Goal: Task Accomplishment & Management: Complete application form

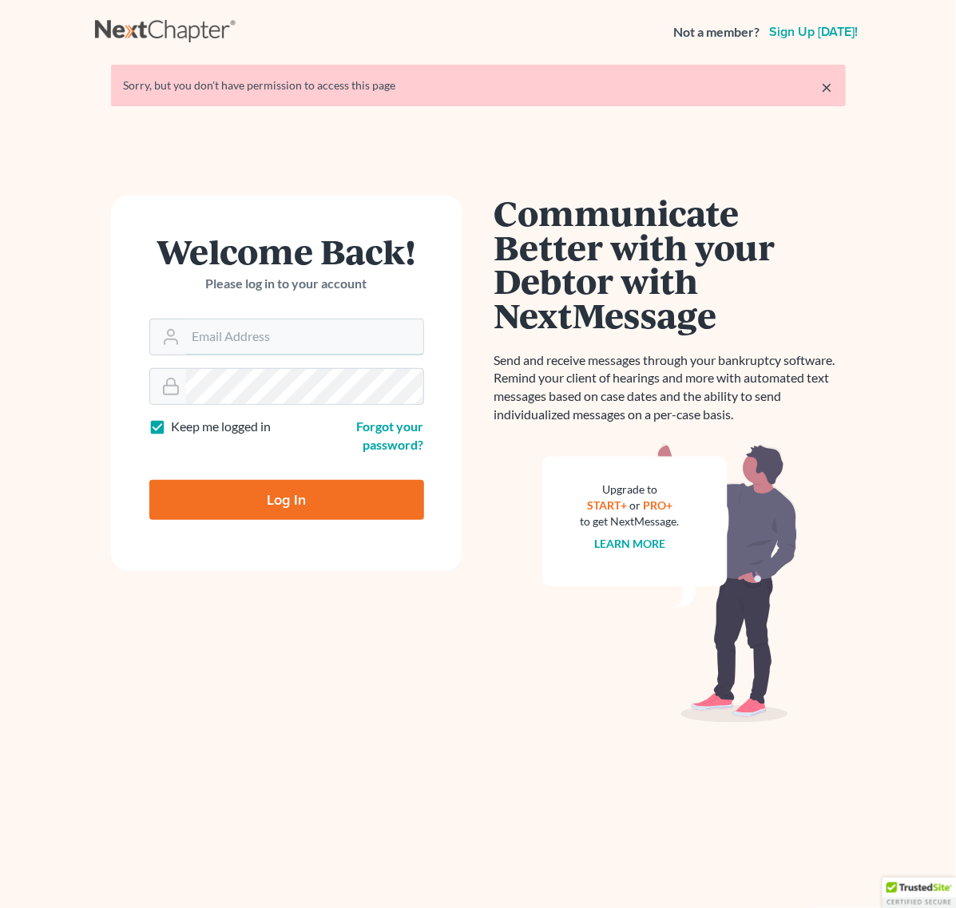
type input "asoto@scura.com"
click at [356, 505] on input "Log In" at bounding box center [286, 500] width 275 height 40
type input "Thinking..."
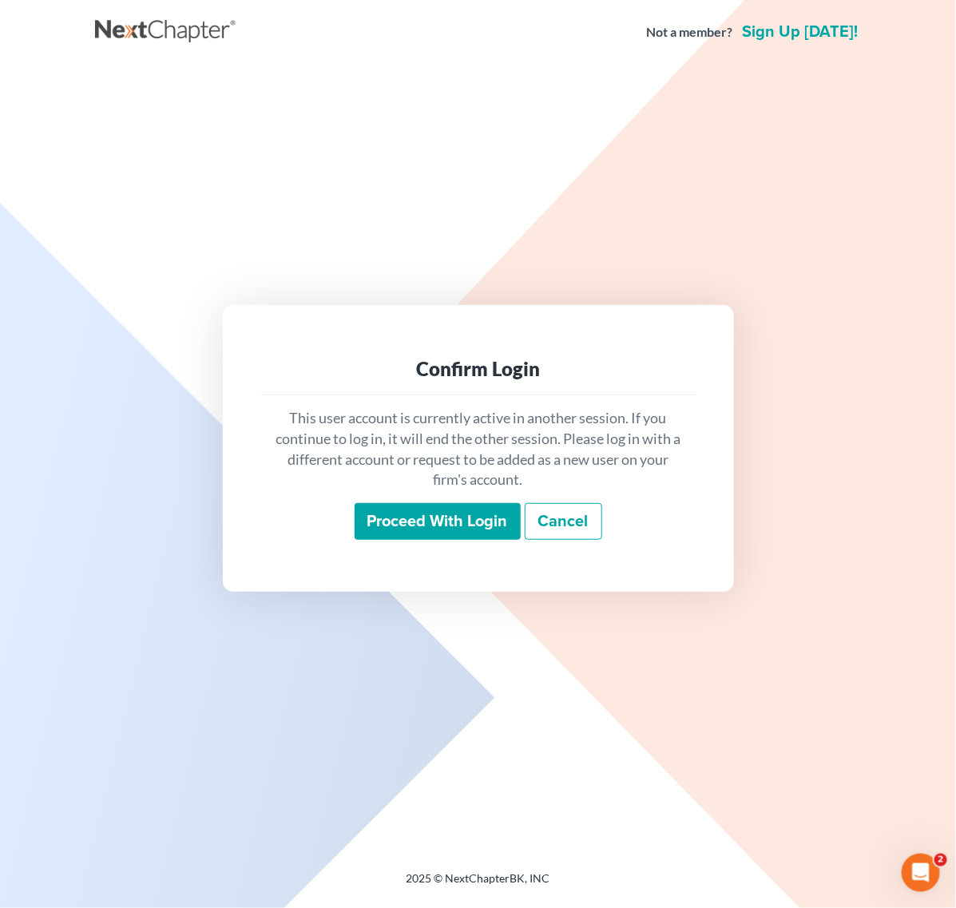
click at [349, 509] on div "Proceed with login Cancel" at bounding box center [478, 522] width 409 height 38
click at [368, 516] on input "Proceed with login" at bounding box center [437, 521] width 166 height 37
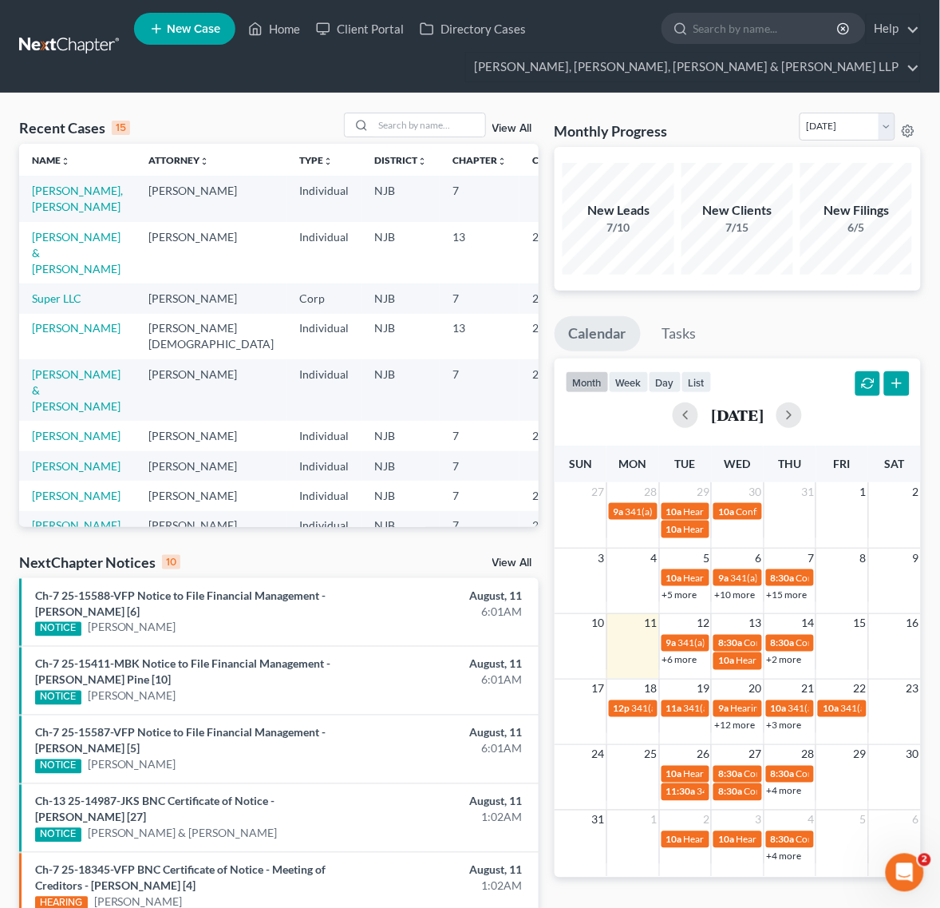
click at [341, 61] on ul "New Case Home Client Portal Directory Cases - No Result - See all results Or Pr…" at bounding box center [527, 46] width 787 height 77
click at [429, 125] on input "search" at bounding box center [430, 124] width 112 height 23
click at [395, 121] on input "search" at bounding box center [430, 124] width 112 height 23
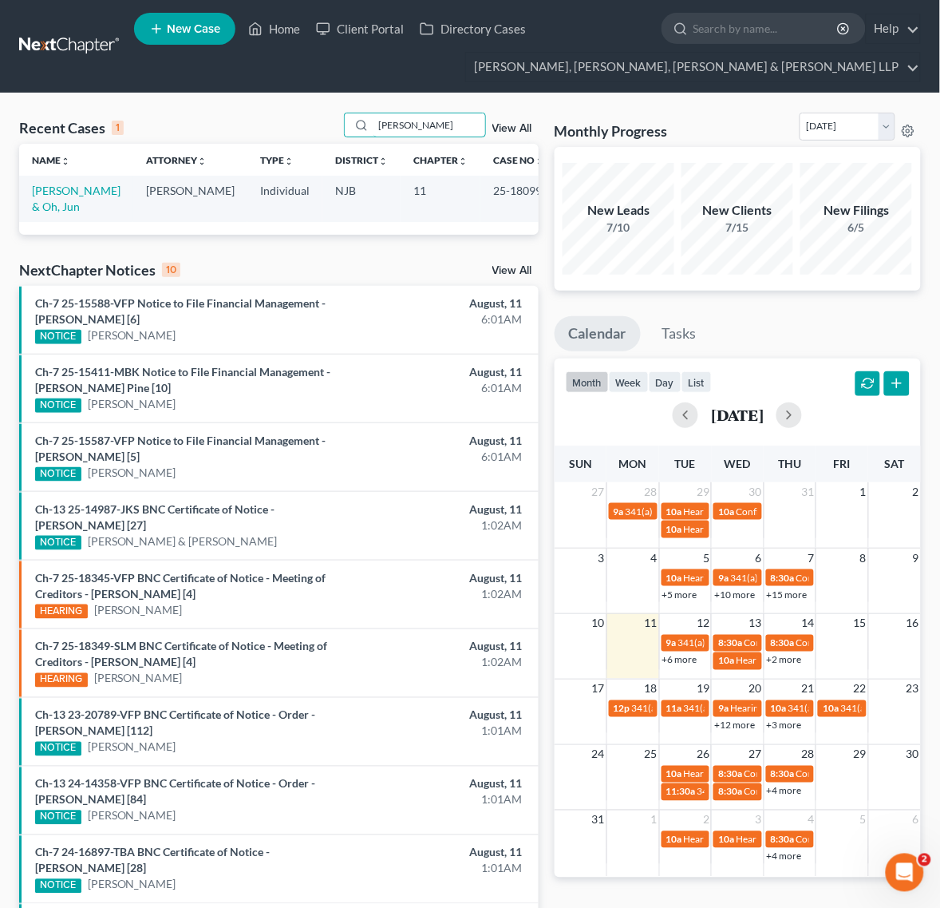
type input "soo kang"
click at [106, 200] on td "[PERSON_NAME] & Oh, Jun" at bounding box center [76, 199] width 114 height 46
click at [102, 192] on link "[PERSON_NAME] & Oh, Jun" at bounding box center [76, 199] width 89 height 30
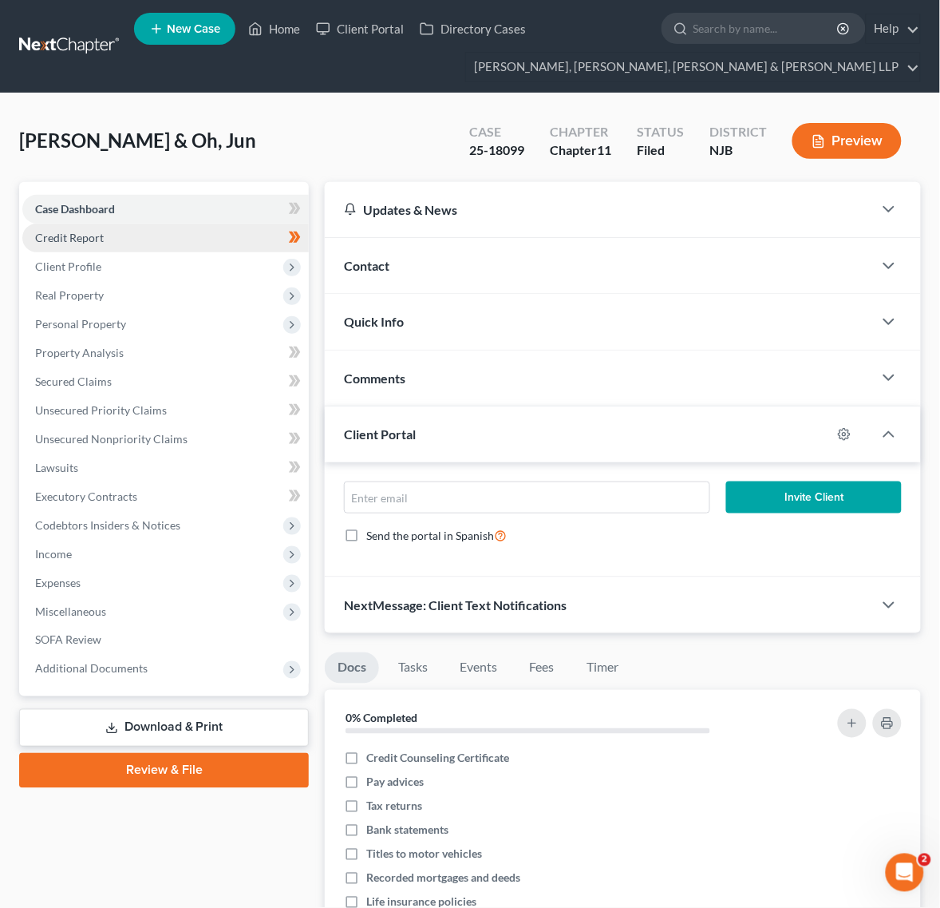
click at [186, 243] on link "Credit Report" at bounding box center [165, 238] width 287 height 29
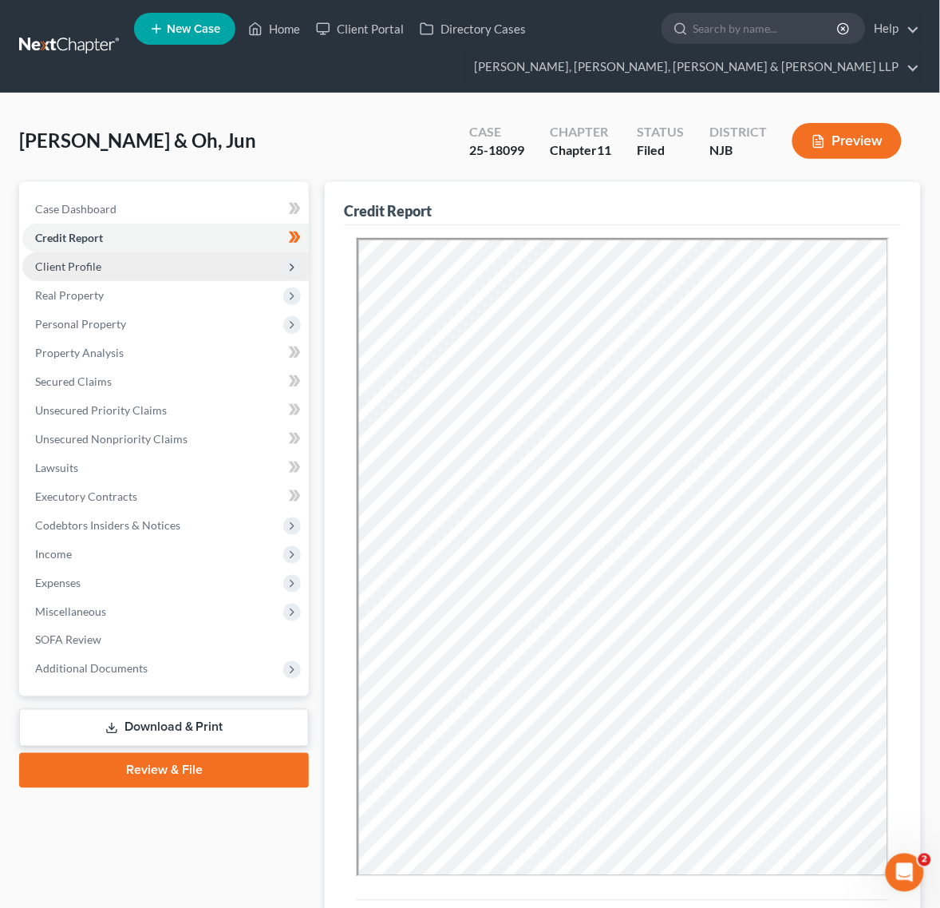
click at [230, 264] on span "Client Profile" at bounding box center [165, 266] width 287 height 29
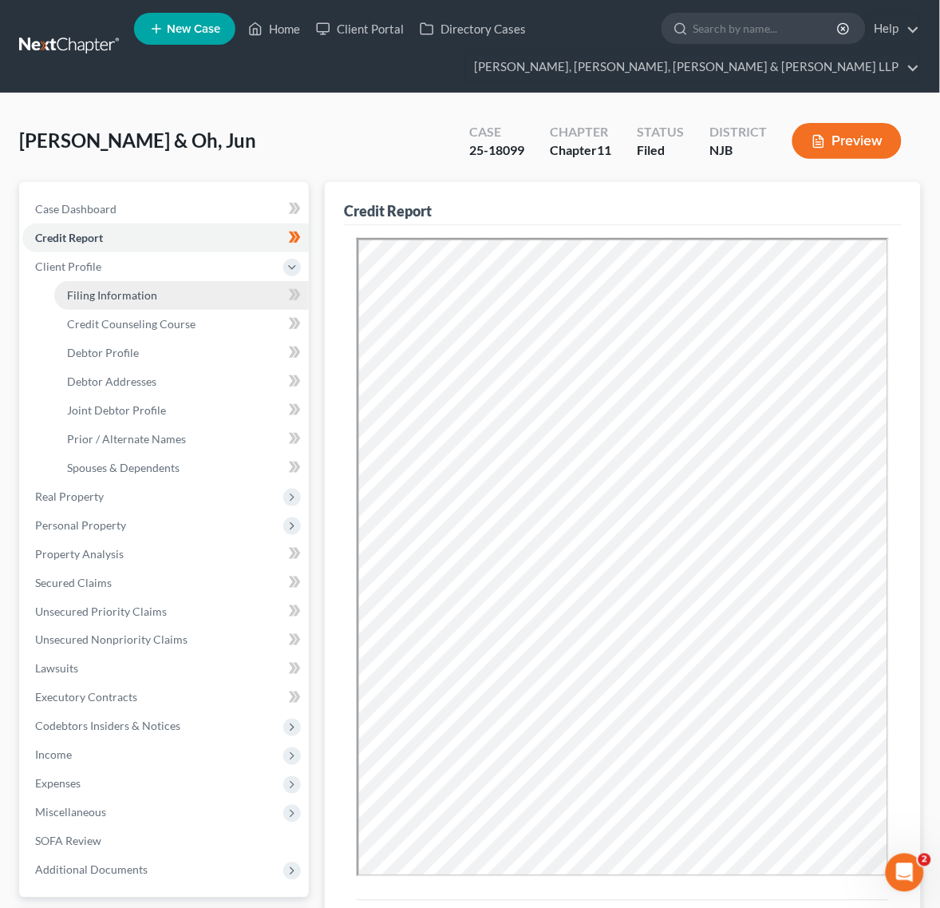
click at [224, 300] on link "Filing Information" at bounding box center [181, 295] width 255 height 29
select select "0"
select select "3"
select select "1"
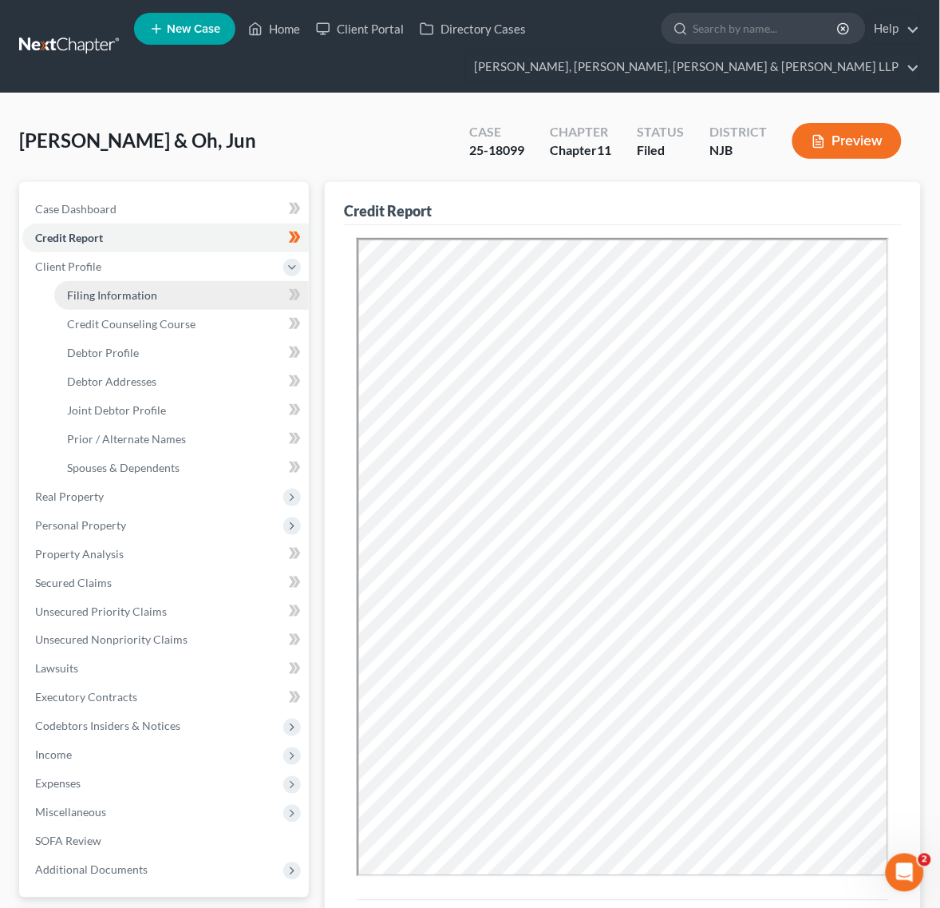
select select "51"
select select "0"
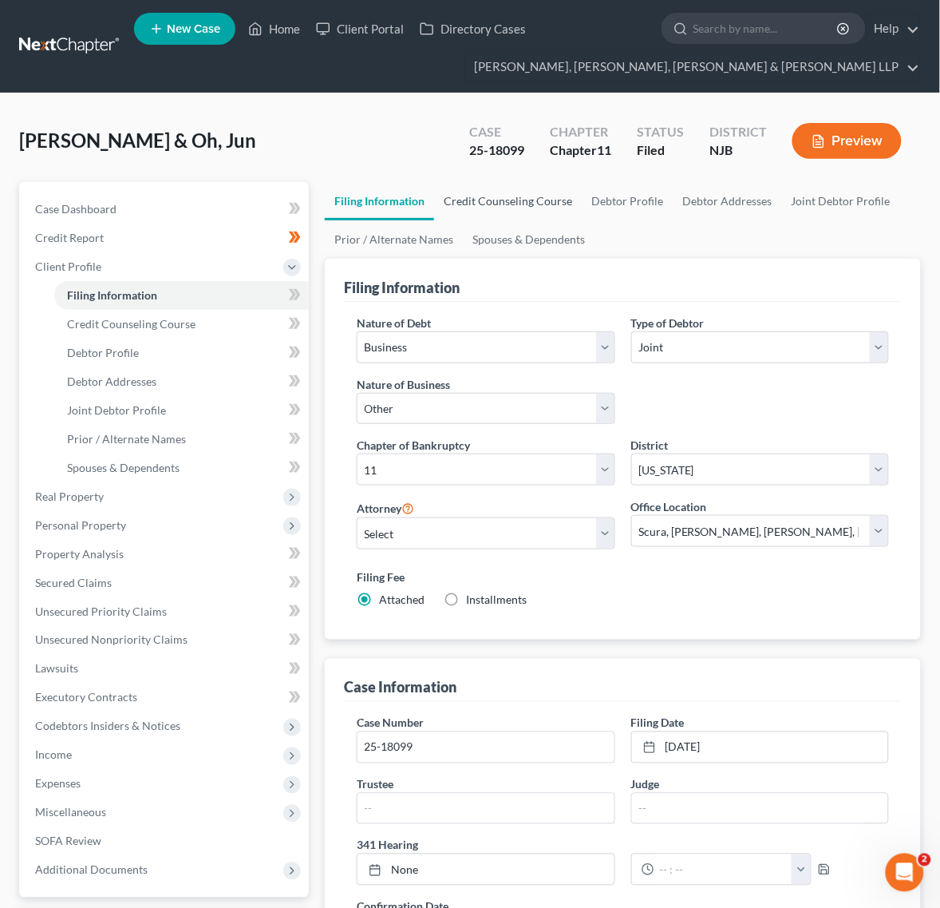
click at [491, 204] on link "Credit Counseling Course" at bounding box center [508, 201] width 148 height 38
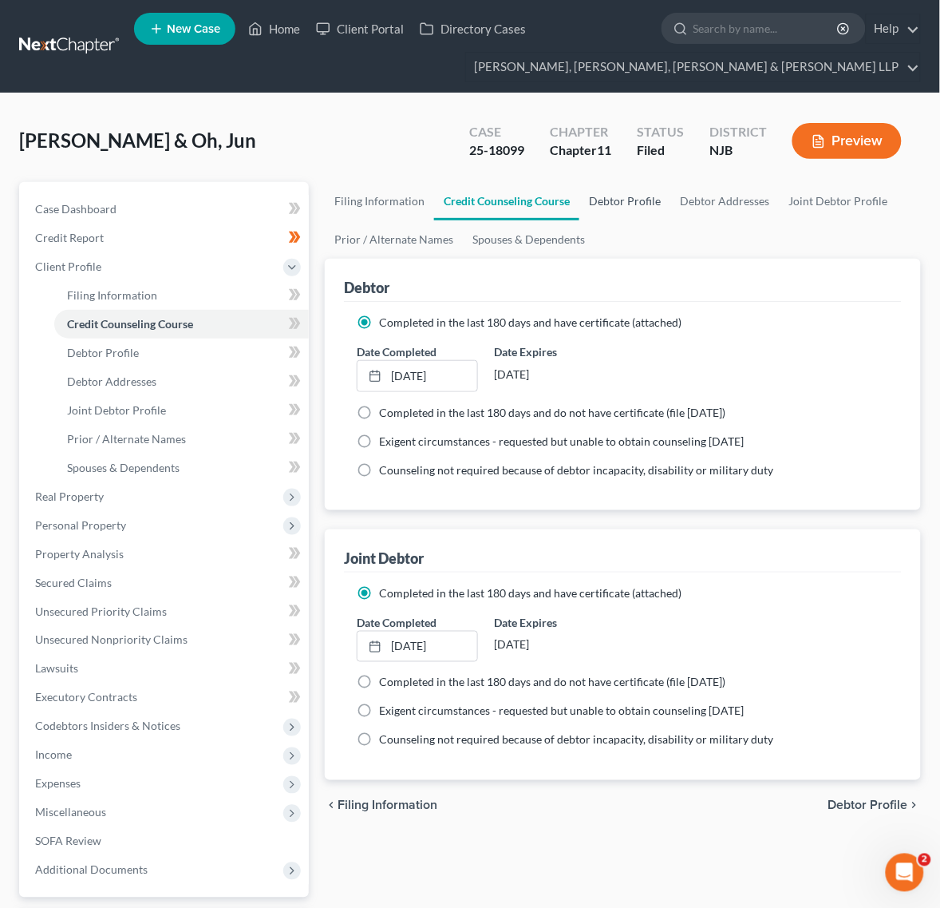
click at [609, 201] on link "Debtor Profile" at bounding box center [625, 201] width 91 height 38
select select "1"
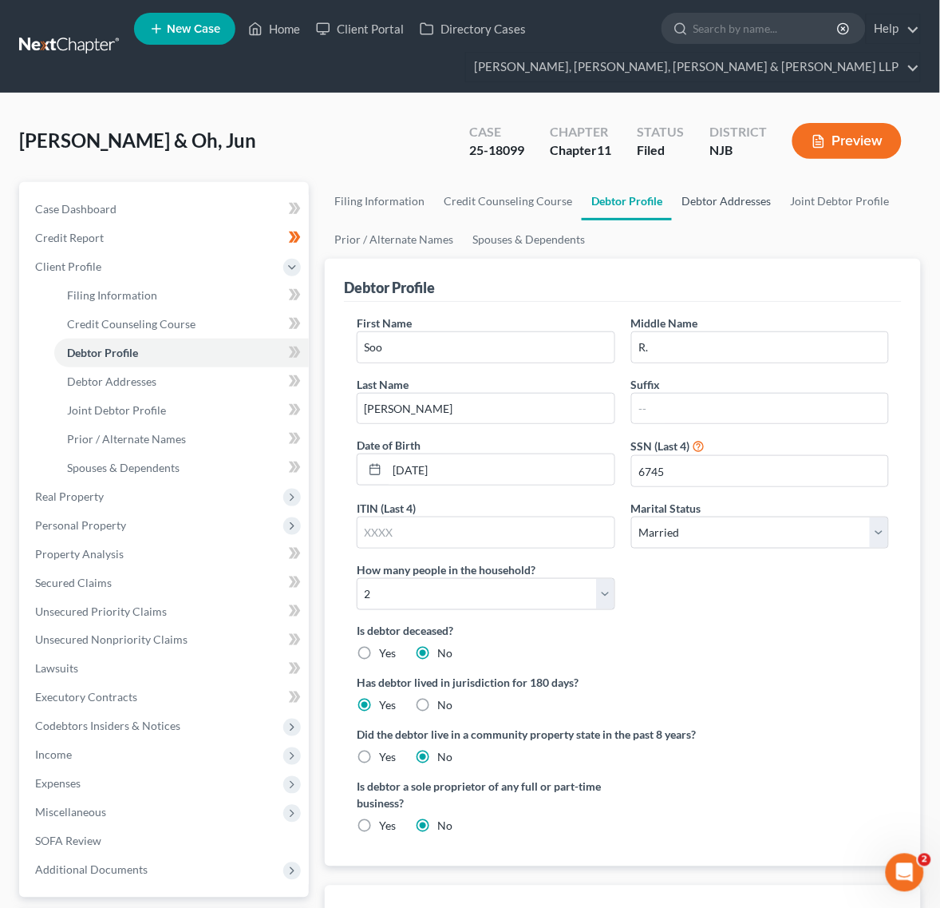
click at [730, 200] on link "Debtor Addresses" at bounding box center [726, 201] width 109 height 38
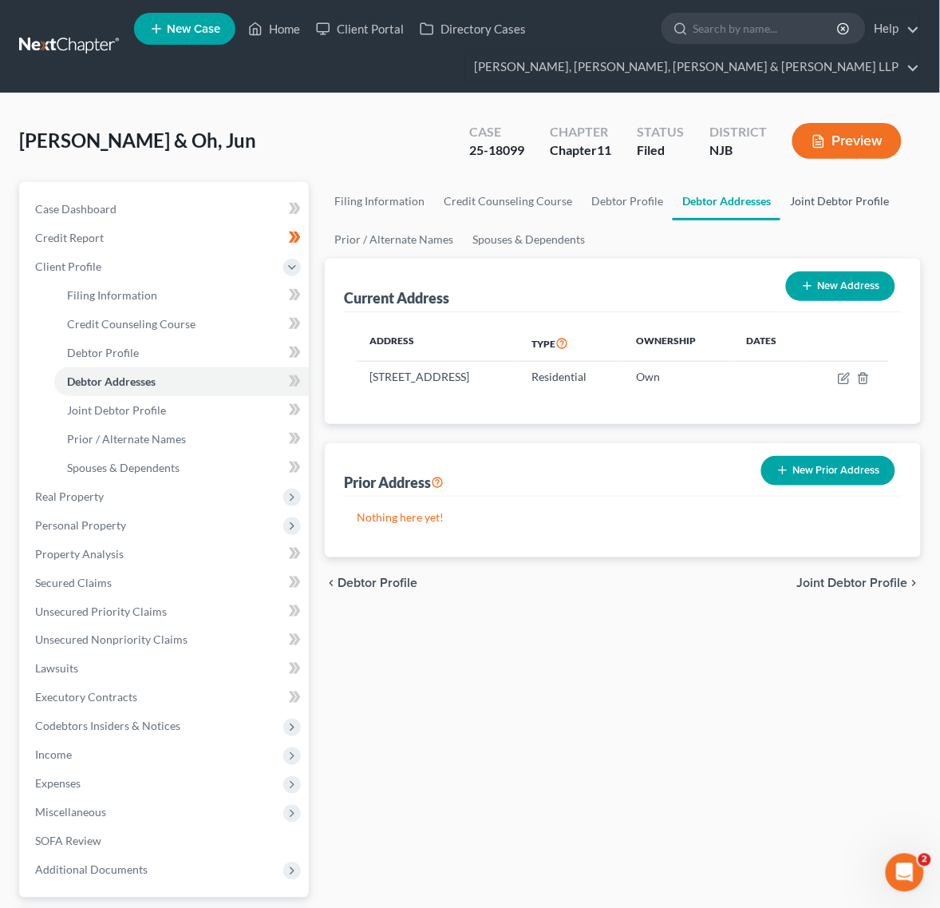
click at [829, 201] on link "Joint Debtor Profile" at bounding box center [840, 201] width 118 height 38
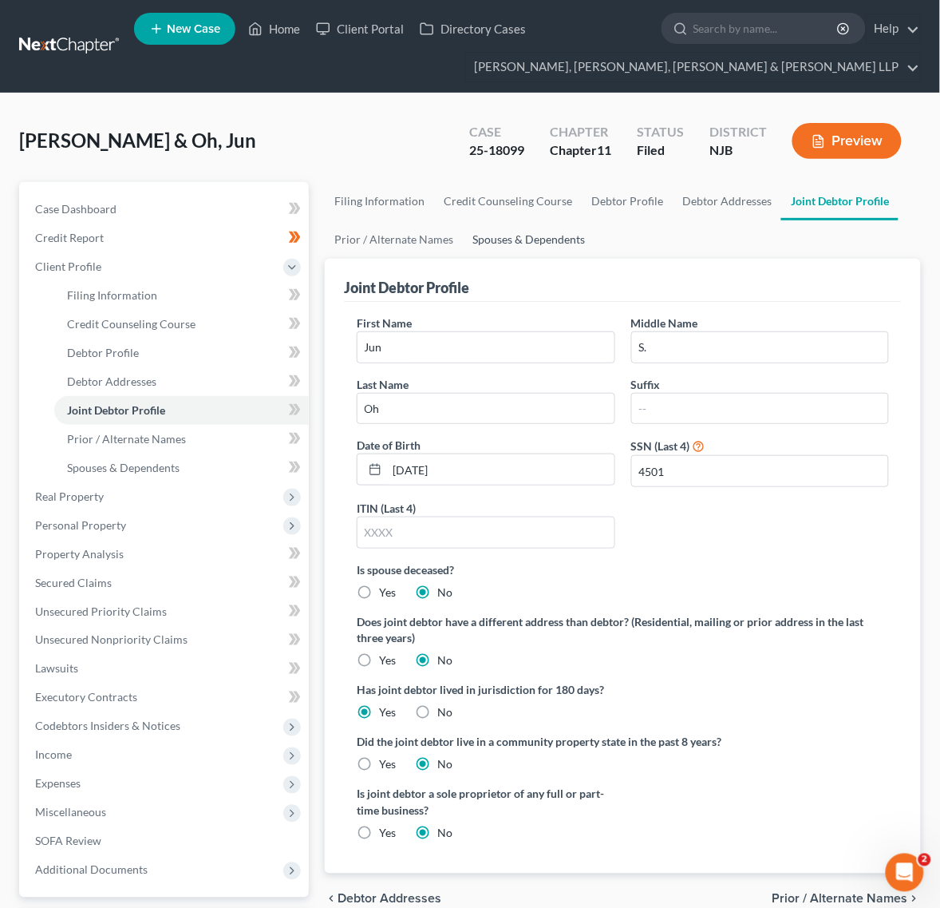
click at [528, 240] on link "Spouses & Dependents" at bounding box center [529, 239] width 132 height 38
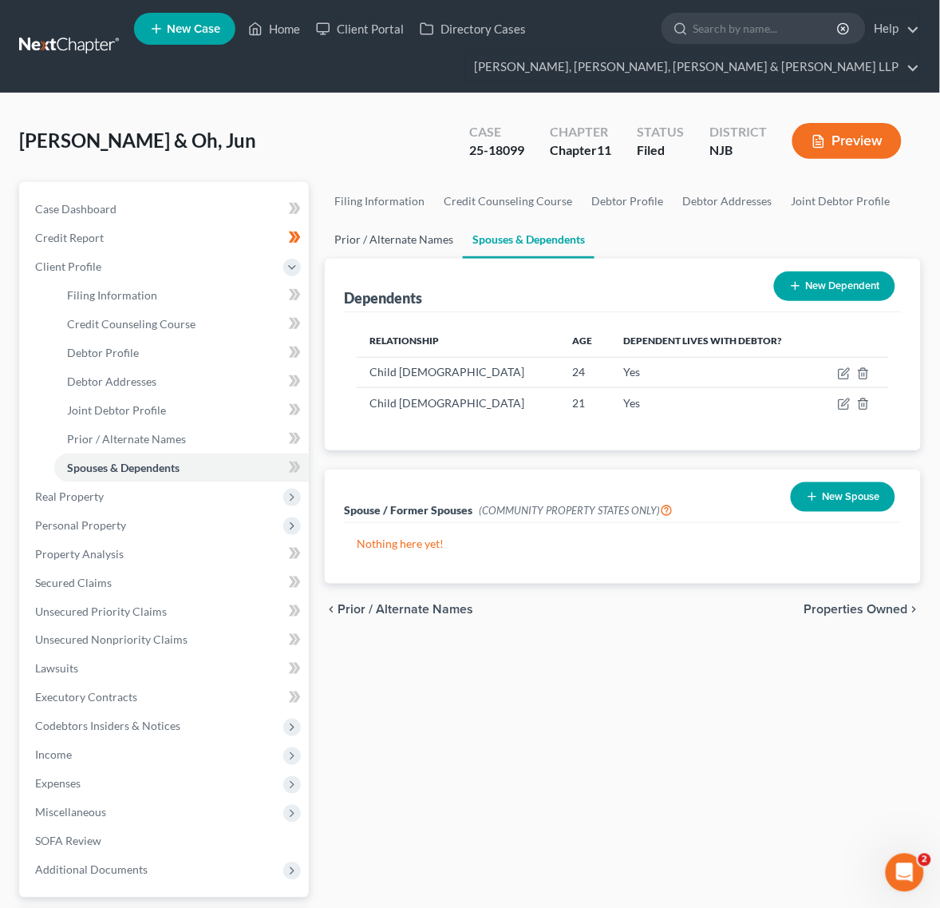
click at [411, 240] on link "Prior / Alternate Names" at bounding box center [394, 239] width 138 height 38
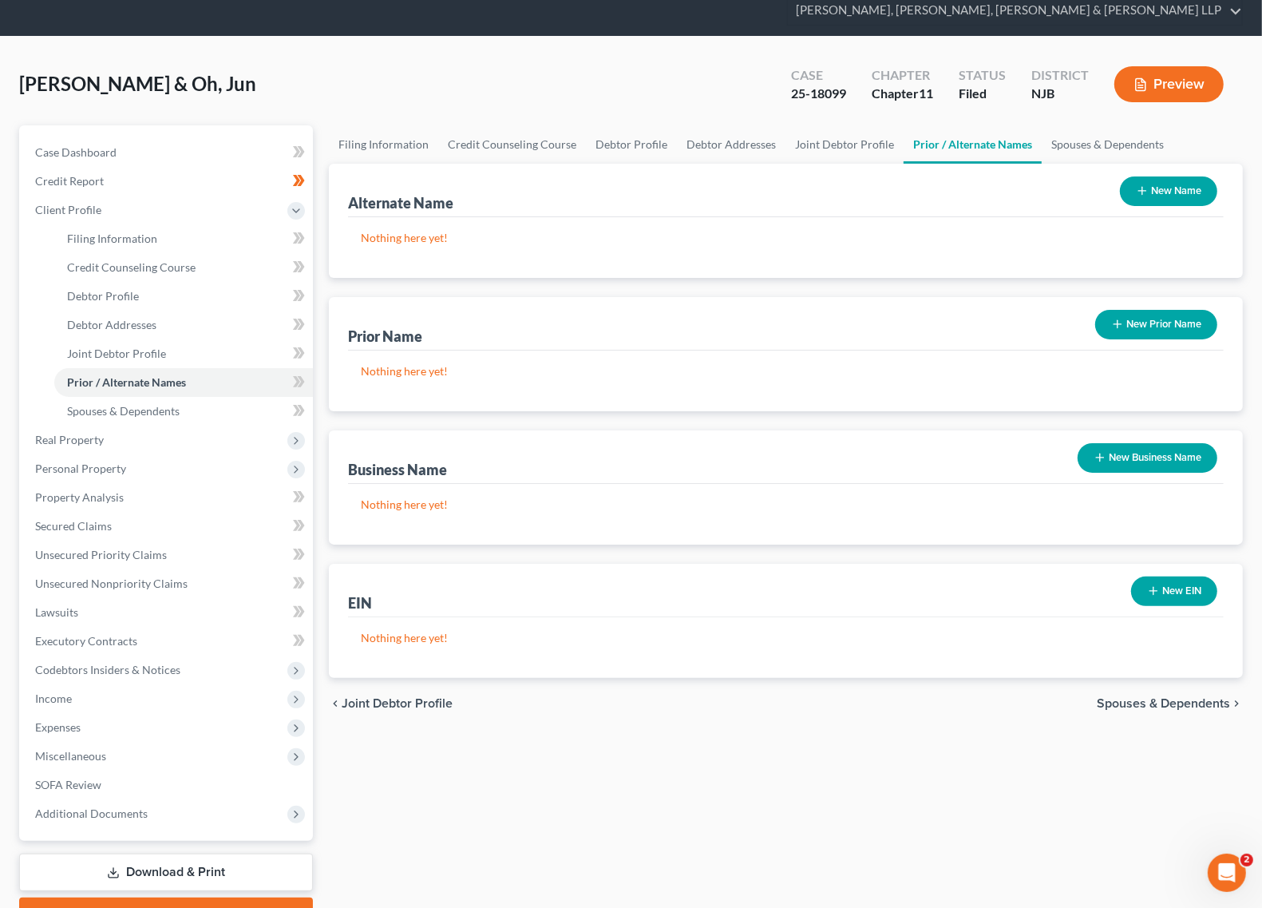
scroll to position [112, 0]
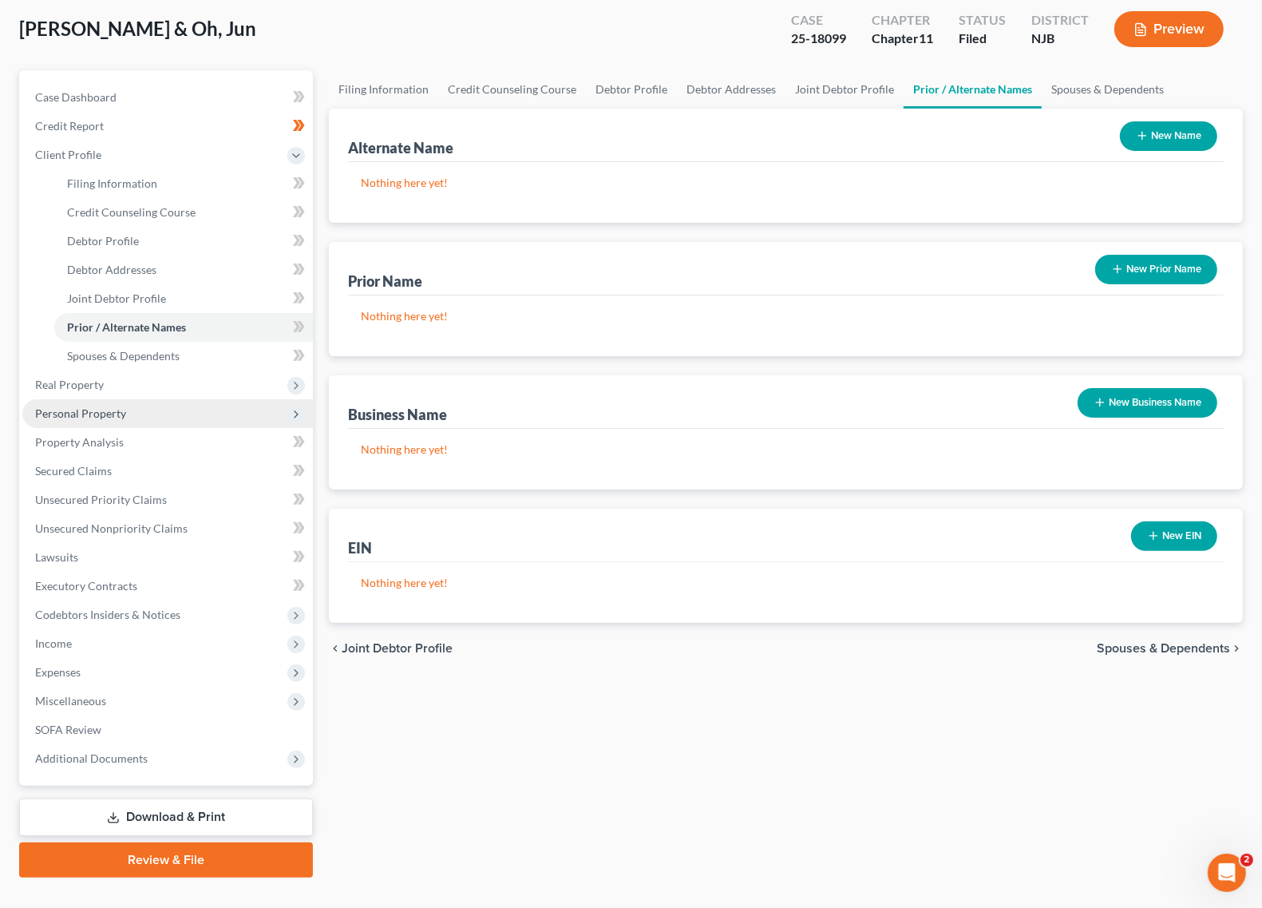
click at [194, 399] on span "Personal Property" at bounding box center [167, 413] width 291 height 29
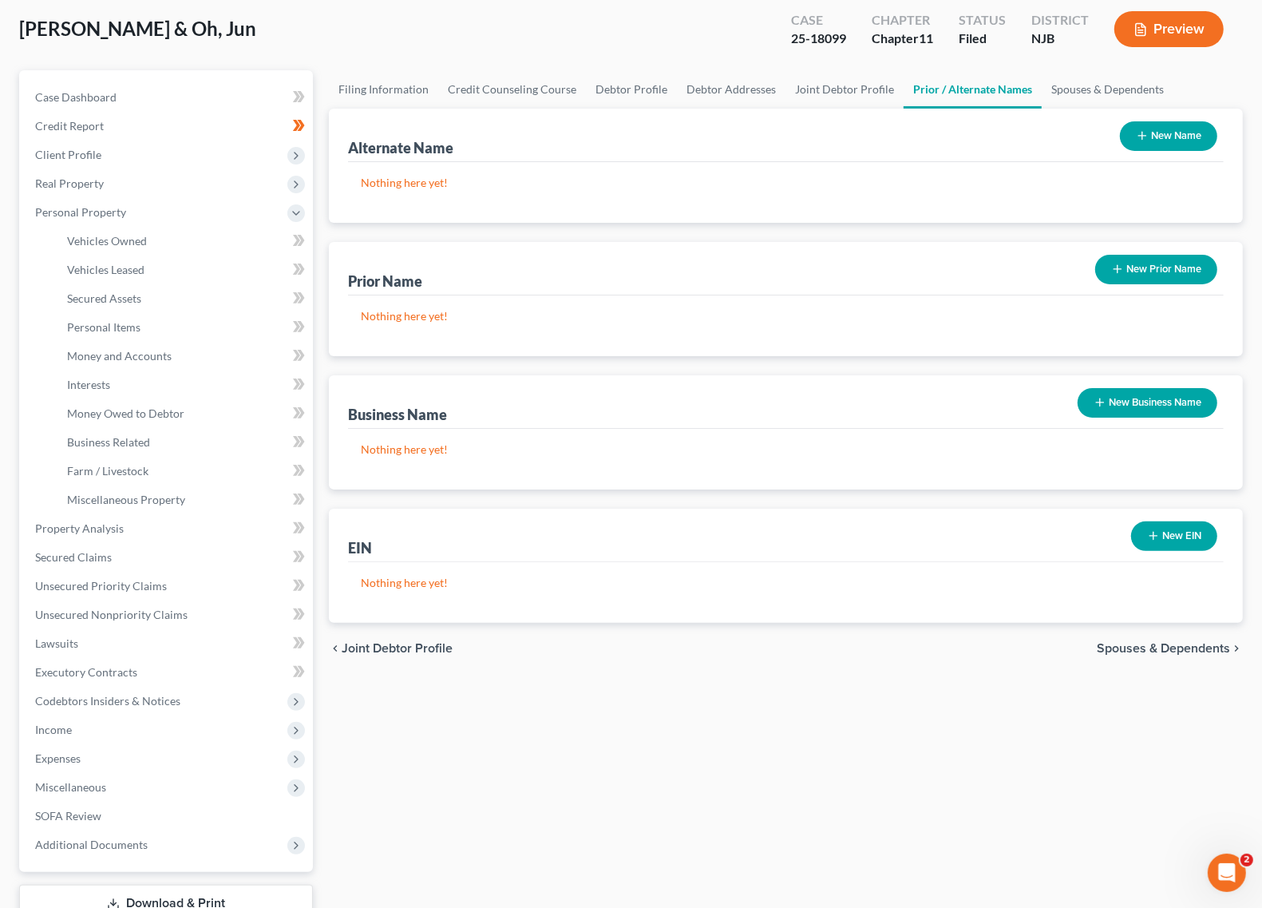
drag, startPoint x: 809, startPoint y: 220, endPoint x: 820, endPoint y: 221, distance: 11.3
click at [809, 242] on div "Prior Name New Prior Name" at bounding box center [786, 268] width 876 height 53
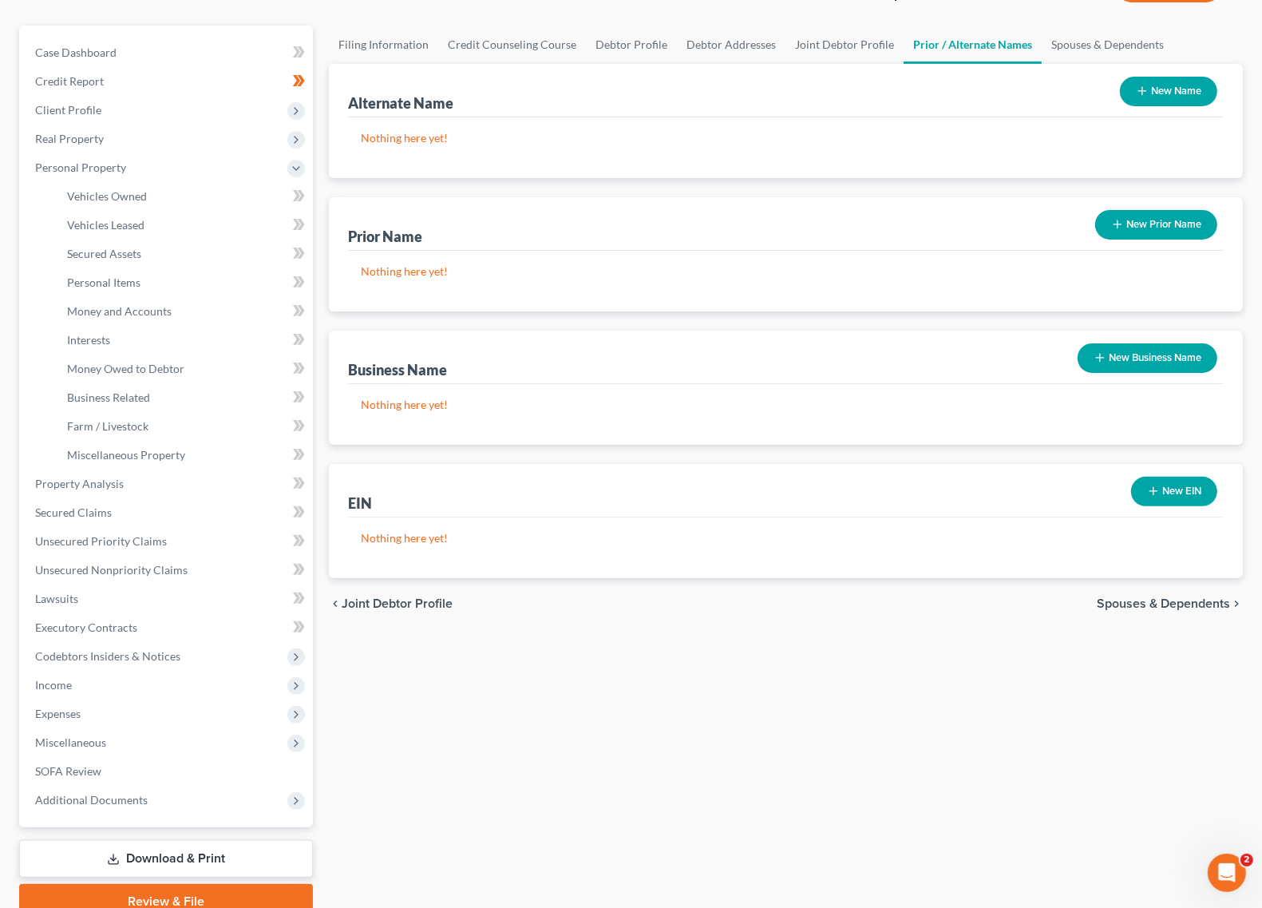
scroll to position [197, 0]
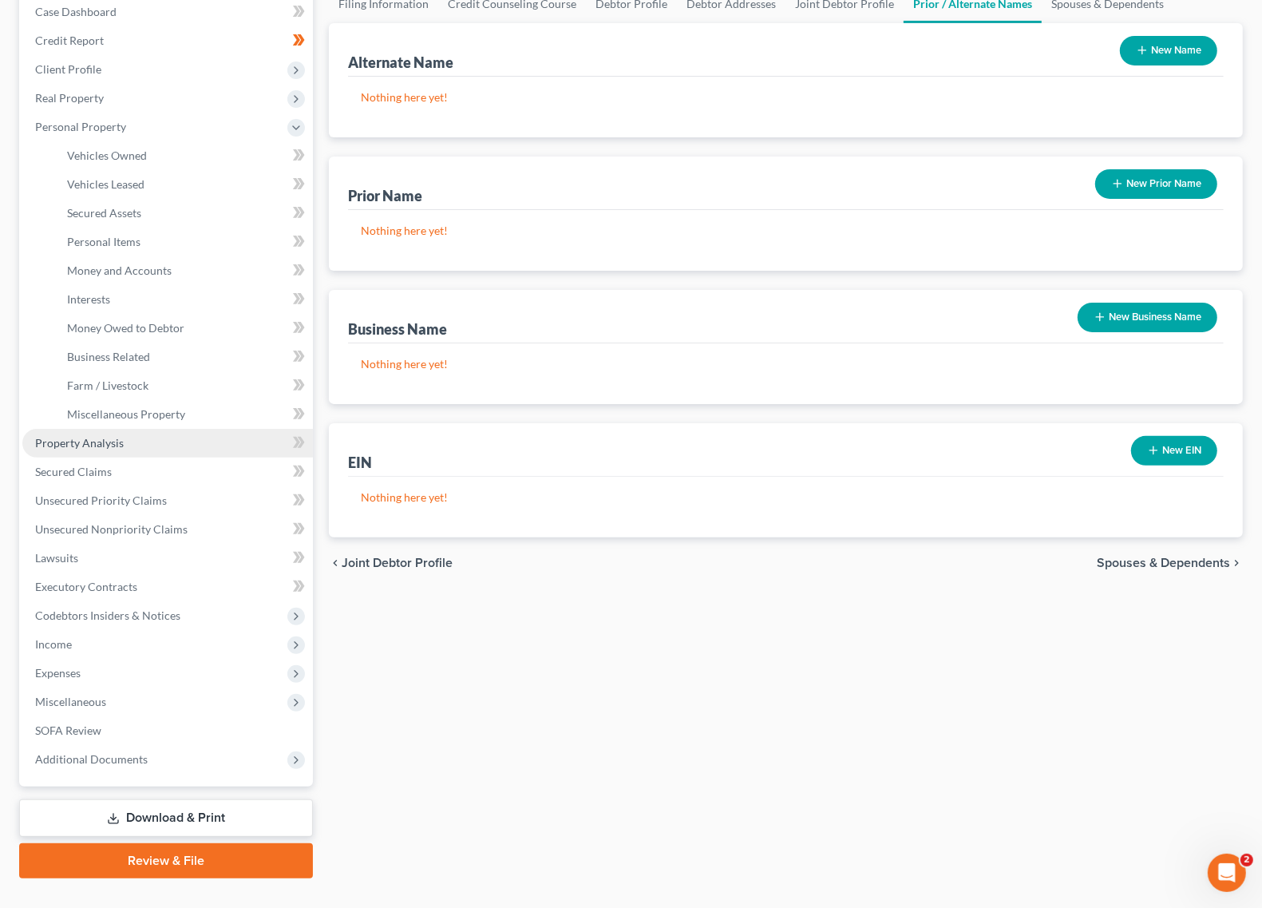
click at [96, 436] on span "Property Analysis" at bounding box center [79, 443] width 89 height 14
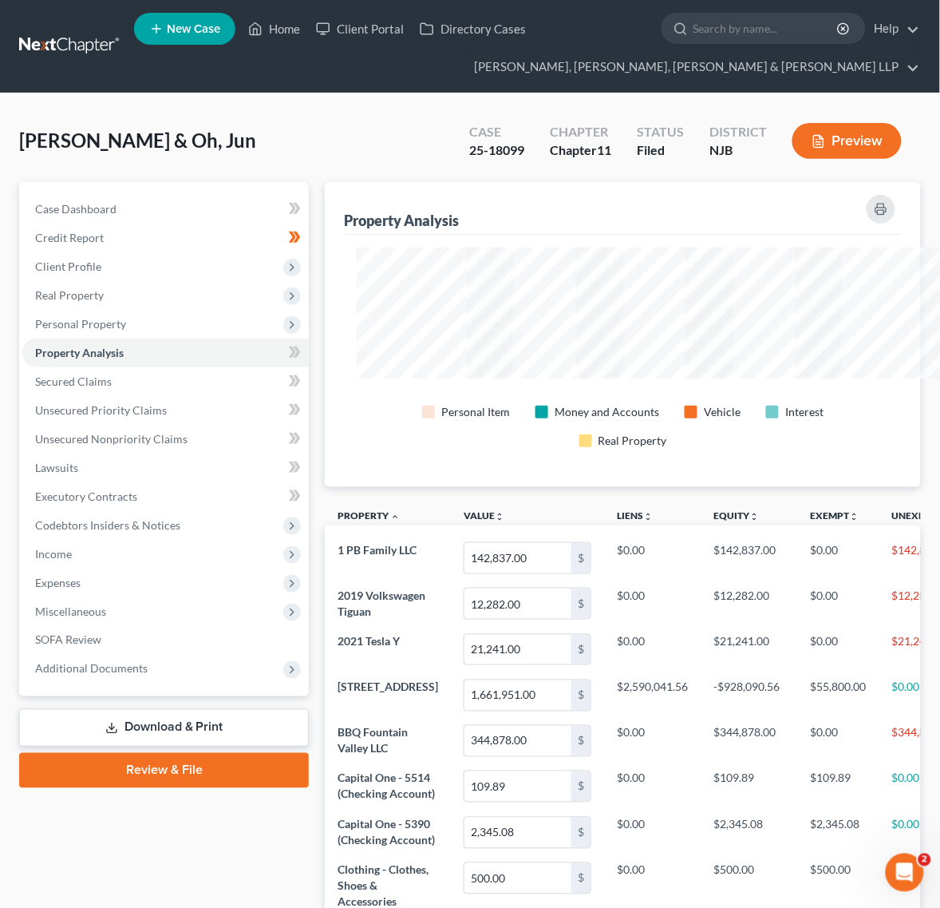
scroll to position [251, 596]
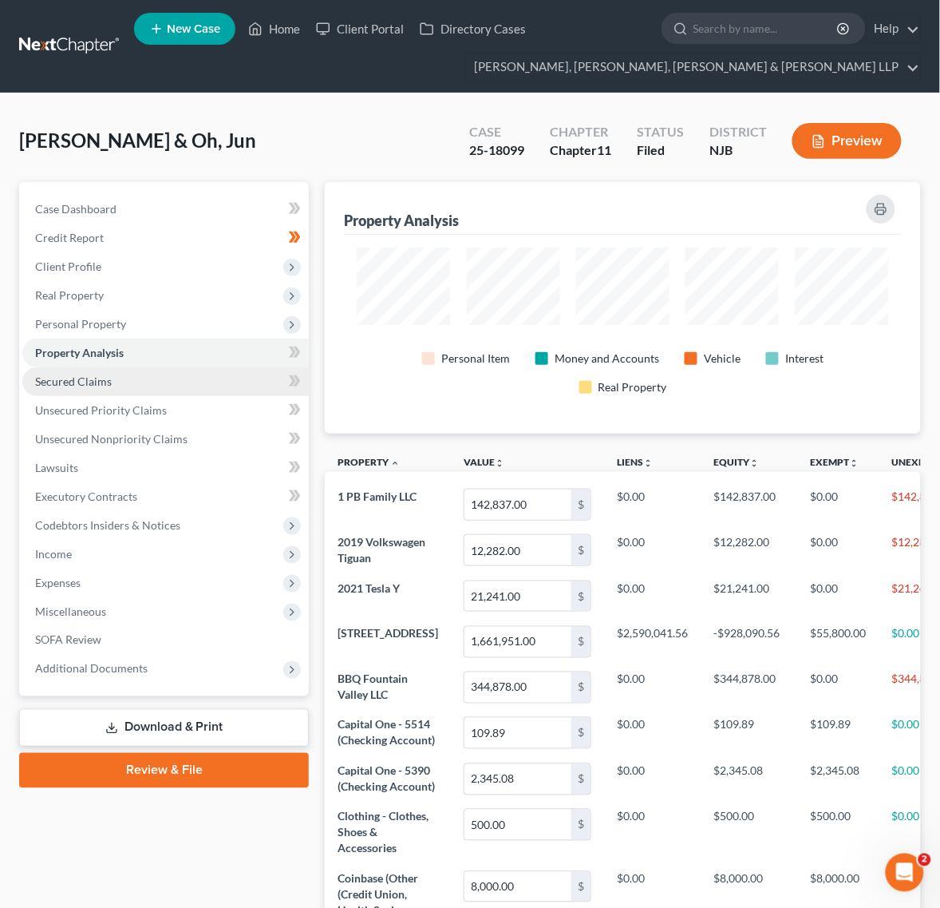
click at [220, 372] on link "Secured Claims" at bounding box center [165, 381] width 287 height 29
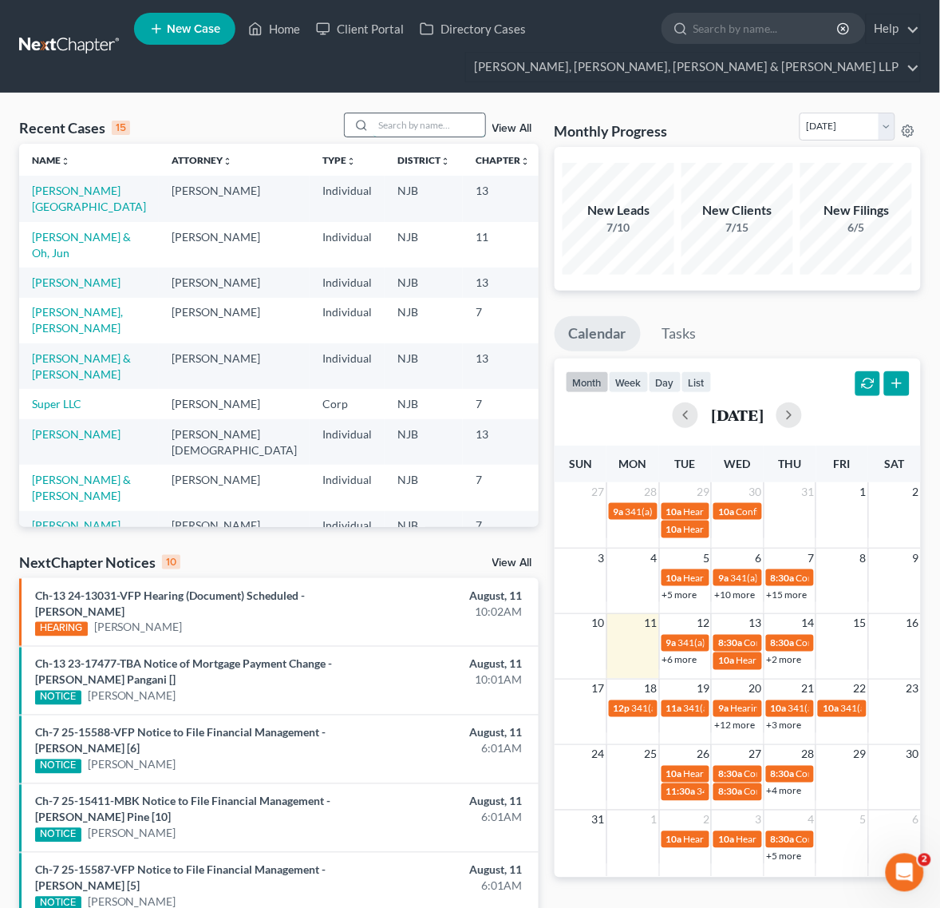
click at [383, 118] on input "search" at bounding box center [430, 124] width 112 height 23
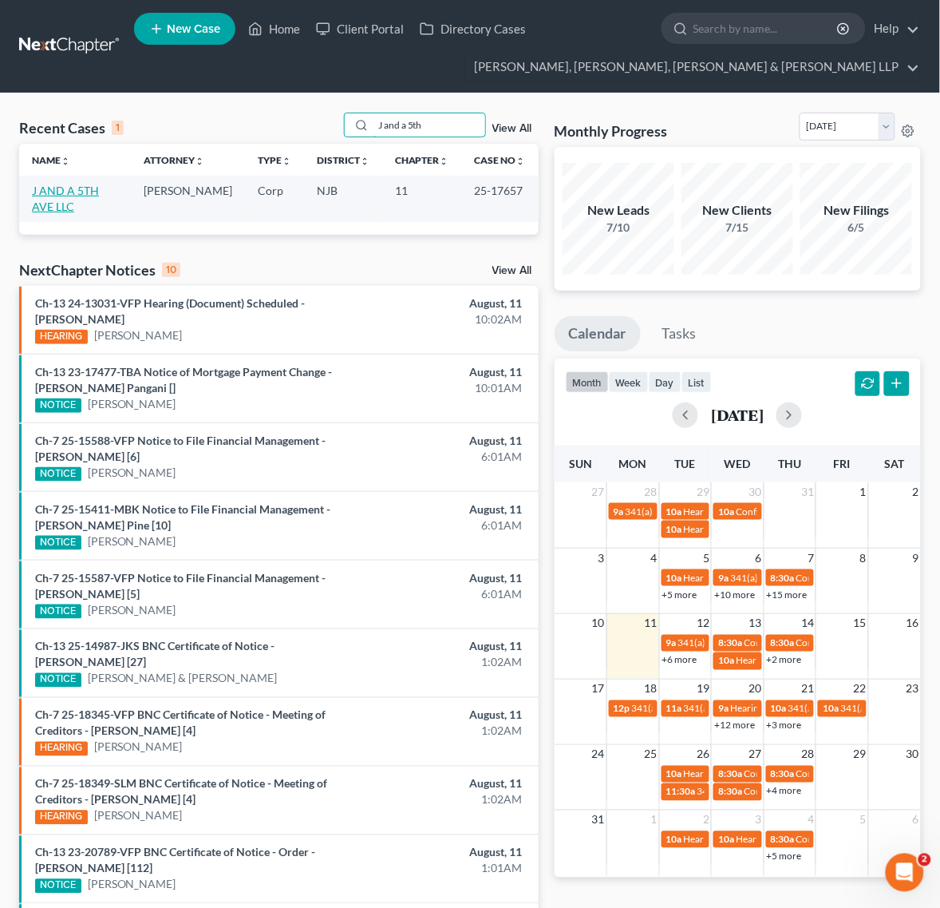
type input "J and a 5th"
click at [46, 192] on link "J AND A 5TH AVE LLC" at bounding box center [65, 199] width 67 height 30
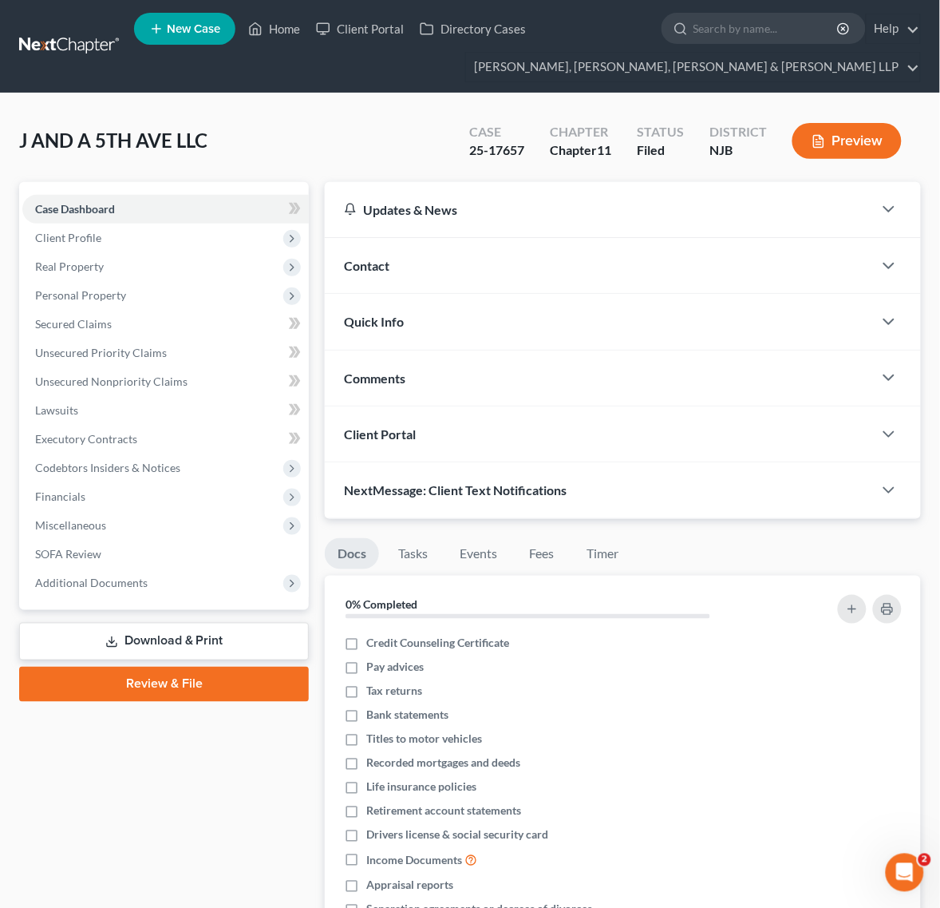
click at [173, 635] on link "Download & Print" at bounding box center [164, 642] width 290 height 38
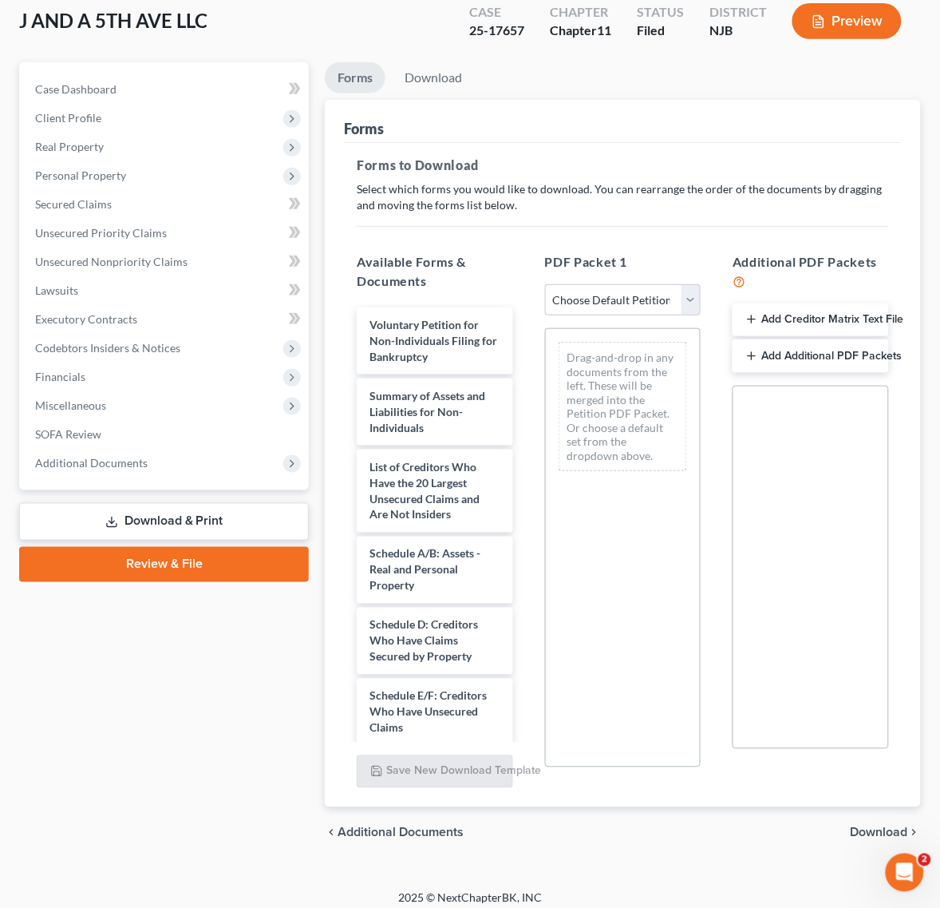
scroll to position [130, 0]
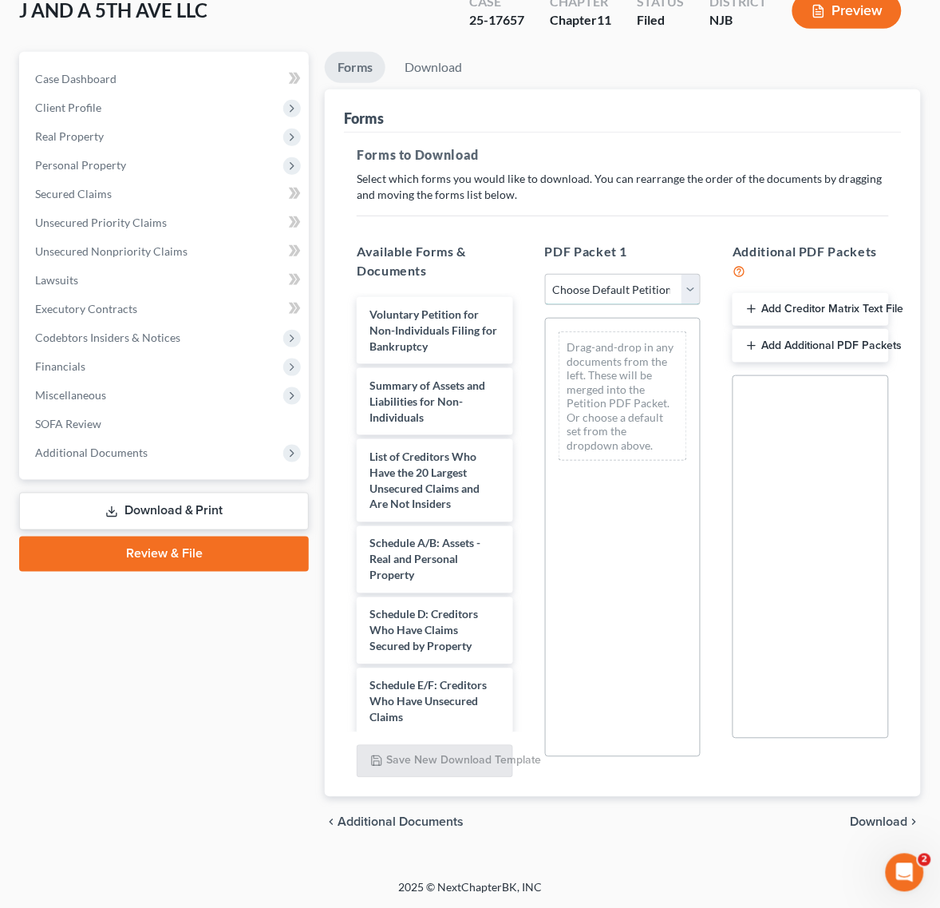
click at [605, 284] on select "Choose Default Petition PDF Packet Complete Bankruptcy Petition (all forms and …" at bounding box center [623, 290] width 156 height 32
click at [545, 274] on select "Choose Default Petition PDF Packet Complete Bankruptcy Petition (all forms and …" at bounding box center [623, 290] width 156 height 32
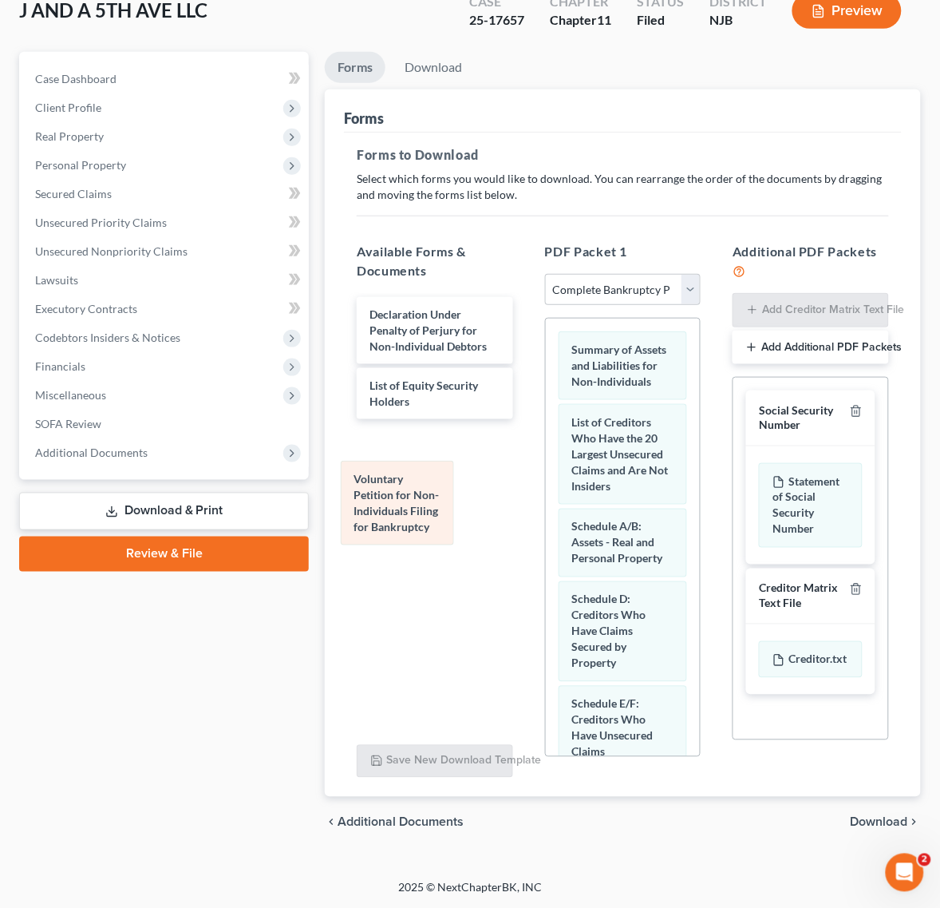
drag, startPoint x: 648, startPoint y: 370, endPoint x: 429, endPoint y: 499, distance: 254.1
click at [546, 499] on div "Voluntary Petition for Non-Individuals Filing for Bankruptcy Voluntary Petition…" at bounding box center [623, 828] width 155 height 1018
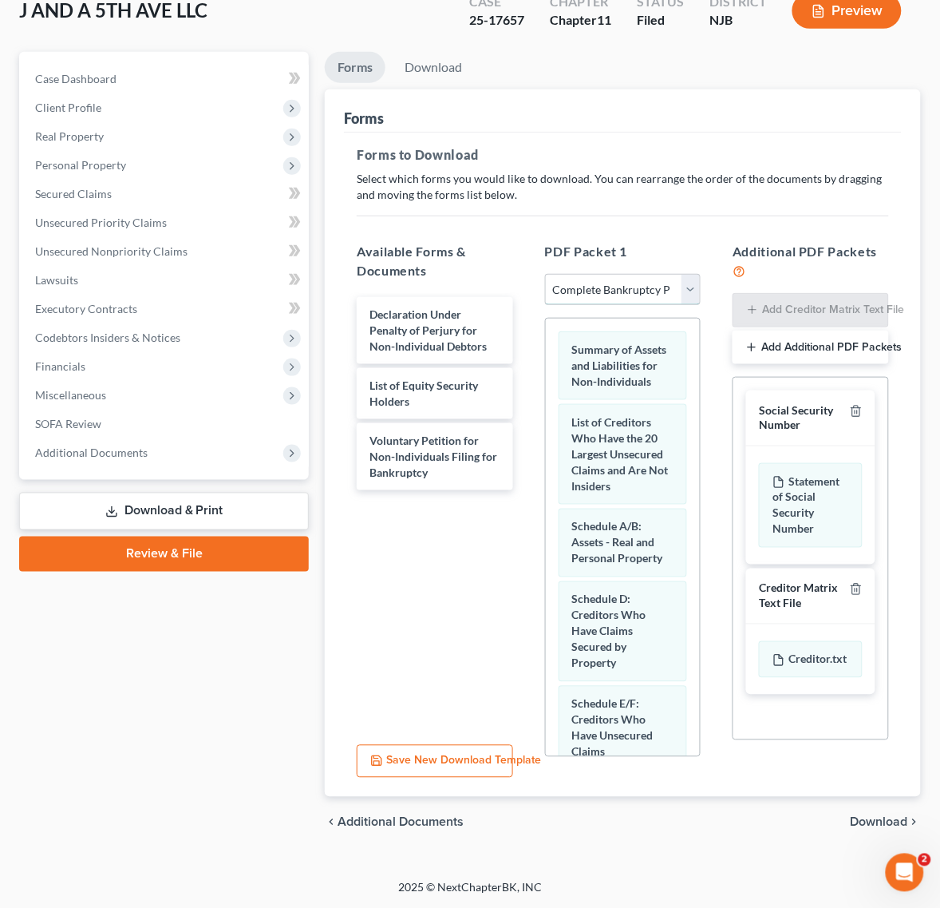
click at [615, 285] on select "Choose Default Petition PDF Packet Complete Bankruptcy Petition (all forms and …" at bounding box center [623, 290] width 156 height 32
select select "4"
click at [545, 274] on select "Choose Default Petition PDF Packet Complete Bankruptcy Petition (all forms and …" at bounding box center [623, 290] width 156 height 32
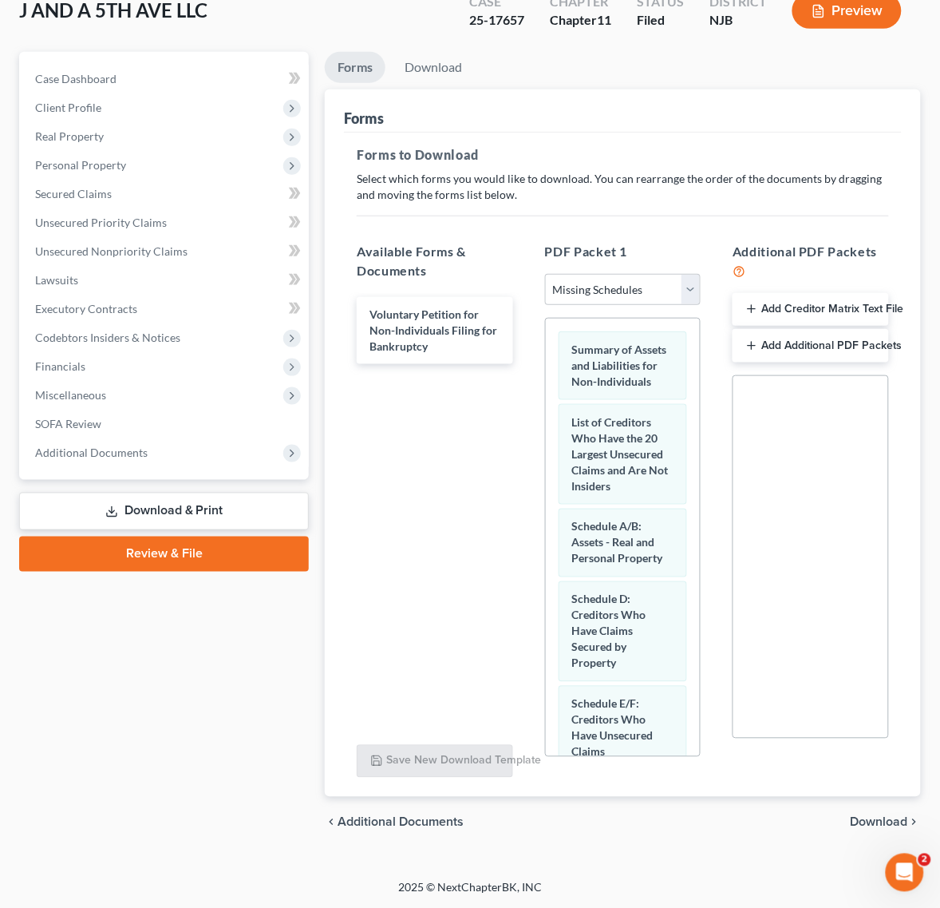
click at [883, 819] on span "Download" at bounding box center [879, 822] width 57 height 13
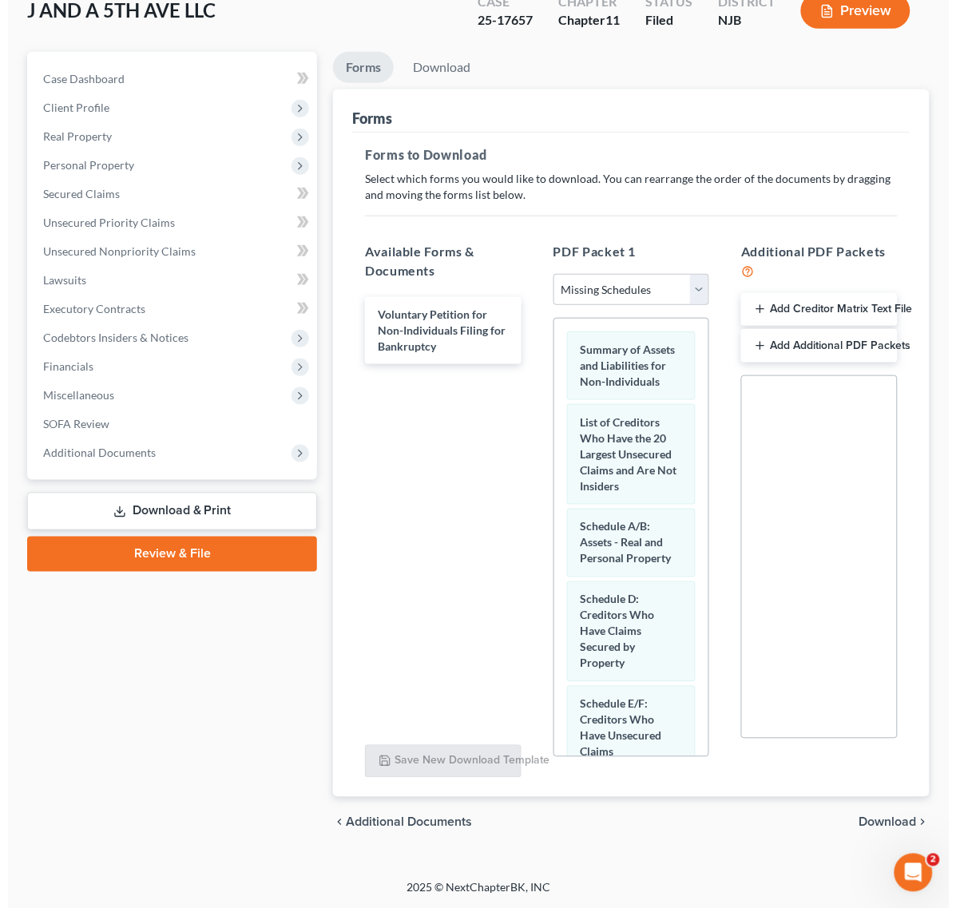
scroll to position [0, 0]
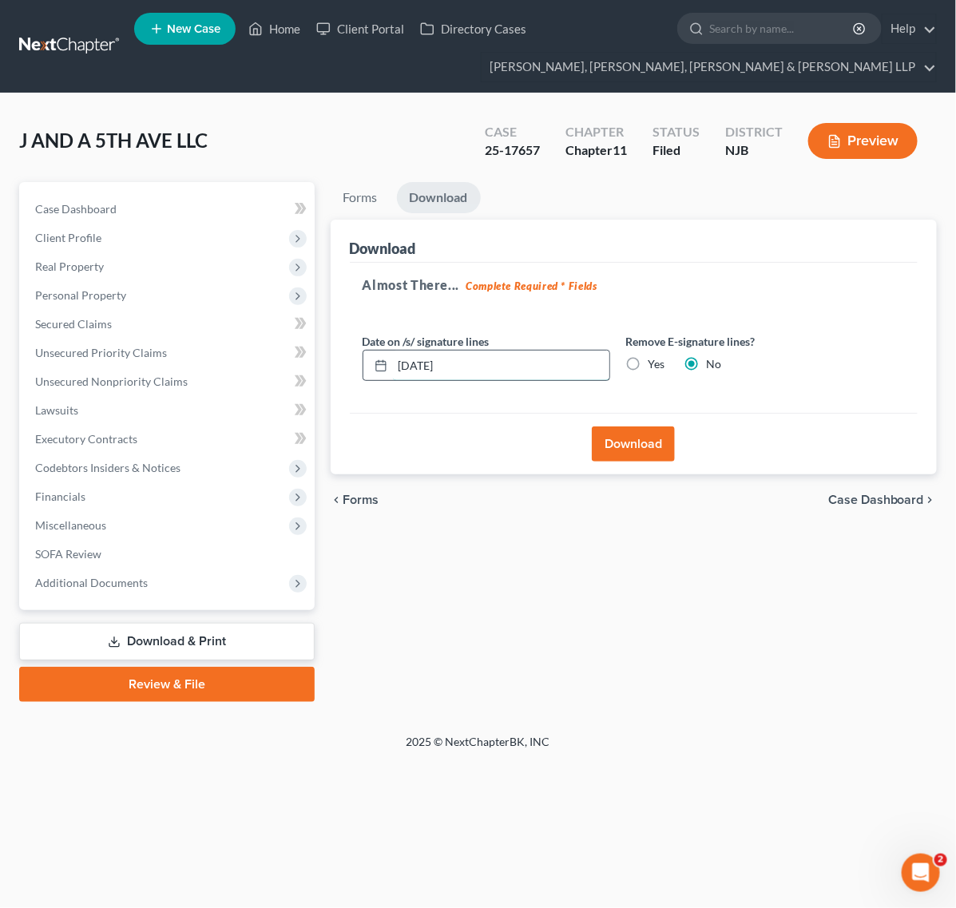
click at [501, 377] on input "08/11/2025" at bounding box center [501, 365] width 216 height 30
click at [648, 358] on label "Yes" at bounding box center [656, 364] width 17 height 16
click at [655, 358] on input "Yes" at bounding box center [660, 361] width 10 height 10
radio input "true"
radio input "false"
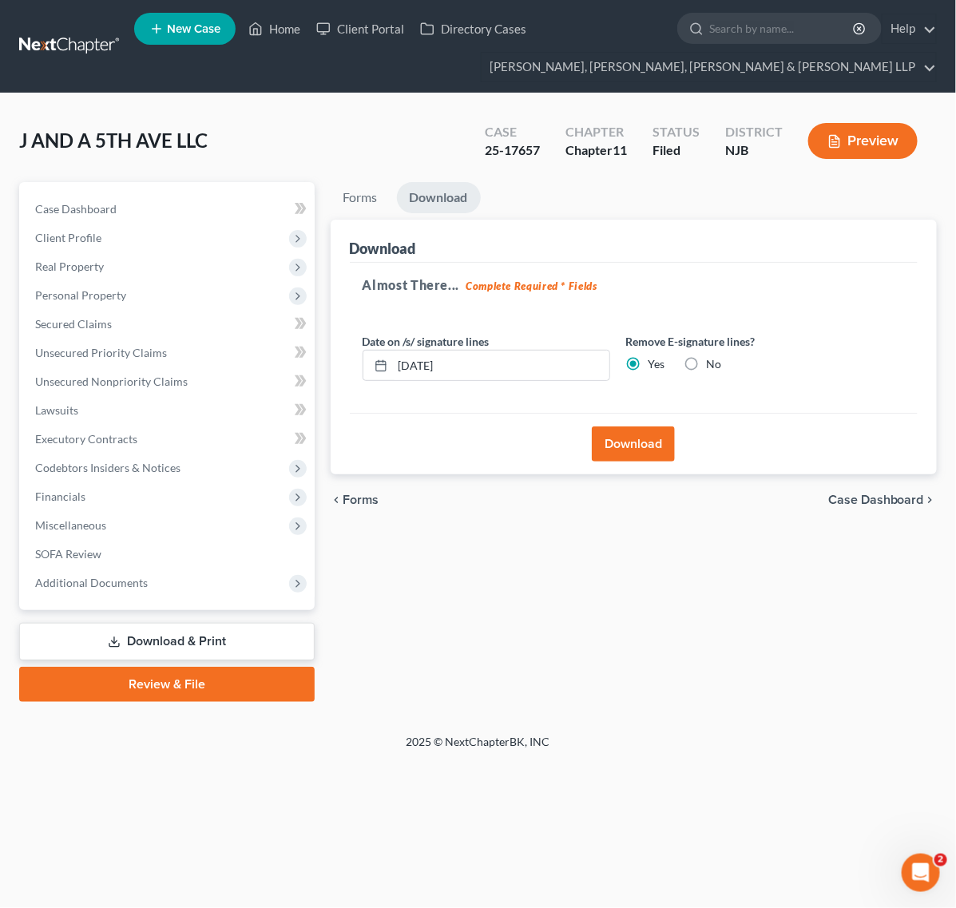
click at [652, 440] on button "Download" at bounding box center [633, 443] width 83 height 35
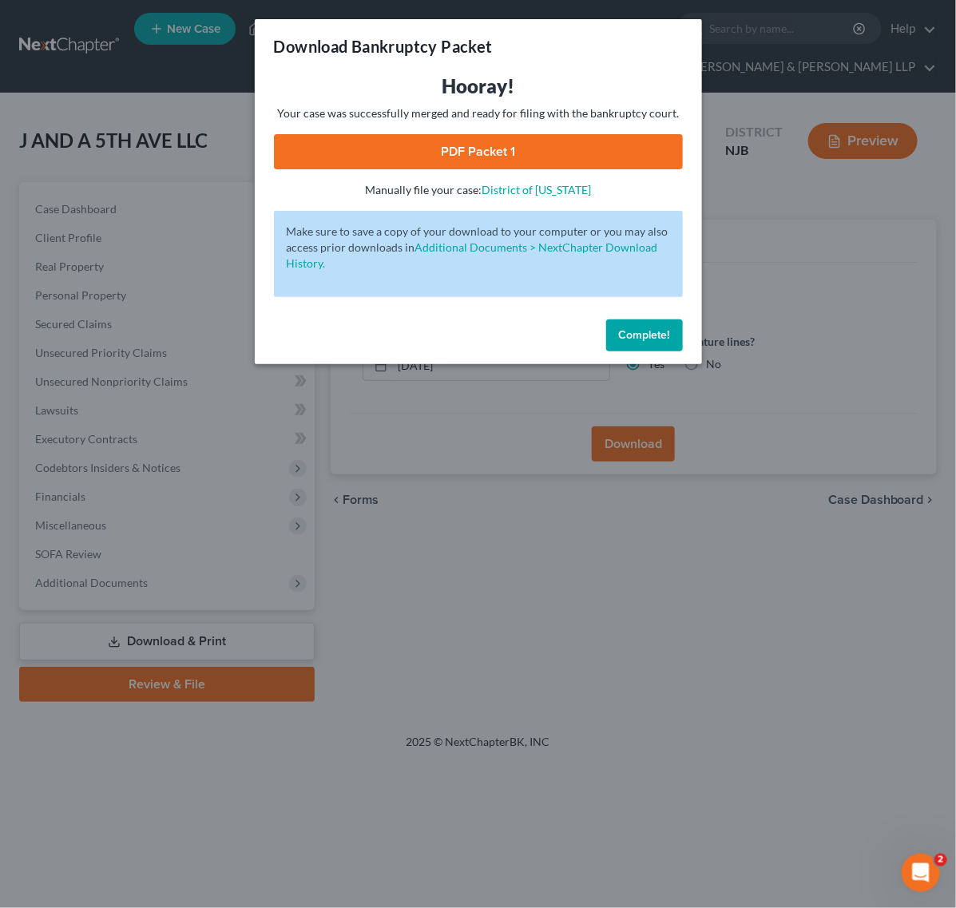
click at [480, 148] on link "PDF Packet 1" at bounding box center [478, 151] width 409 height 35
click at [891, 216] on div "Download Bankruptcy Packet Hooray! Your case was successfully merged and ready …" at bounding box center [478, 454] width 956 height 908
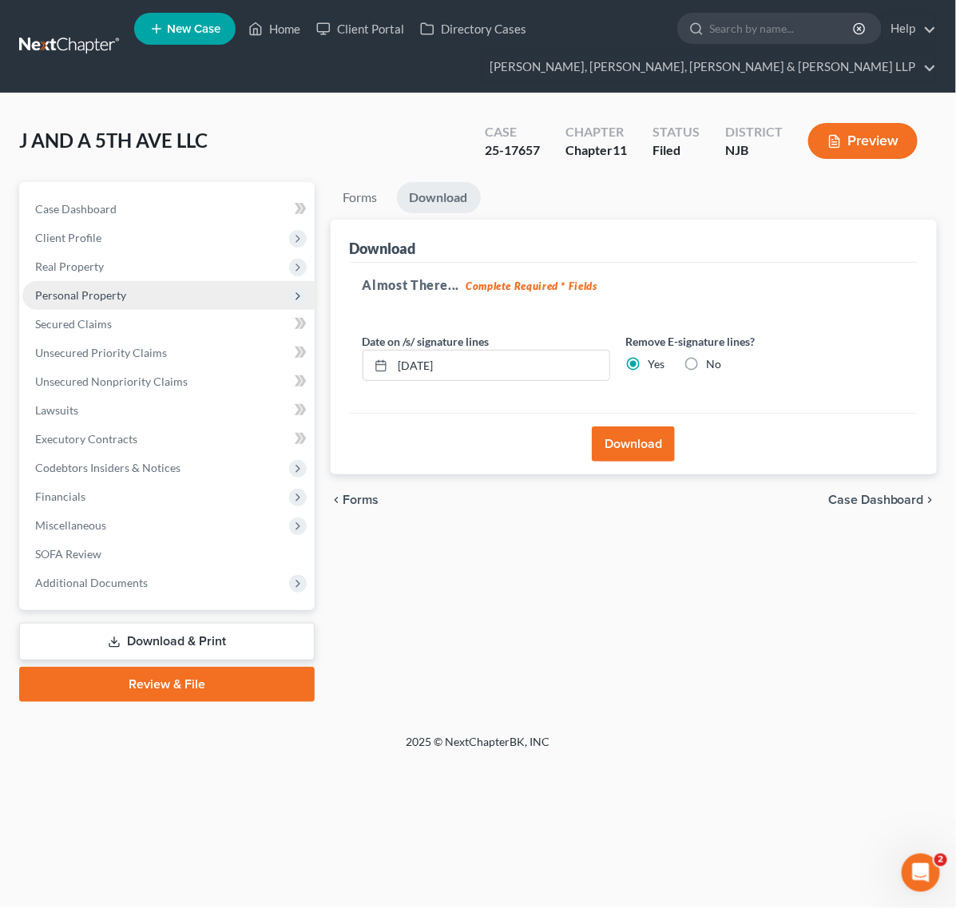
click at [154, 291] on span "Personal Property" at bounding box center [168, 295] width 292 height 29
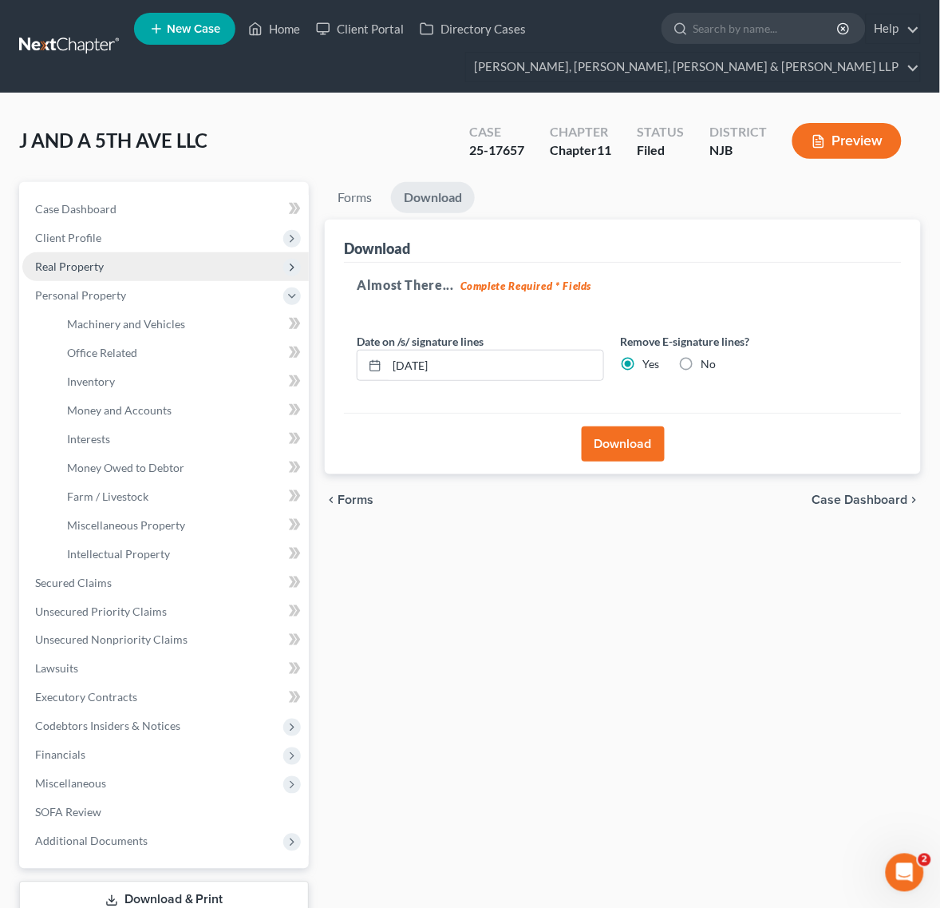
click at [156, 266] on span "Real Property" at bounding box center [165, 266] width 287 height 29
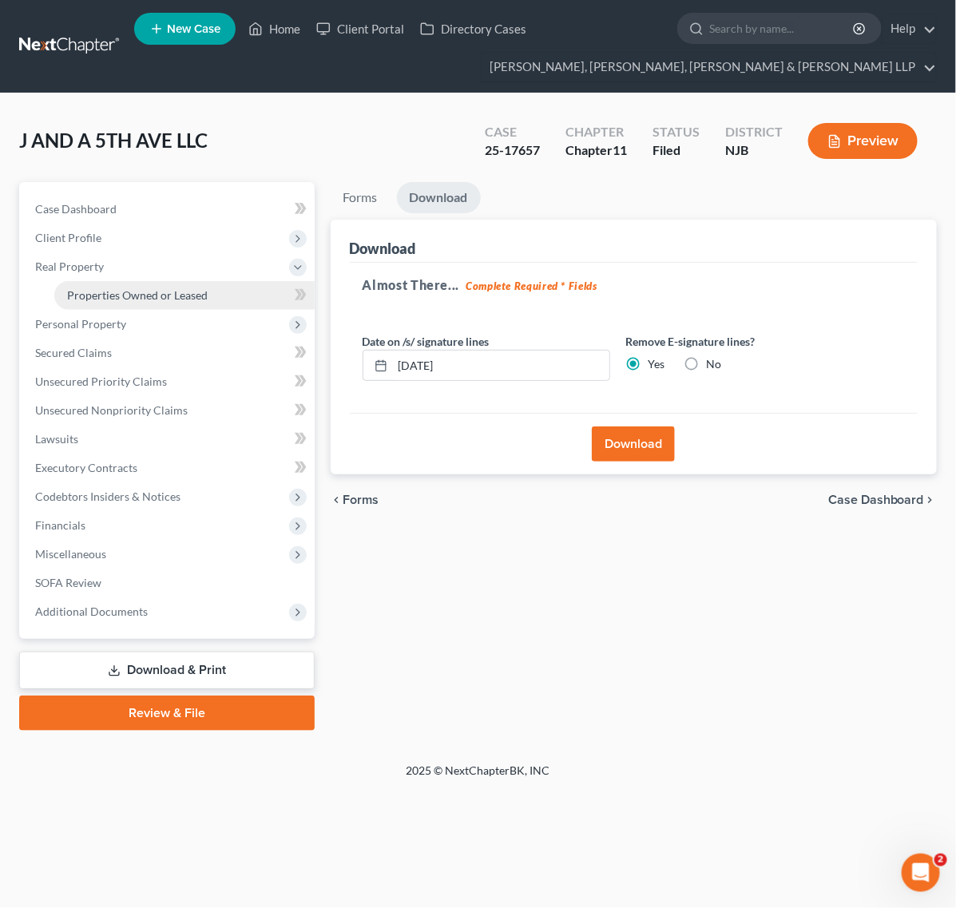
click at [168, 307] on link "Properties Owned or Leased" at bounding box center [184, 295] width 260 height 29
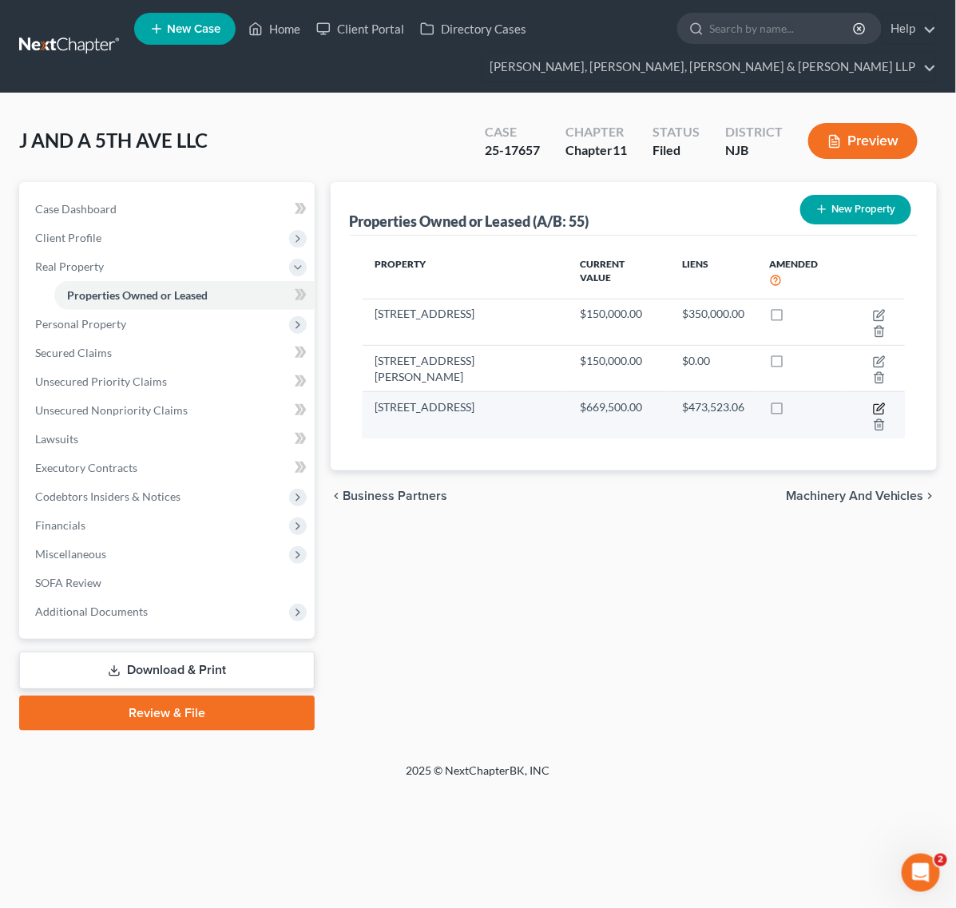
click at [875, 402] on icon "button" at bounding box center [879, 408] width 13 height 13
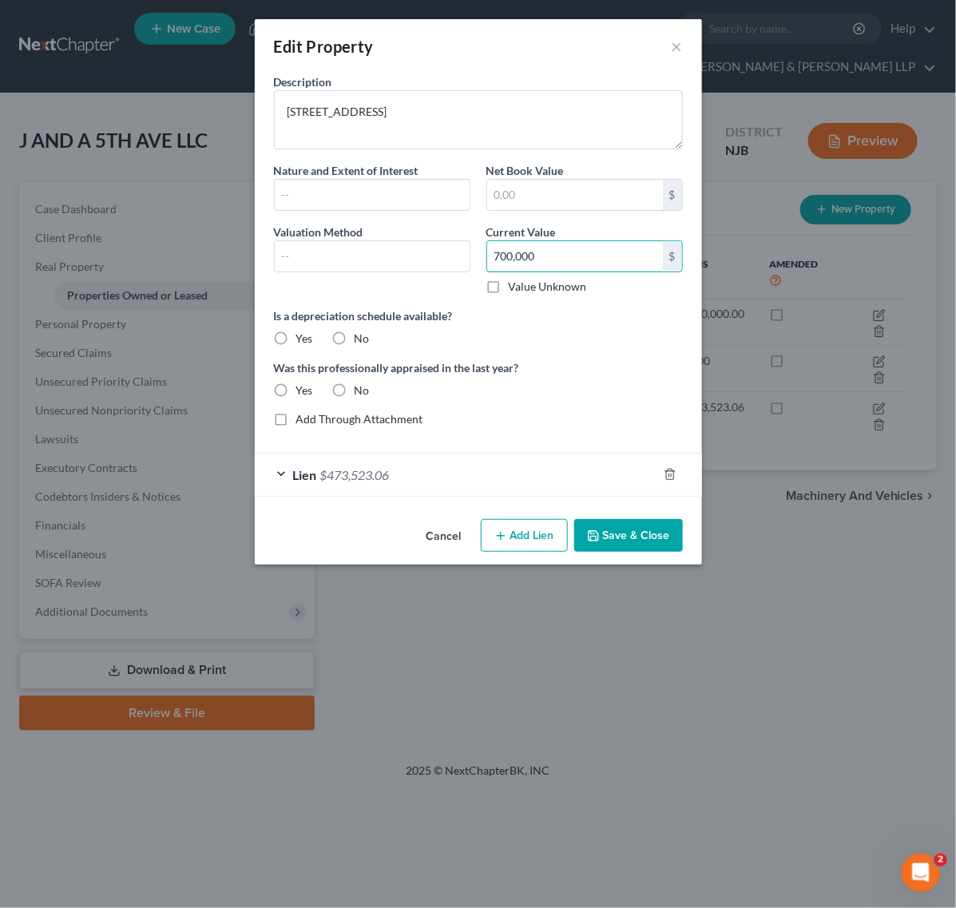
type input "700,000"
click at [571, 318] on label "Is a depreciation schedule available?" at bounding box center [478, 315] width 409 height 17
click at [619, 521] on button "Save & Close" at bounding box center [628, 536] width 109 height 34
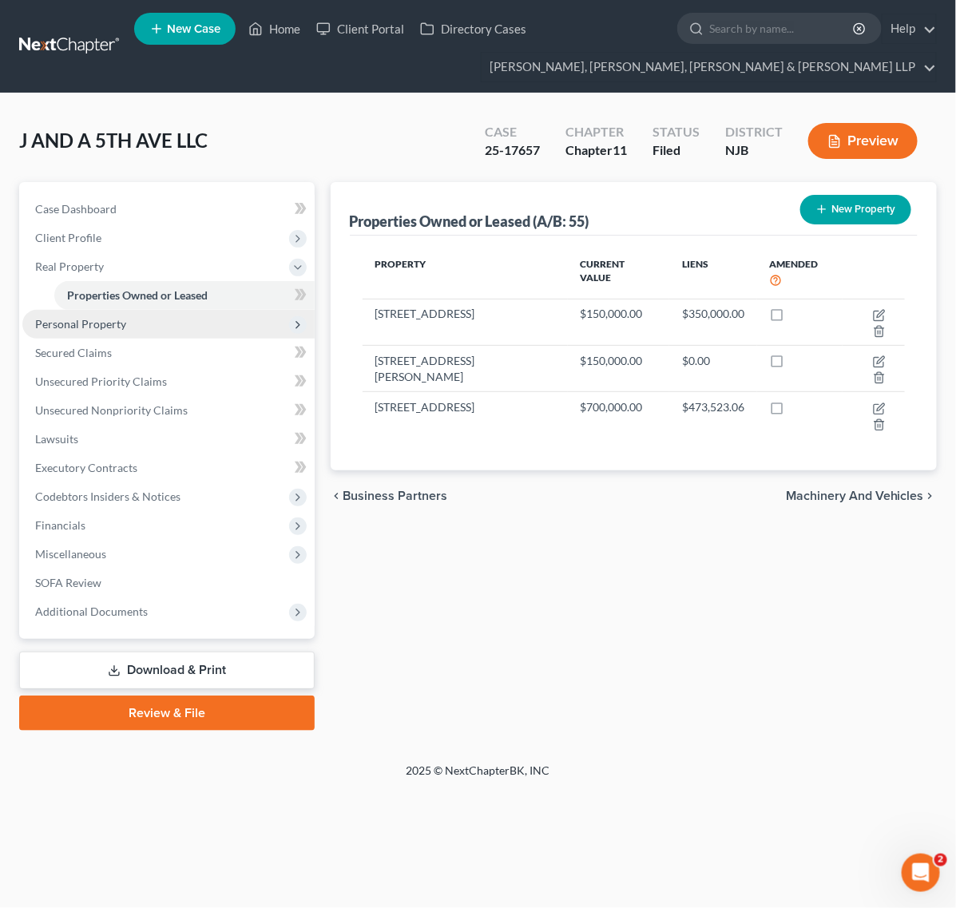
click at [204, 326] on span "Personal Property" at bounding box center [168, 324] width 292 height 29
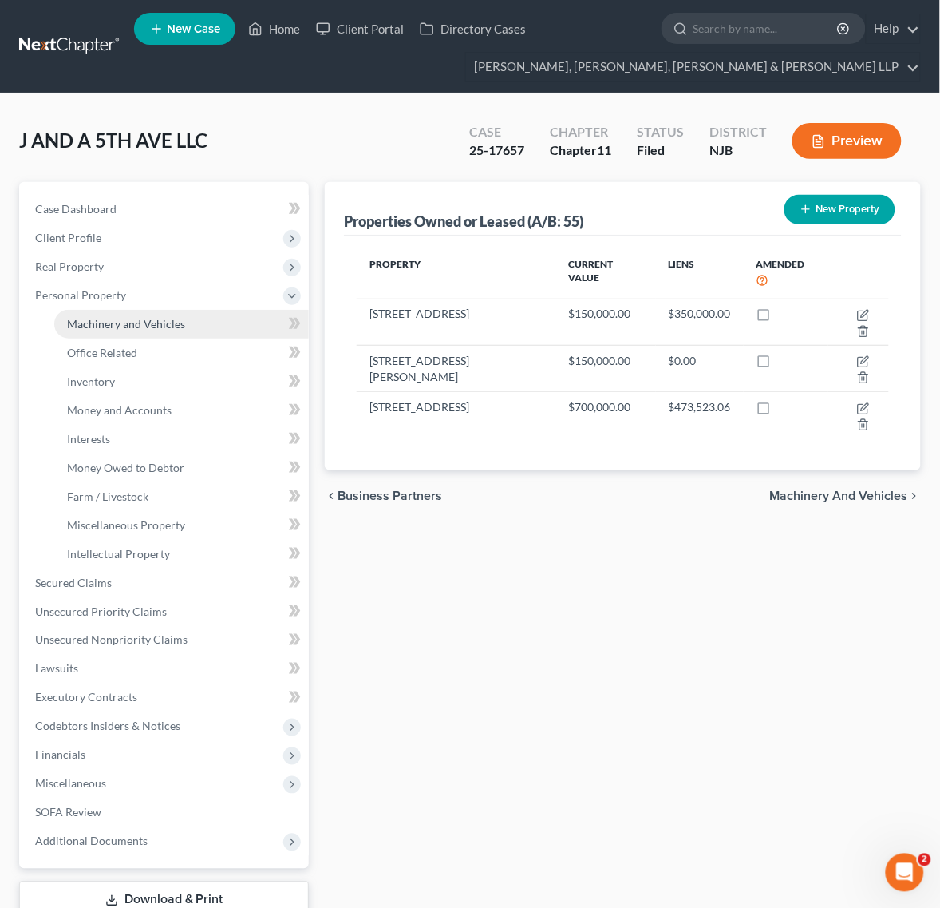
click at [214, 328] on link "Machinery and Vehicles" at bounding box center [181, 324] width 255 height 29
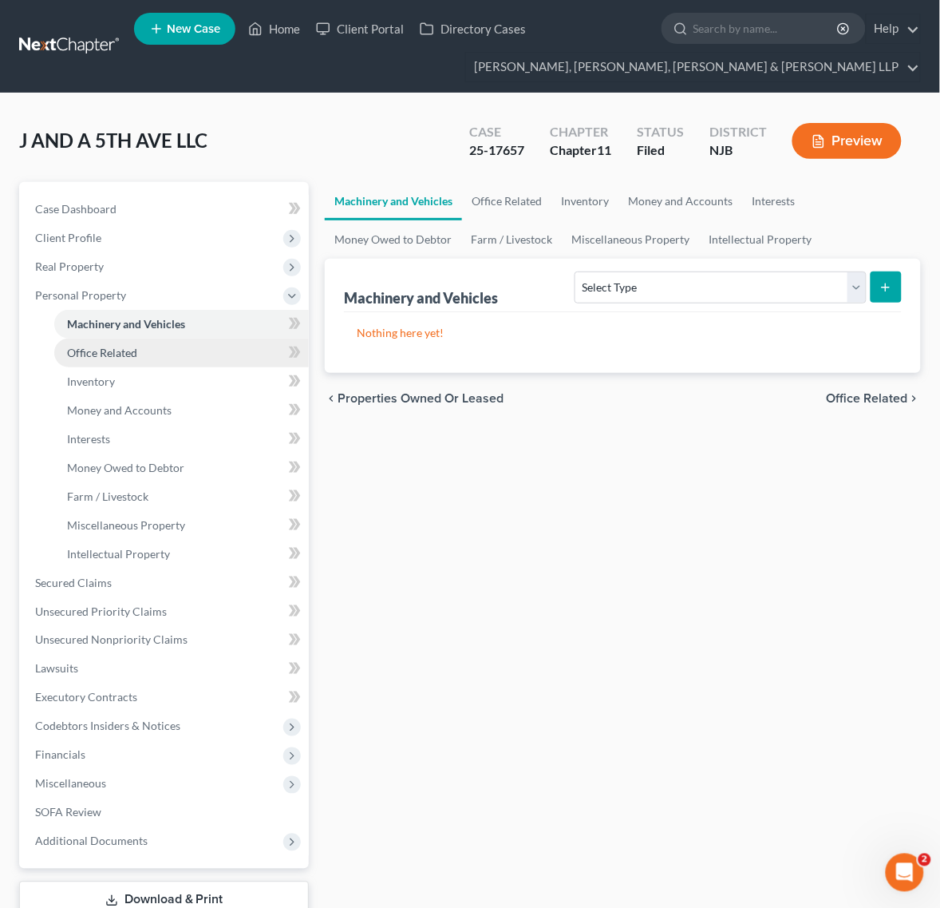
click at [214, 339] on link "Office Related" at bounding box center [181, 352] width 255 height 29
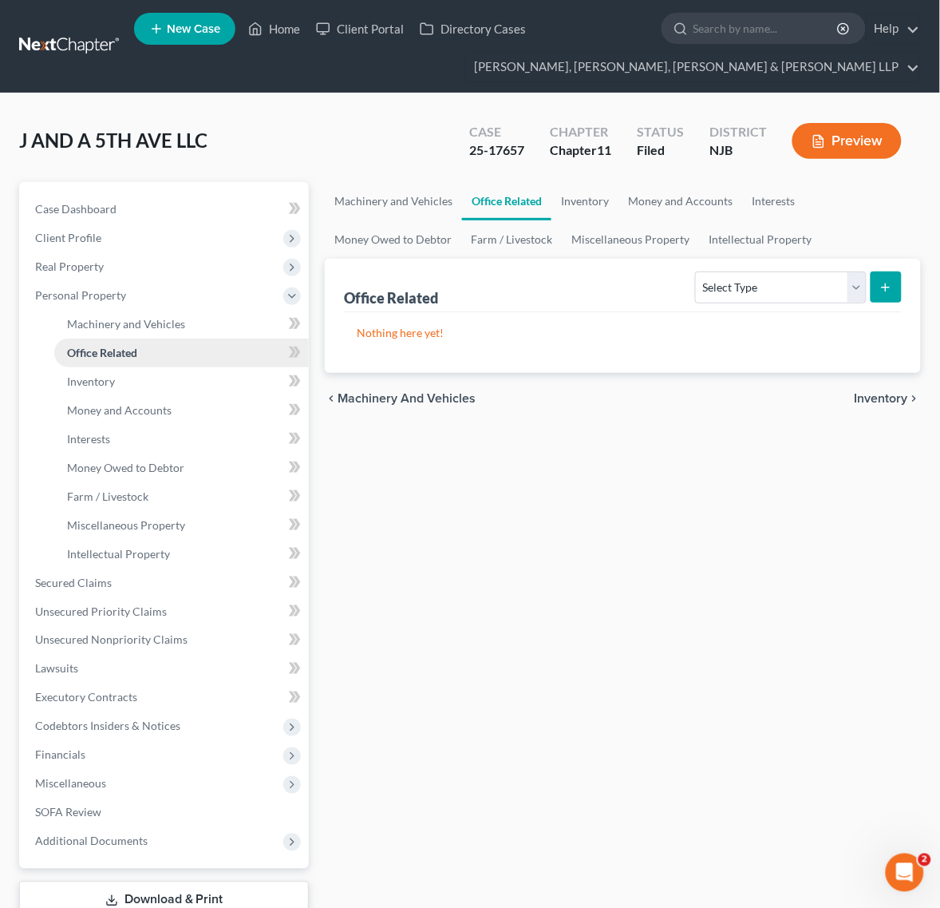
click at [216, 345] on link "Office Related" at bounding box center [181, 352] width 255 height 29
click at [192, 375] on link "Inventory" at bounding box center [181, 381] width 255 height 29
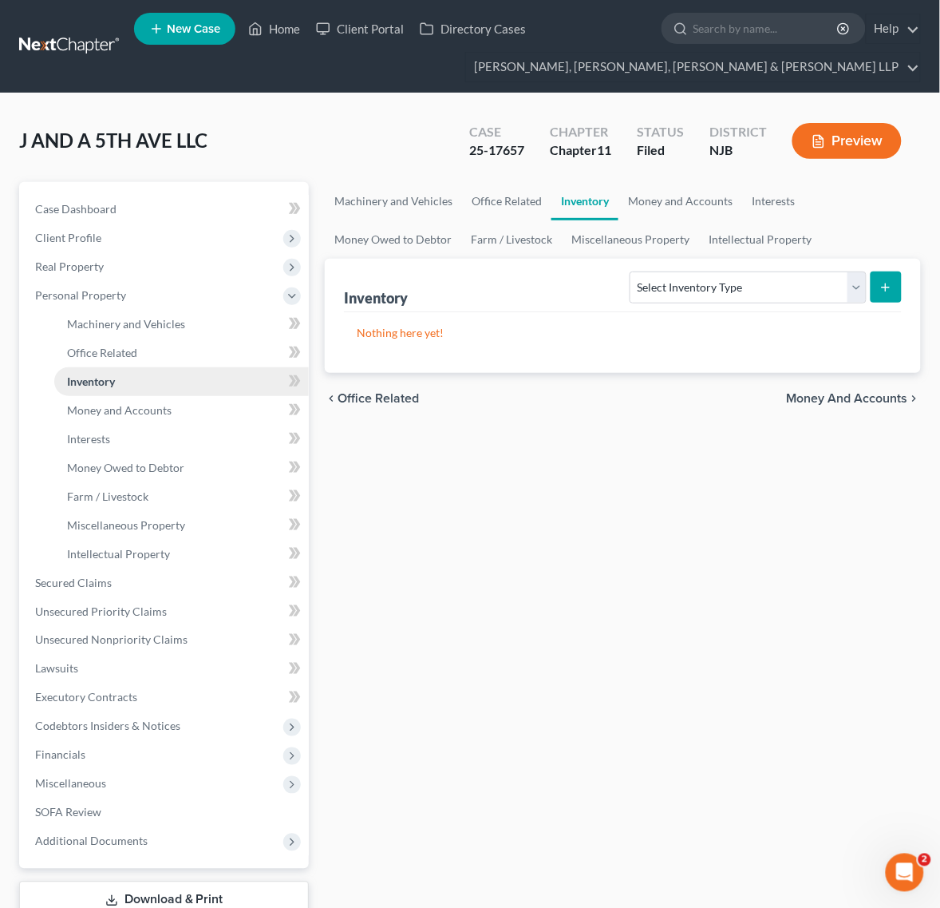
click at [181, 381] on link "Inventory" at bounding box center [181, 381] width 255 height 29
click at [182, 396] on link "Money and Accounts" at bounding box center [181, 410] width 255 height 29
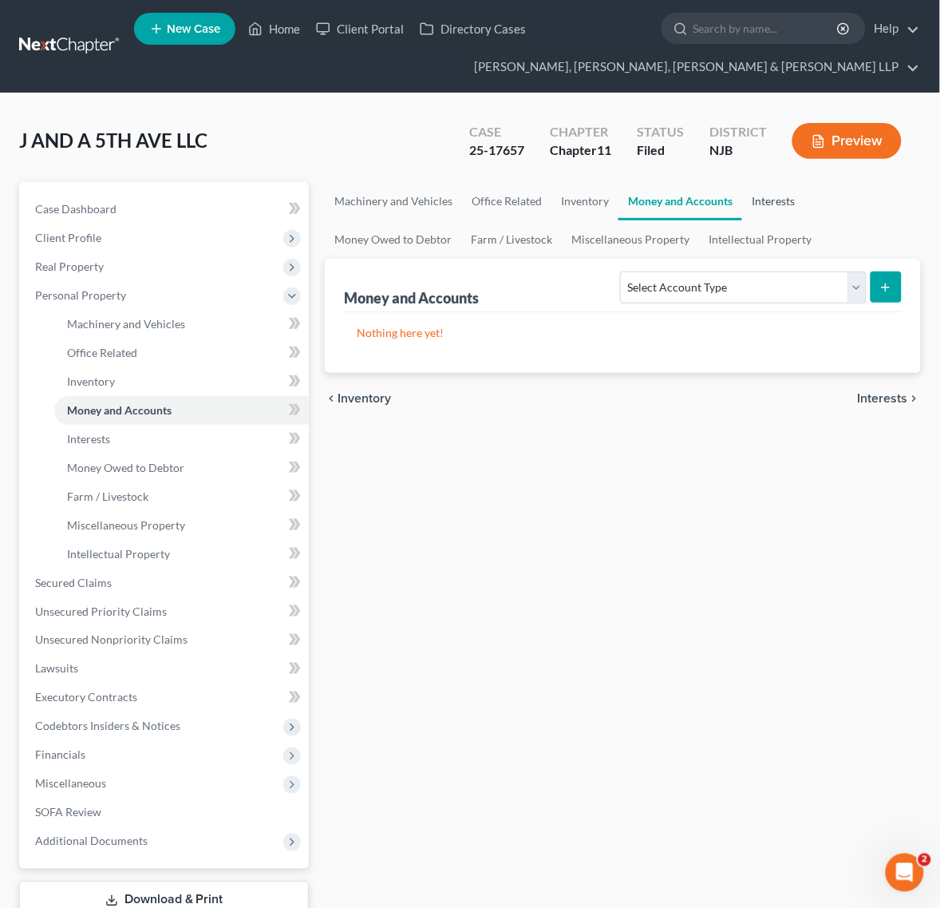
drag, startPoint x: 799, startPoint y: 209, endPoint x: 792, endPoint y: 216, distance: 10.2
click at [798, 209] on link "Interests" at bounding box center [773, 201] width 62 height 38
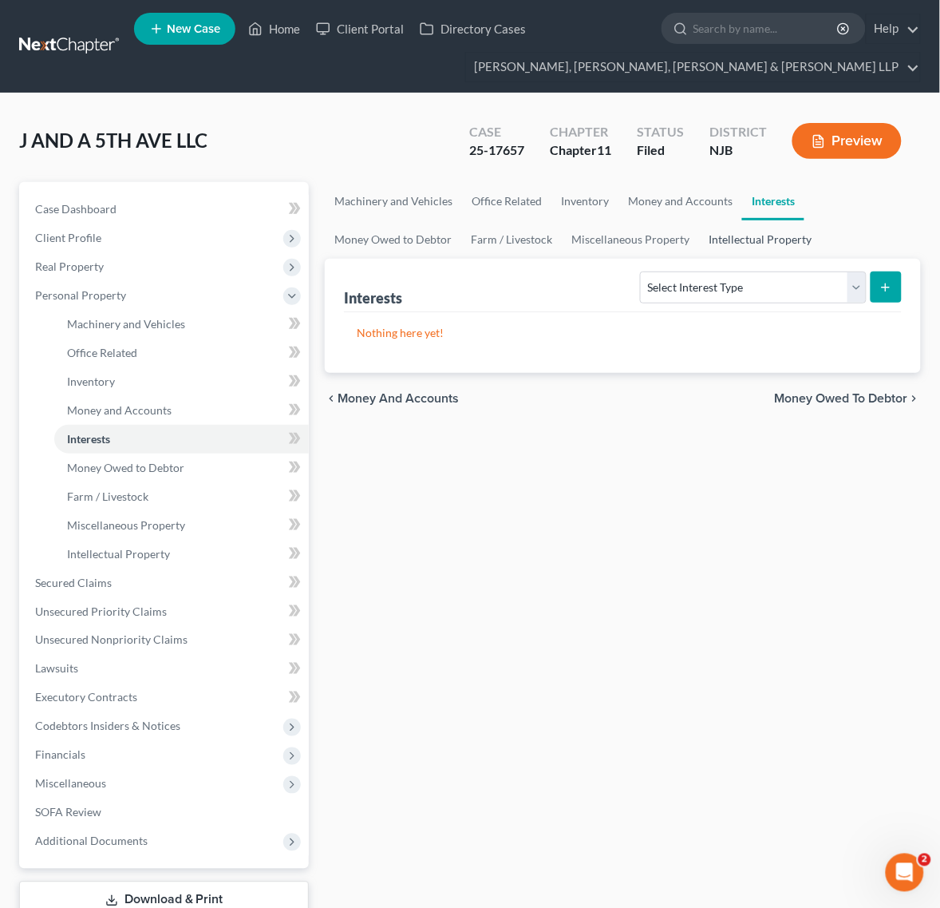
click at [730, 237] on link "Intellectual Property" at bounding box center [760, 239] width 122 height 38
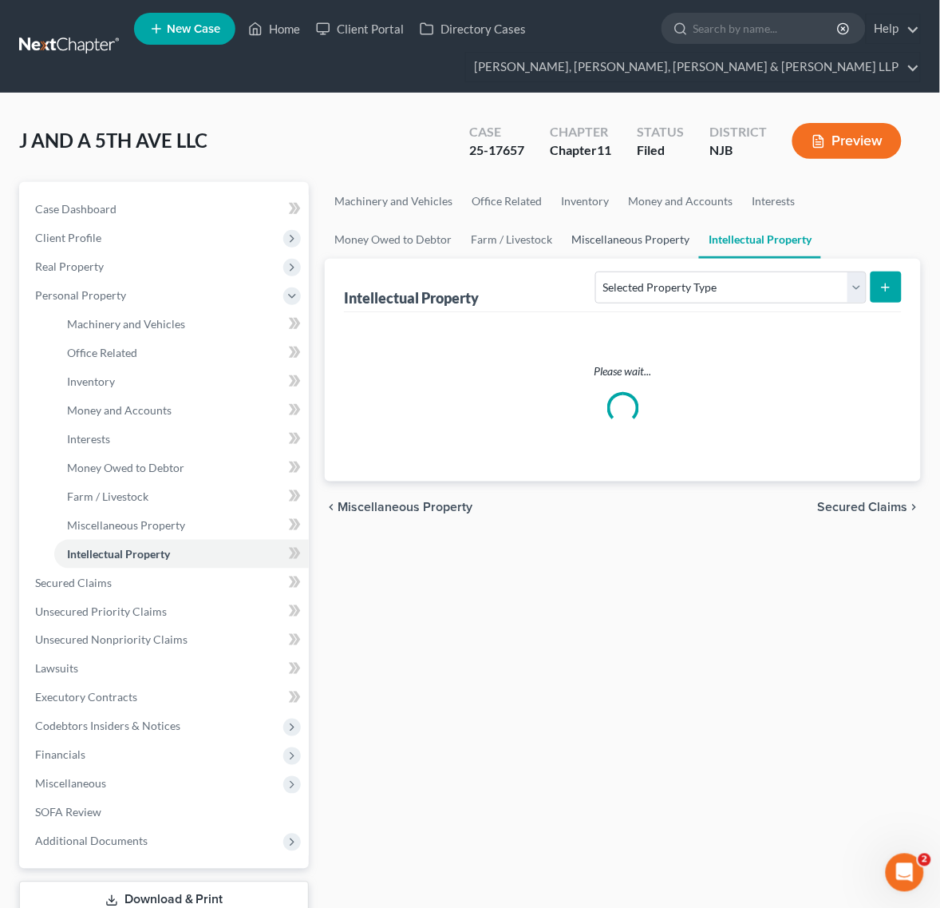
click at [679, 245] on link "Miscellaneous Property" at bounding box center [630, 239] width 137 height 38
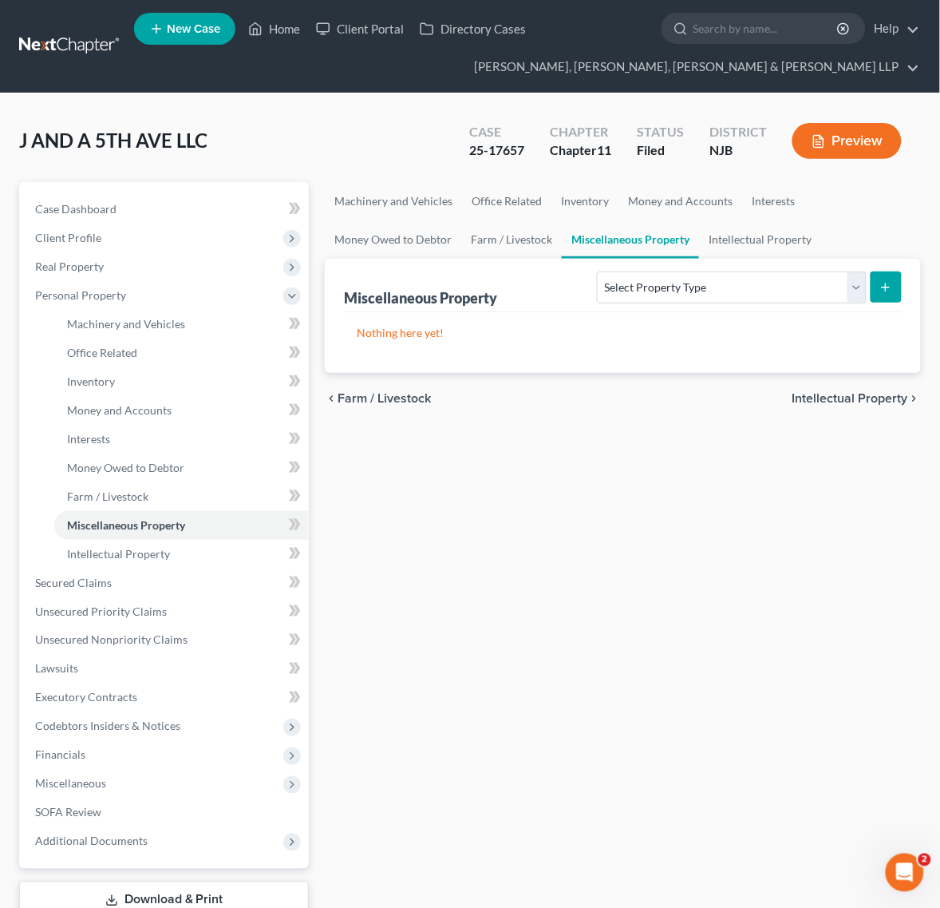
click at [587, 239] on link "Miscellaneous Property" at bounding box center [630, 239] width 137 height 38
click at [505, 248] on link "Farm / Livestock" at bounding box center [511, 239] width 101 height 38
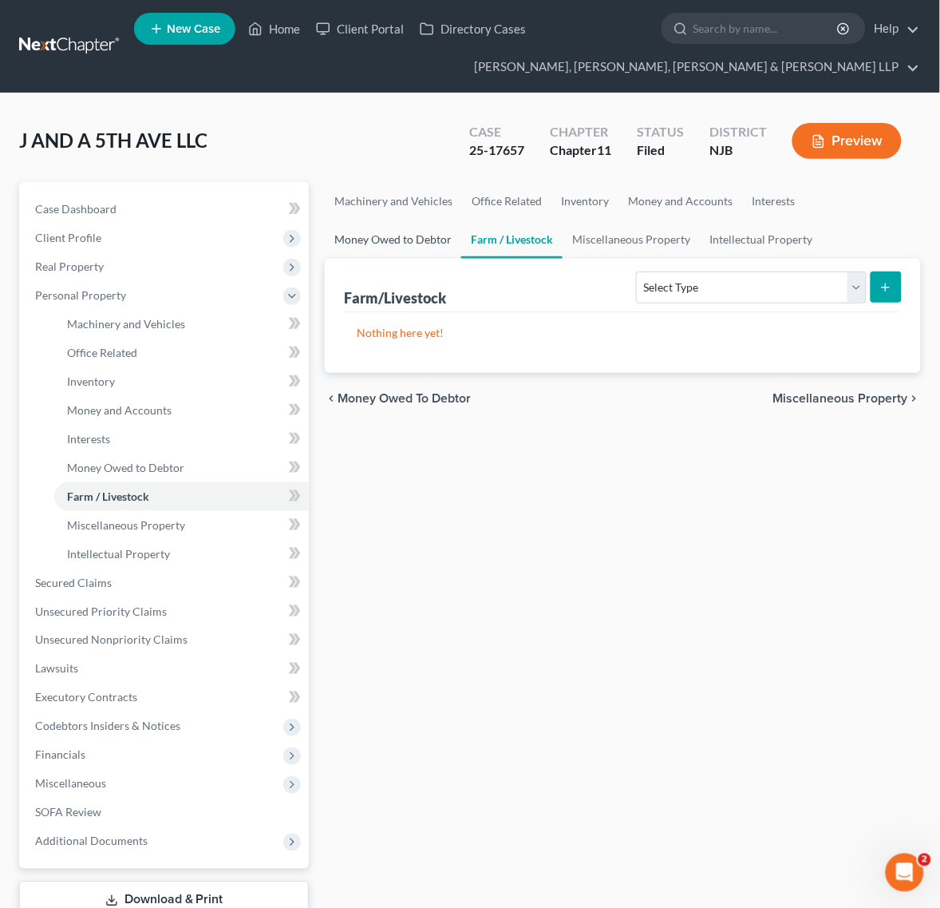
click at [410, 237] on link "Money Owed to Debtor" at bounding box center [393, 239] width 137 height 38
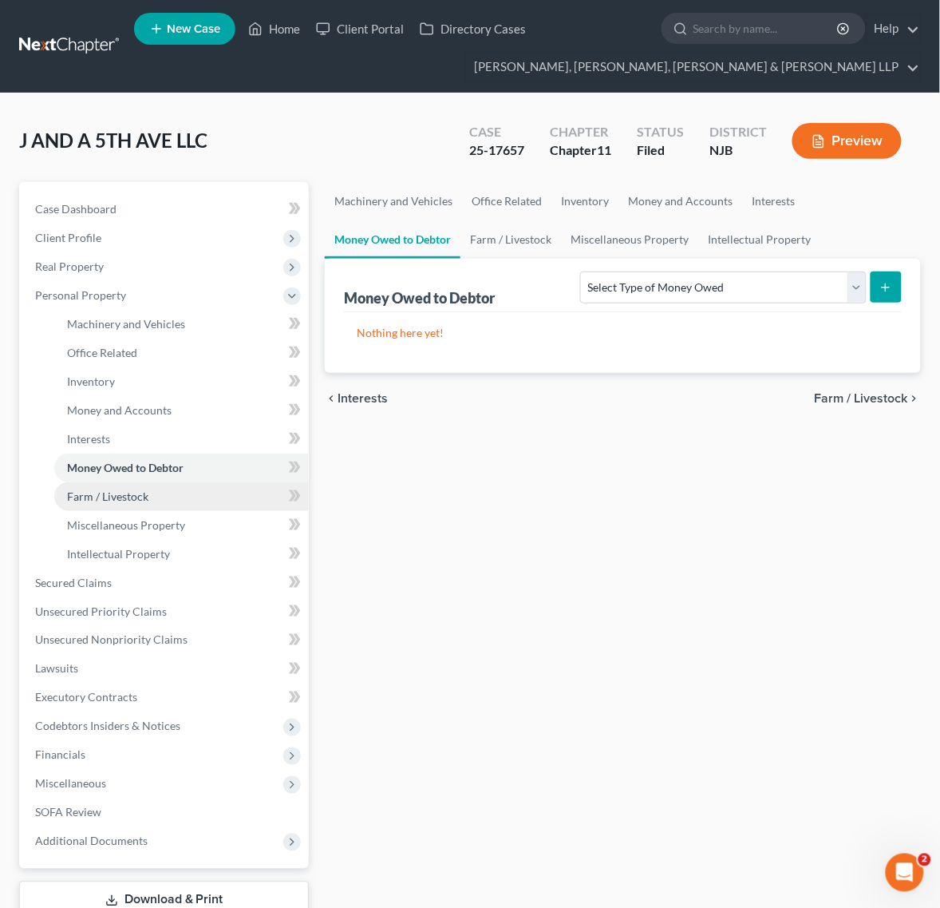
click at [176, 492] on link "Farm / Livestock" at bounding box center [181, 496] width 255 height 29
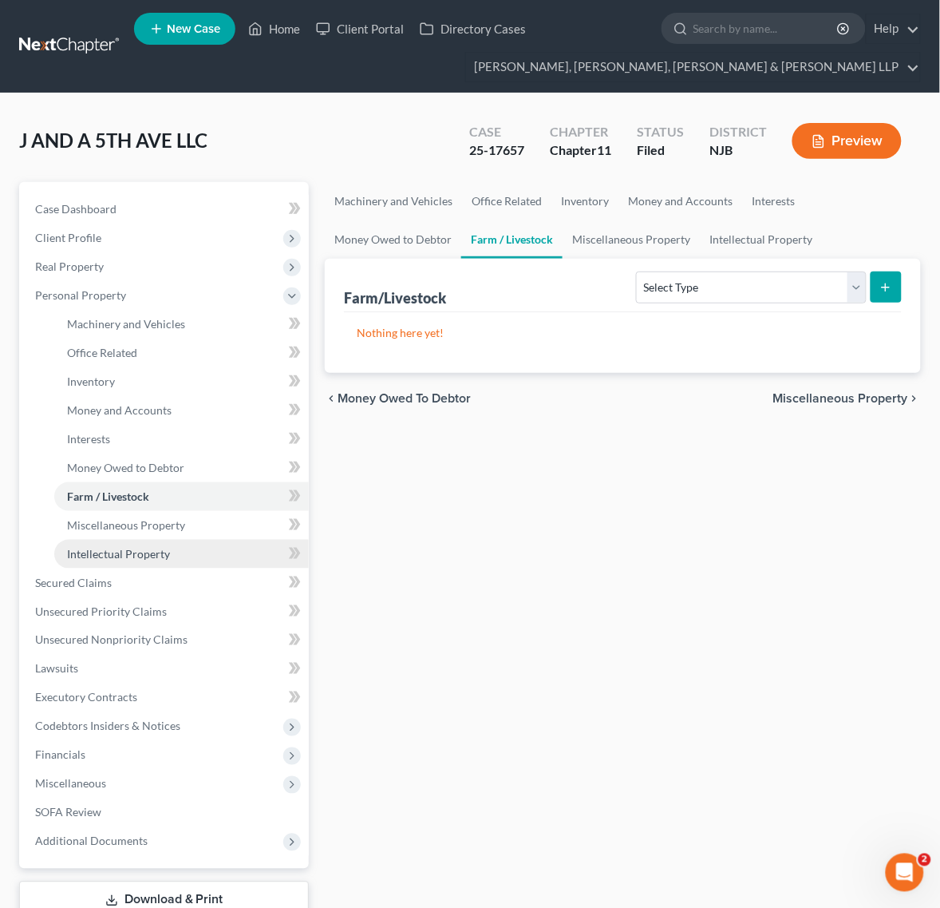
click at [176, 540] on link "Intellectual Property" at bounding box center [181, 554] width 255 height 29
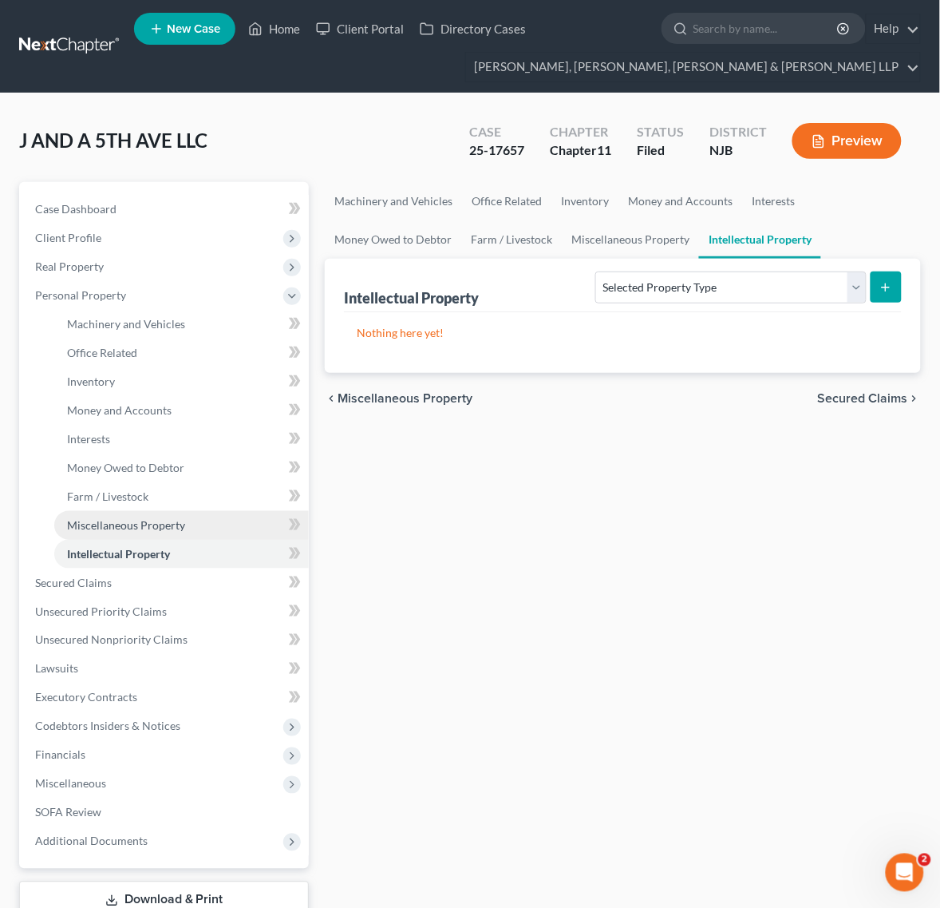
click at [178, 516] on link "Miscellaneous Property" at bounding box center [181, 525] width 255 height 29
click at [190, 556] on link "Intellectual Property" at bounding box center [181, 554] width 255 height 29
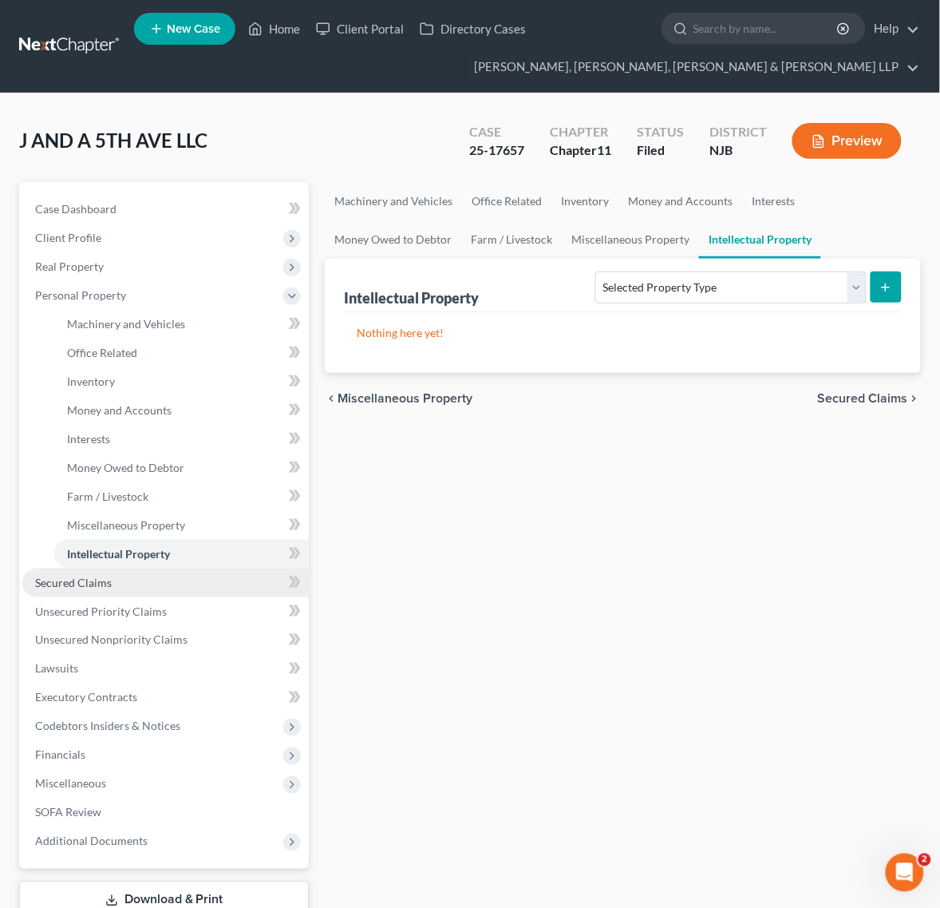
click at [186, 575] on link "Secured Claims" at bounding box center [165, 582] width 287 height 29
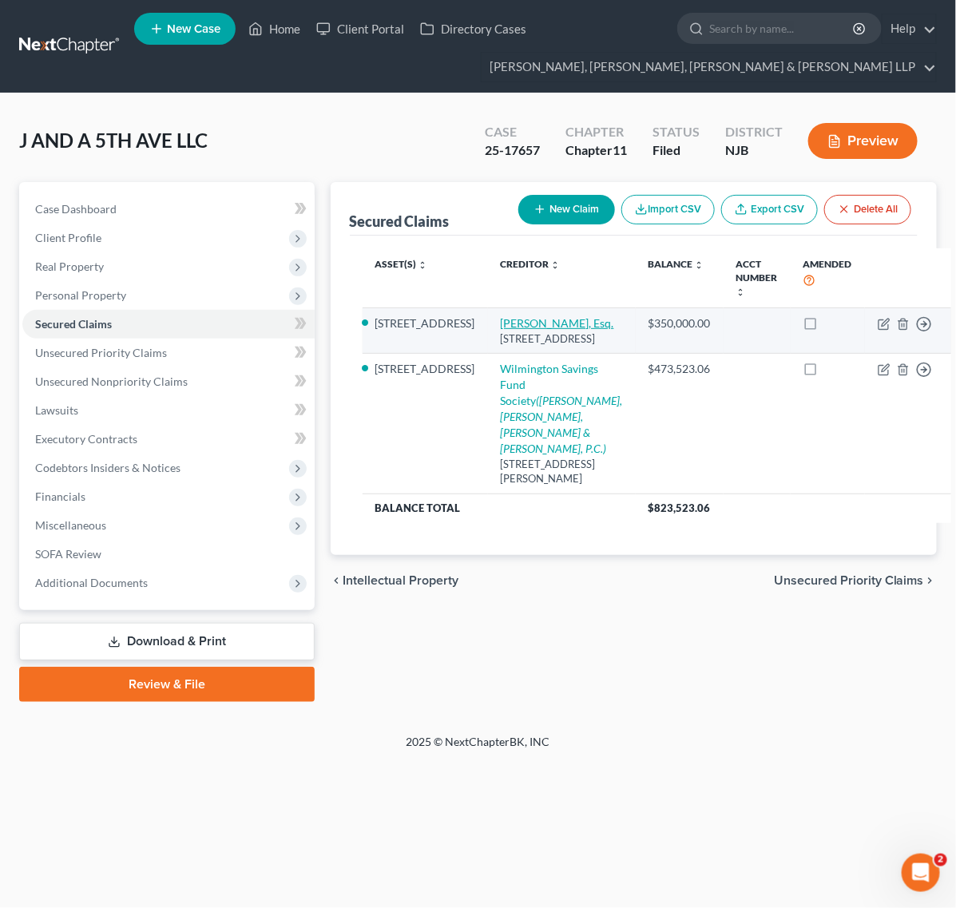
click at [501, 322] on link "[PERSON_NAME], Esq." at bounding box center [557, 323] width 113 height 14
select select "33"
select select "2"
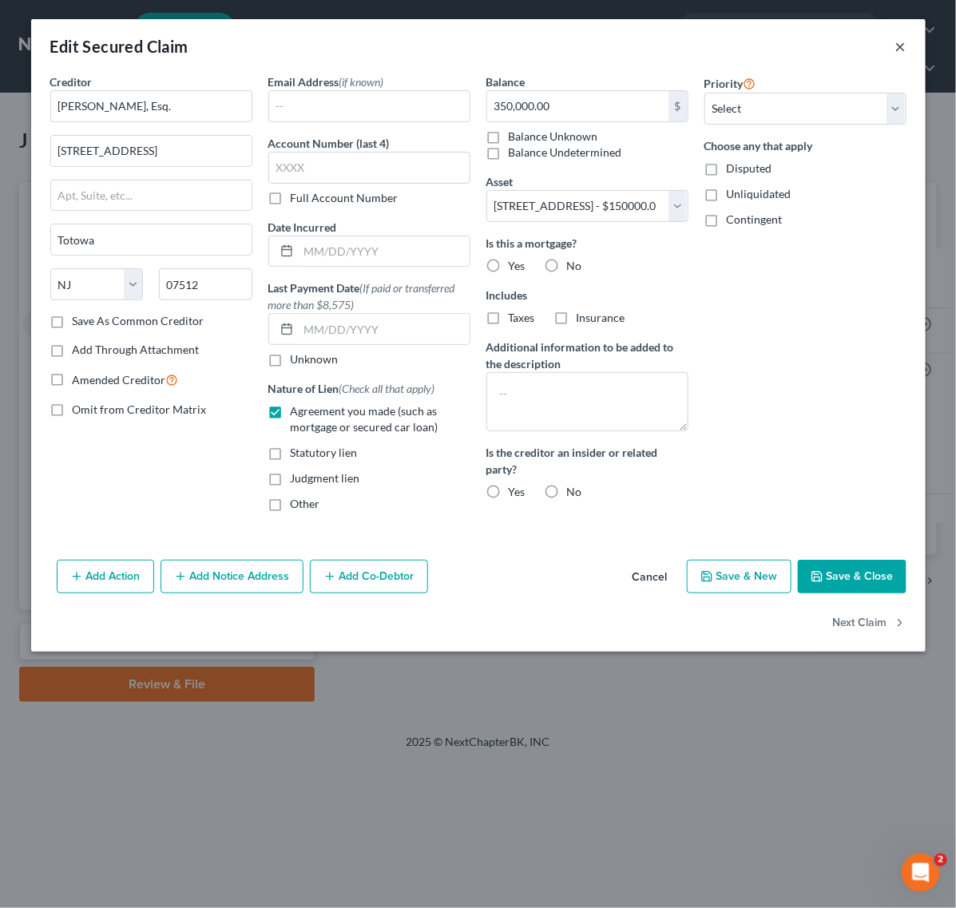
click at [896, 48] on button "×" at bounding box center [900, 46] width 11 height 19
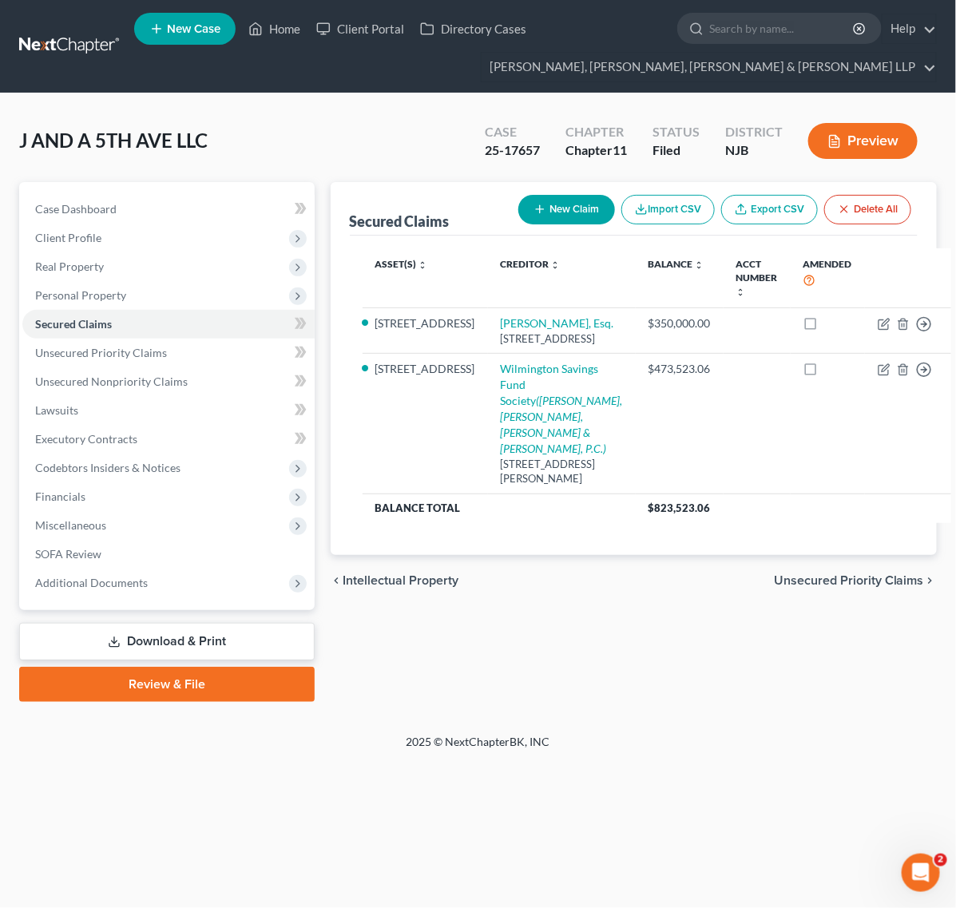
click at [469, 117] on div "Case 25-17657 Chapter Chapter 11 Status Filed District NJB Preview" at bounding box center [700, 141] width 471 height 57
click at [82, 300] on span "Personal Property" at bounding box center [80, 295] width 91 height 14
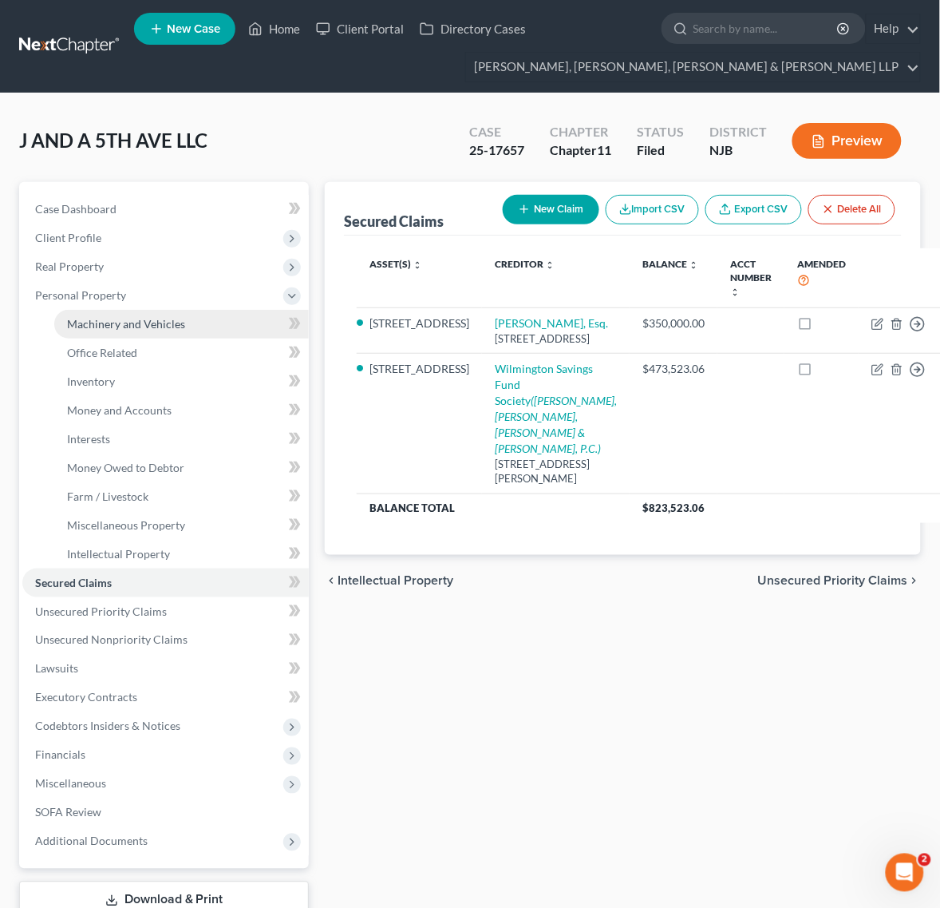
click at [101, 329] on link "Machinery and Vehicles" at bounding box center [181, 324] width 255 height 29
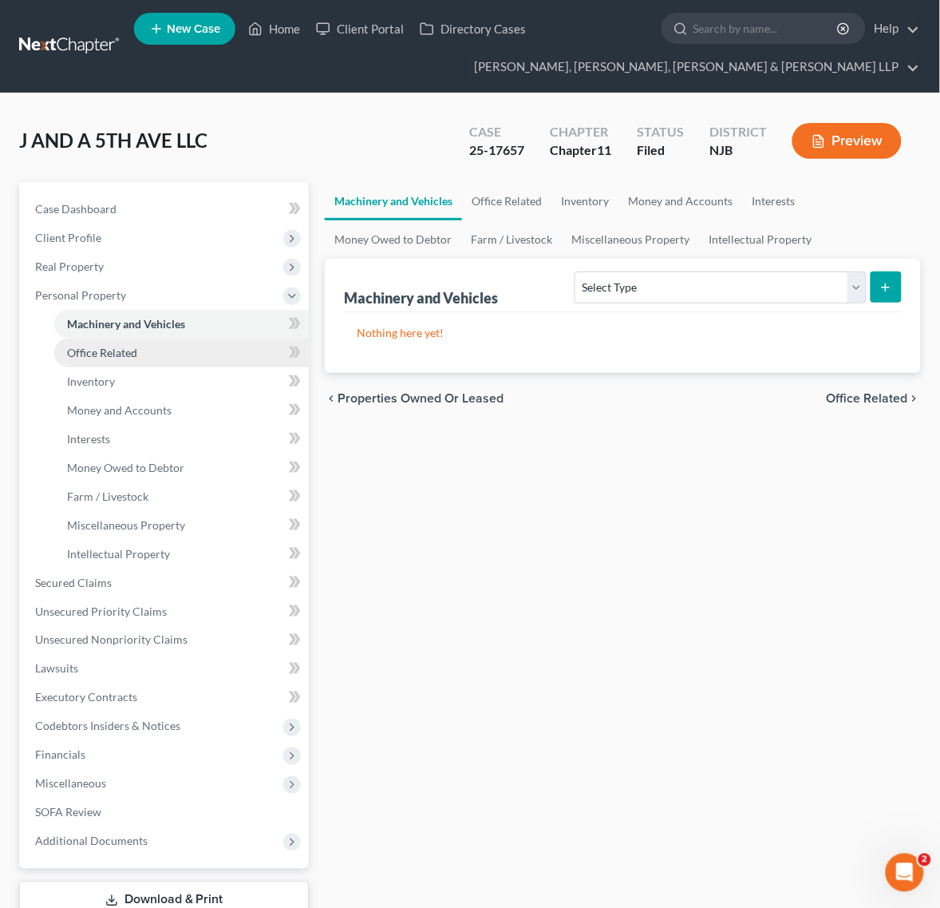
click at [137, 343] on link "Office Related" at bounding box center [181, 352] width 255 height 29
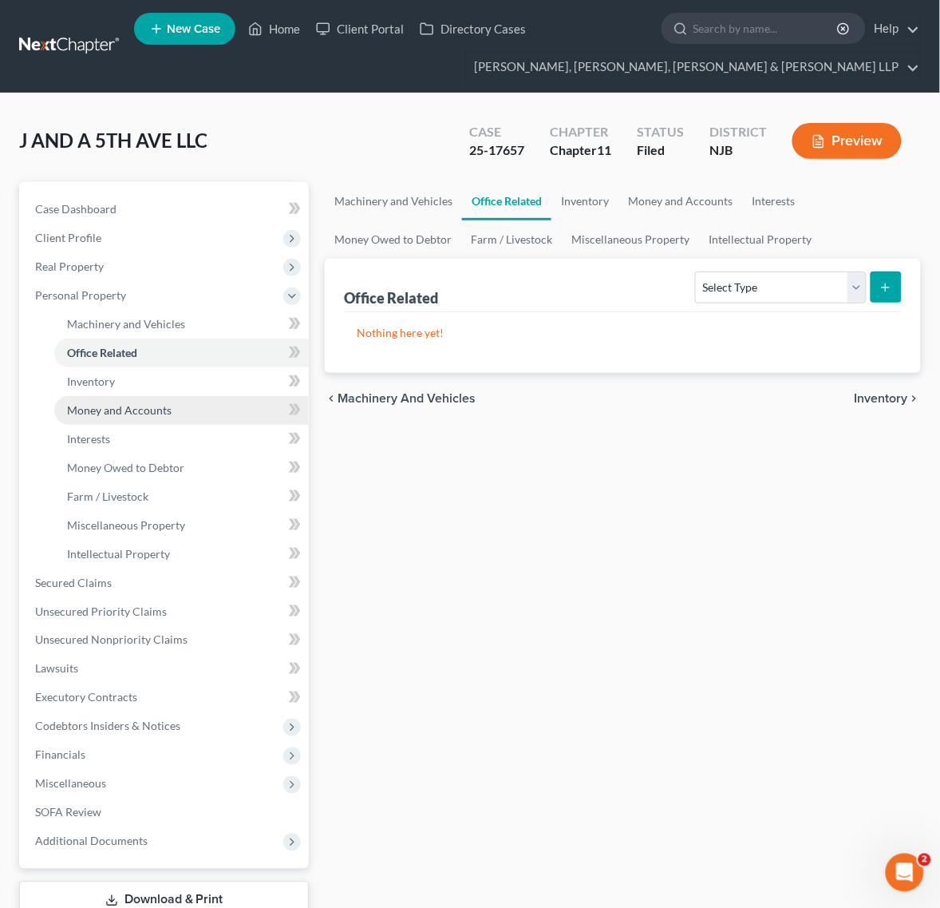
click at [116, 404] on span "Money and Accounts" at bounding box center [119, 410] width 105 height 14
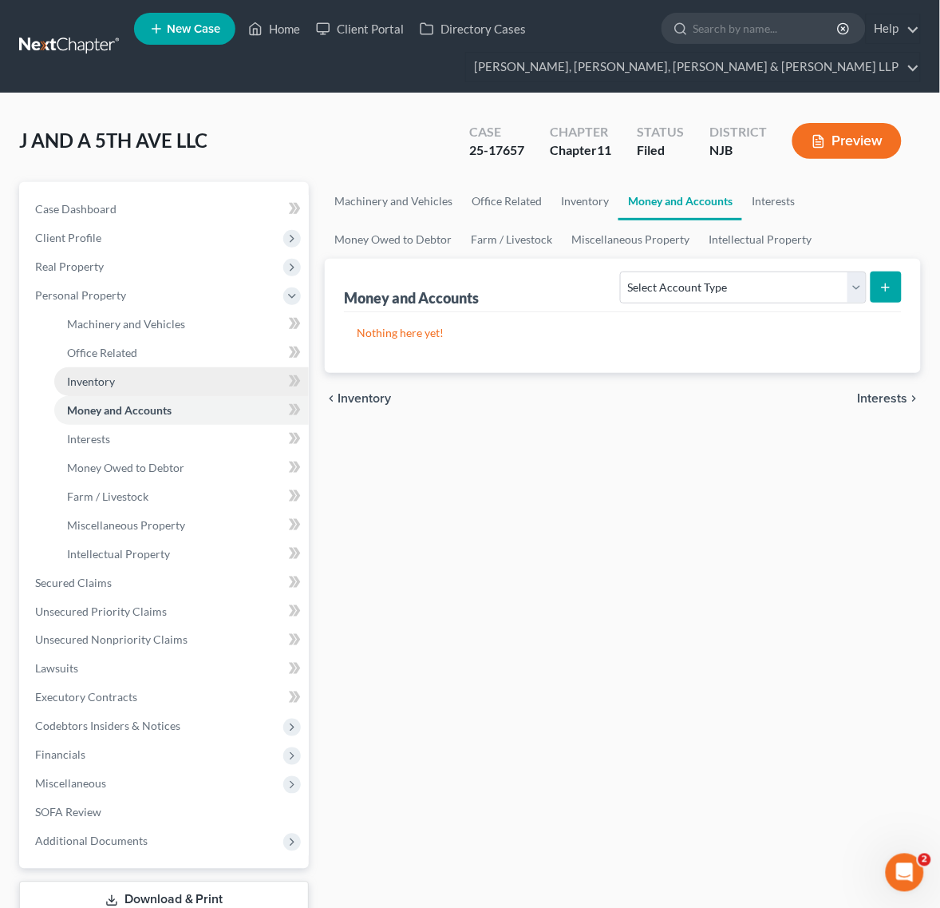
click at [141, 371] on link "Inventory" at bounding box center [181, 381] width 255 height 29
click at [140, 396] on link "Money and Accounts" at bounding box center [181, 410] width 255 height 29
click at [137, 409] on span "Money and Accounts" at bounding box center [119, 410] width 105 height 14
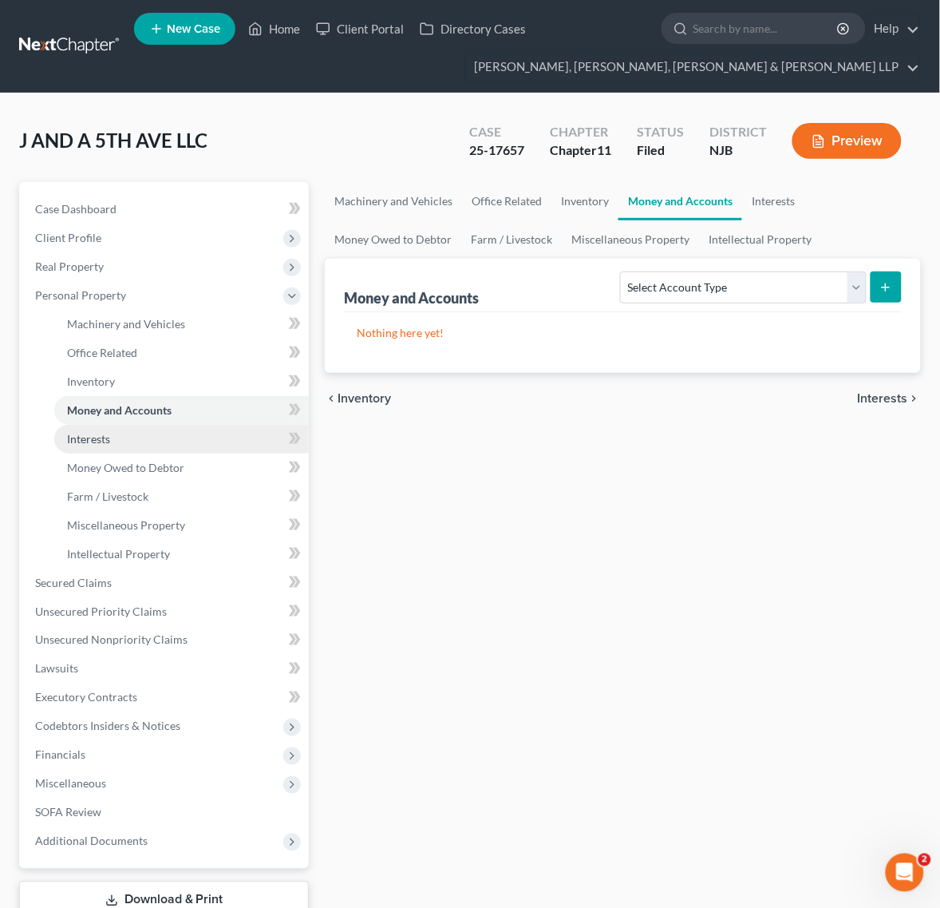
click at [132, 437] on link "Interests" at bounding box center [181, 439] width 255 height 29
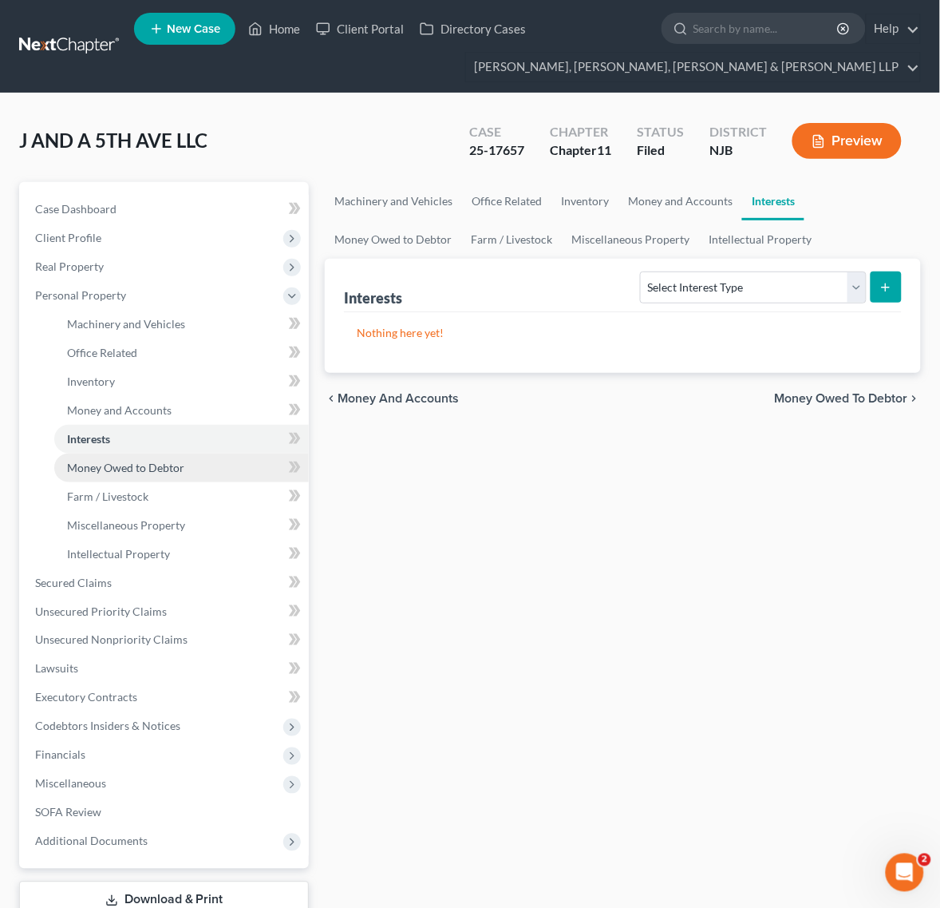
click at [133, 471] on span "Money Owed to Debtor" at bounding box center [125, 468] width 117 height 14
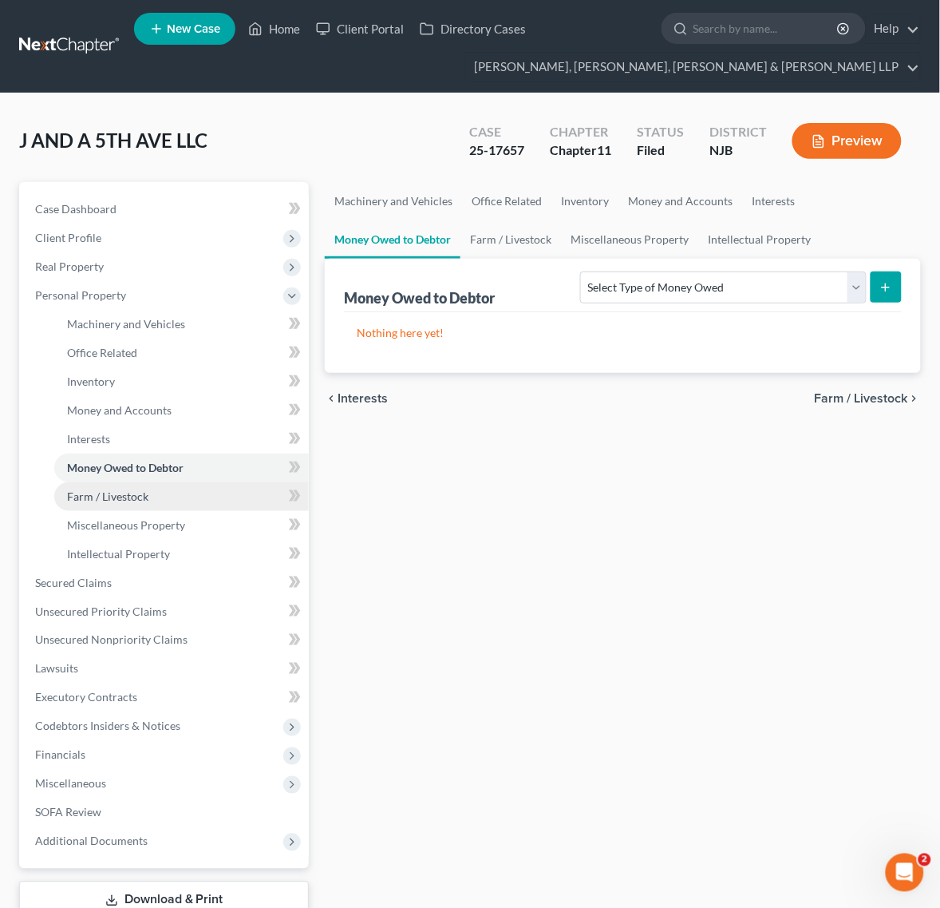
click at [133, 497] on span "Farm / Livestock" at bounding box center [107, 496] width 81 height 14
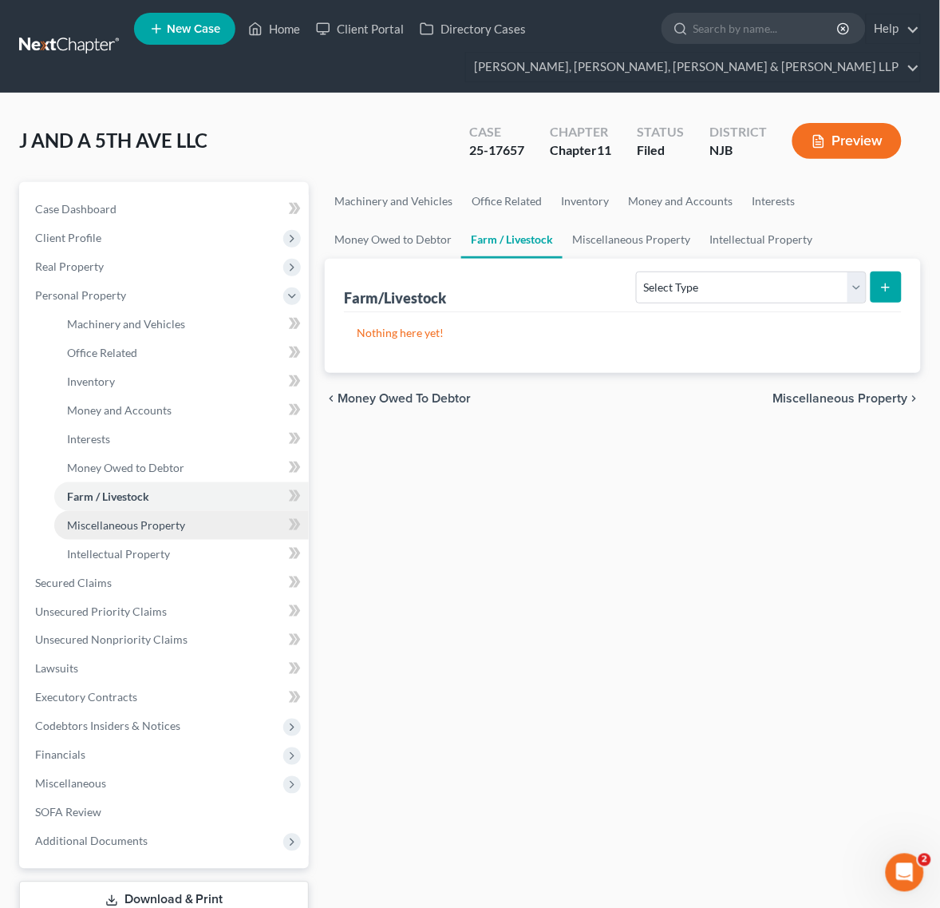
click at [130, 521] on span "Miscellaneous Property" at bounding box center [126, 525] width 118 height 14
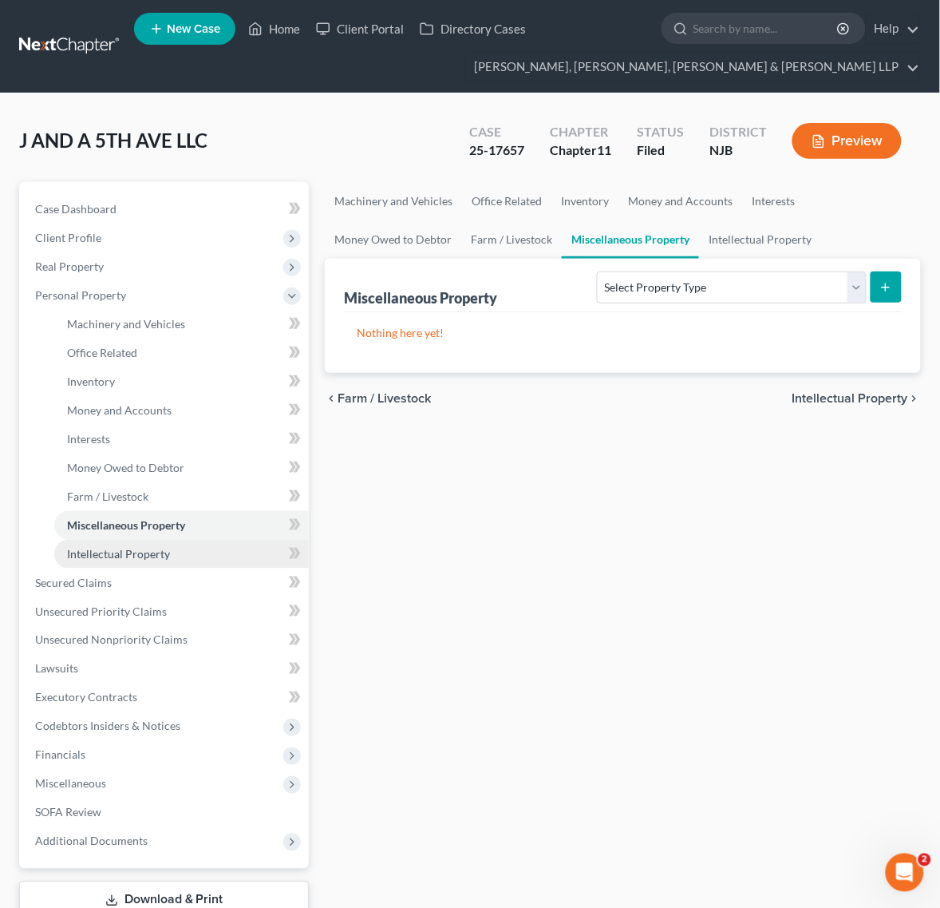
click at [125, 547] on span "Intellectual Property" at bounding box center [118, 554] width 103 height 14
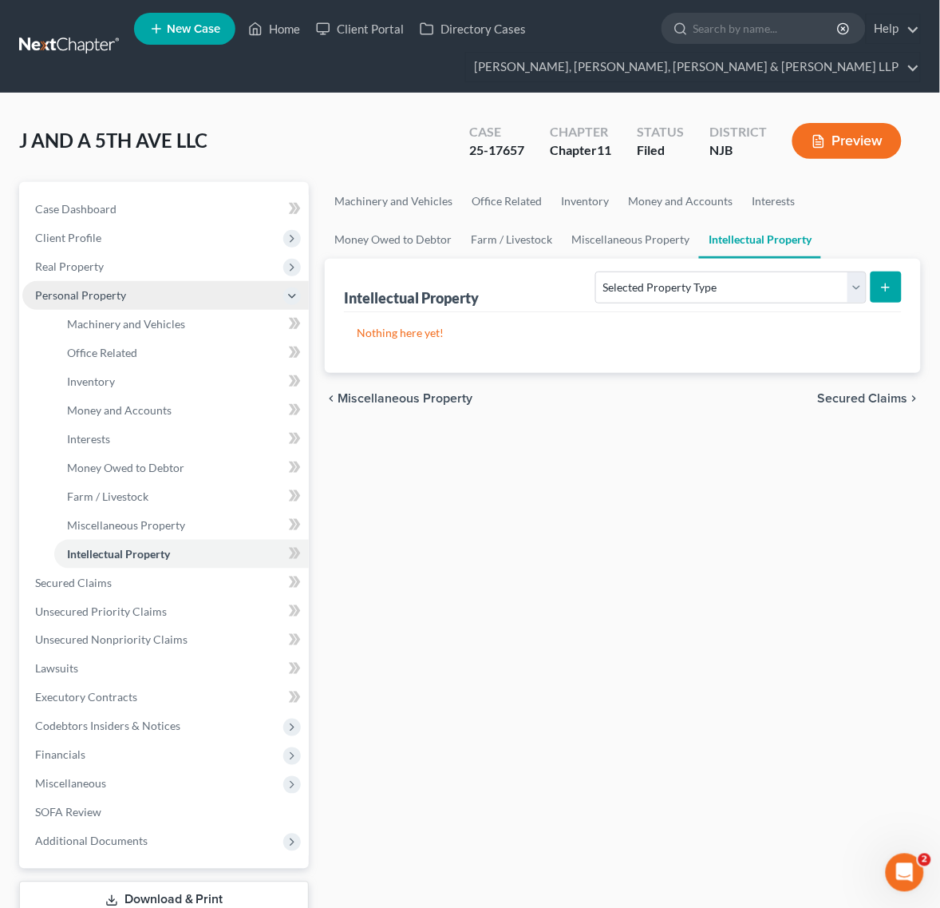
click at [144, 283] on span "Personal Property" at bounding box center [165, 295] width 287 height 29
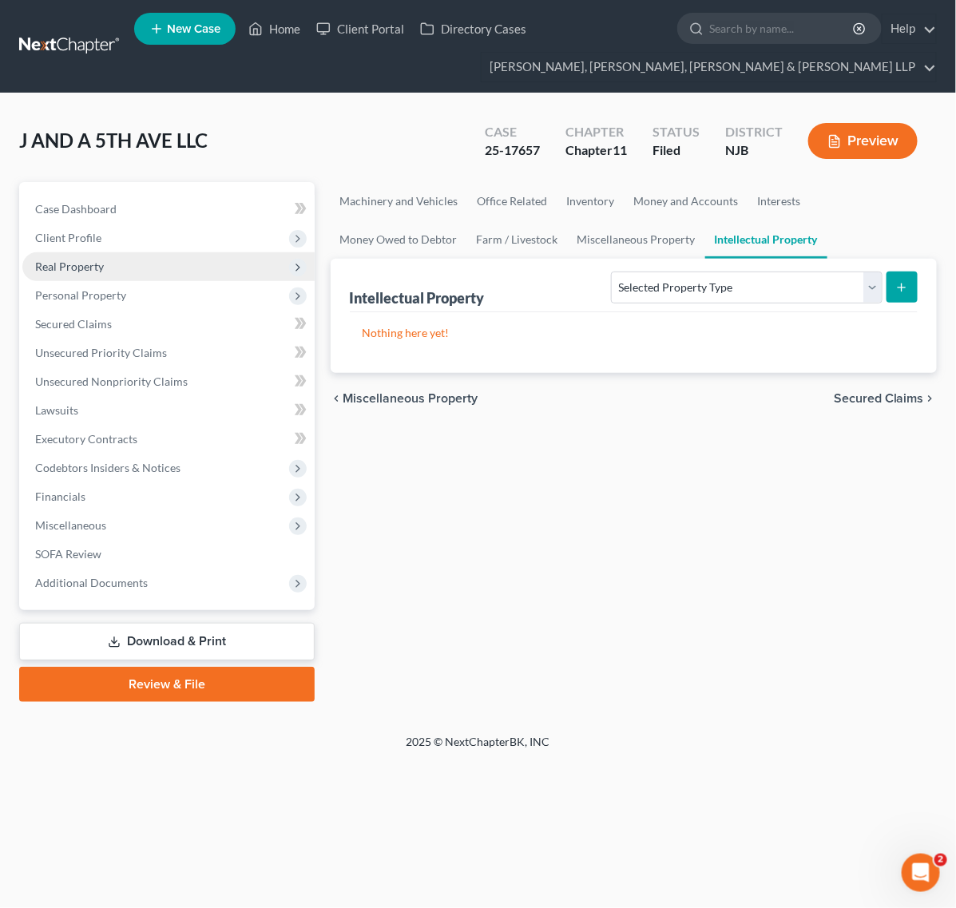
click at [141, 255] on ul "Case Dashboard Payments Invoices Payments Payments Credit Report Client Profile" at bounding box center [168, 396] width 292 height 402
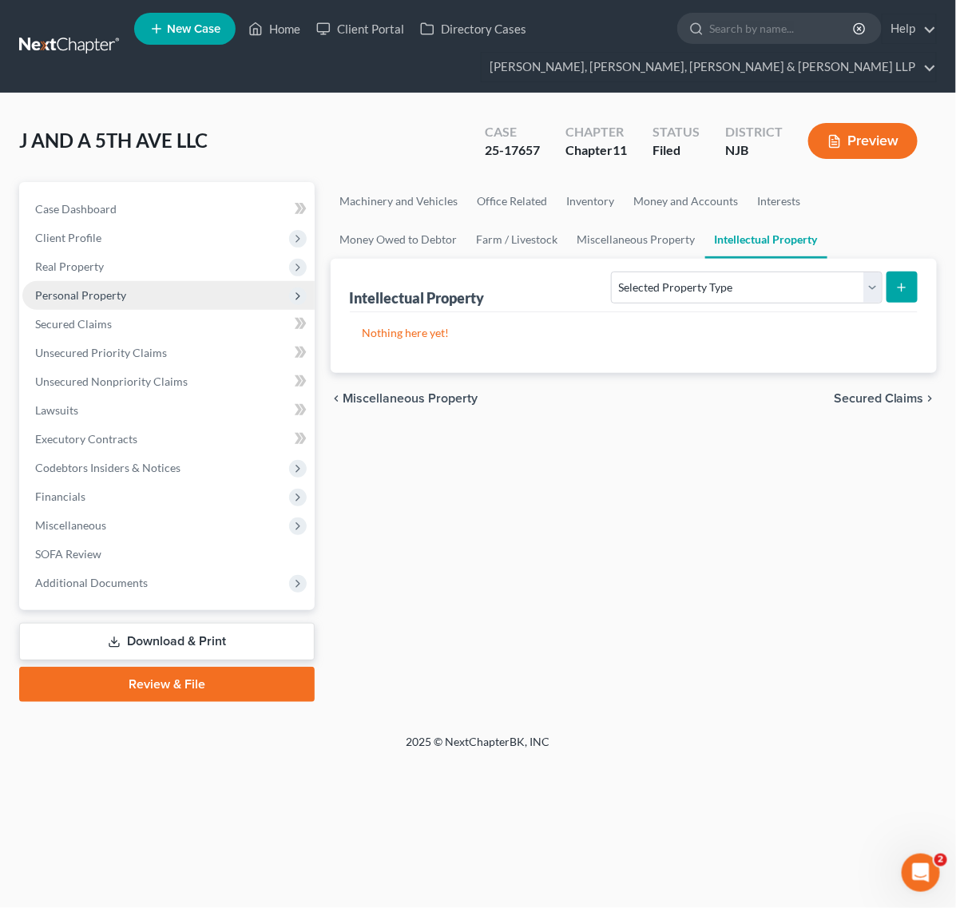
click at [144, 281] on span "Personal Property" at bounding box center [168, 295] width 292 height 29
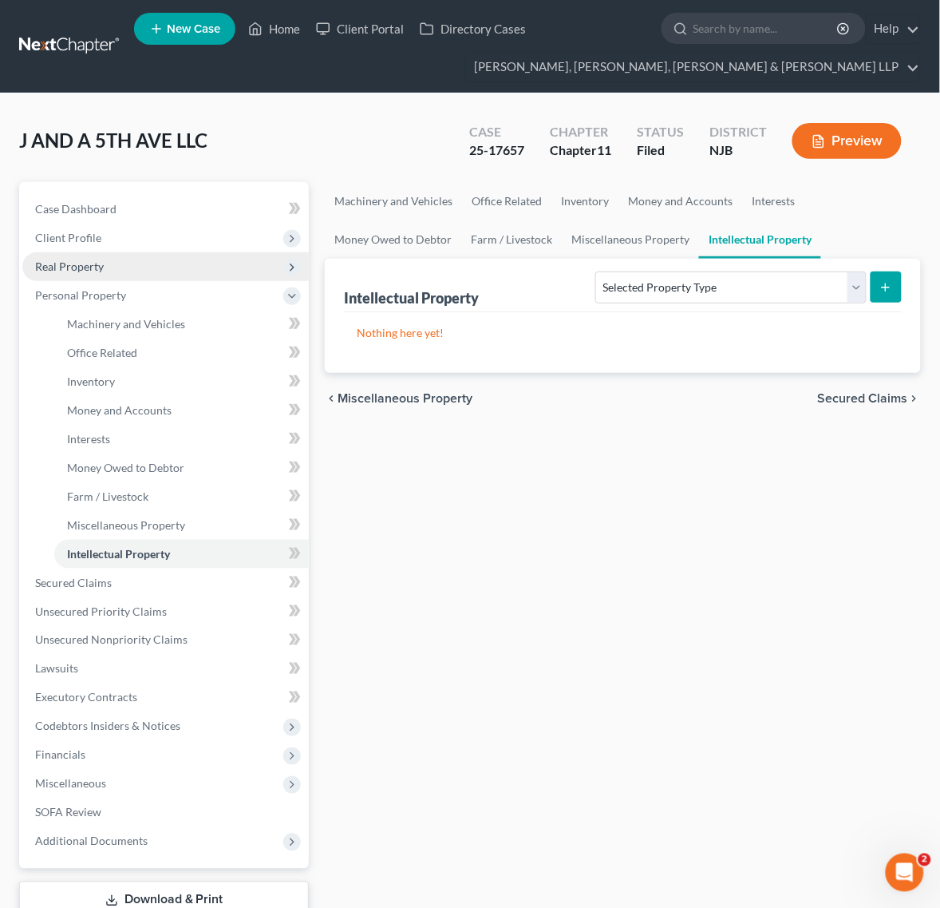
click at [144, 260] on span "Real Property" at bounding box center [165, 266] width 287 height 29
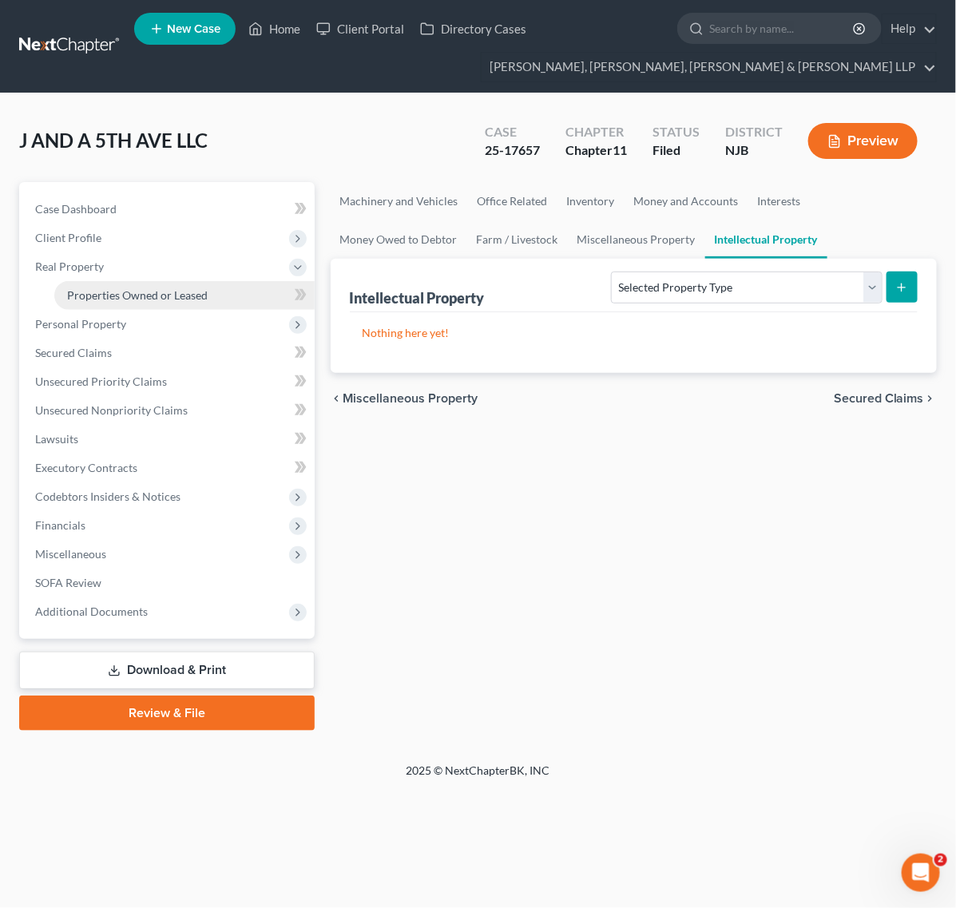
click at [148, 301] on link "Properties Owned or Leased" at bounding box center [184, 295] width 260 height 29
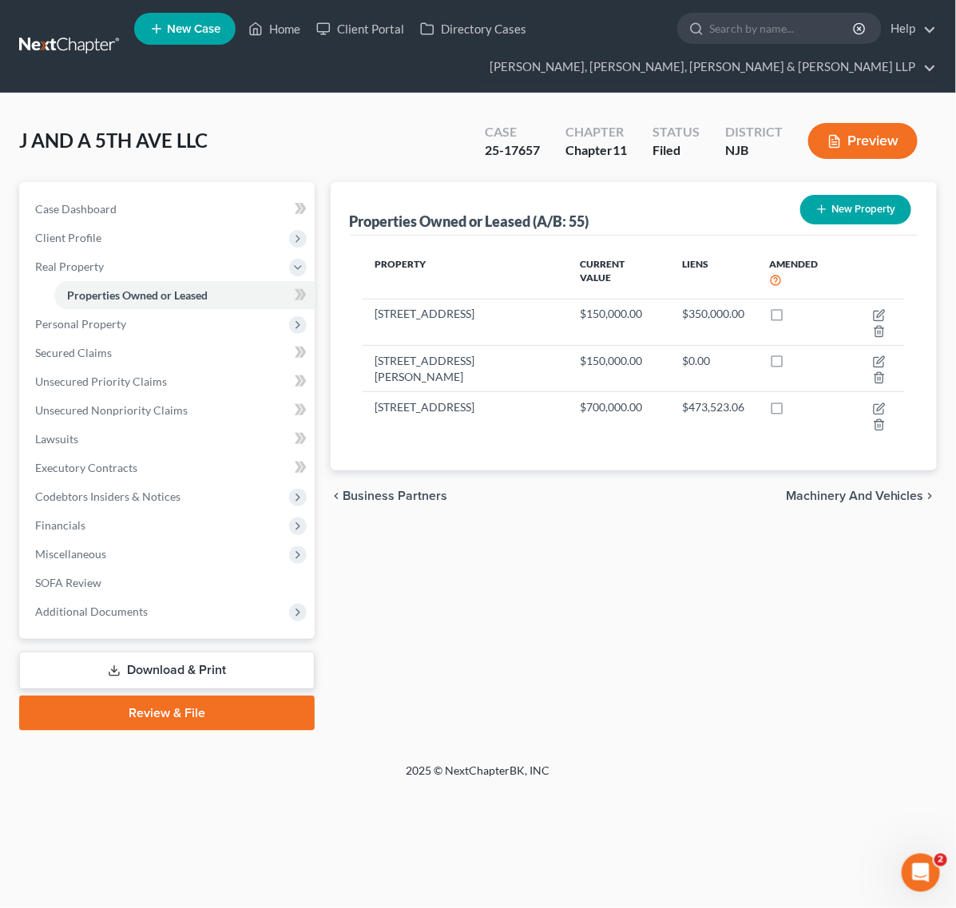
click at [645, 551] on div "Properties Owned or Leased (A/B: 55) New Property Property Current Value Liens …" at bounding box center [633, 456] width 622 height 548
click at [620, 441] on div "Property Current Value Liens Amended 476 Summer St Paterson NJ 07501 $150,000.0…" at bounding box center [634, 352] width 568 height 235
click at [952, 276] on div "J AND A 5TH AVE LLC Upgraded Case 25-17657 Chapter Chapter 11 Status Filed Dist…" at bounding box center [478, 427] width 956 height 669
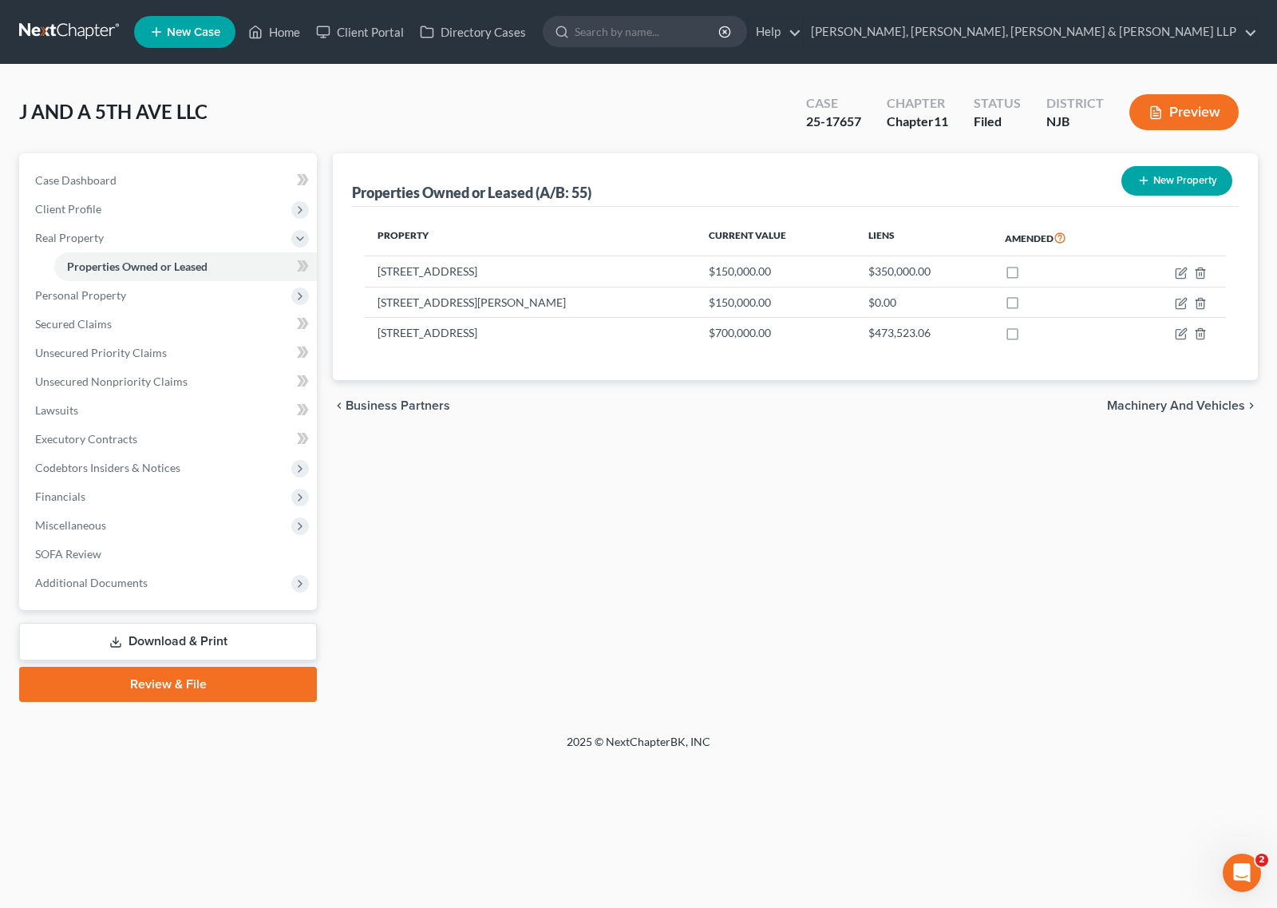
click at [955, 551] on div "Properties Owned or Leased (A/B: 55) New Property Property Current Value Liens …" at bounding box center [795, 427] width 941 height 548
click at [955, 563] on div "Properties Owned or Leased (A/B: 55) New Property Property Current Value Liens …" at bounding box center [795, 427] width 941 height 548
click at [164, 288] on span "Personal Property" at bounding box center [169, 295] width 295 height 29
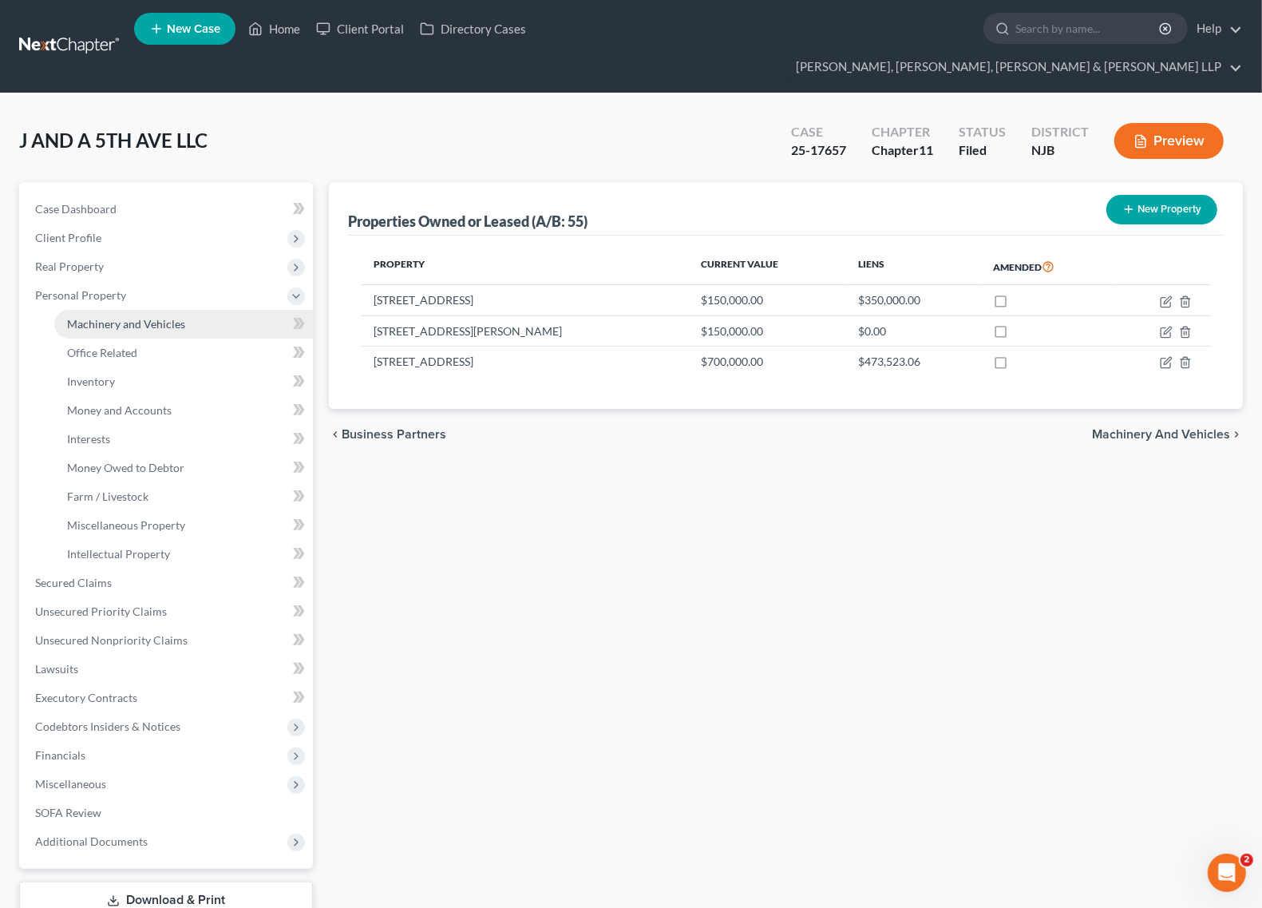
click at [164, 310] on link "Machinery and Vehicles" at bounding box center [183, 324] width 259 height 29
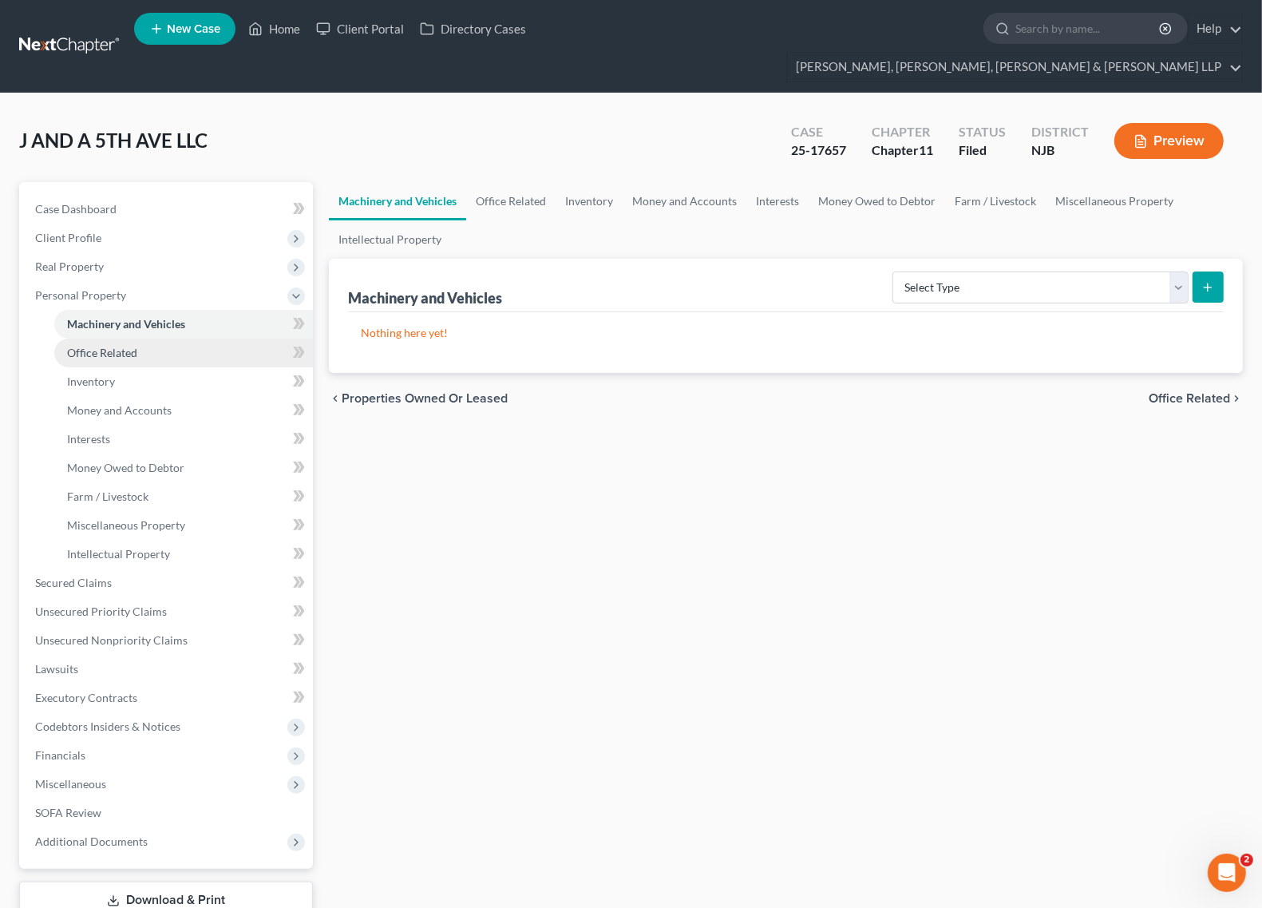
click at [160, 338] on link "Office Related" at bounding box center [183, 352] width 259 height 29
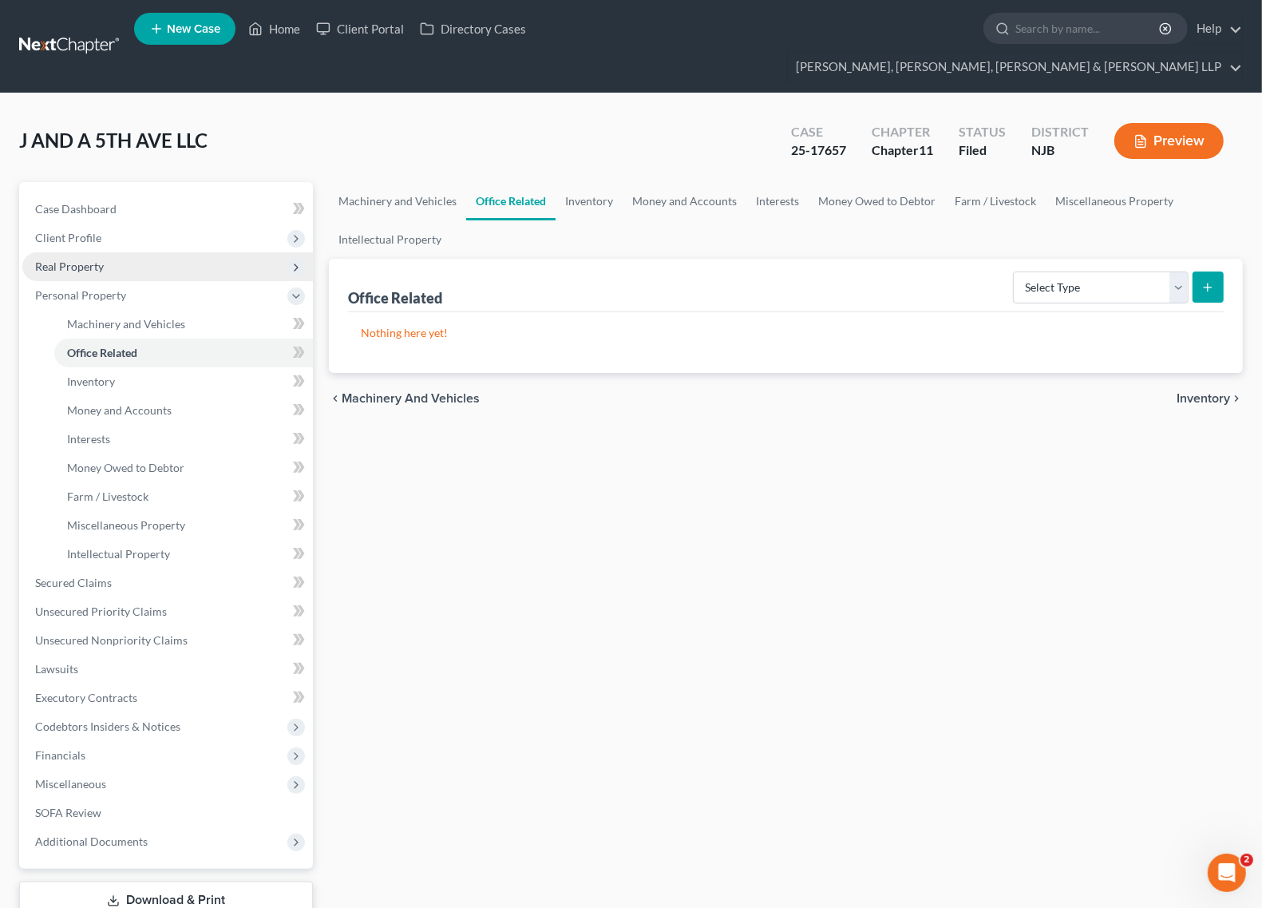
click at [140, 252] on span "Real Property" at bounding box center [167, 266] width 291 height 29
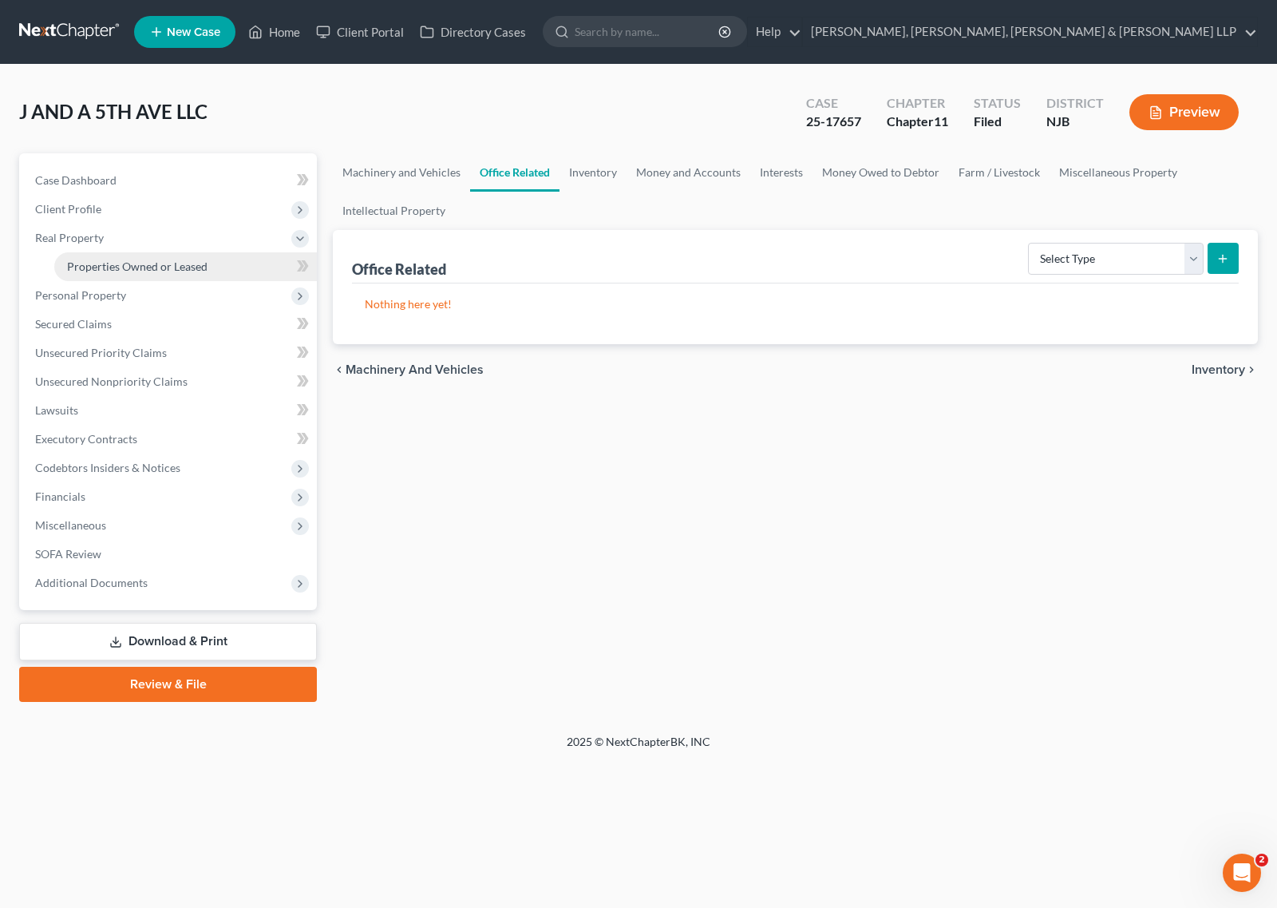
click at [138, 259] on span "Properties Owned or Leased" at bounding box center [137, 266] width 140 height 14
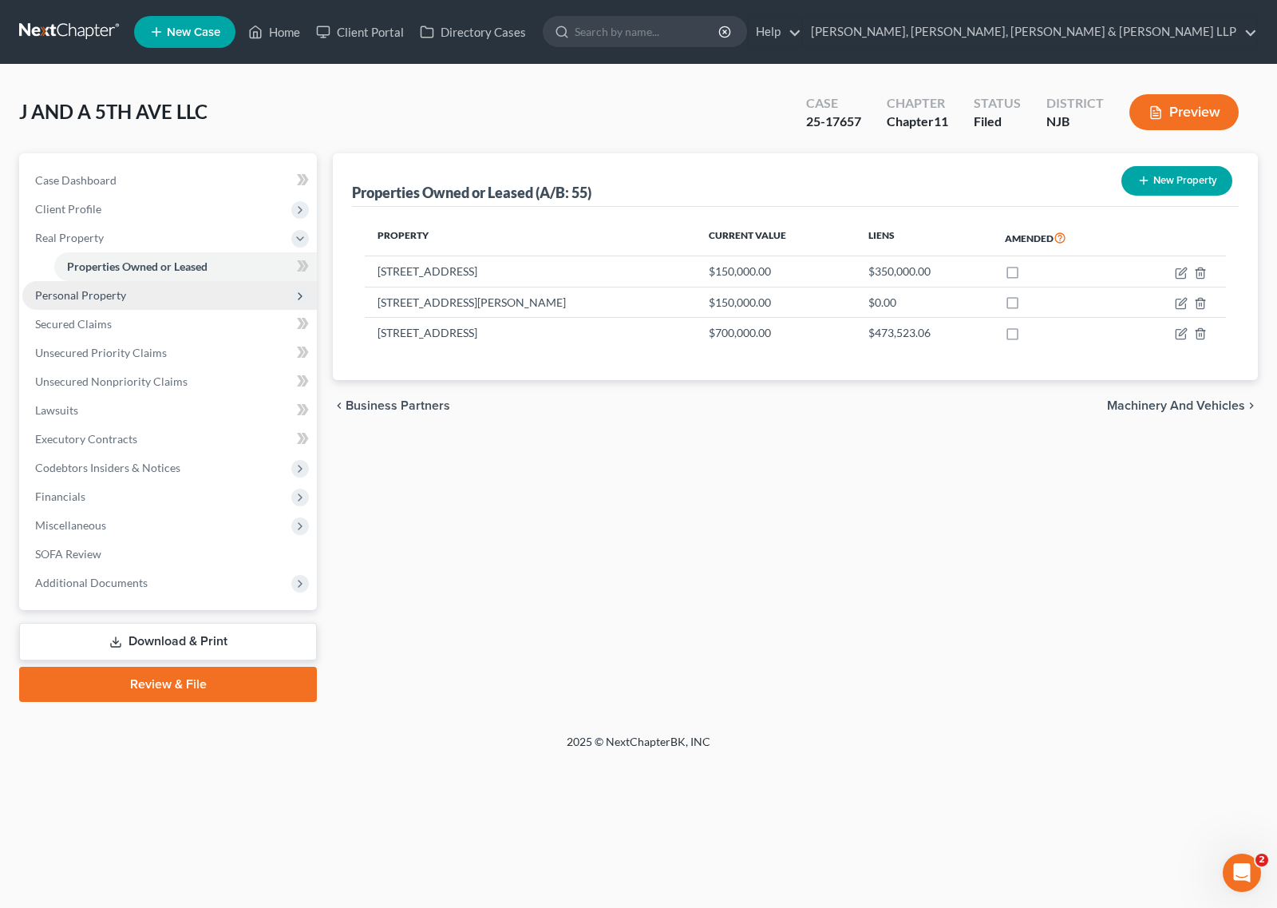
click at [130, 286] on span "Personal Property" at bounding box center [169, 295] width 295 height 29
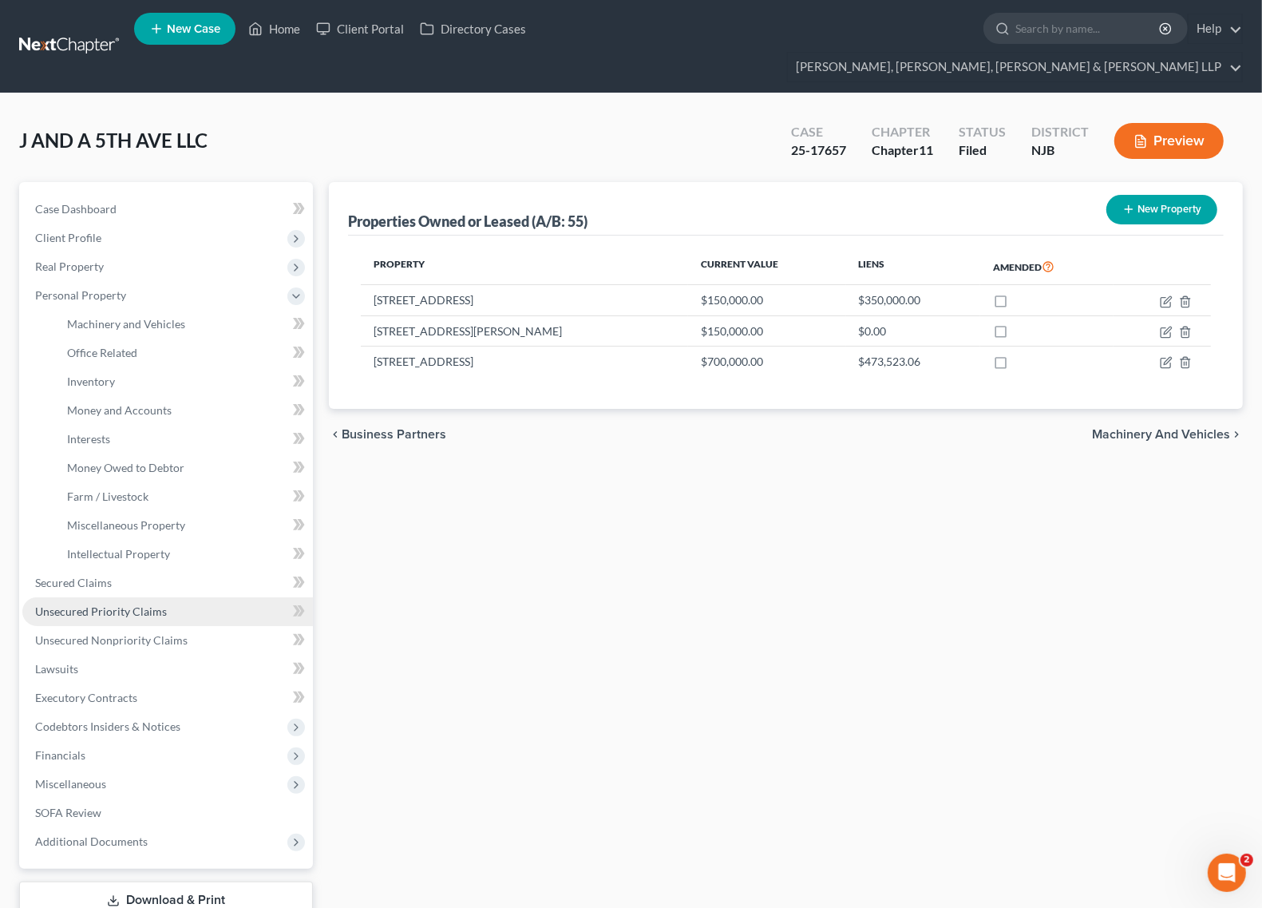
click at [117, 604] on span "Unsecured Priority Claims" at bounding box center [101, 611] width 132 height 14
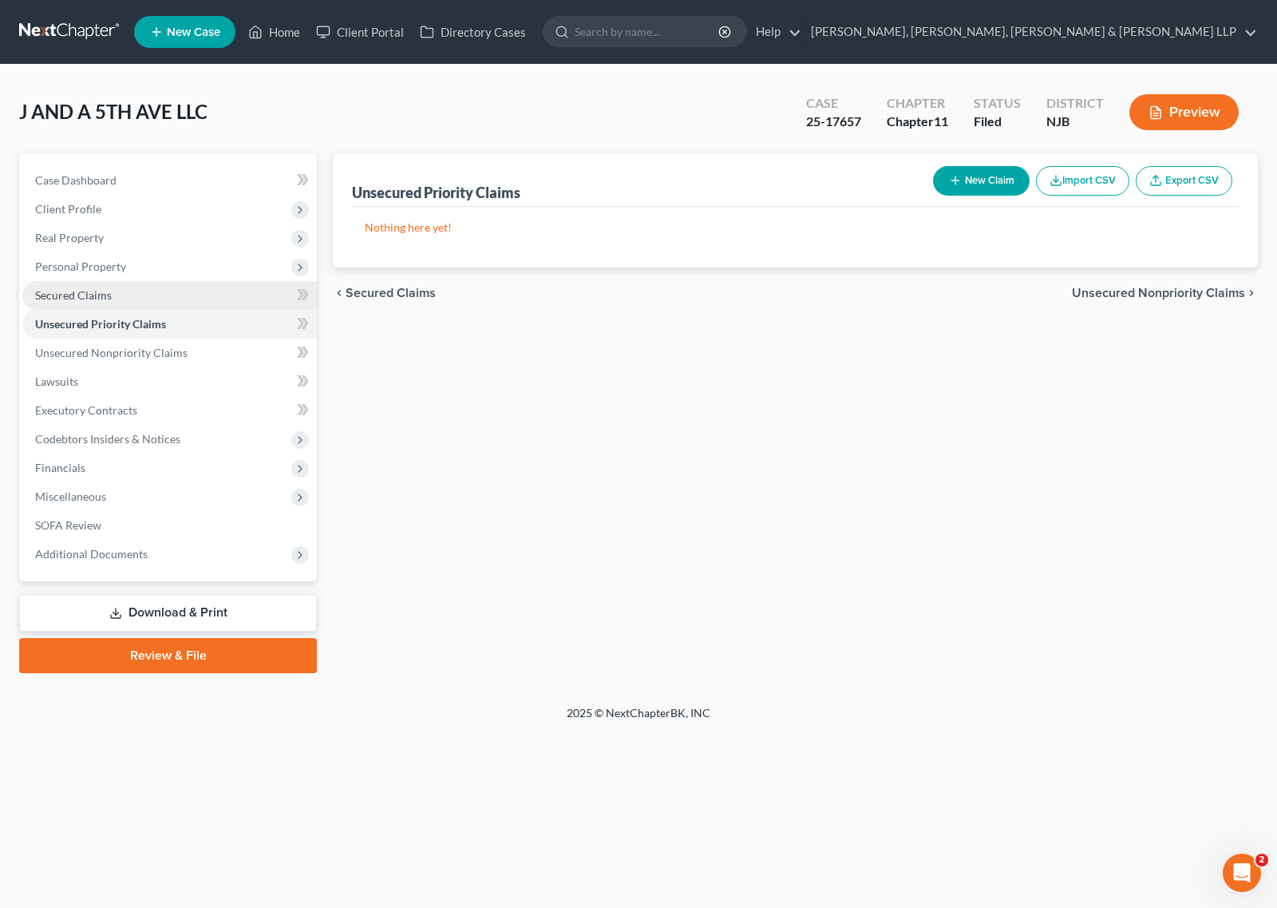
click at [110, 302] on link "Secured Claims" at bounding box center [169, 295] width 295 height 29
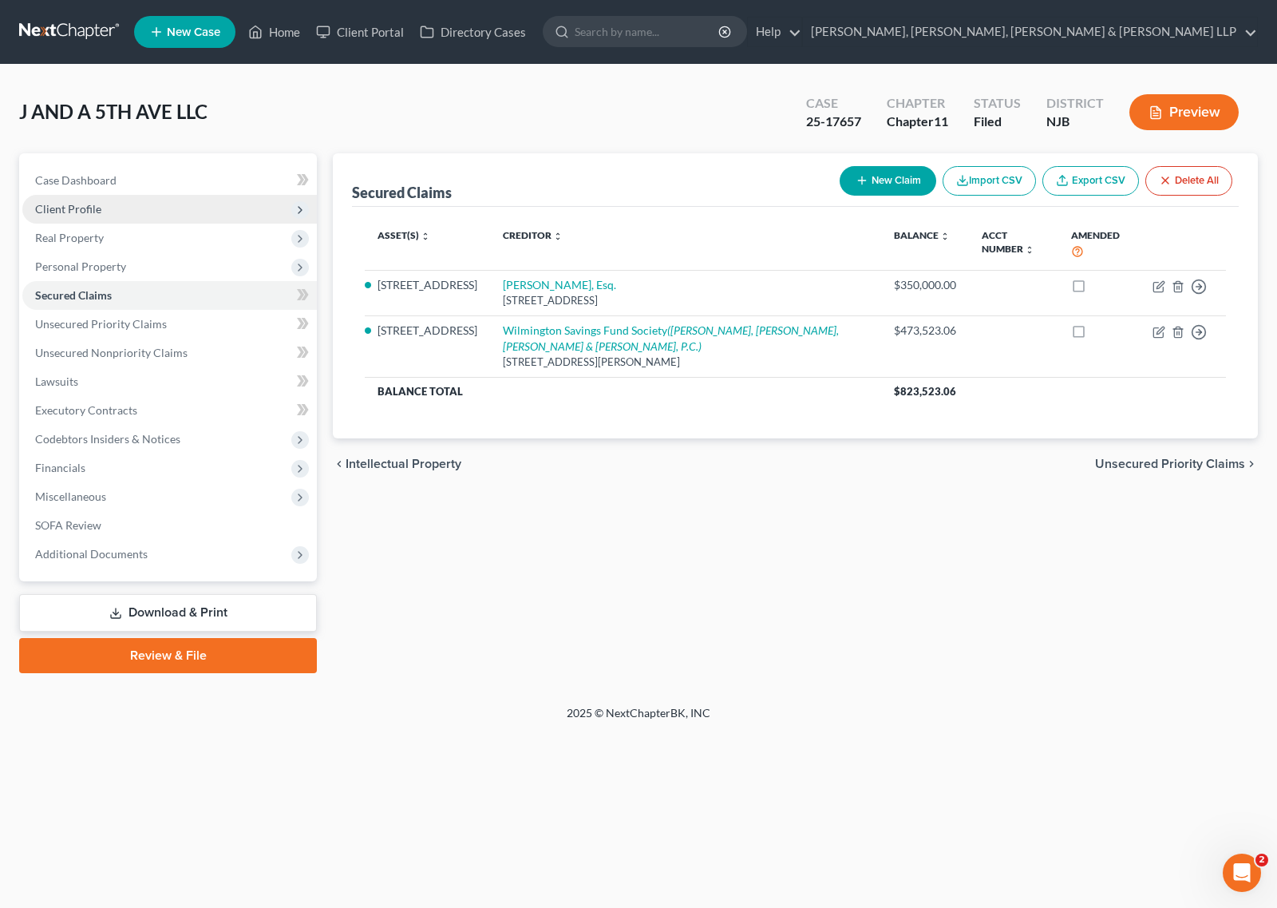
click at [169, 217] on span "Client Profile" at bounding box center [169, 209] width 295 height 29
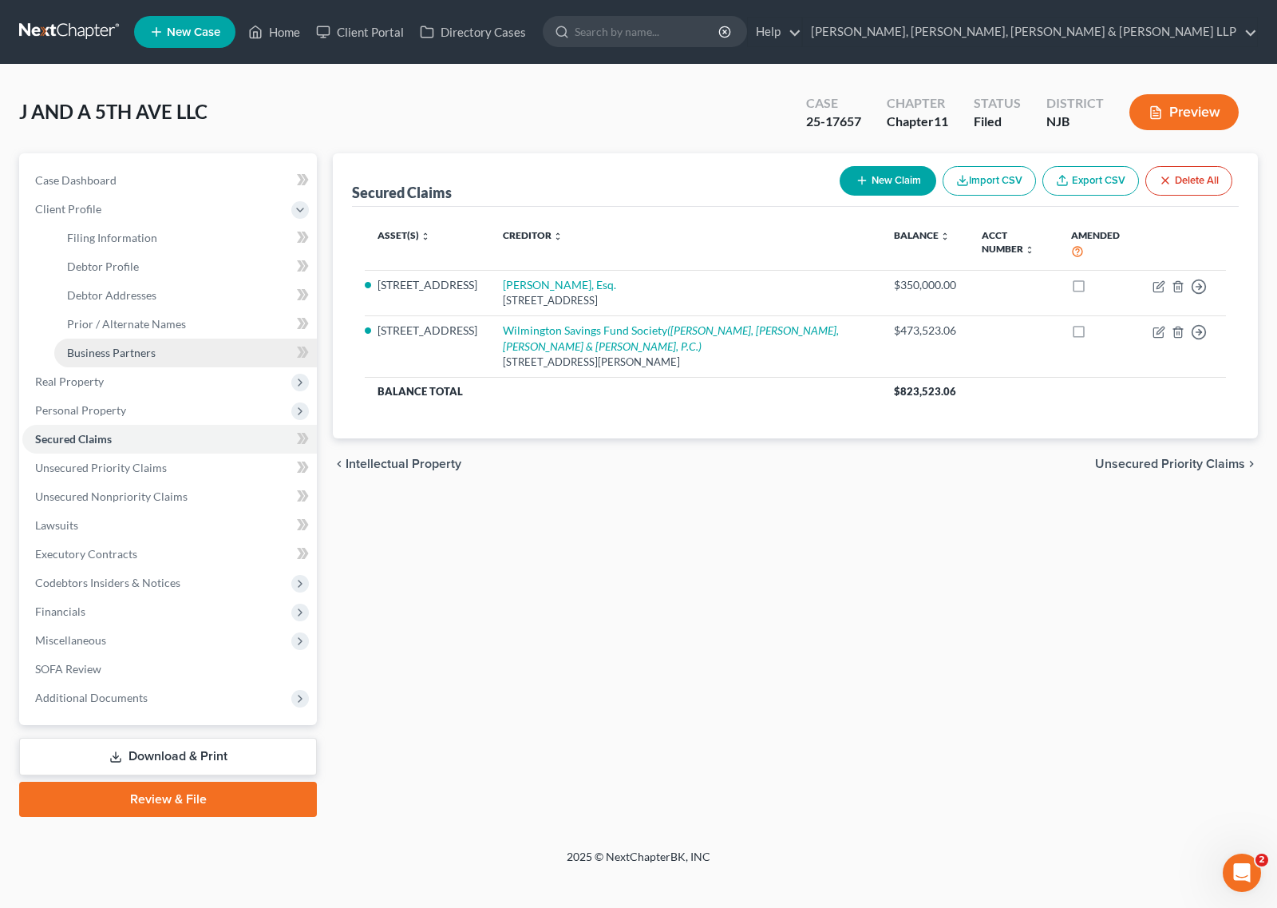
click at [142, 363] on link "Business Partners" at bounding box center [185, 352] width 263 height 29
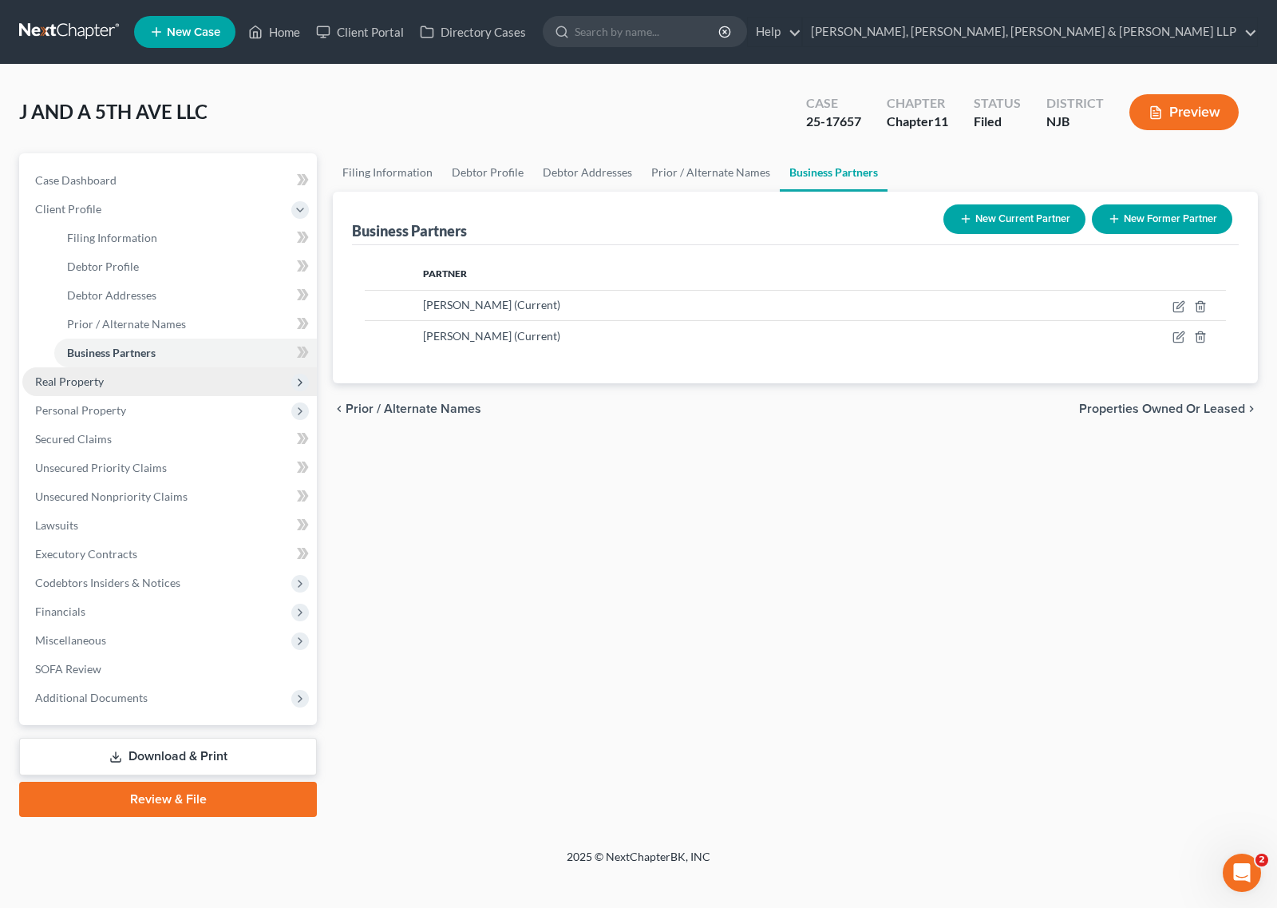
click at [137, 367] on span "Real Property" at bounding box center [169, 381] width 295 height 29
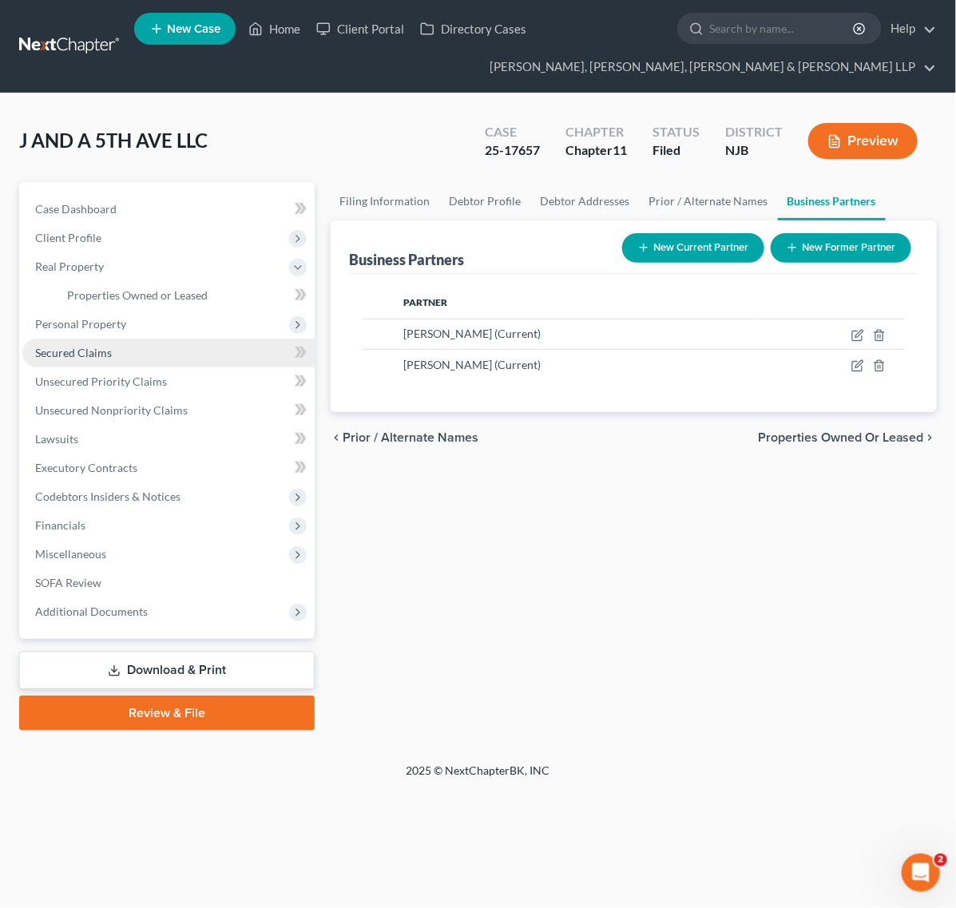
click at [241, 358] on link "Secured Claims" at bounding box center [168, 352] width 292 height 29
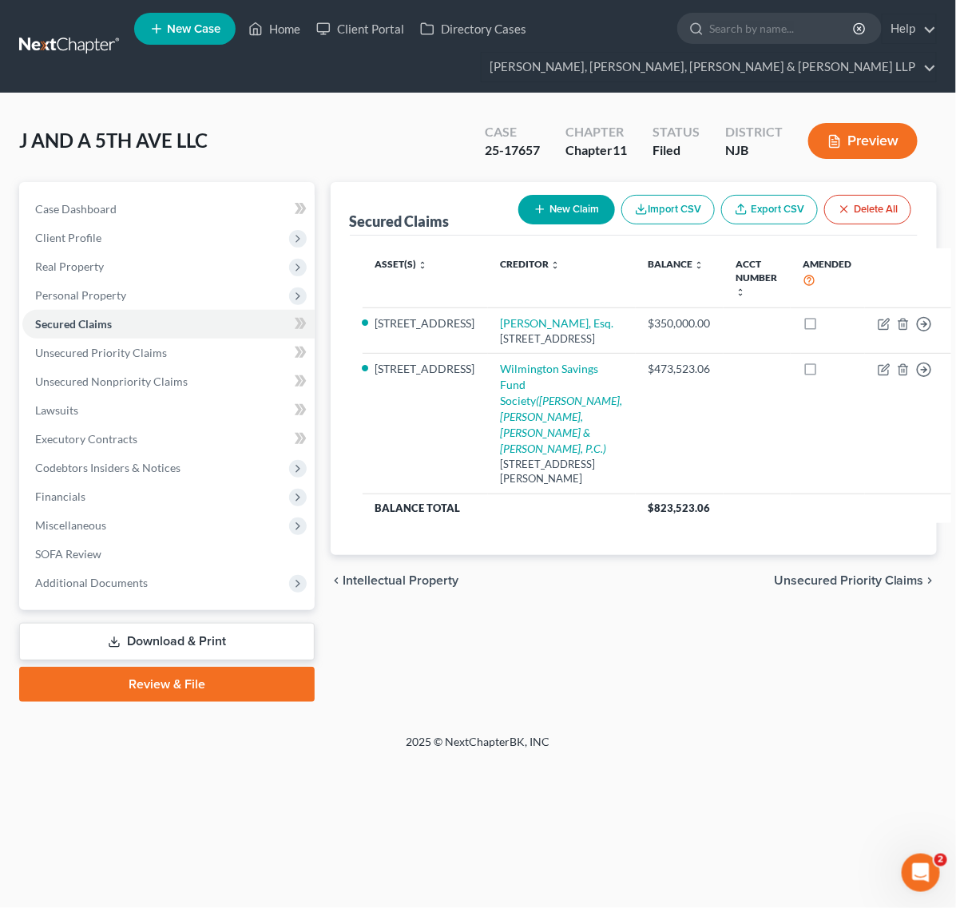
click at [595, 209] on button "New Claim" at bounding box center [566, 210] width 97 height 30
select select "0"
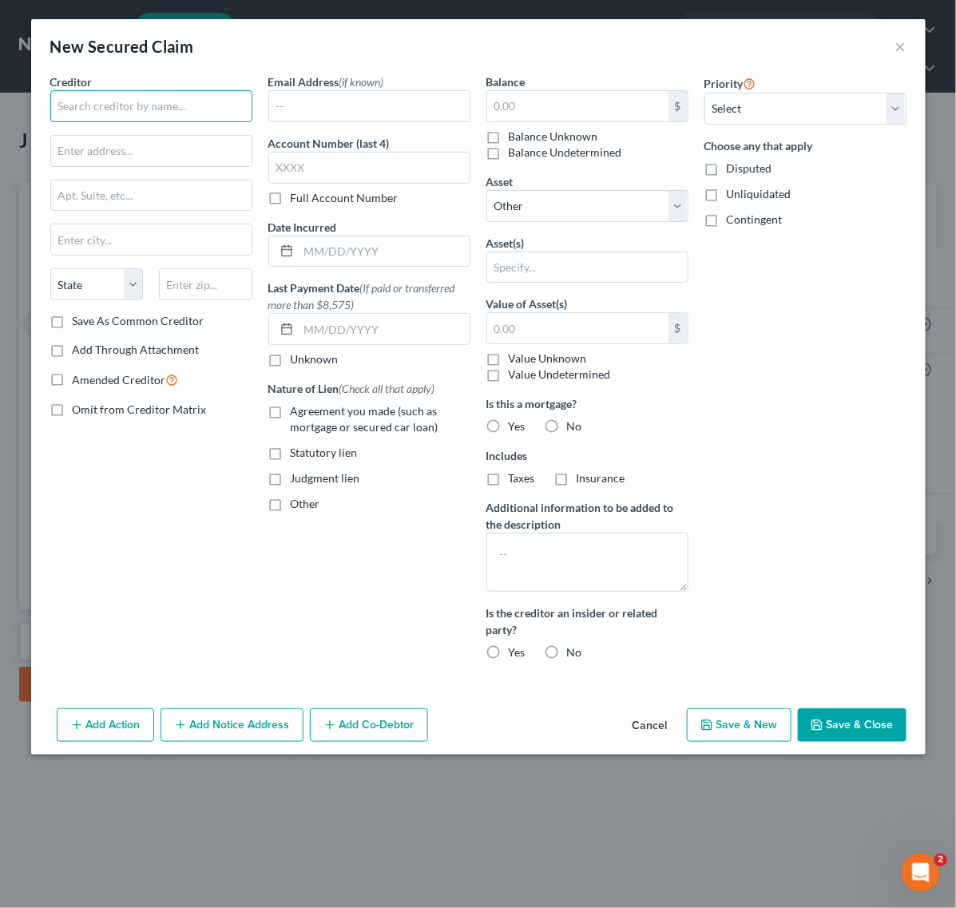
click at [160, 101] on input "text" at bounding box center [151, 106] width 202 height 32
click at [208, 96] on input "text" at bounding box center [151, 106] width 202 height 32
drag, startPoint x: 138, startPoint y: 102, endPoint x: -109, endPoint y: 65, distance: 250.2
click at [0, 65] on html "Home New Case Client Portal Directory Cases Scura Wigfield, Heyer, Stevens & Ca…" at bounding box center [478, 454] width 956 height 908
type input "a"
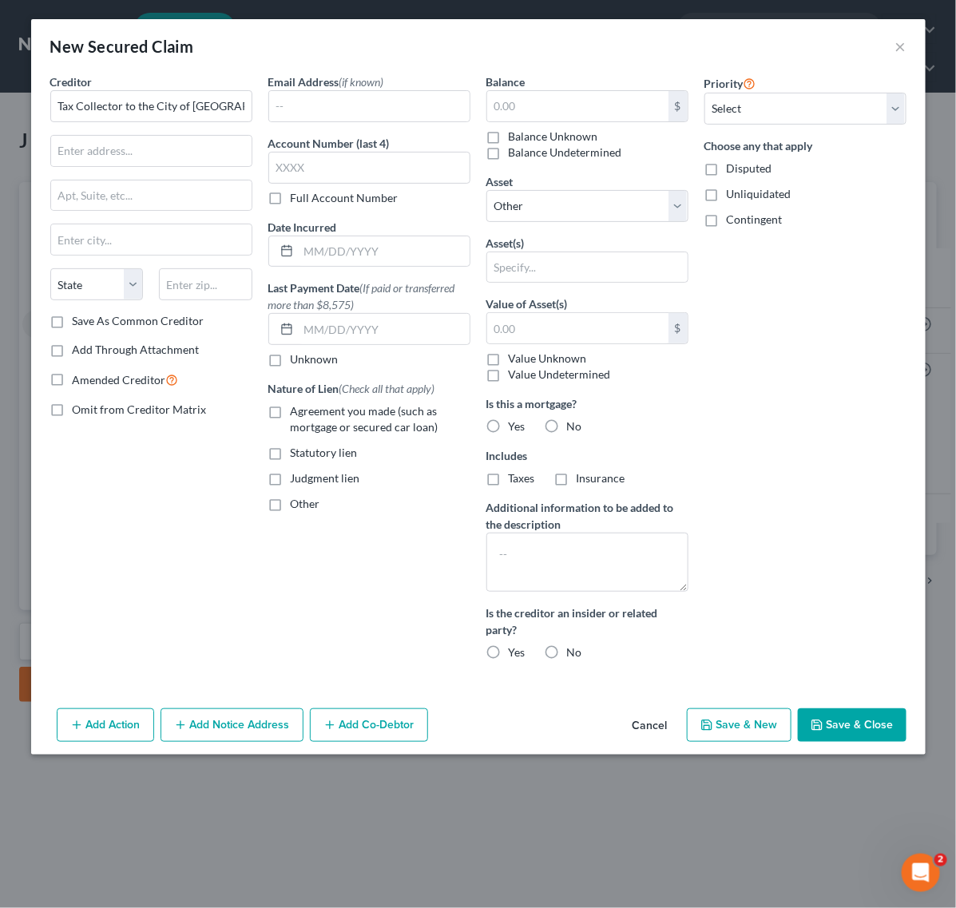
type input "Tax Collector to the City of [GEOGRAPHIC_DATA]"
click at [378, 96] on input "text" at bounding box center [369, 106] width 200 height 30
click at [352, 45] on div "New Secured Claim ×" at bounding box center [478, 46] width 894 height 54
click at [190, 148] on input "text" at bounding box center [151, 151] width 200 height 30
paste input "[STREET_ADDRESS]"
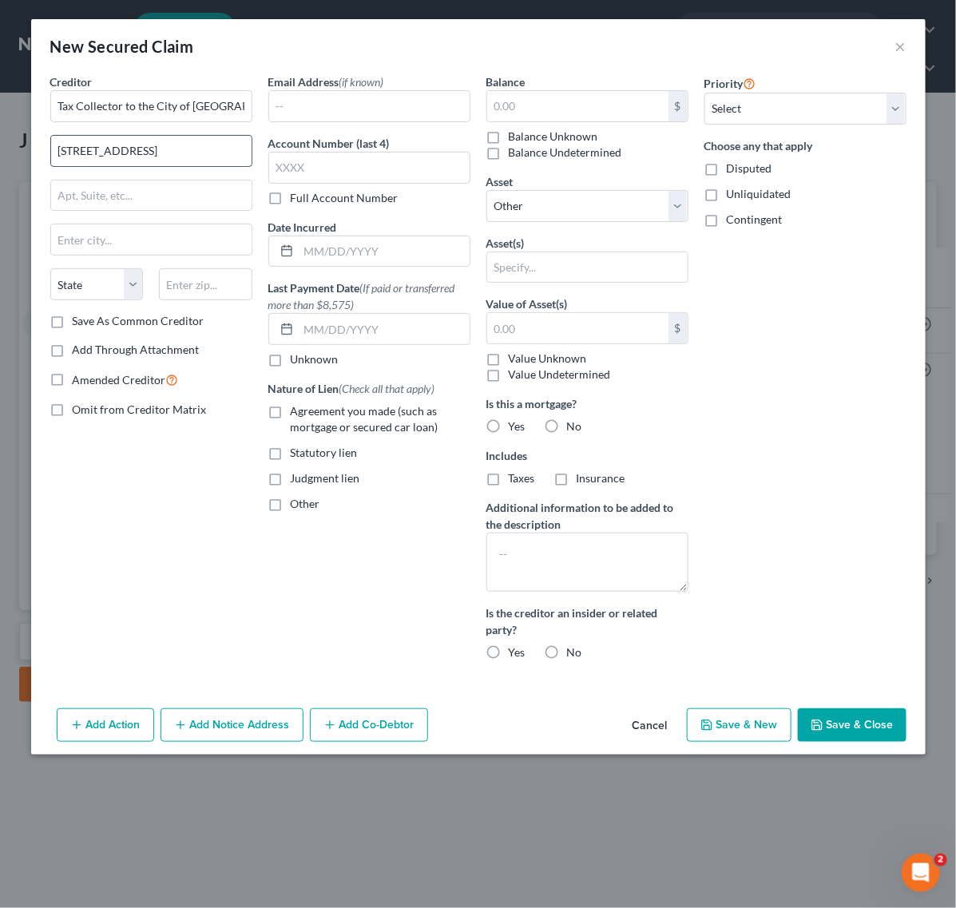
drag, startPoint x: 242, startPoint y: 149, endPoint x: 128, endPoint y: 154, distance: 114.3
click at [128, 154] on input "[STREET_ADDRESS]" at bounding box center [151, 151] width 200 height 30
type input "155 Market St"
click at [150, 253] on input "text" at bounding box center [151, 239] width 200 height 30
paste input ", Paterson, NJ 07505"
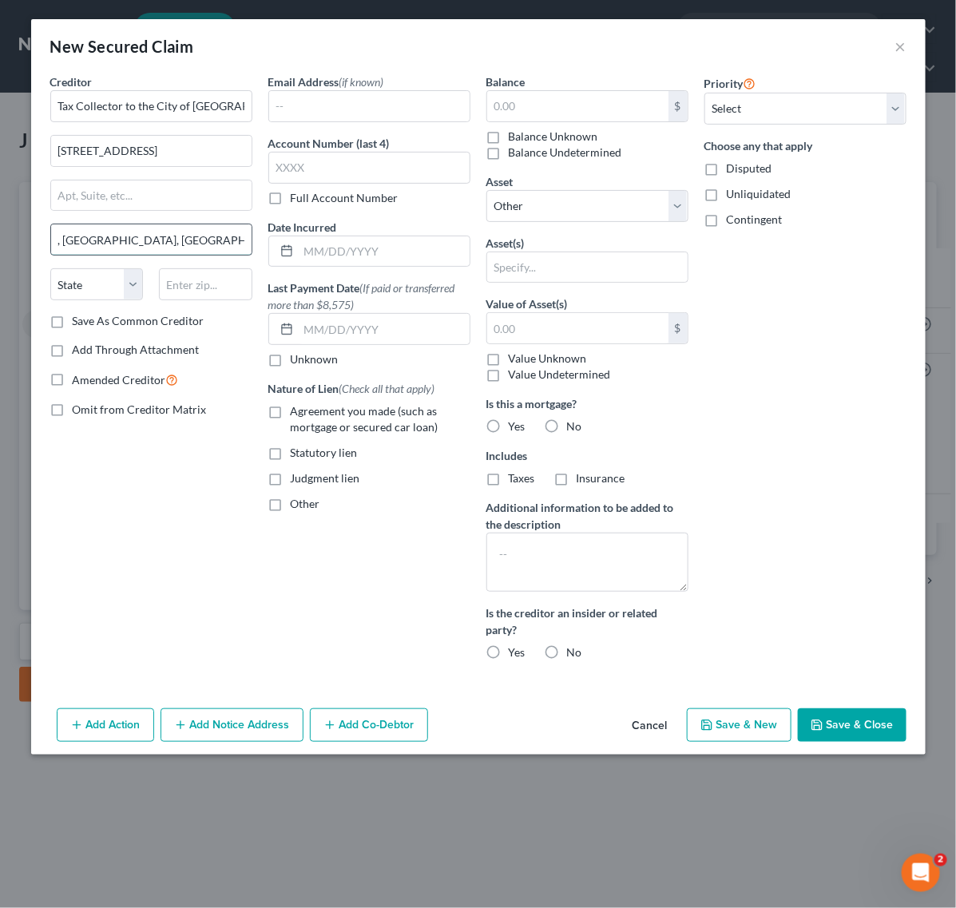
drag, startPoint x: 200, startPoint y: 236, endPoint x: 106, endPoint y: 239, distance: 94.2
click at [106, 239] on input ", Paterson, NJ 07505" at bounding box center [151, 239] width 200 height 30
click at [62, 242] on input ", Paterson" at bounding box center [151, 239] width 200 height 30
type input "Paterson"
click at [118, 286] on select "State [US_STATE] AK AR AZ CA CO CT DE DC [GEOGRAPHIC_DATA] [GEOGRAPHIC_DATA] GU…" at bounding box center [96, 284] width 93 height 32
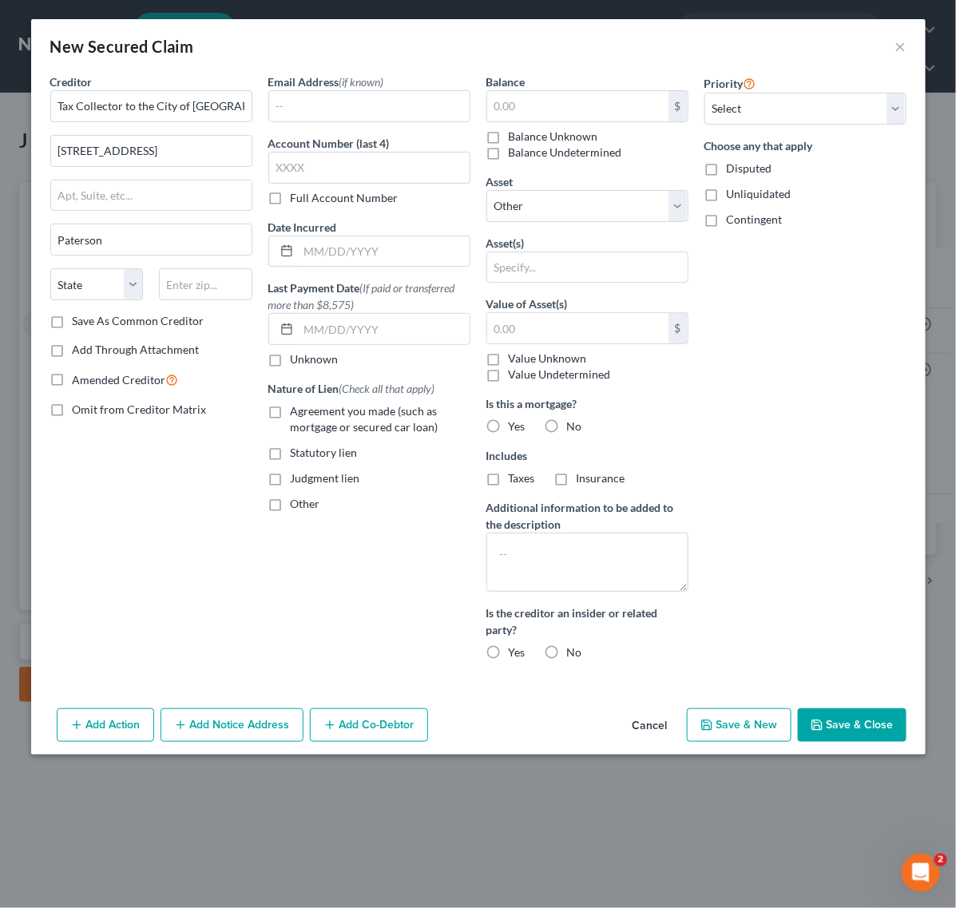
click at [85, 302] on div "State [US_STATE] AK AR AZ CA CO CT DE DC [GEOGRAPHIC_DATA] [GEOGRAPHIC_DATA] GU…" at bounding box center [151, 290] width 218 height 45
click at [89, 291] on select "State [US_STATE] AK AR AZ CA CO CT DE DC [GEOGRAPHIC_DATA] [GEOGRAPHIC_DATA] GU…" at bounding box center [96, 284] width 93 height 32
drag, startPoint x: 48, startPoint y: 492, endPoint x: 82, endPoint y: 456, distance: 49.7
click at [48, 492] on div "Creditor * Tax Collector to the City of Paterson 155 Market St Paterson State A…" at bounding box center [151, 372] width 218 height 599
click at [204, 307] on div "State [US_STATE] AK AR AZ CA CO CT DE DC [GEOGRAPHIC_DATA] [GEOGRAPHIC_DATA] GU…" at bounding box center [151, 290] width 218 height 45
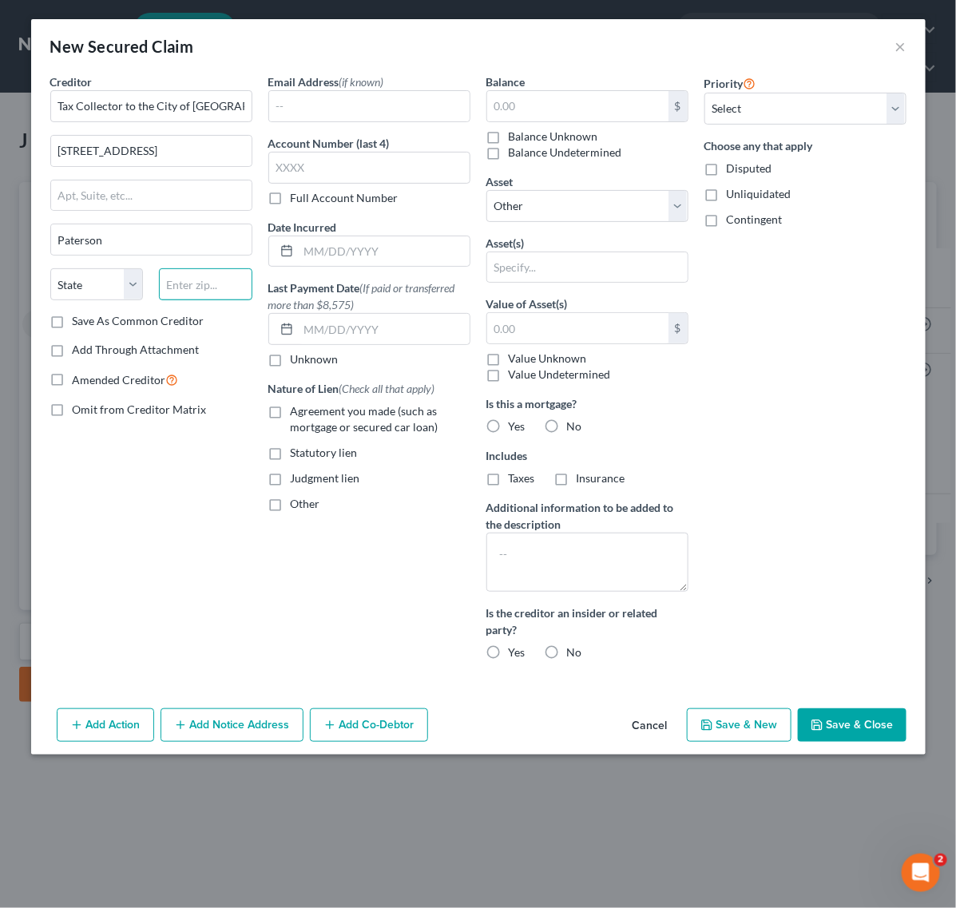
click at [205, 291] on input "text" at bounding box center [205, 284] width 93 height 32
paste input ", Paterson, NJ 07505"
drag, startPoint x: 213, startPoint y: 285, endPoint x: -19, endPoint y: 258, distance: 233.9
click at [0, 258] on html "Home New Case Client Portal Directory Cases Scura Wigfield, Heyer, Stevens & Ca…" at bounding box center [478, 454] width 956 height 908
type input "07505"
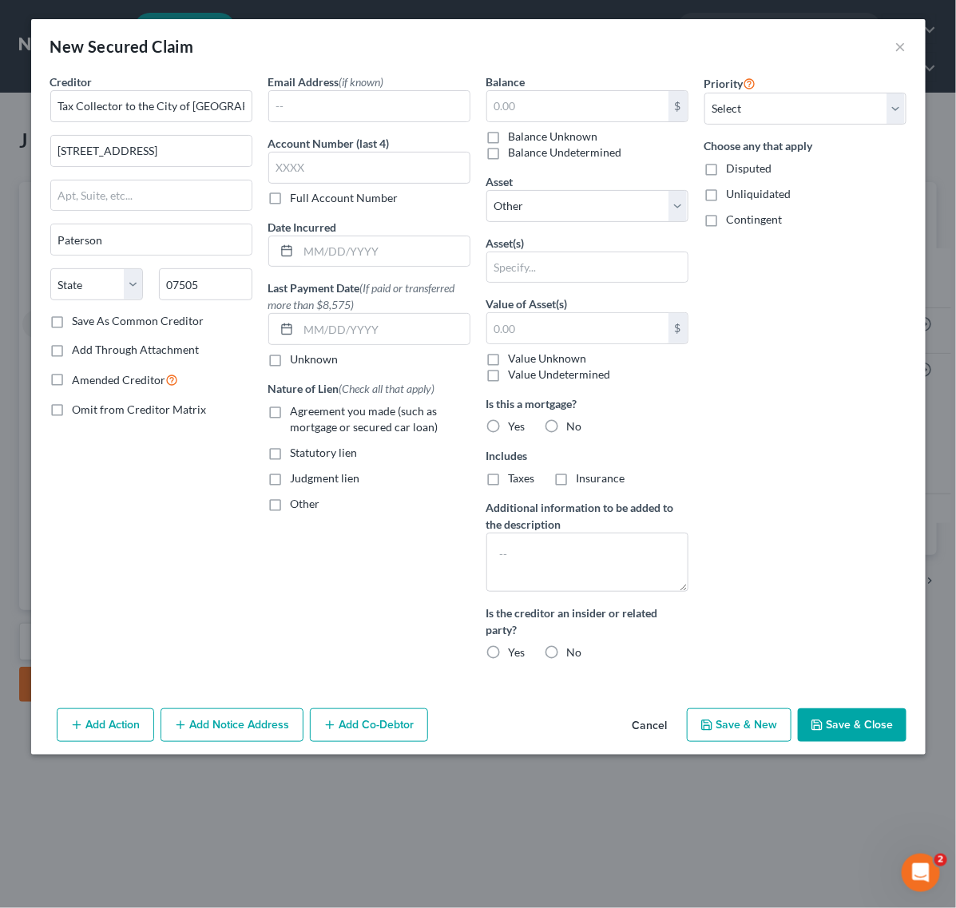
select select "33"
click at [230, 540] on div "Creditor * Tax Collector to the City of Paterson 155 Market St Paterson State A…" at bounding box center [151, 372] width 218 height 599
click at [368, 49] on div "New Secured Claim ×" at bounding box center [478, 46] width 894 height 54
click at [536, 114] on input "text" at bounding box center [577, 106] width 181 height 30
type input "1,000"
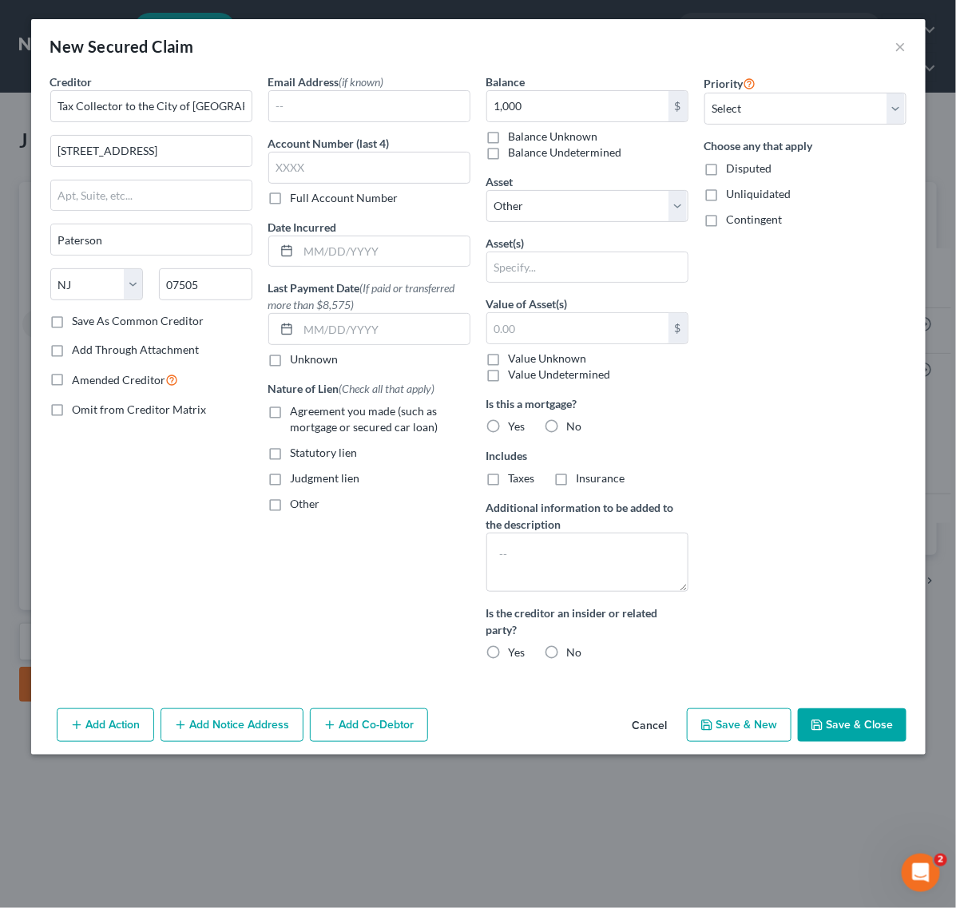
drag, startPoint x: 782, startPoint y: 403, endPoint x: 766, endPoint y: 415, distance: 20.0
click at [778, 405] on div "Priority Select 1st 2nd 3rd 4th 5th 6th 7th 8th 9th 10th 11th 12th 13th 14th 15…" at bounding box center [805, 372] width 218 height 599
click at [821, 713] on button "Save & Close" at bounding box center [851, 725] width 109 height 34
select select
type input "1,000.00"
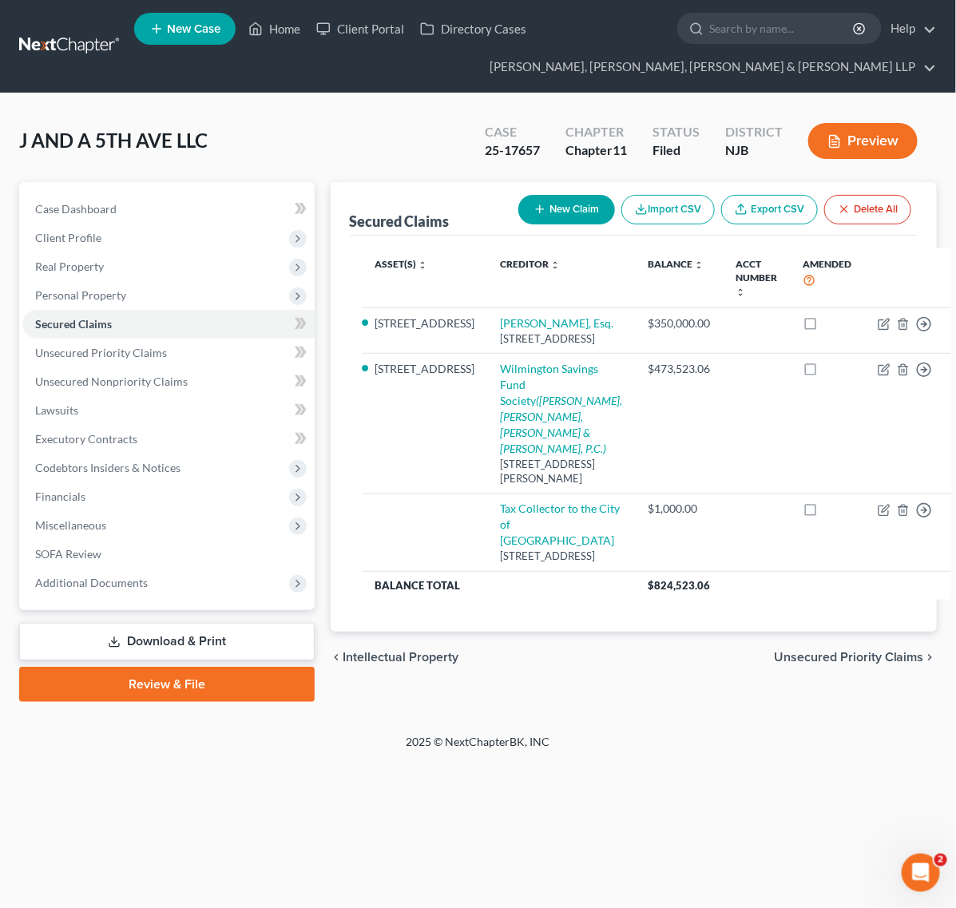
click at [350, 156] on div "J AND A 5TH AVE LLC Upgraded Case 25-17657 Chapter Chapter 11 Status Filed Dist…" at bounding box center [477, 147] width 917 height 69
click at [140, 560] on link "SOFA Review" at bounding box center [168, 554] width 292 height 29
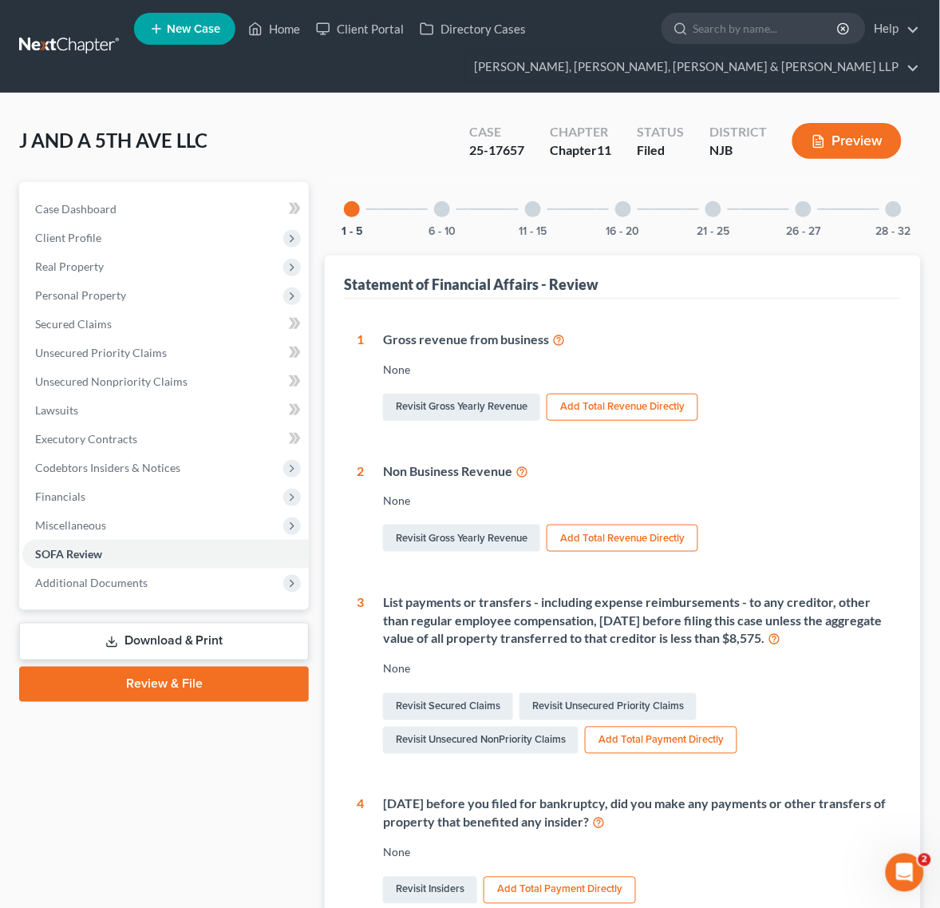
click at [802, 208] on div at bounding box center [804, 209] width 16 height 16
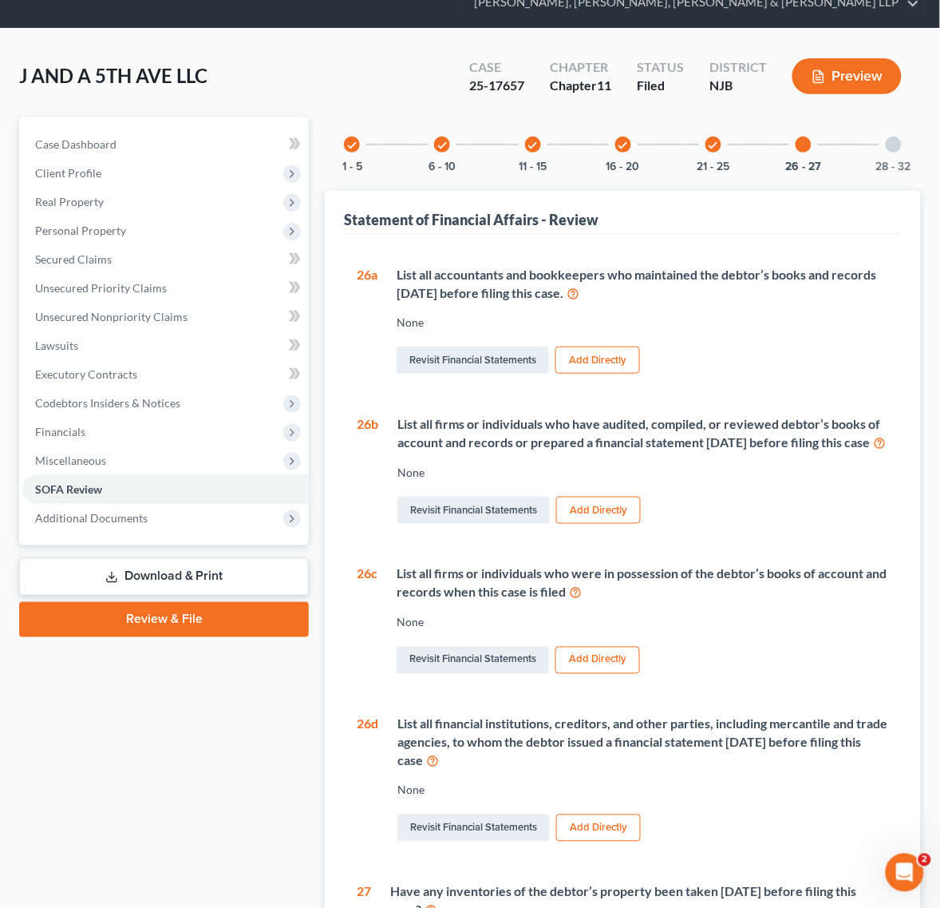
scroll to position [299, 0]
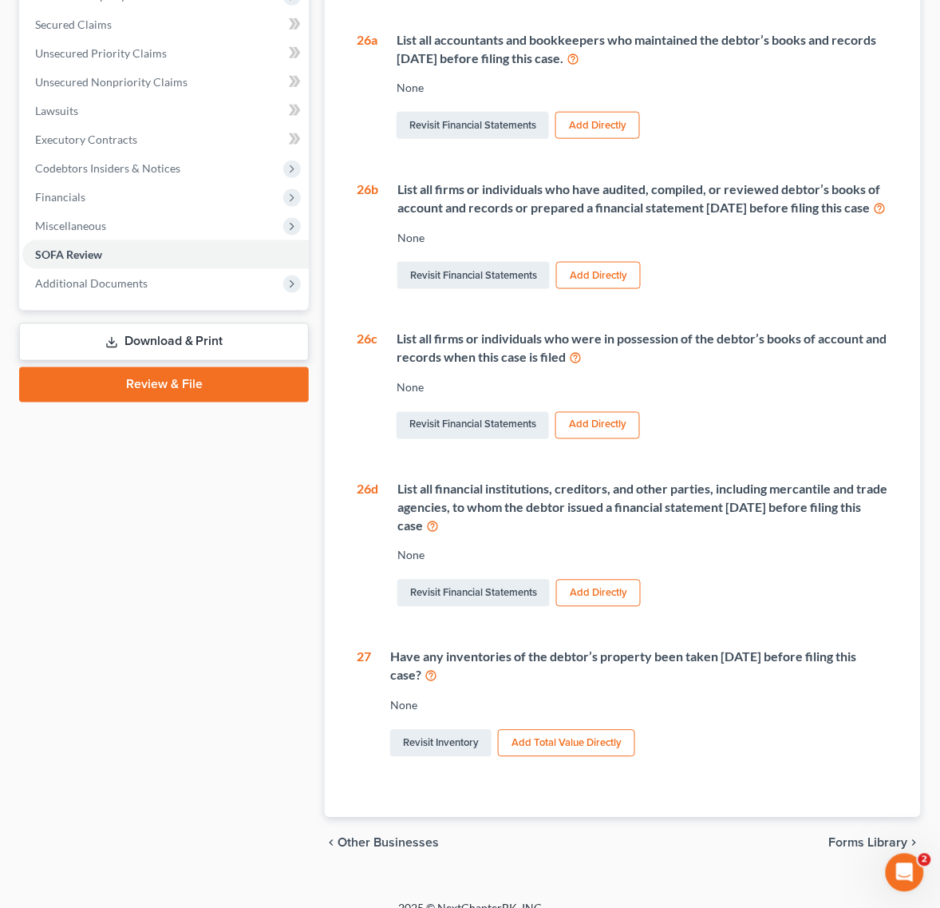
click at [583, 439] on button "Add Directly" at bounding box center [598, 425] width 85 height 27
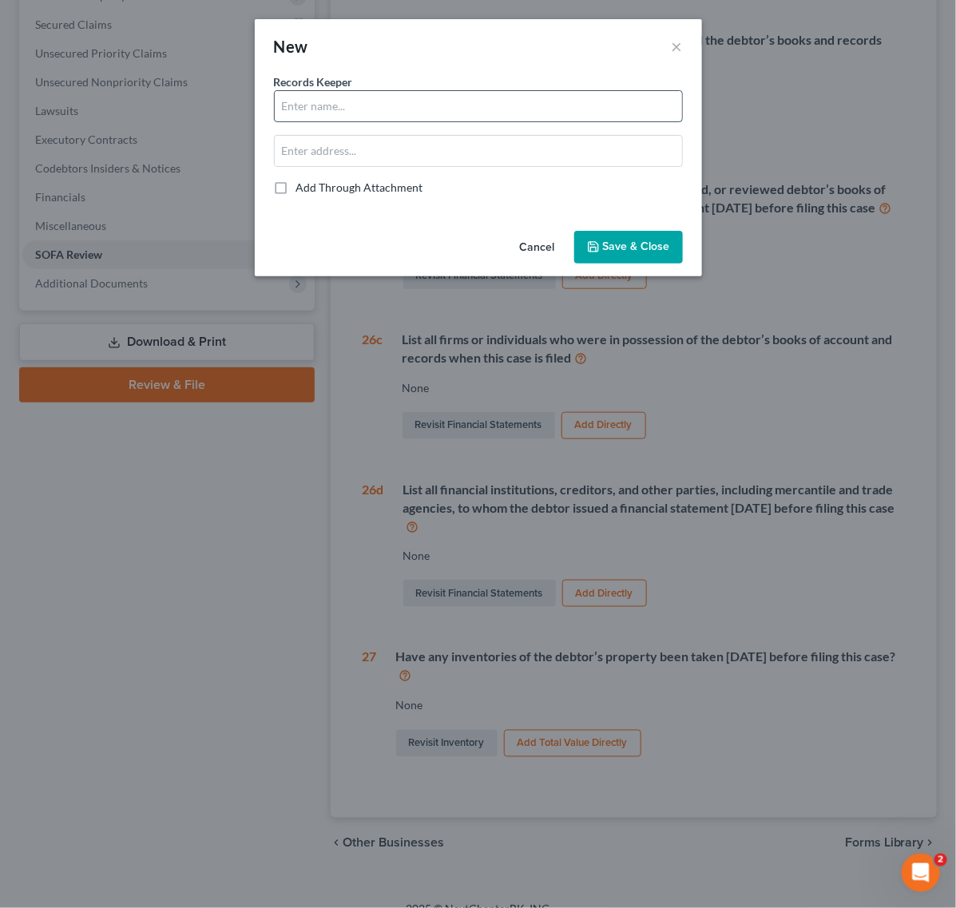
click at [396, 97] on input "text" at bounding box center [478, 106] width 407 height 30
click at [390, 82] on div "Records Keeper *" at bounding box center [478, 97] width 409 height 49
click at [390, 93] on input "text" at bounding box center [478, 106] width 407 height 30
drag, startPoint x: 467, startPoint y: 106, endPoint x: 2, endPoint y: 97, distance: 465.5
click at [2, 98] on div "New × Records Keeper * Anthony Add Through Attachment Cancel Save & Close" at bounding box center [478, 454] width 956 height 908
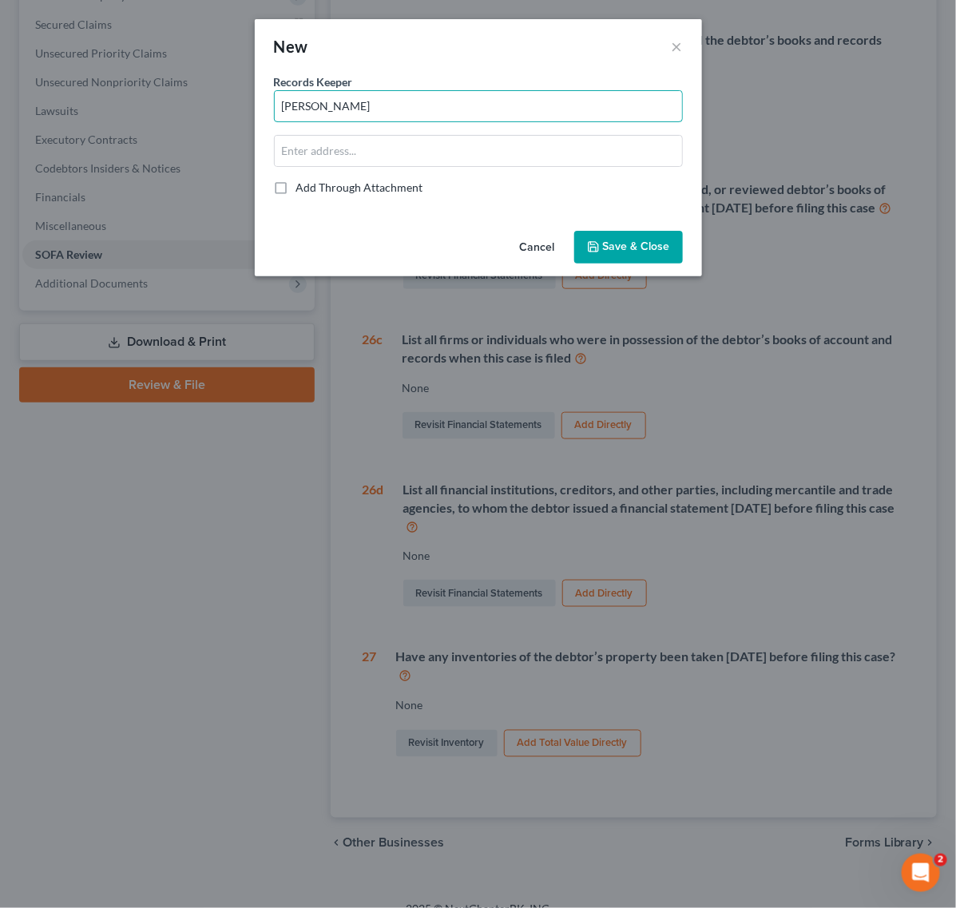
paste input "Mercedes"
type input "[PERSON_NAME]"
click at [508, 60] on div "New ×" at bounding box center [478, 46] width 447 height 54
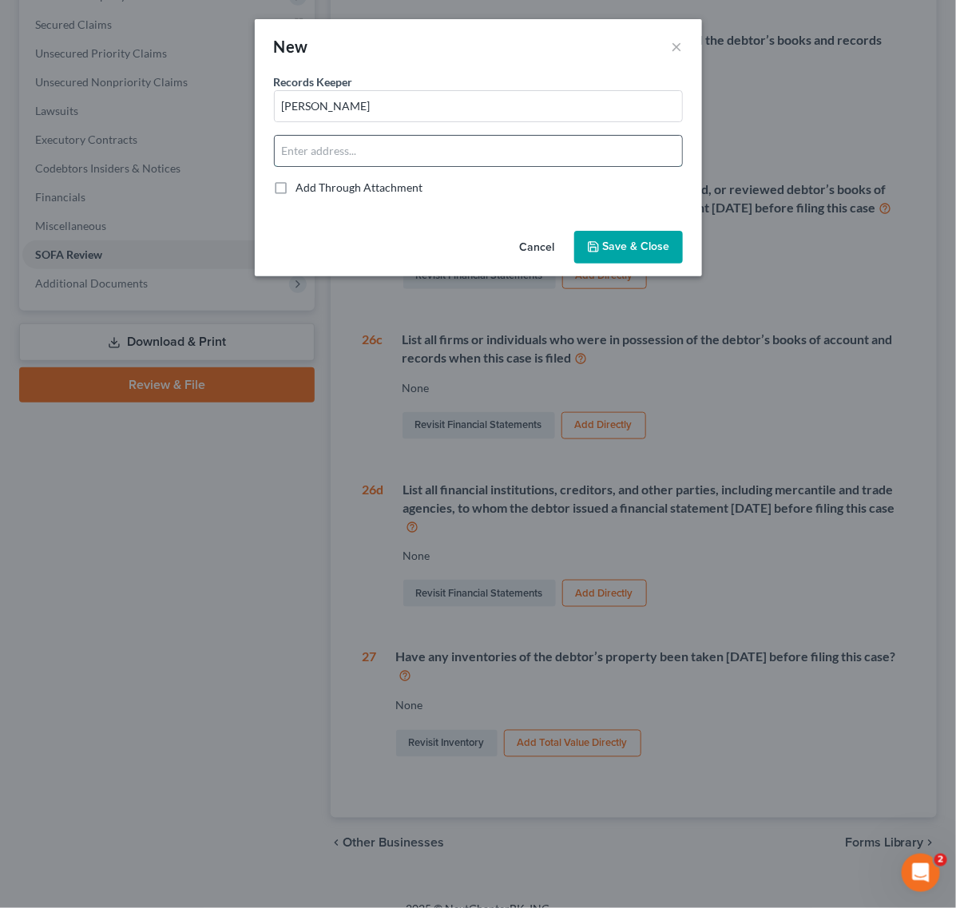
click at [404, 149] on input "text" at bounding box center [478, 151] width 407 height 30
paste input "[STREET_ADDRESS]"
click at [485, 178] on div "Records Keeper * Anthony Mercedes 42 Linn Road Add Through Attachment" at bounding box center [478, 134] width 409 height 122
click at [484, 158] on input "[STREET_ADDRESS]" at bounding box center [478, 151] width 407 height 30
paste input "[STREET_ADDRESS]"
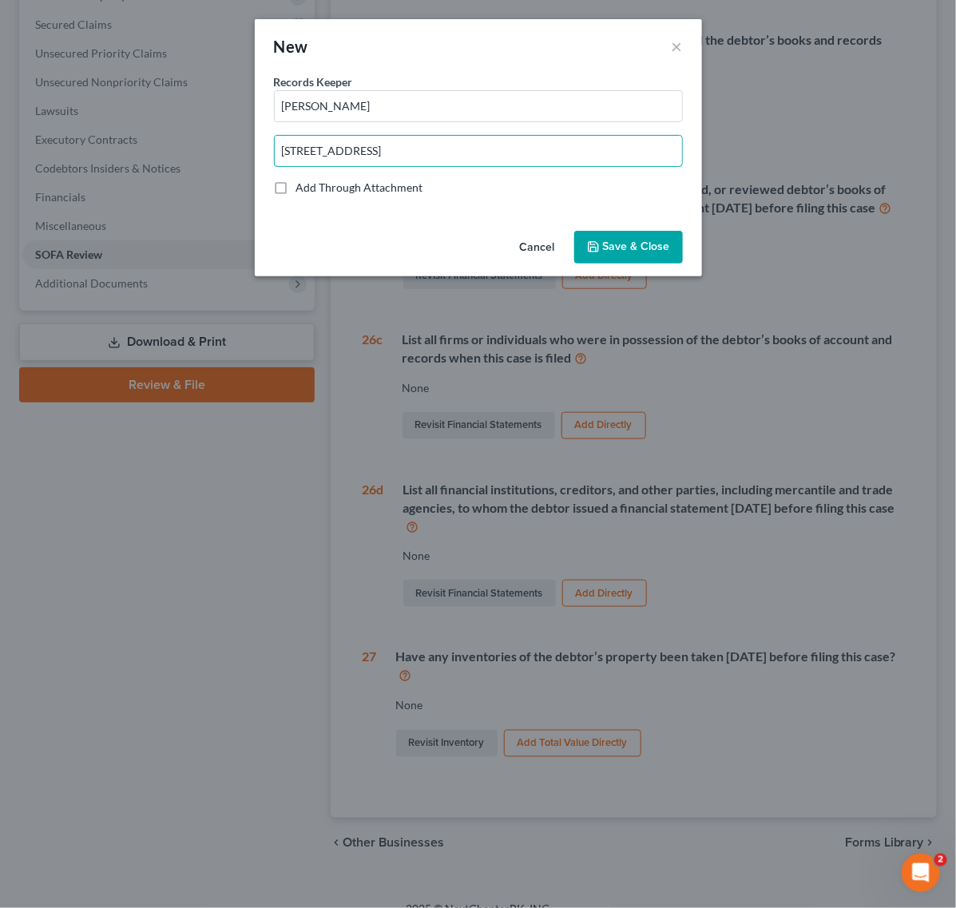
type input "[STREET_ADDRESS]"
click at [569, 49] on div "New ×" at bounding box center [478, 46] width 447 height 54
click at [656, 231] on button "Save & Close" at bounding box center [628, 248] width 109 height 34
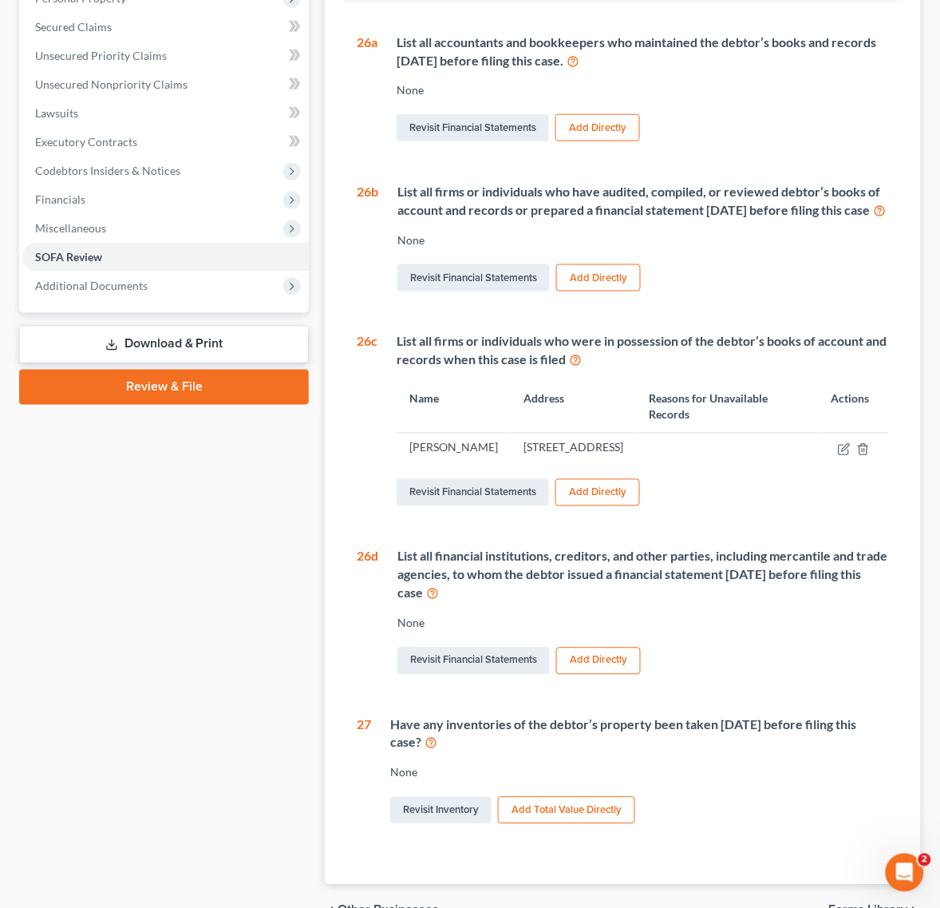
scroll to position [0, 0]
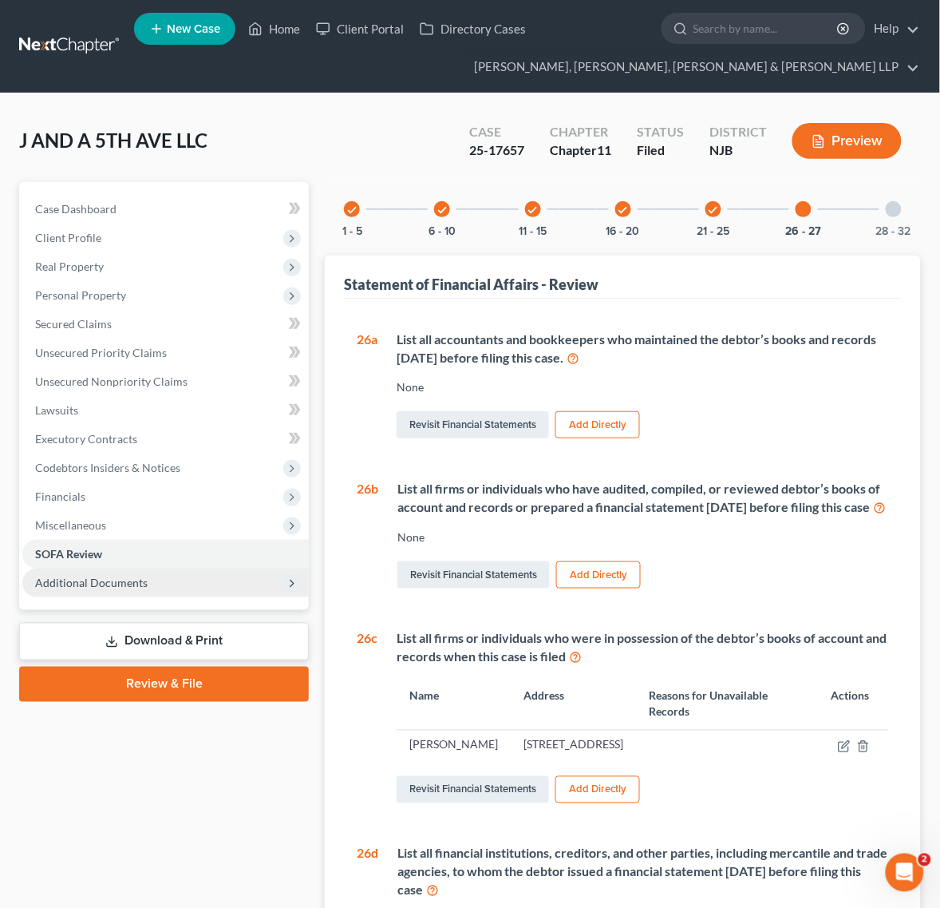
click at [193, 579] on span "Additional Documents" at bounding box center [165, 582] width 287 height 29
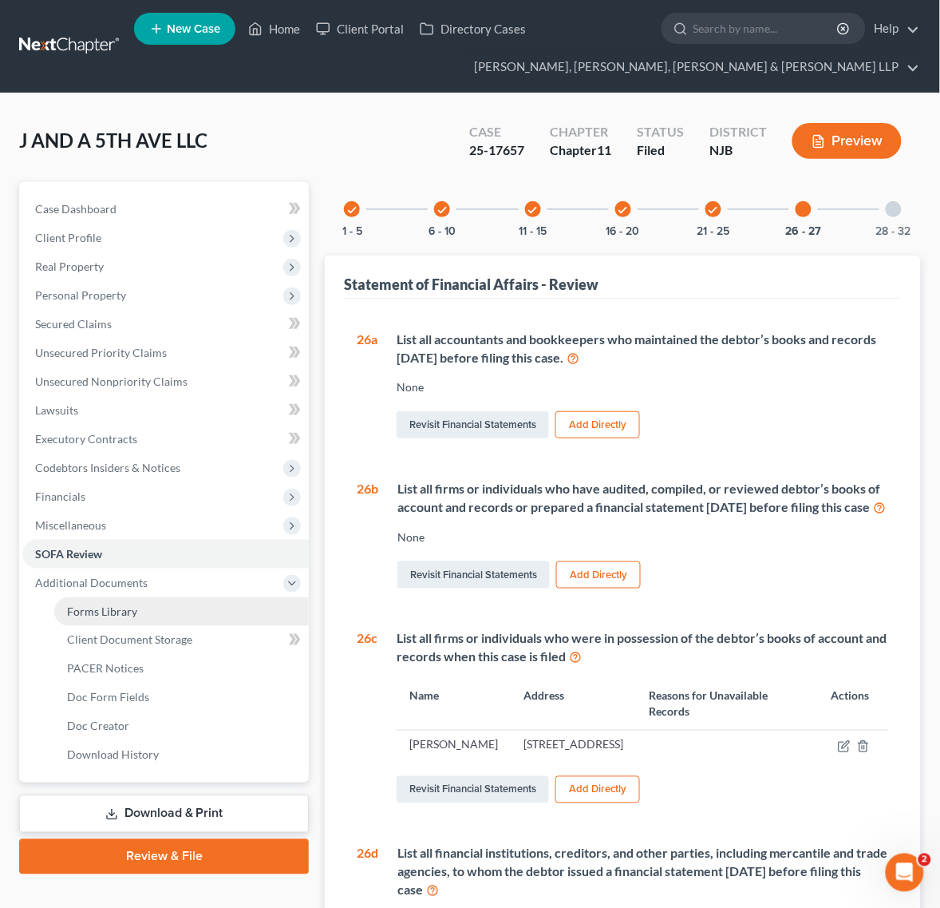
click at [198, 609] on link "Forms Library" at bounding box center [181, 611] width 255 height 29
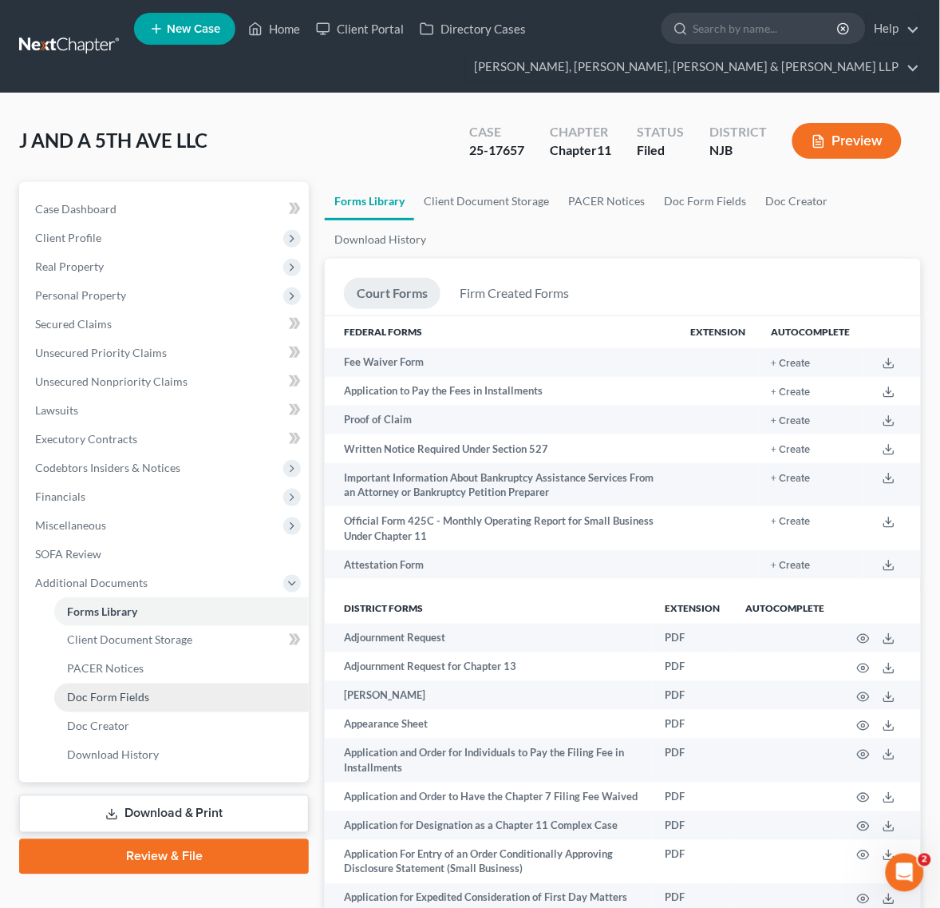
click at [201, 697] on link "Doc Form Fields" at bounding box center [181, 697] width 255 height 29
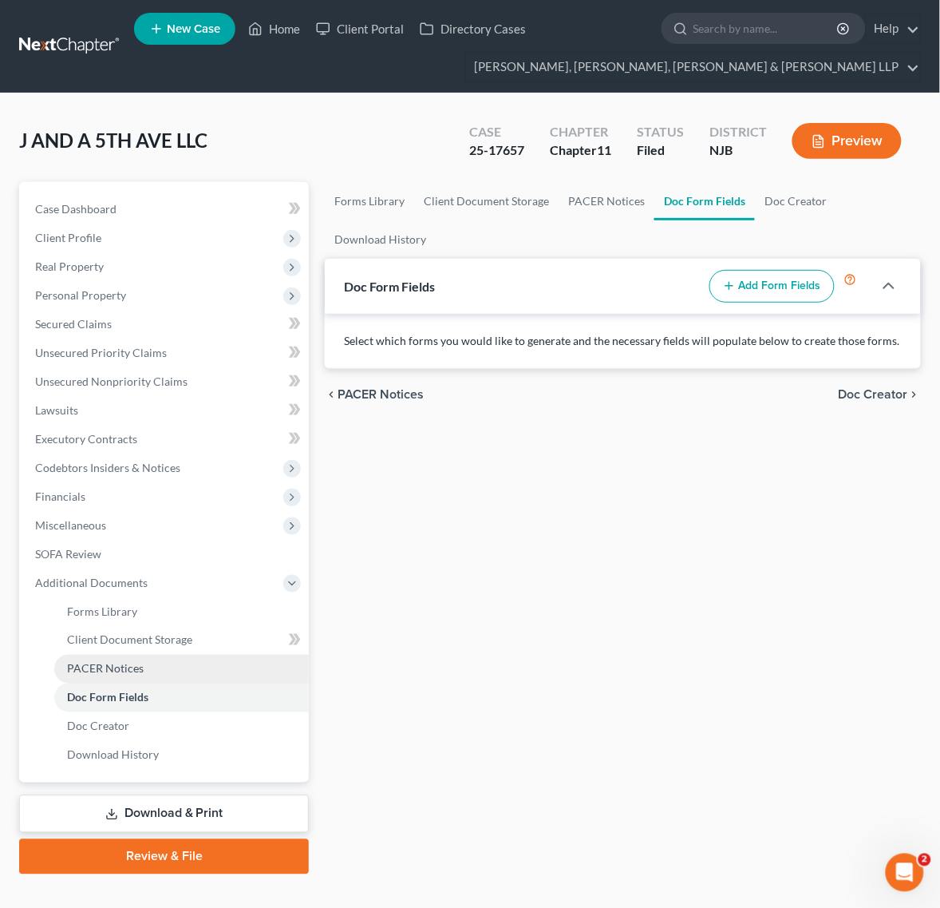
click at [184, 667] on link "PACER Notices" at bounding box center [181, 669] width 255 height 29
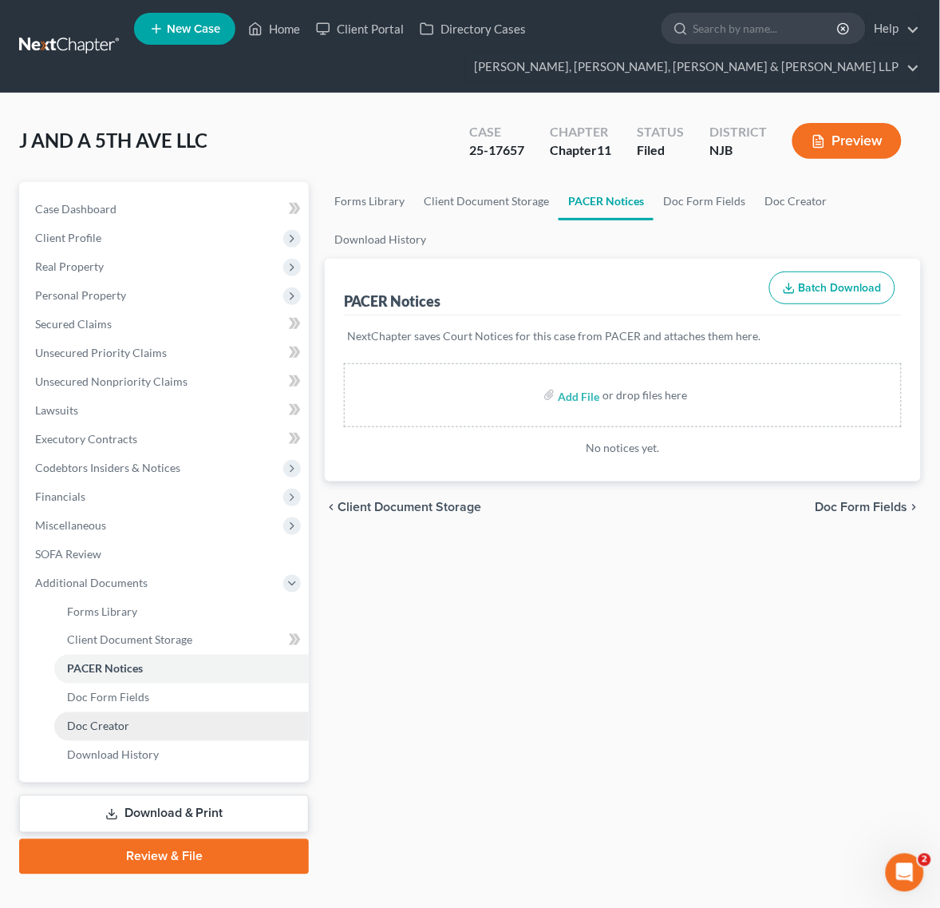
click at [185, 713] on link "Doc Creator" at bounding box center [181, 726] width 255 height 29
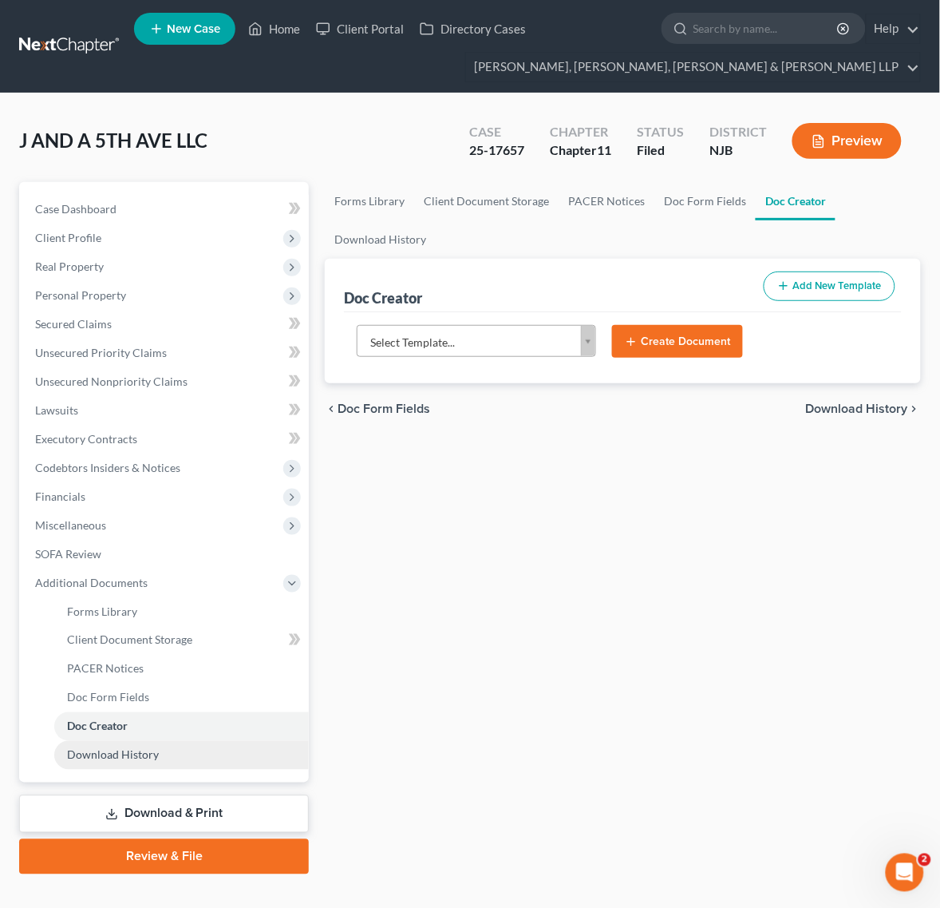
click at [173, 747] on link "Download History" at bounding box center [181, 755] width 255 height 29
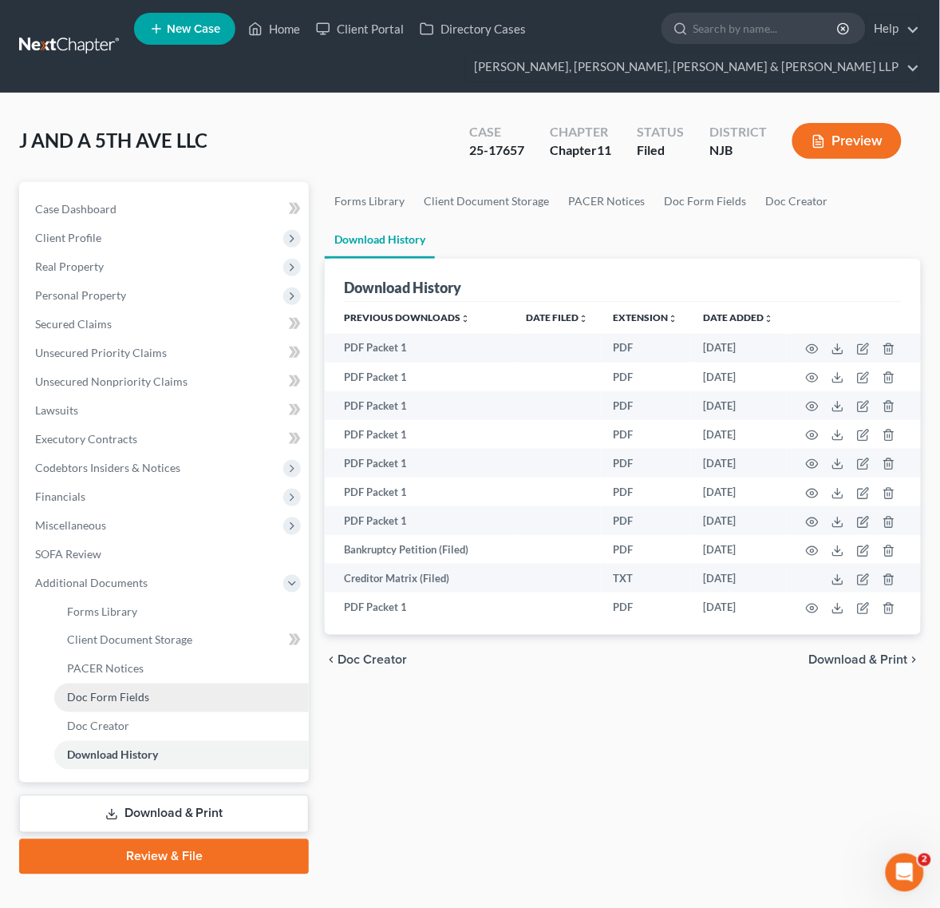
click at [148, 690] on link "Doc Form Fields" at bounding box center [181, 697] width 255 height 29
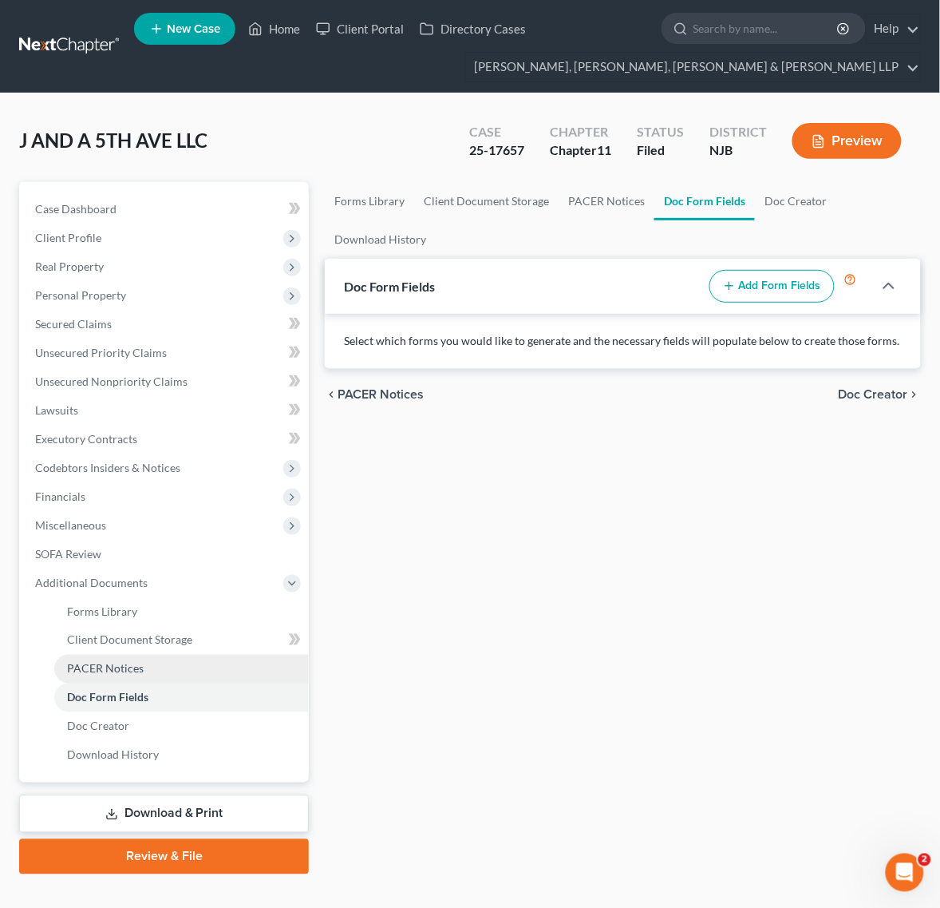
click at [138, 659] on link "PACER Notices" at bounding box center [181, 669] width 255 height 29
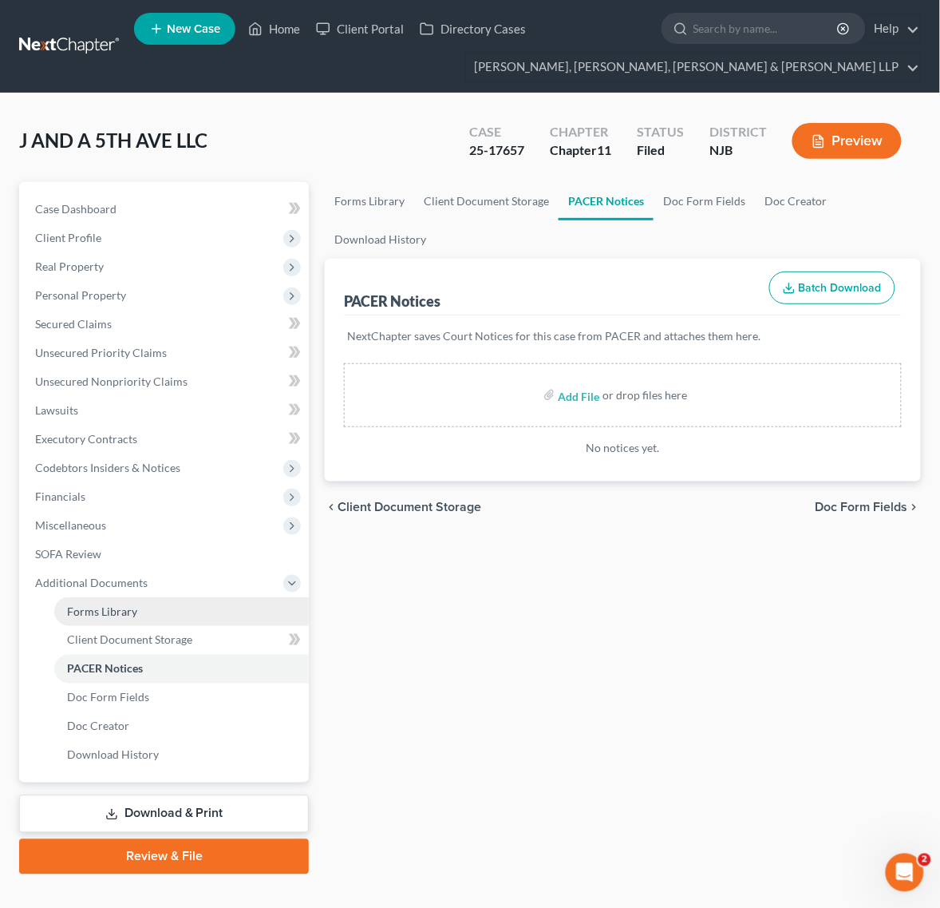
click at [121, 613] on span "Forms Library" at bounding box center [102, 611] width 70 height 14
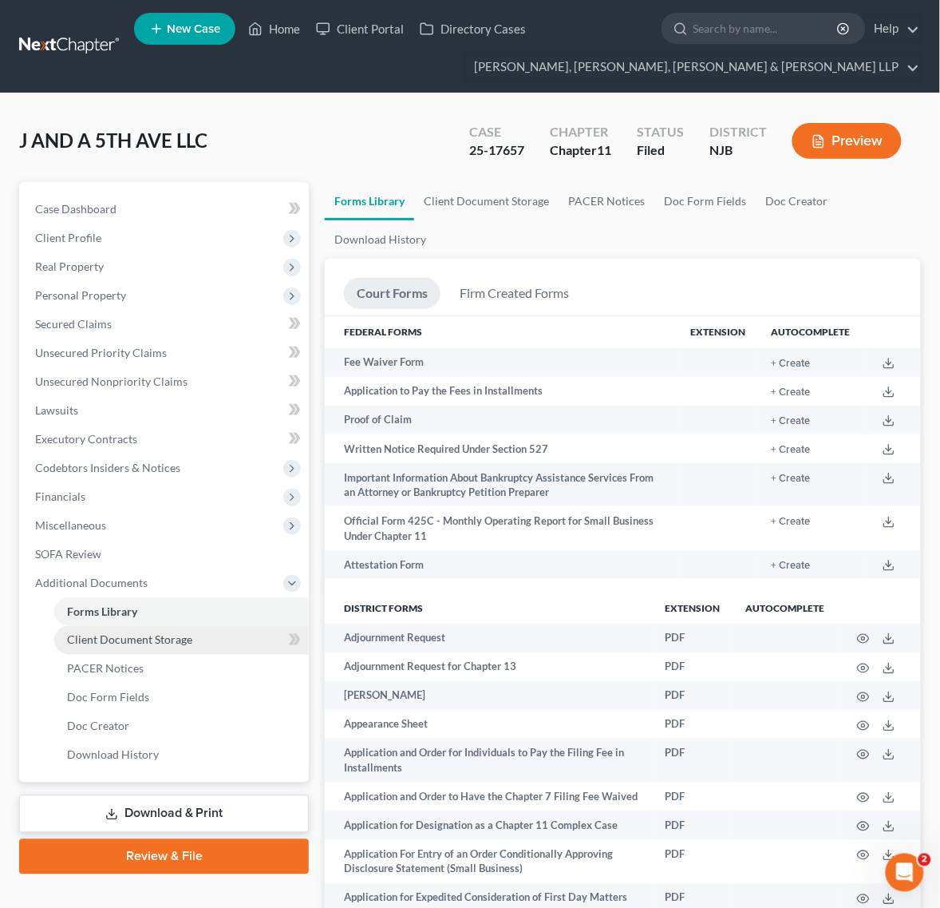
click at [121, 644] on span "Client Document Storage" at bounding box center [129, 640] width 125 height 14
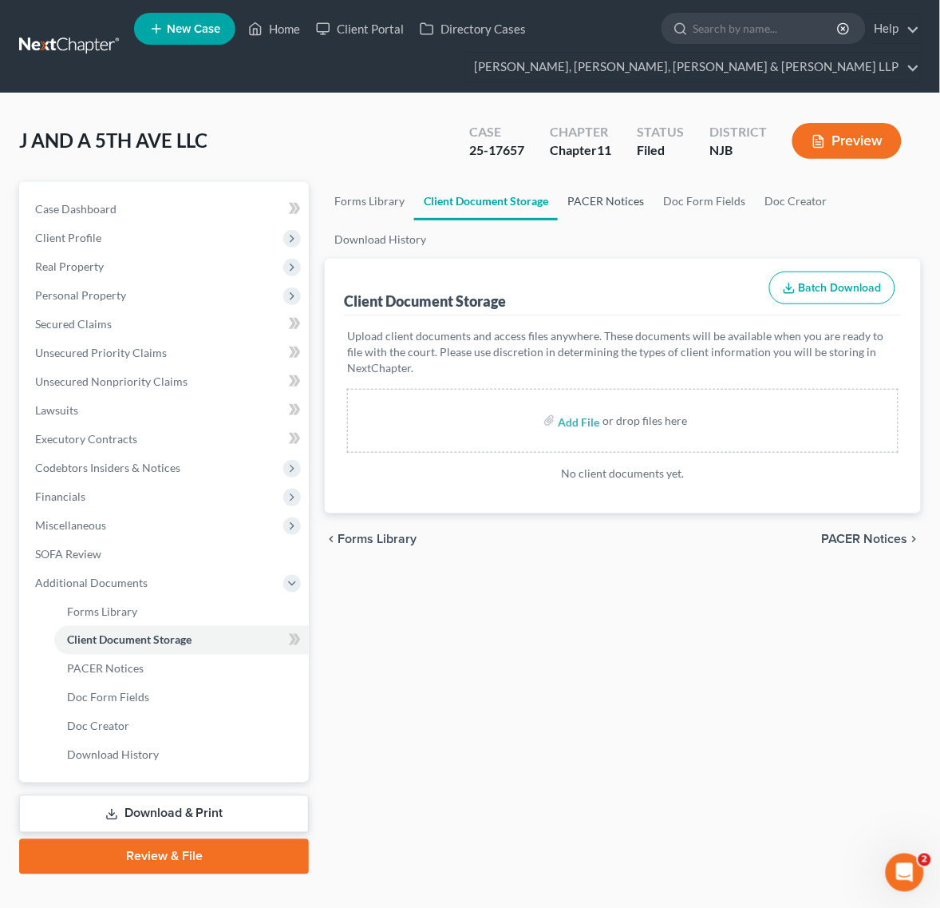
click at [623, 208] on link "PACER Notices" at bounding box center [606, 201] width 96 height 38
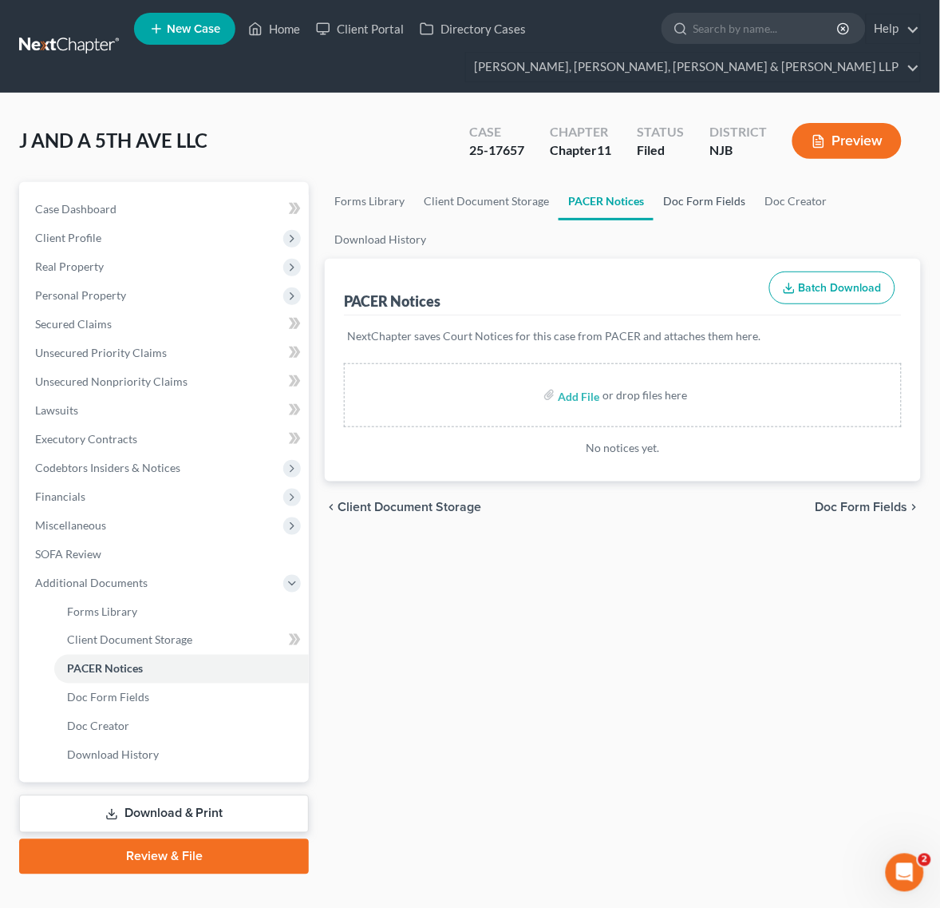
click at [673, 204] on link "Doc Form Fields" at bounding box center [704, 201] width 101 height 38
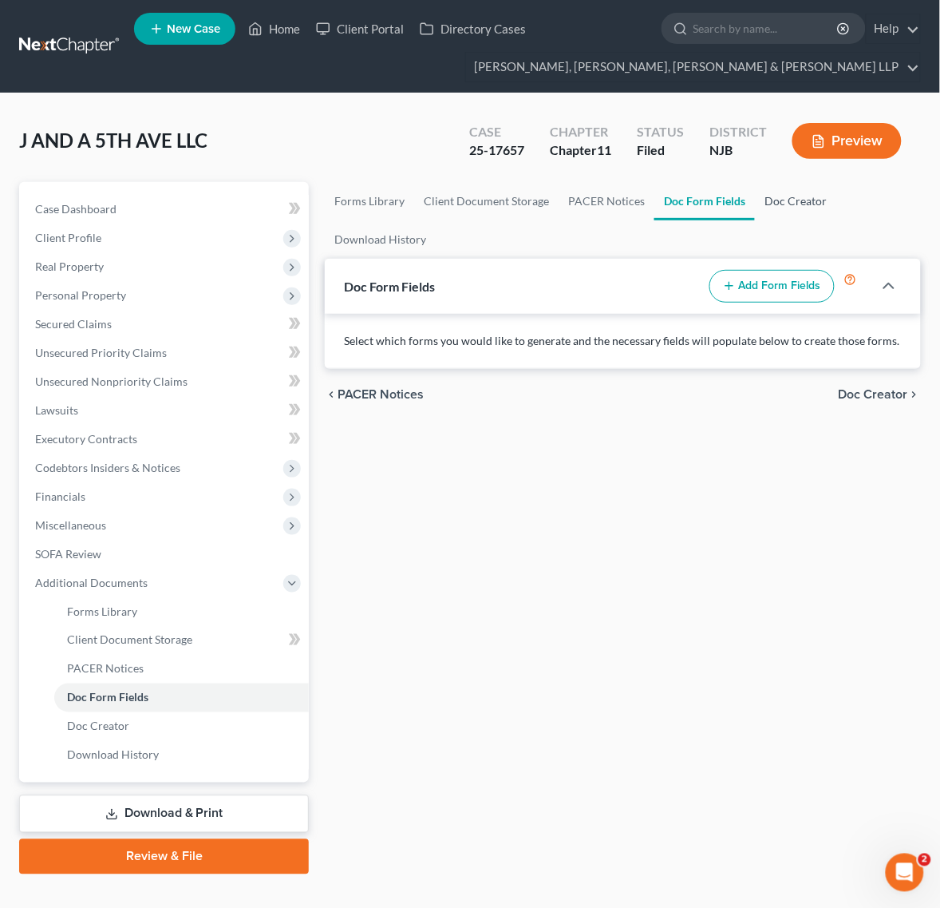
click at [808, 205] on link "Doc Creator" at bounding box center [795, 201] width 81 height 38
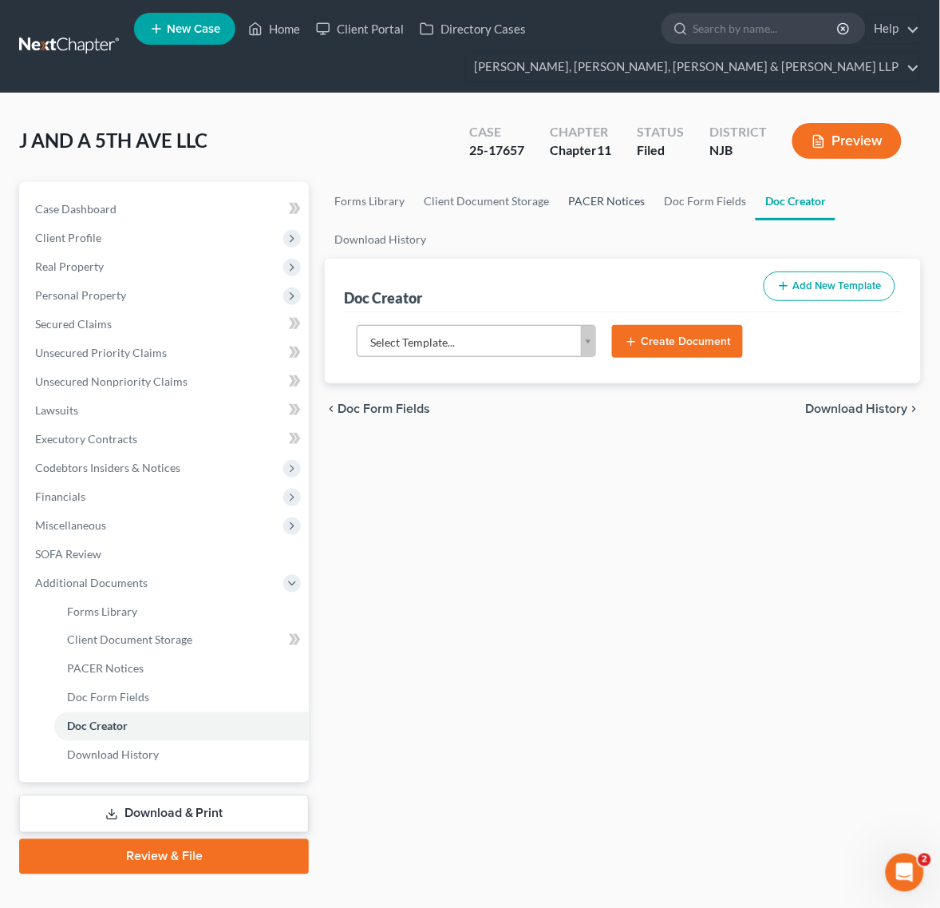
click at [560, 198] on link "PACER Notices" at bounding box center [607, 201] width 96 height 38
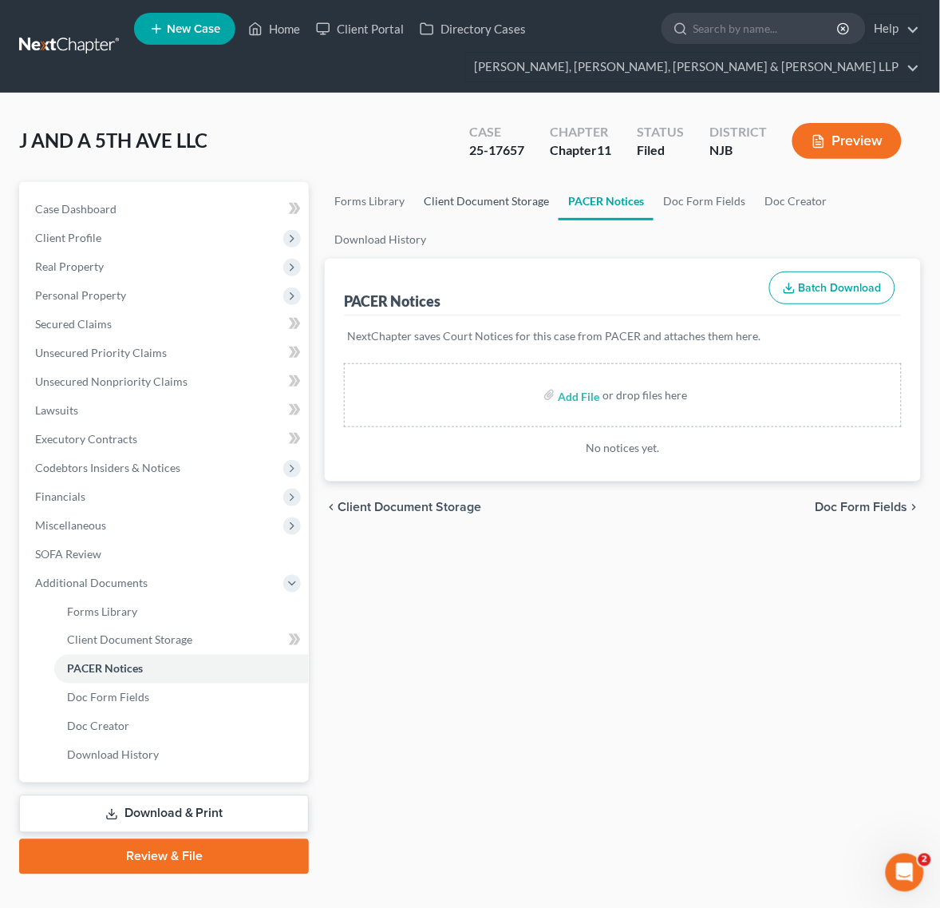
click at [489, 205] on link "Client Document Storage" at bounding box center [486, 201] width 144 height 38
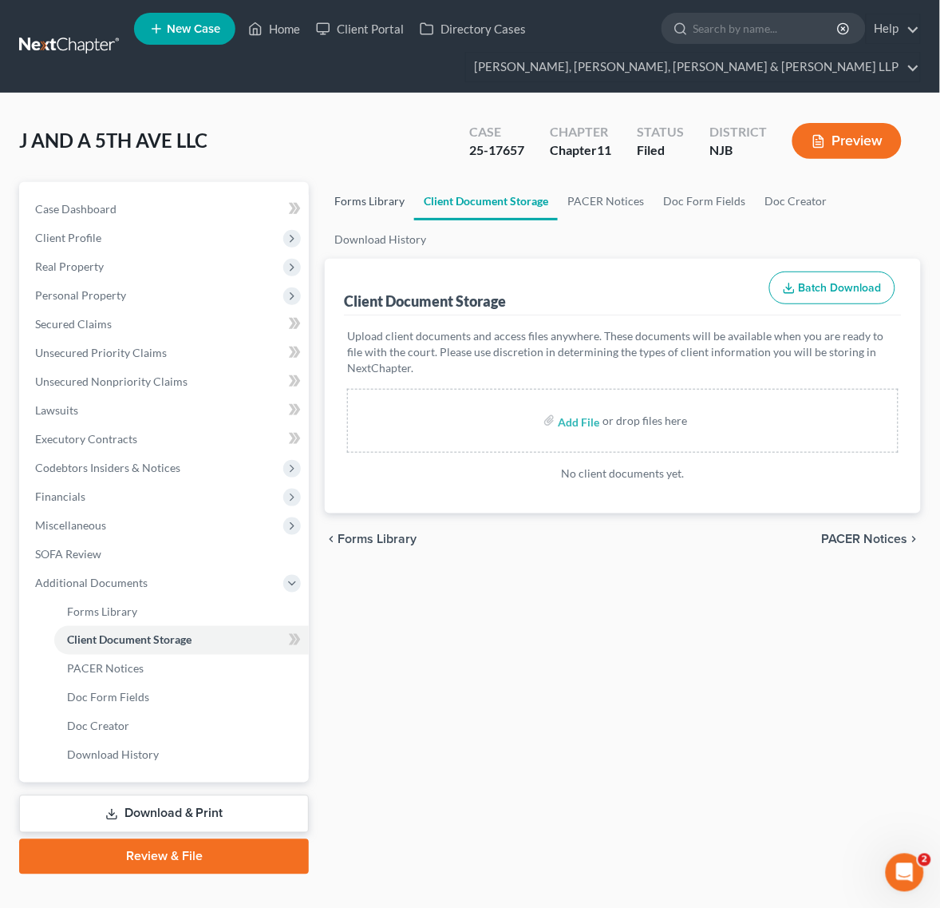
click at [390, 208] on link "Forms Library" at bounding box center [369, 201] width 89 height 38
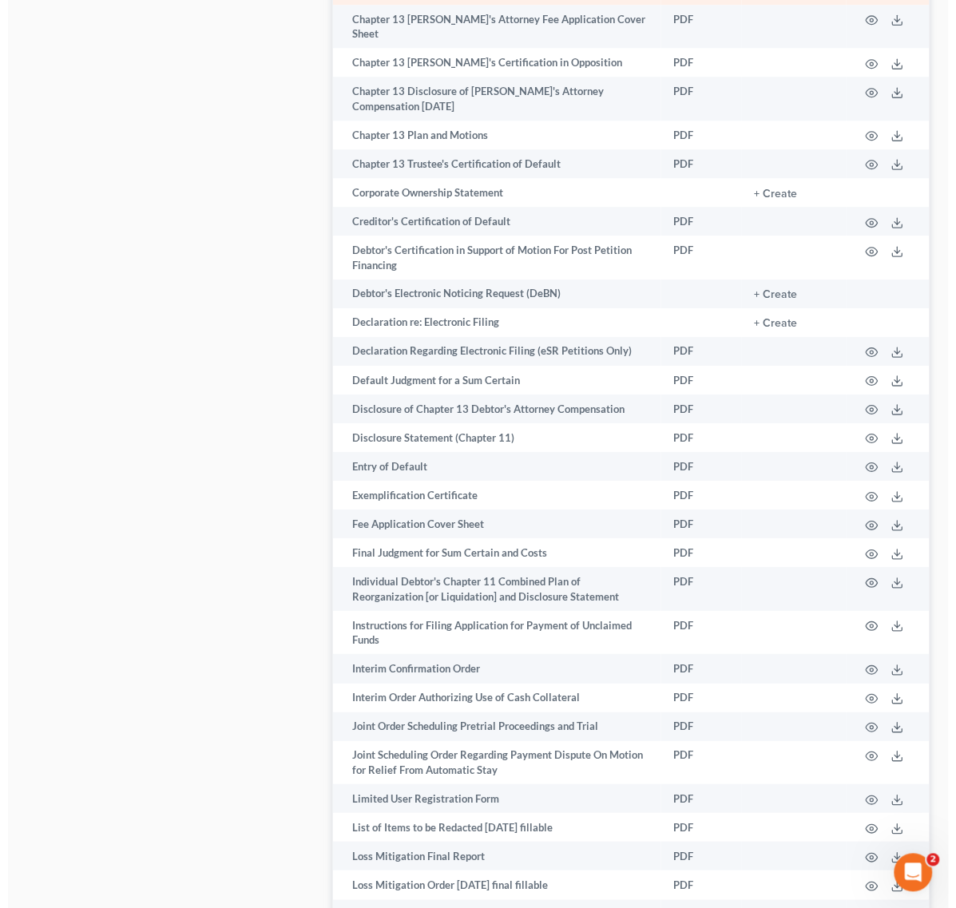
scroll to position [2095, 0]
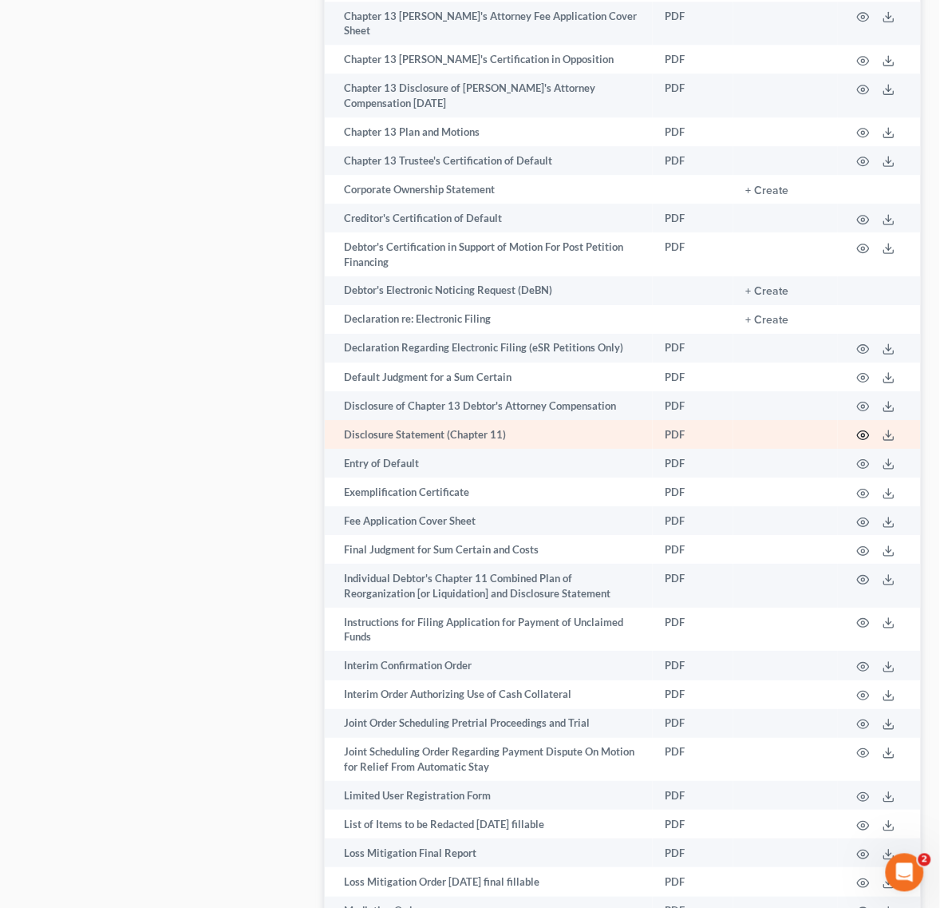
click at [862, 431] on icon "button" at bounding box center [864, 435] width 12 height 9
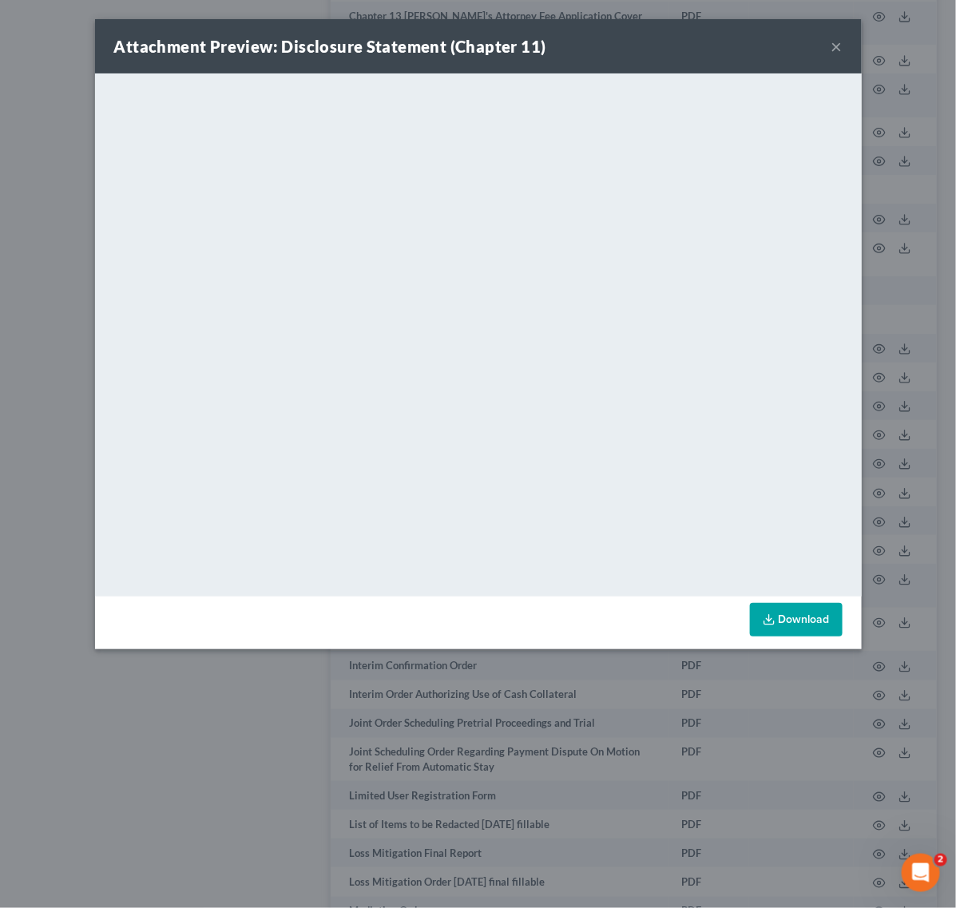
click at [834, 46] on button "×" at bounding box center [836, 46] width 11 height 19
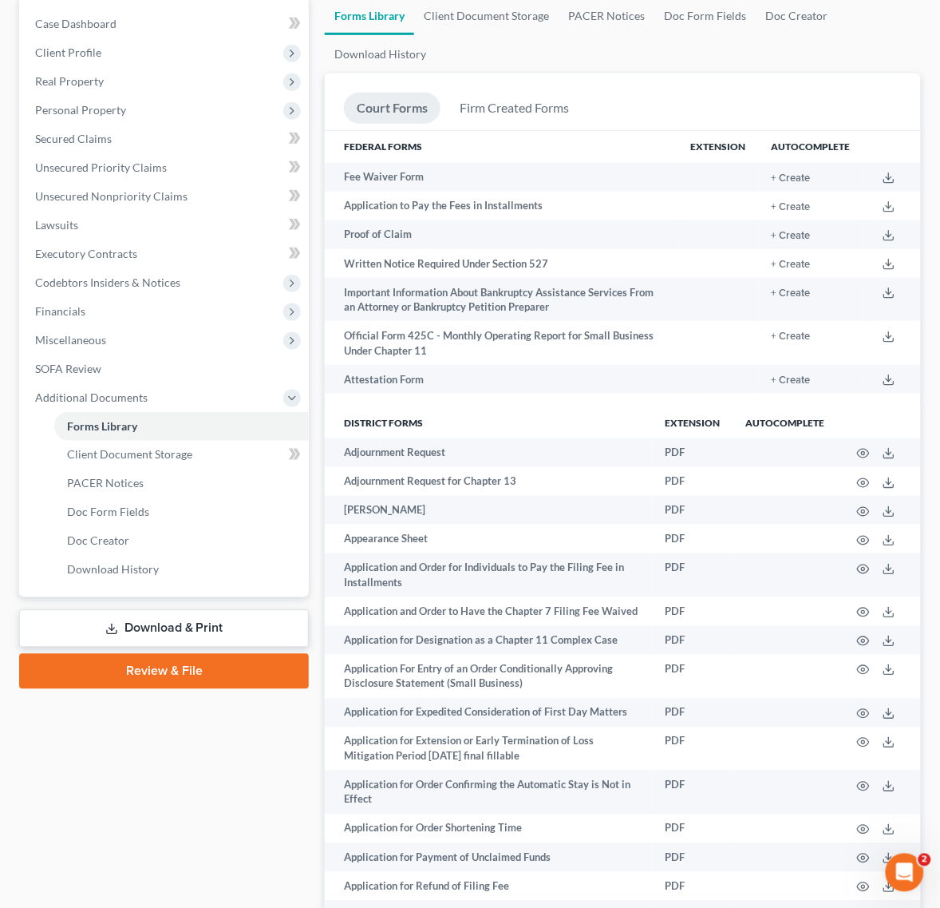
scroll to position [200, 0]
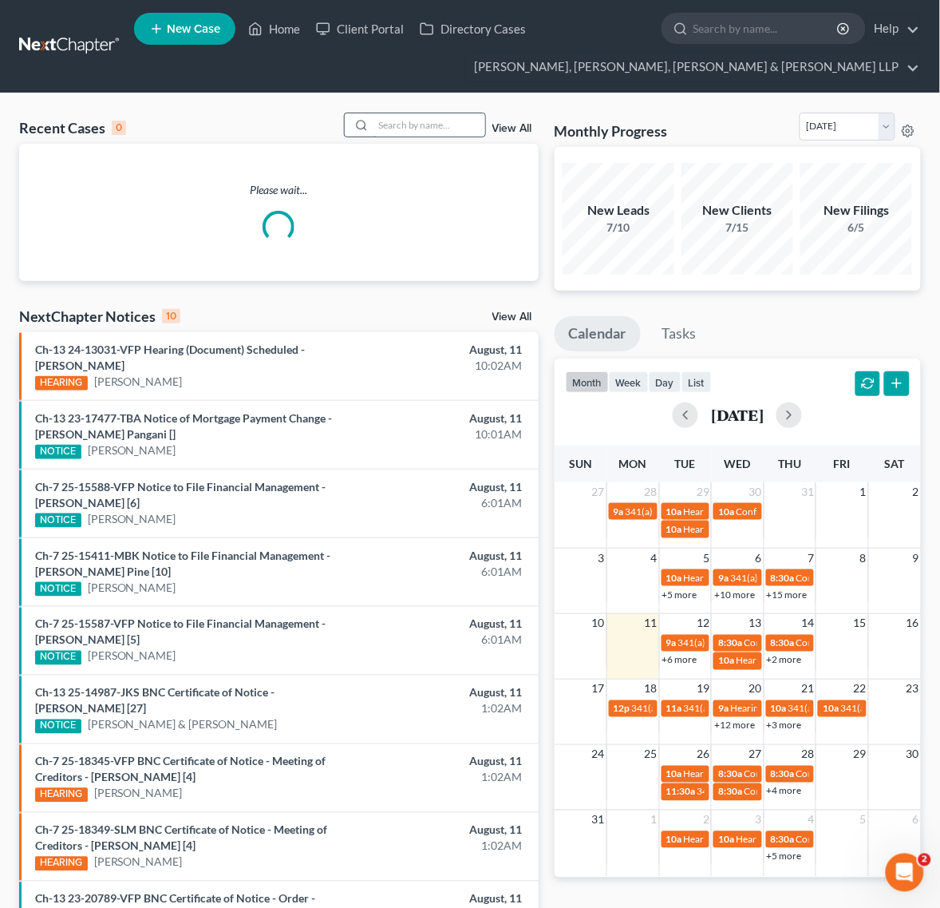
click at [399, 116] on input "search" at bounding box center [430, 124] width 112 height 23
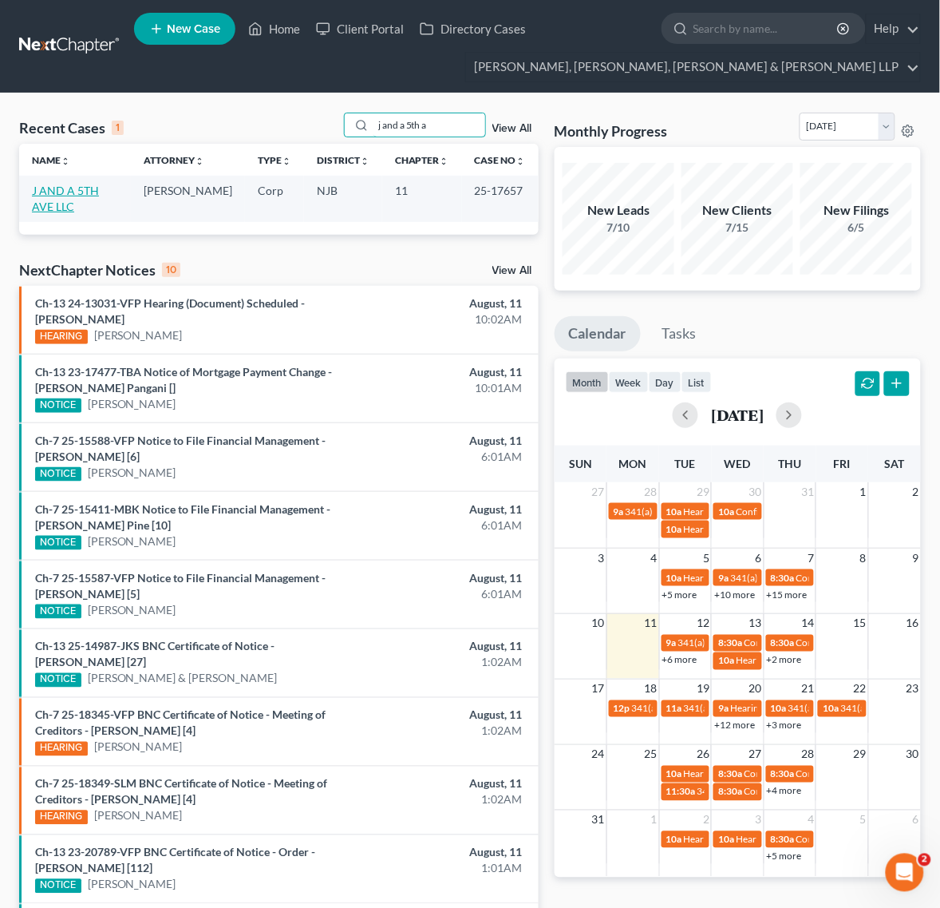
type input "j and a 5th a"
click at [65, 189] on link "J AND A 5TH AVE LLC" at bounding box center [65, 199] width 67 height 30
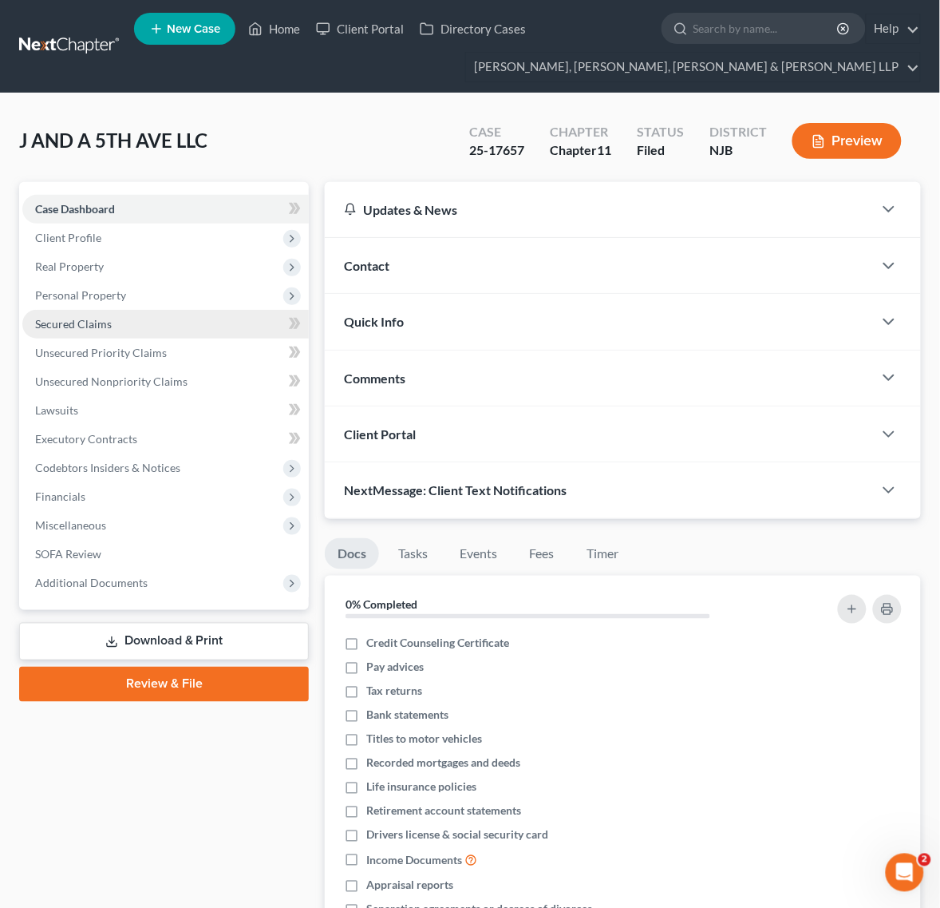
click at [197, 325] on link "Secured Claims" at bounding box center [165, 324] width 287 height 29
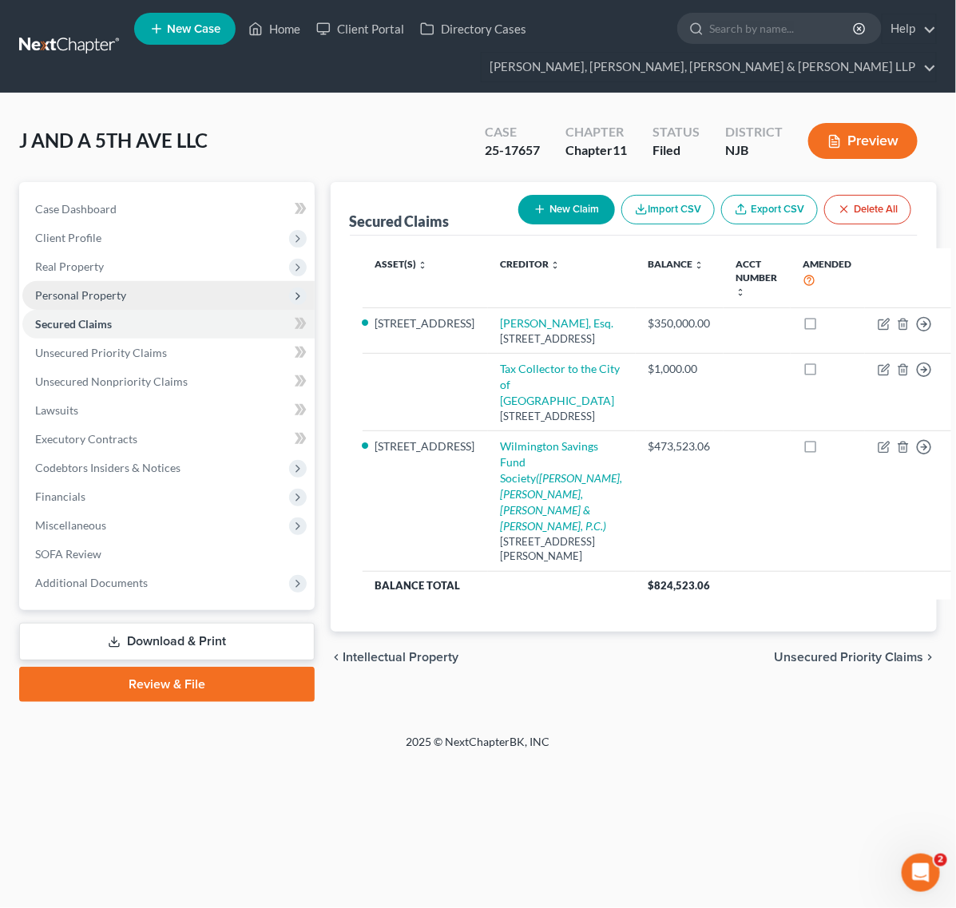
click at [200, 283] on span "Personal Property" at bounding box center [168, 295] width 292 height 29
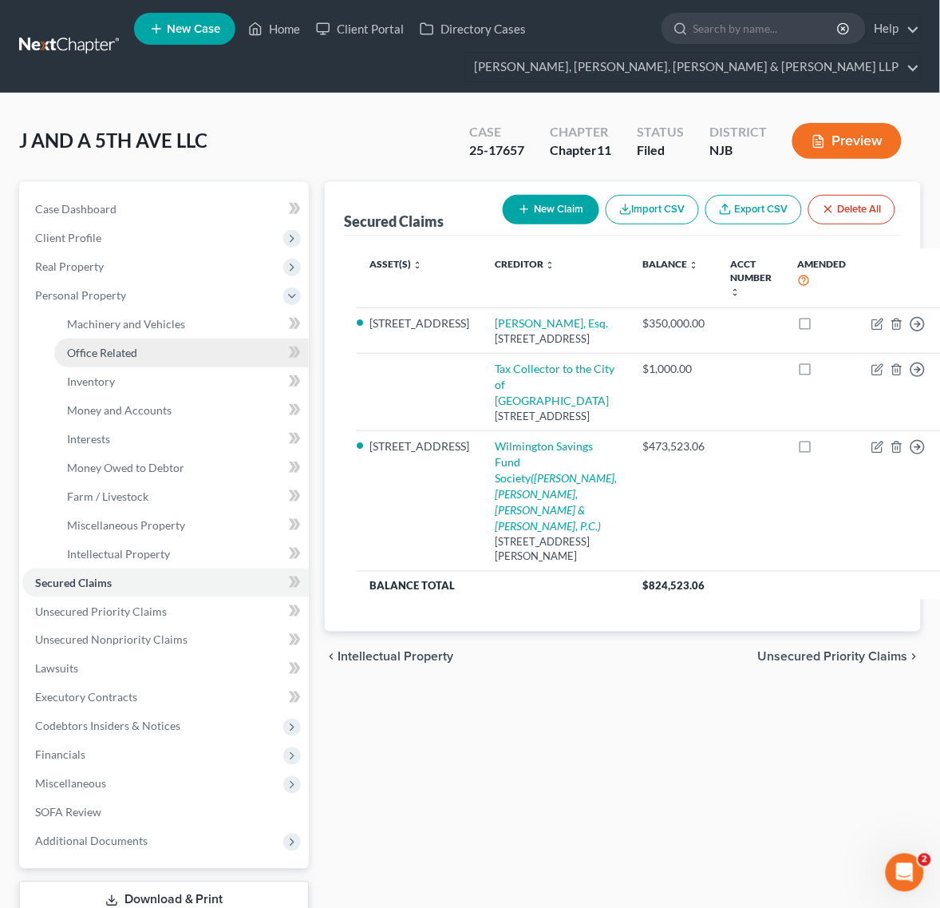
click at [205, 364] on link "Office Related" at bounding box center [181, 352] width 255 height 29
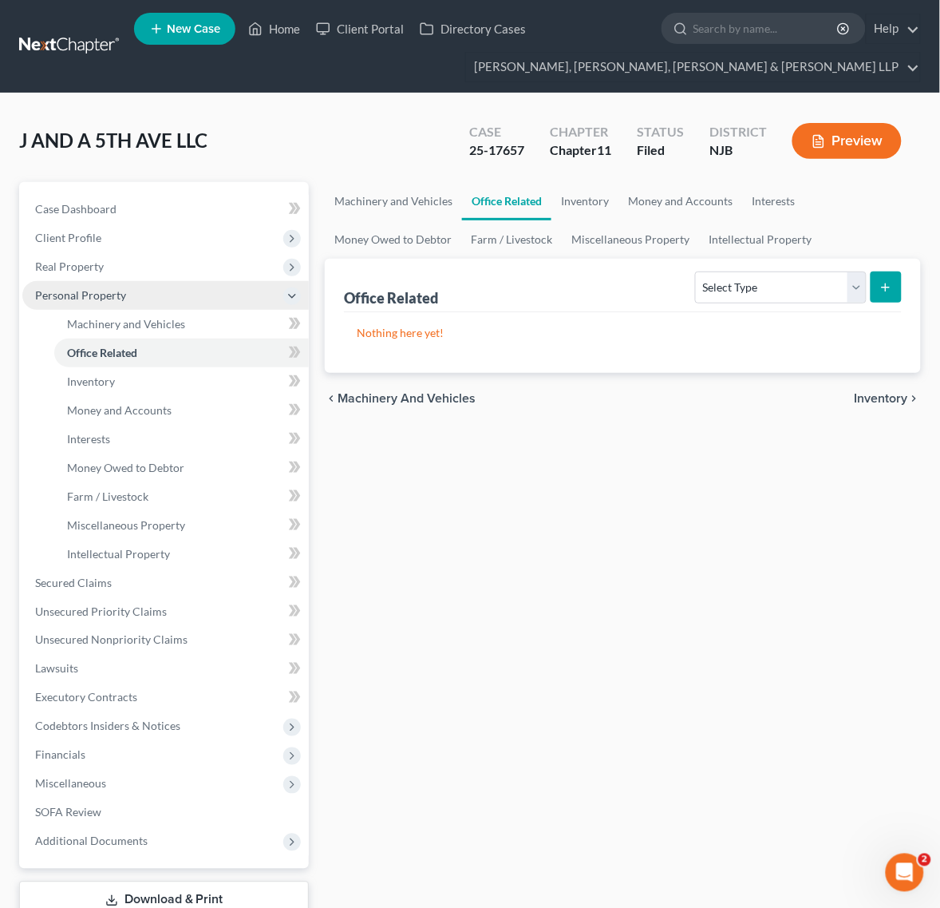
click at [196, 300] on span "Personal Property" at bounding box center [165, 295] width 287 height 29
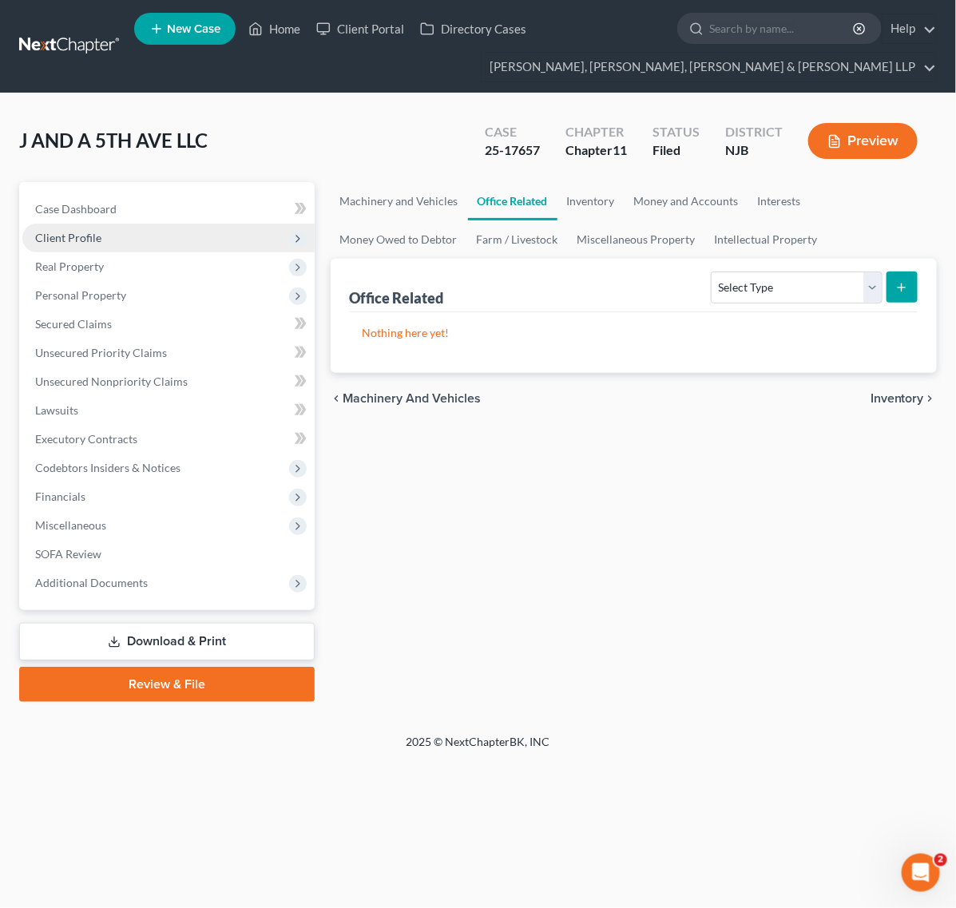
click at [196, 243] on span "Client Profile" at bounding box center [168, 238] width 292 height 29
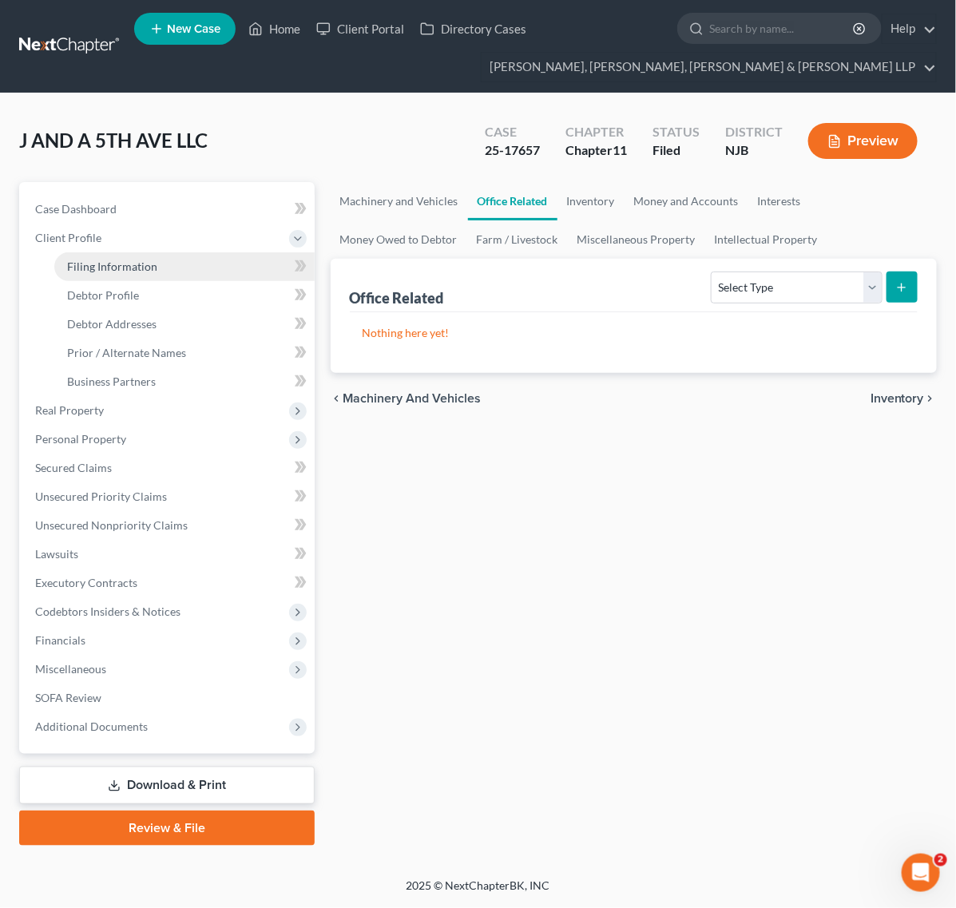
click at [192, 272] on link "Filing Information" at bounding box center [184, 266] width 260 height 29
select select "3"
select select "1"
select select "0"
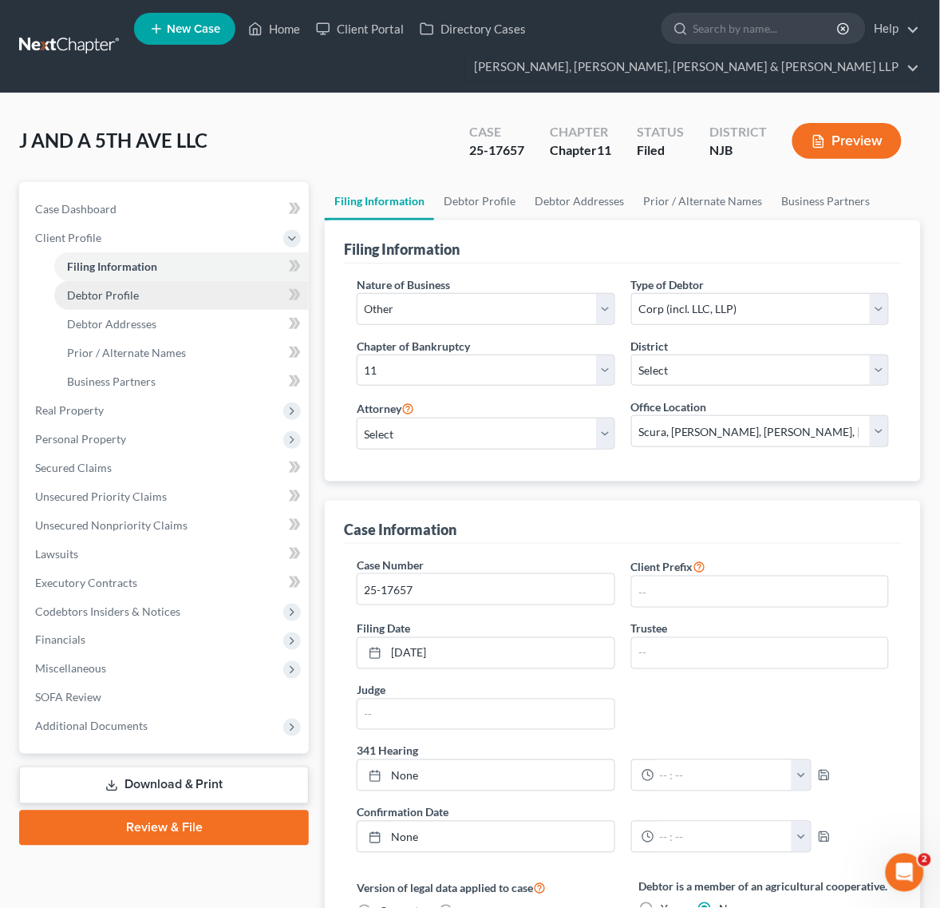
click at [188, 301] on link "Debtor Profile" at bounding box center [181, 295] width 255 height 29
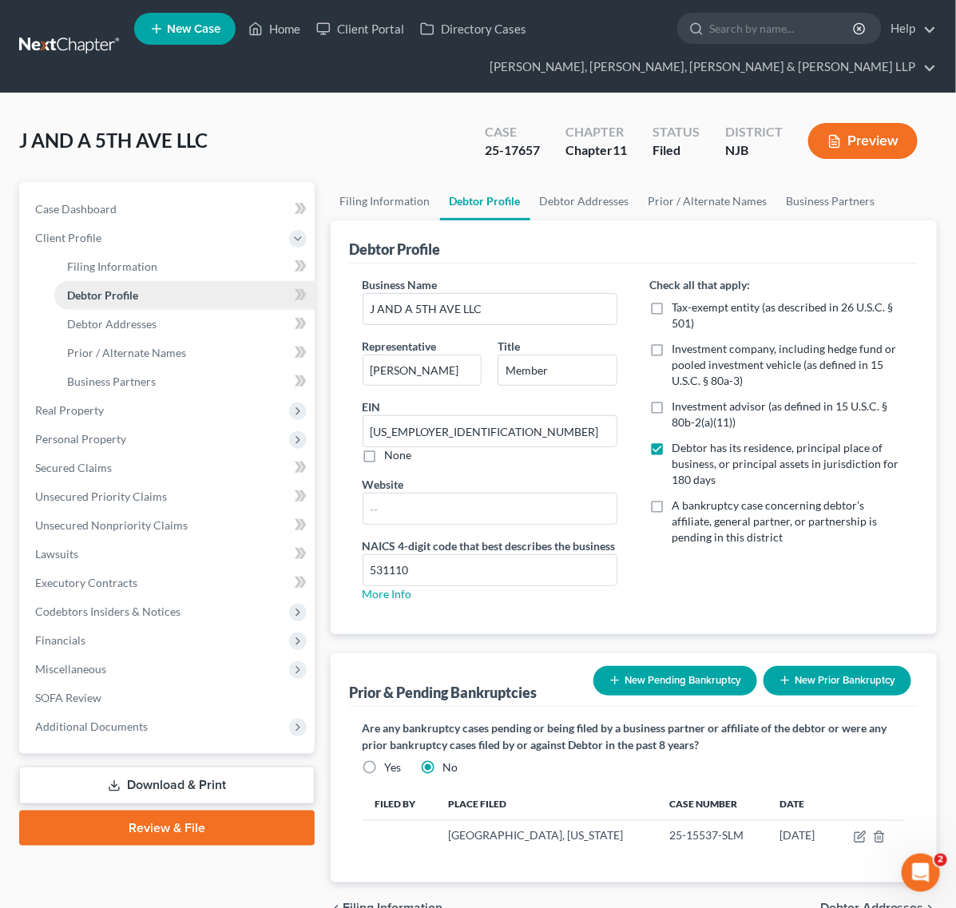
radio input "true"
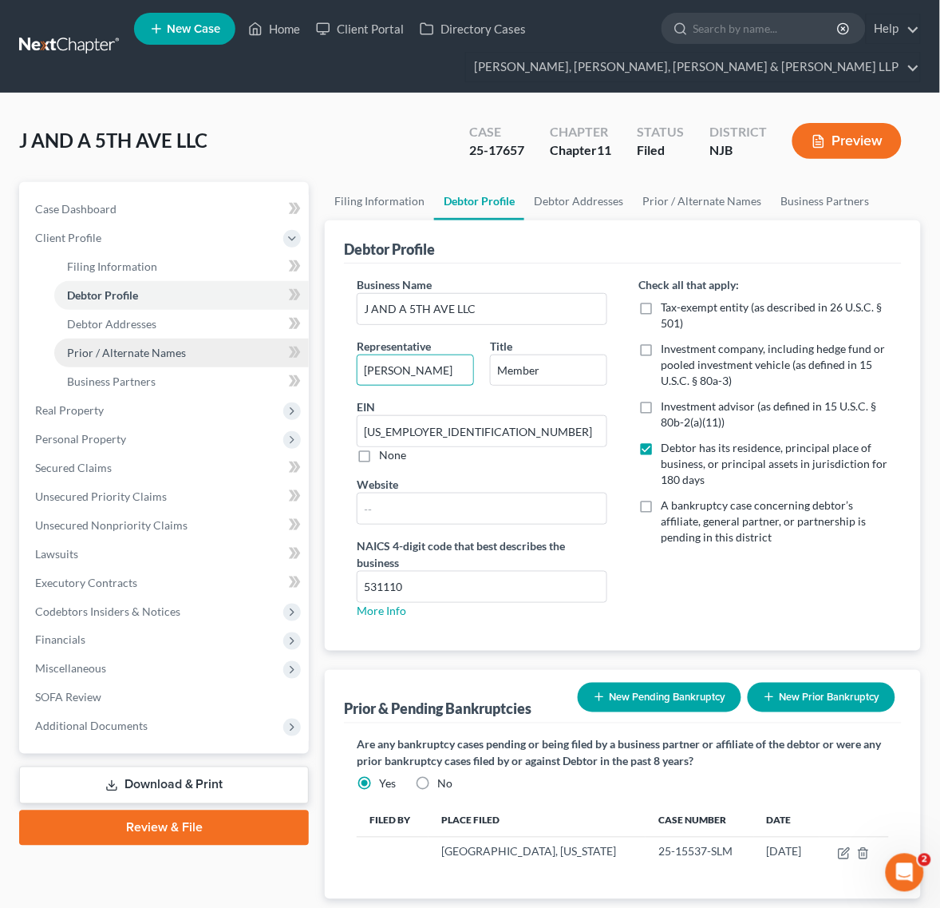
drag, startPoint x: 461, startPoint y: 362, endPoint x: 236, endPoint y: 364, distance: 225.1
click at [236, 364] on div "Petition Navigation Case Dashboard Payments Invoices Payments Payments Credit R…" at bounding box center [470, 566] width 918 height 768
click at [665, 197] on link "Prior / Alternate Names" at bounding box center [702, 201] width 138 height 38
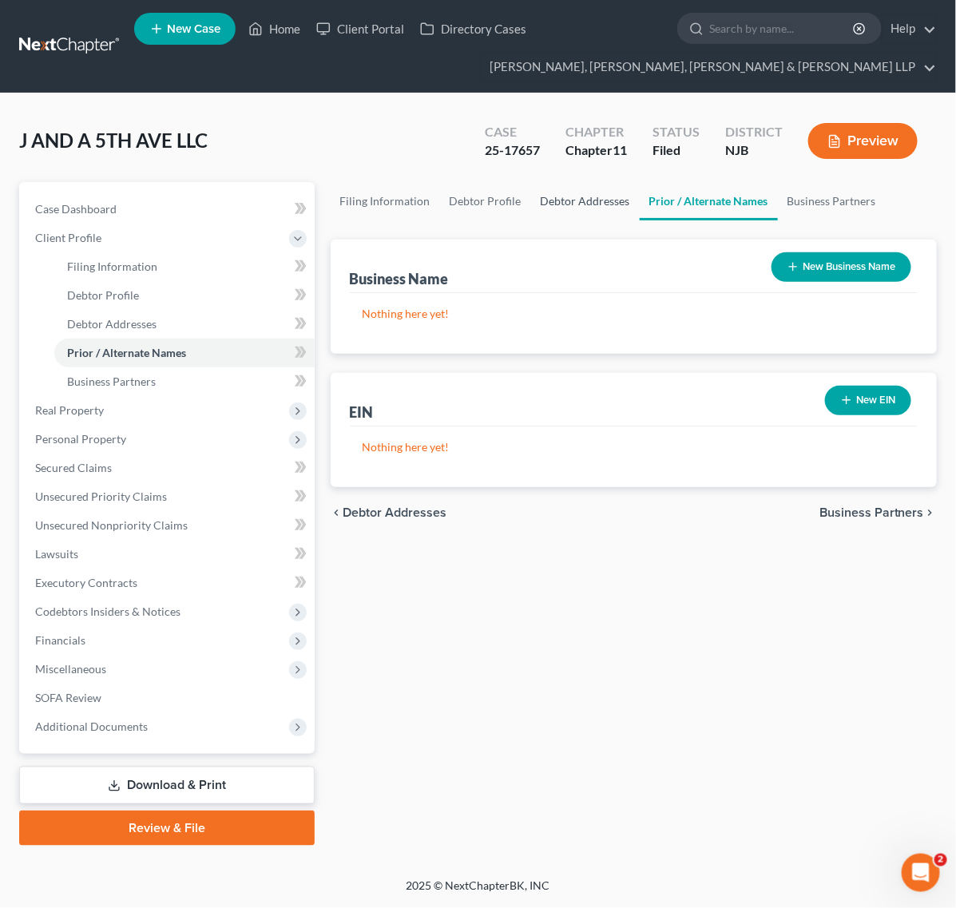
click at [579, 197] on link "Debtor Addresses" at bounding box center [585, 201] width 109 height 38
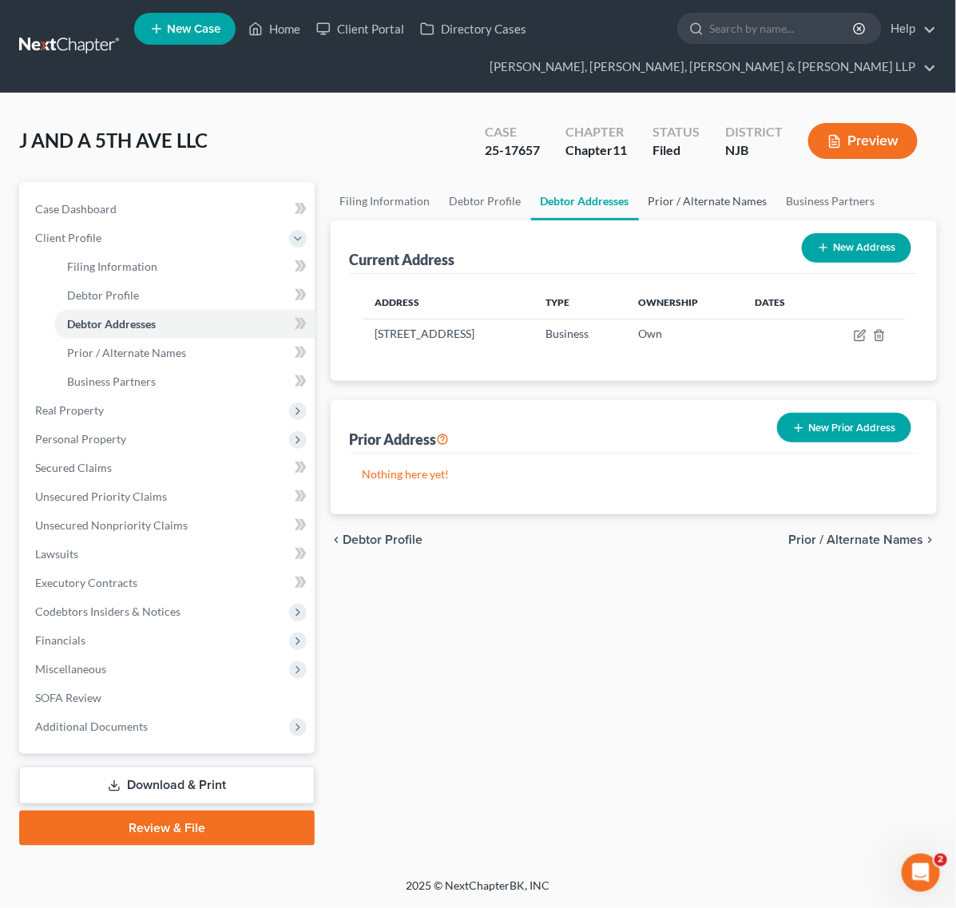
click at [675, 204] on link "Prior / Alternate Names" at bounding box center [708, 201] width 138 height 38
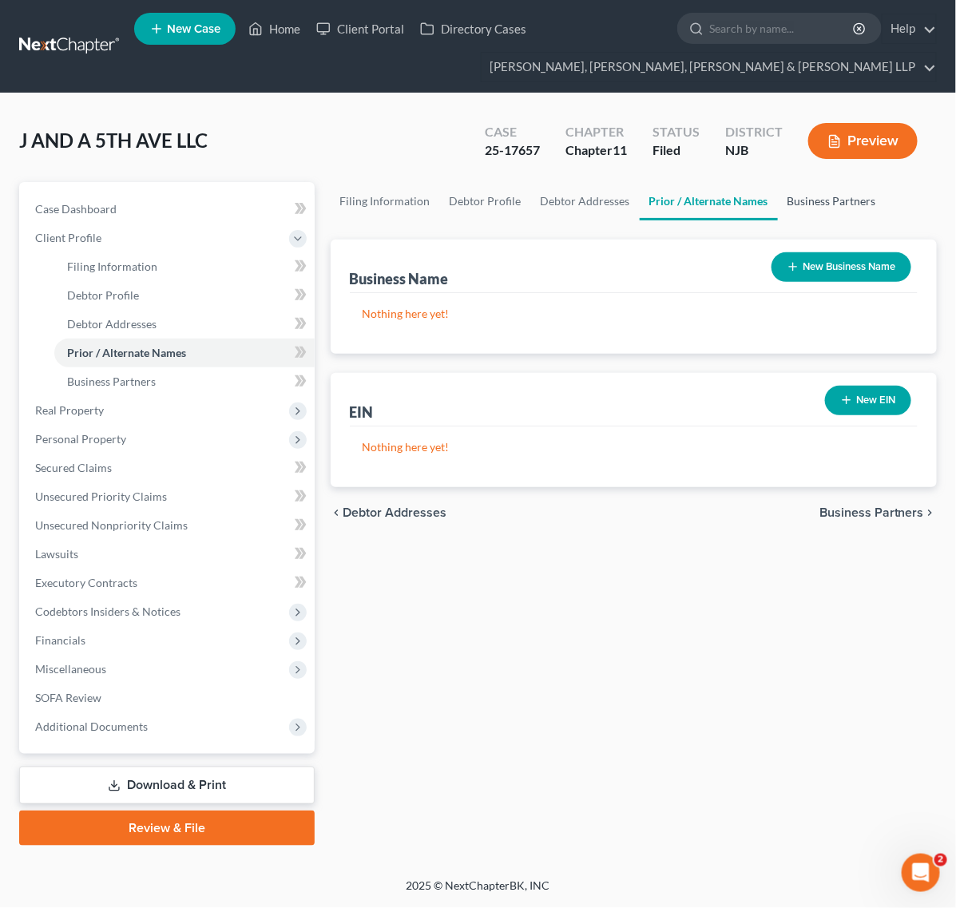
click at [816, 202] on link "Business Partners" at bounding box center [832, 201] width 108 height 38
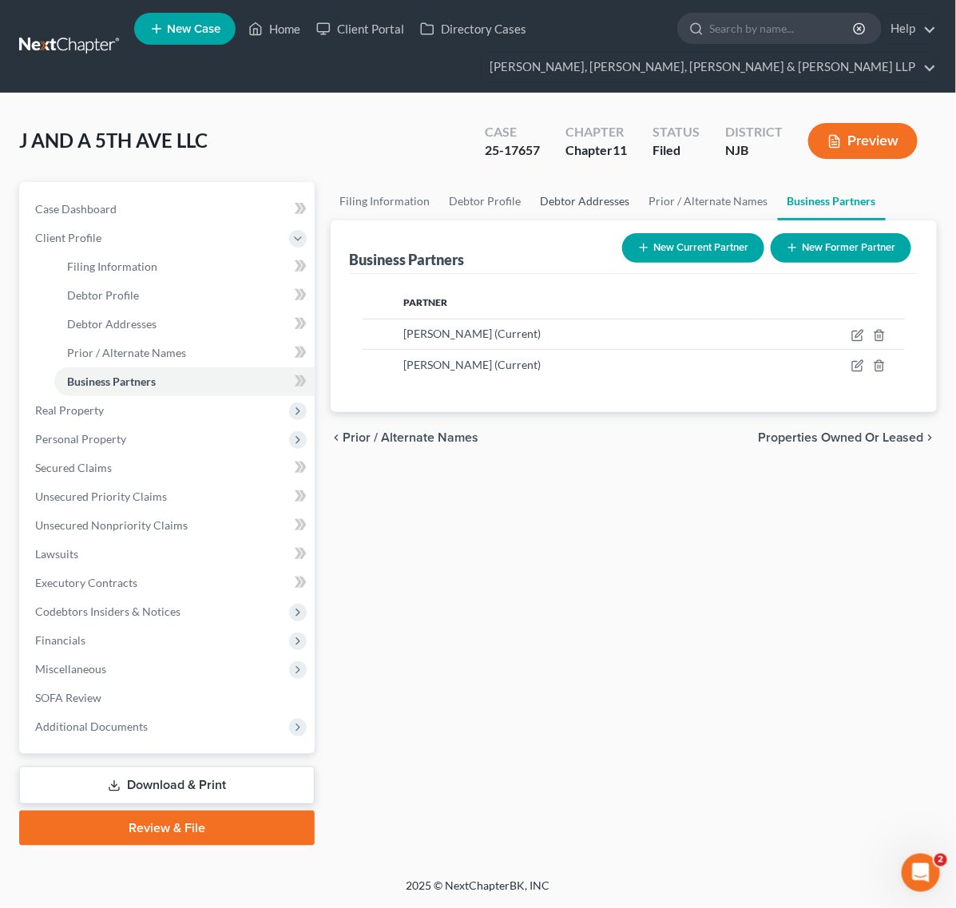
click at [577, 202] on link "Debtor Addresses" at bounding box center [585, 201] width 109 height 38
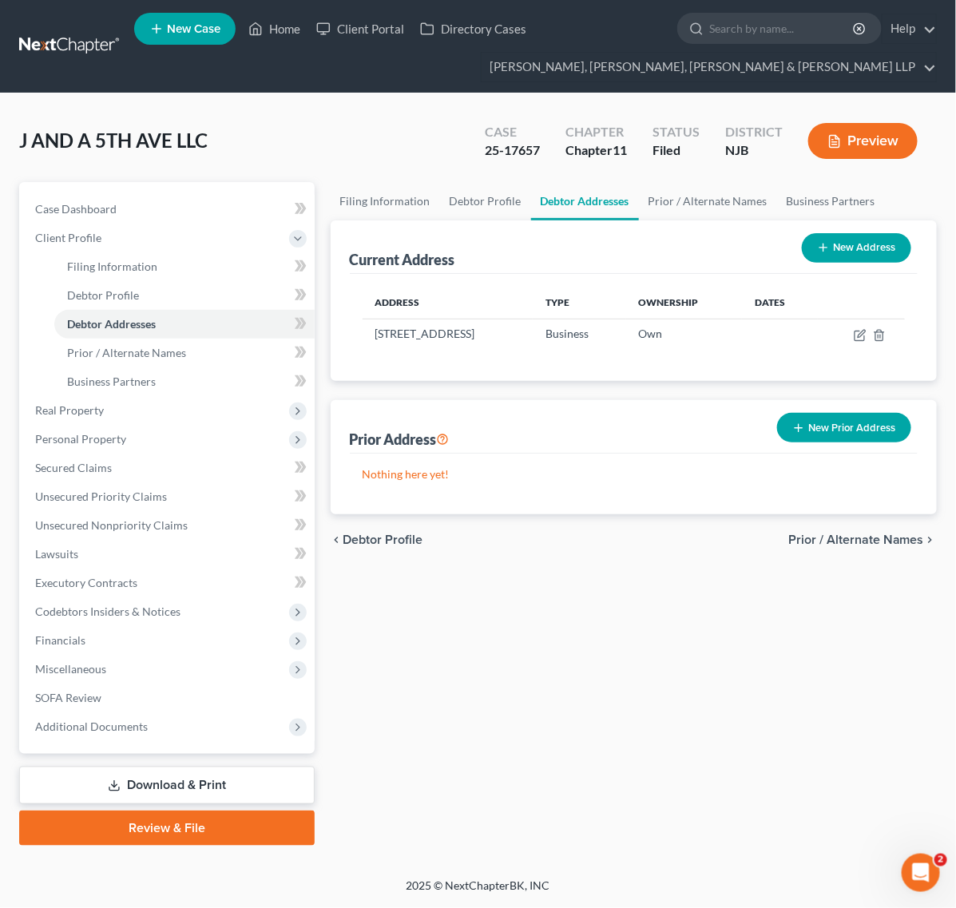
click at [577, 202] on link "Debtor Addresses" at bounding box center [585, 201] width 108 height 38
click at [847, 336] on td at bounding box center [860, 334] width 87 height 30
click at [851, 333] on td at bounding box center [860, 334] width 87 height 30
click at [853, 333] on icon "button" at bounding box center [859, 335] width 13 height 13
select select "33"
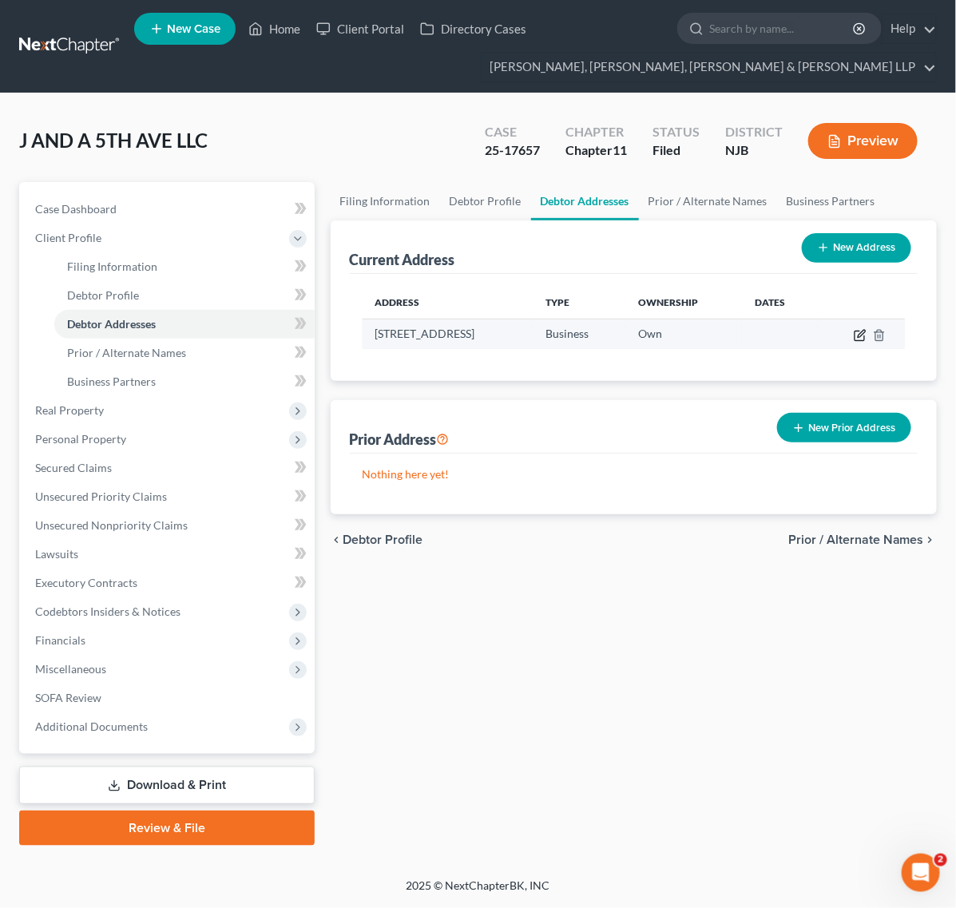
select select "18"
select select "0"
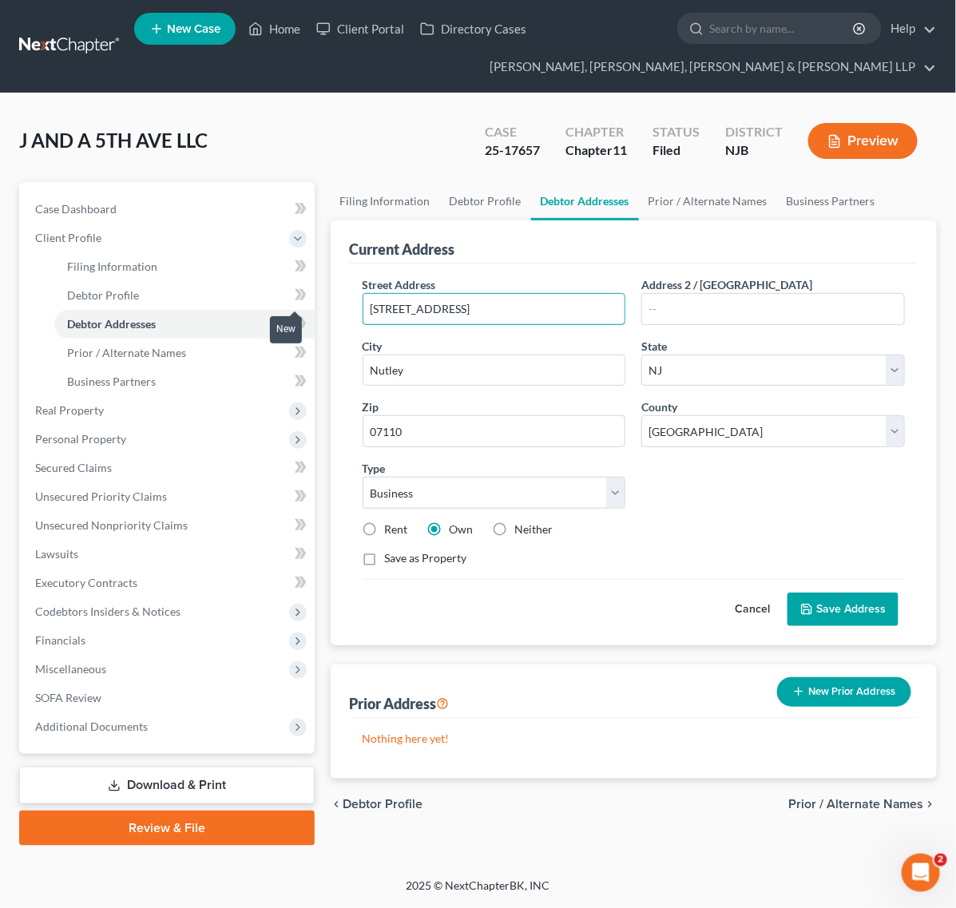
drag, startPoint x: 552, startPoint y: 293, endPoint x: 287, endPoint y: 288, distance: 265.1
click at [287, 288] on div "Petition Navigation Case Dashboard Payments Invoices Payments Payments Credit R…" at bounding box center [477, 513] width 933 height 663
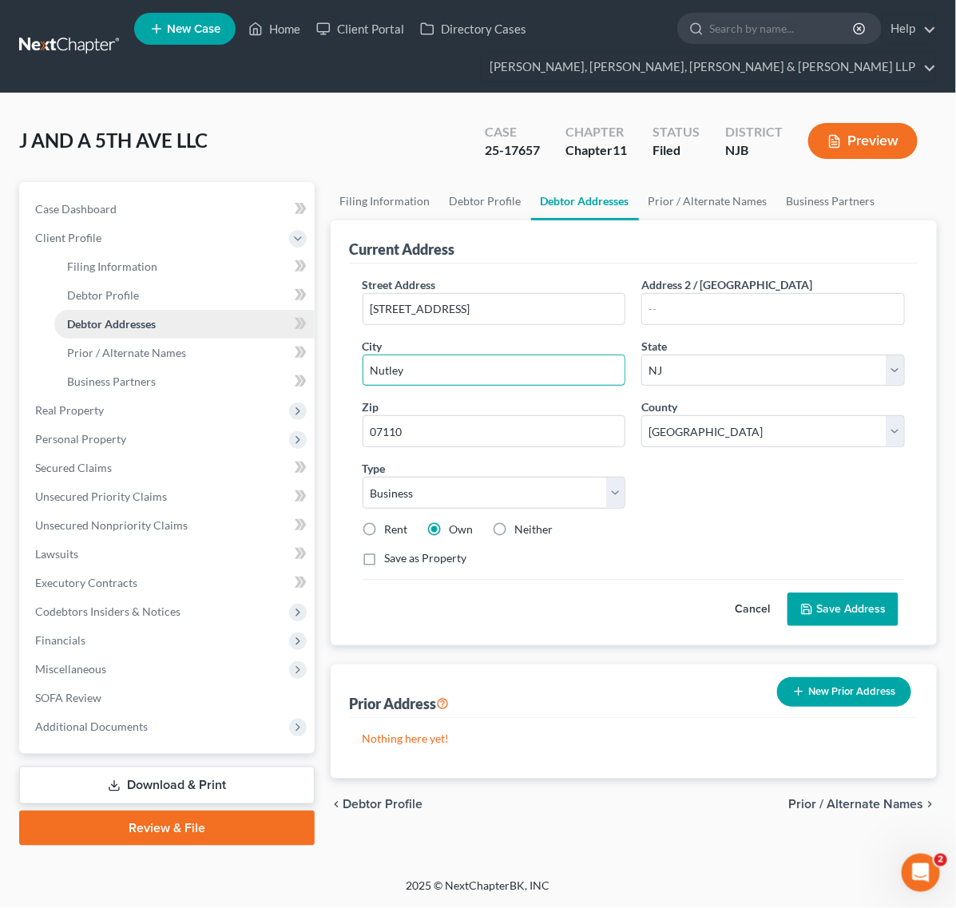
drag, startPoint x: 449, startPoint y: 382, endPoint x: 140, endPoint y: 330, distance: 314.0
click at [269, 365] on div "Petition Navigation Case Dashboard Payments Invoices Payments Payments Credit R…" at bounding box center [477, 513] width 933 height 663
paste input "[STREET_ADDRESS]"
type input "[STREET_ADDRESS]"
click at [188, 588] on link "Executory Contracts" at bounding box center [168, 582] width 292 height 29
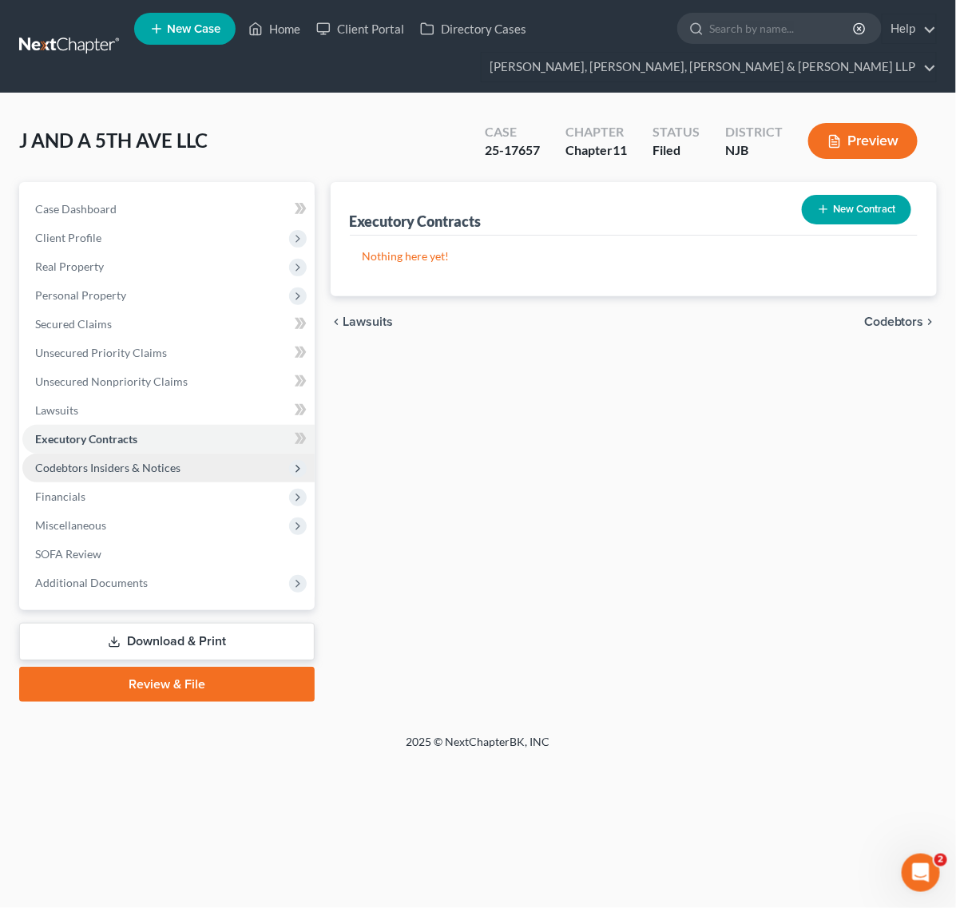
click at [169, 467] on span "Codebtors Insiders & Notices" at bounding box center [107, 468] width 145 height 14
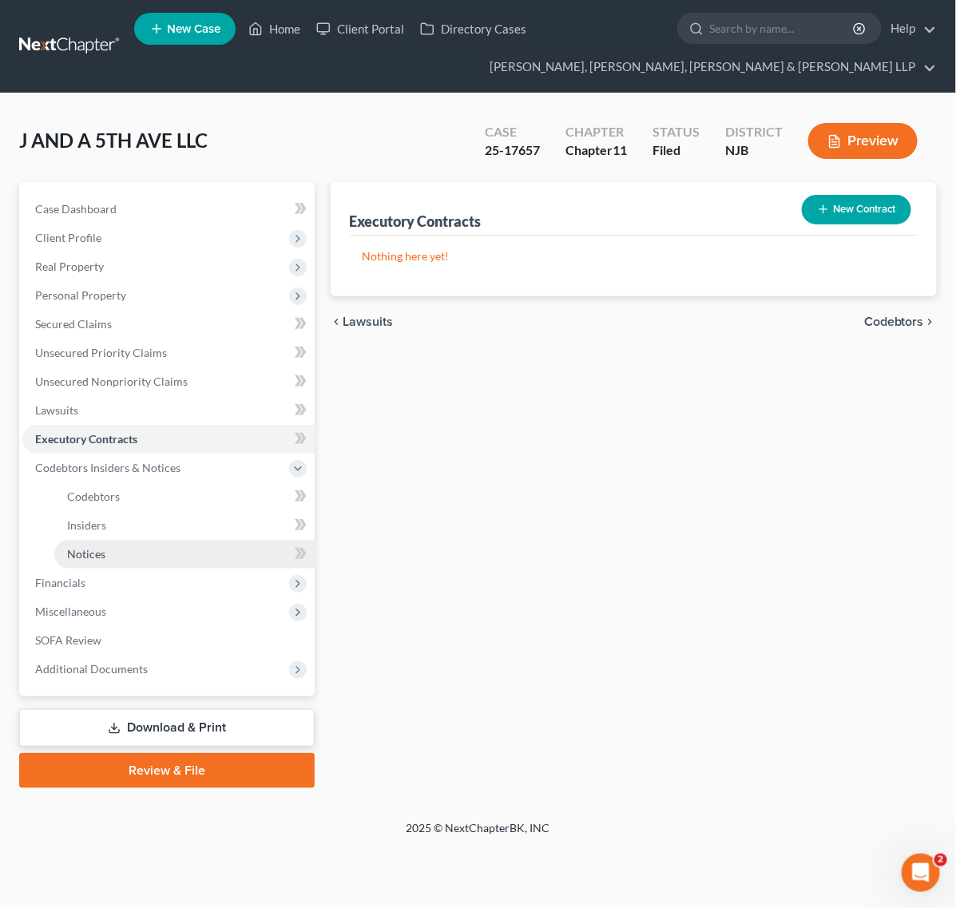
click at [190, 552] on link "Notices" at bounding box center [184, 554] width 260 height 29
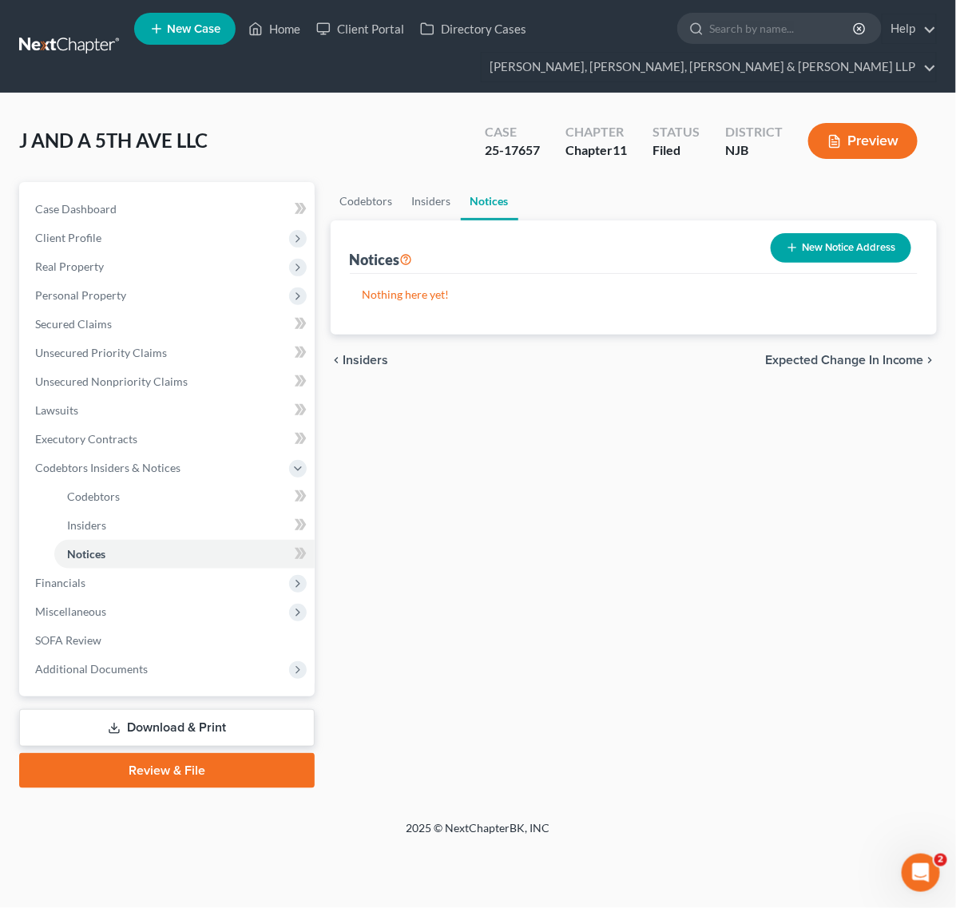
click at [808, 235] on button "New Notice Address" at bounding box center [840, 248] width 140 height 30
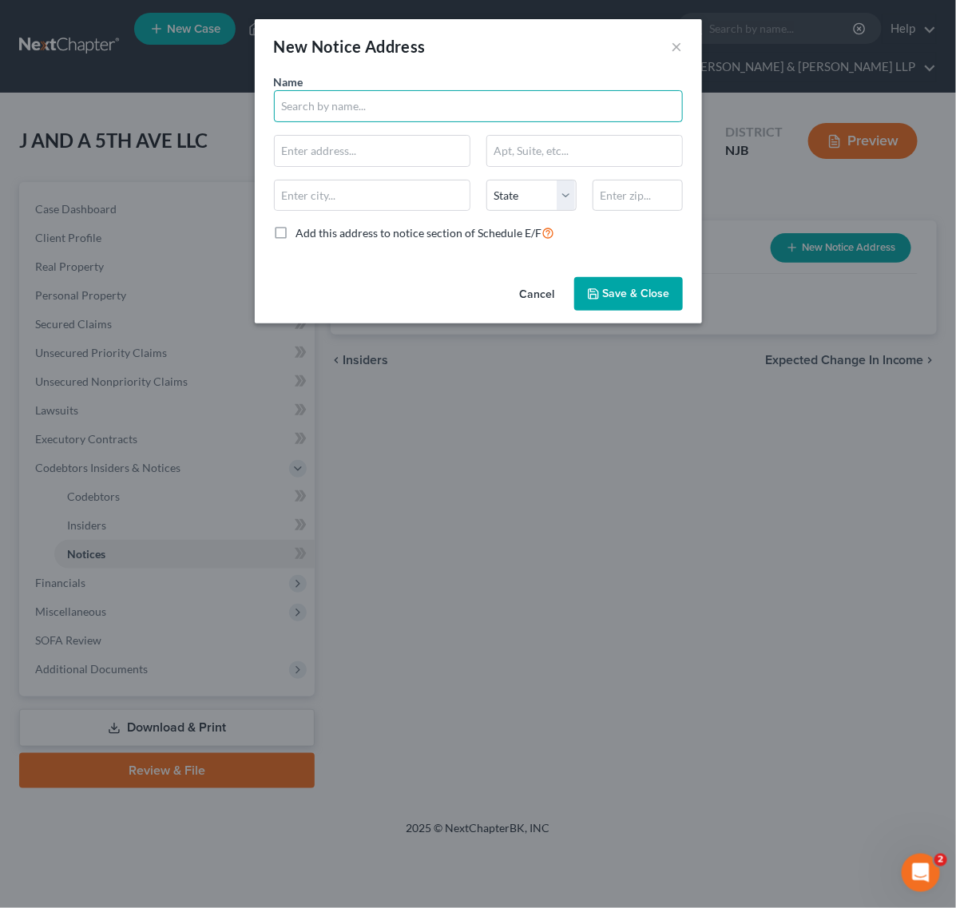
click at [484, 120] on input "text" at bounding box center [478, 106] width 409 height 32
drag, startPoint x: 484, startPoint y: 120, endPoint x: 29, endPoint y: 60, distance: 458.9
click at [30, 60] on div "New Notice Address × Name * Municipality of [GEOGRAPHIC_DATA] [US_STATE] AK AR …" at bounding box center [478, 454] width 956 height 908
type input "Municipality of [GEOGRAPHIC_DATA]"
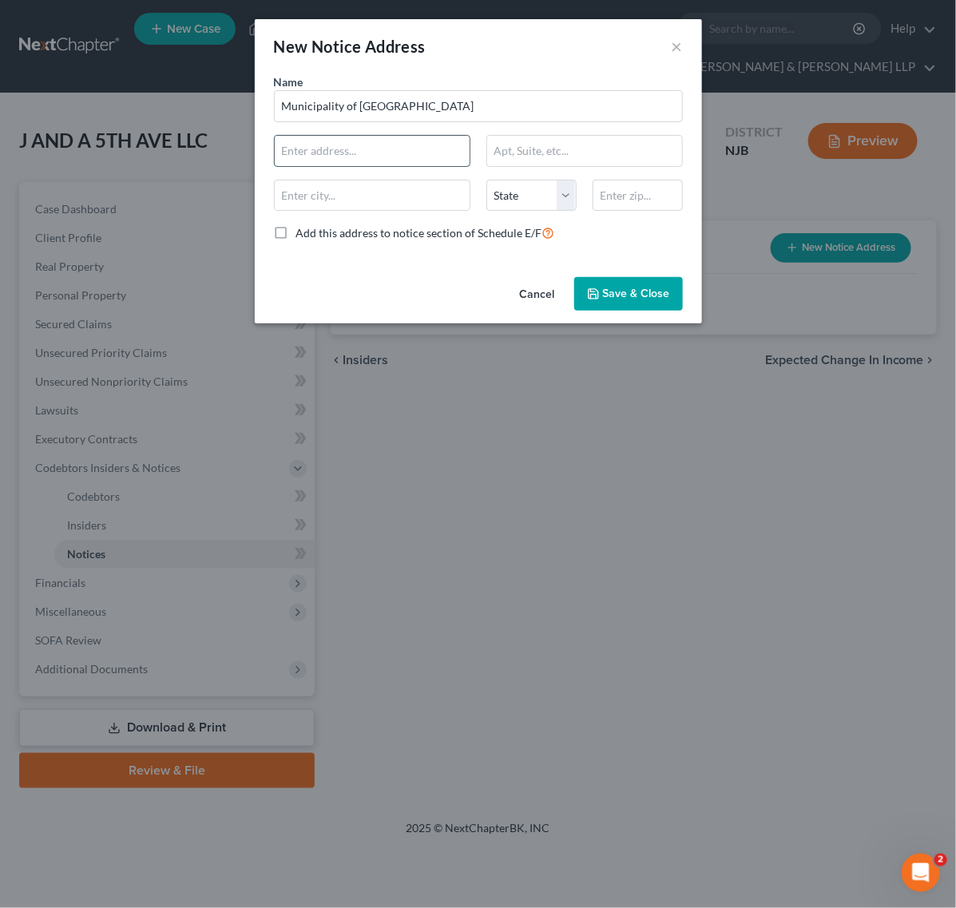
click at [378, 141] on input "text" at bounding box center [372, 151] width 195 height 30
paste input "[STREET_ADDRESS][PERSON_NAME][PERSON_NAME]"
drag, startPoint x: 456, startPoint y: 152, endPoint x: 351, endPoint y: 149, distance: 104.6
click at [351, 149] on input "[STREET_ADDRESS][PERSON_NAME][PERSON_NAME]" at bounding box center [372, 151] width 195 height 30
type input "1 [PERSON_NAME] Dr"
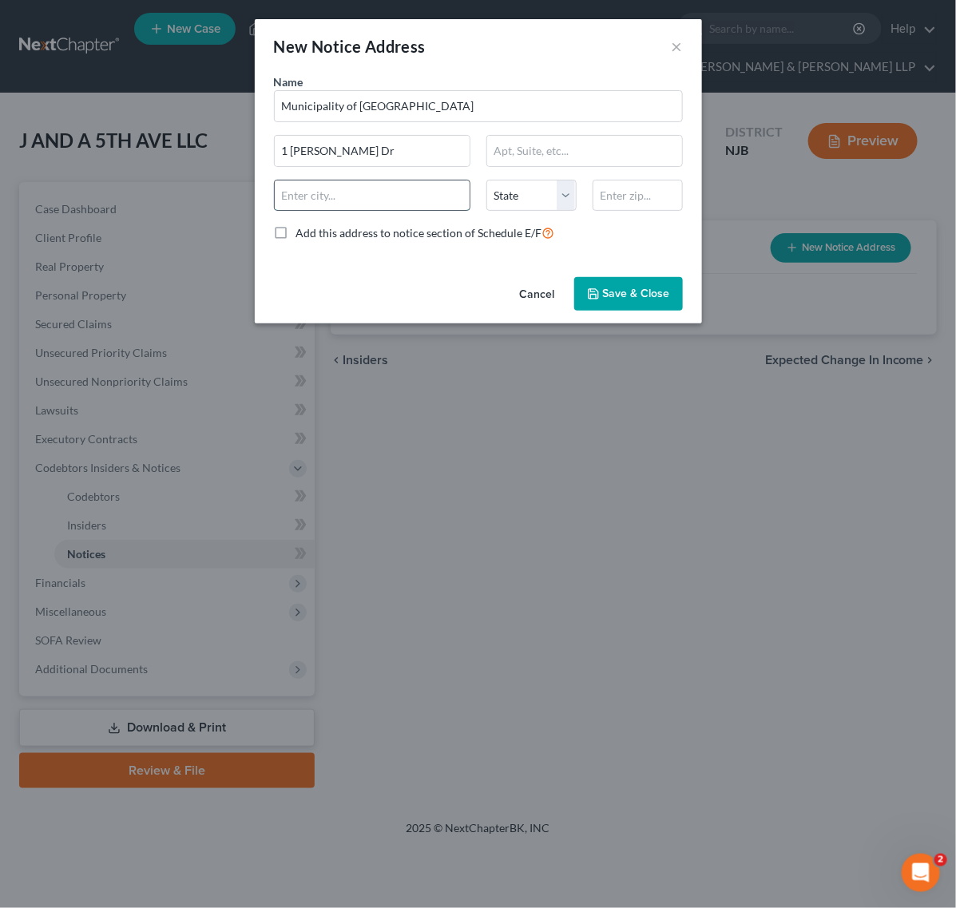
click at [375, 194] on input "text" at bounding box center [372, 195] width 195 height 30
paste input "[GEOGRAPHIC_DATA], NJ 07110"
drag, startPoint x: 376, startPoint y: 194, endPoint x: 314, endPoint y: 196, distance: 62.3
click at [314, 196] on input "[GEOGRAPHIC_DATA], NJ 07110" at bounding box center [372, 195] width 195 height 30
type input "Nutley"
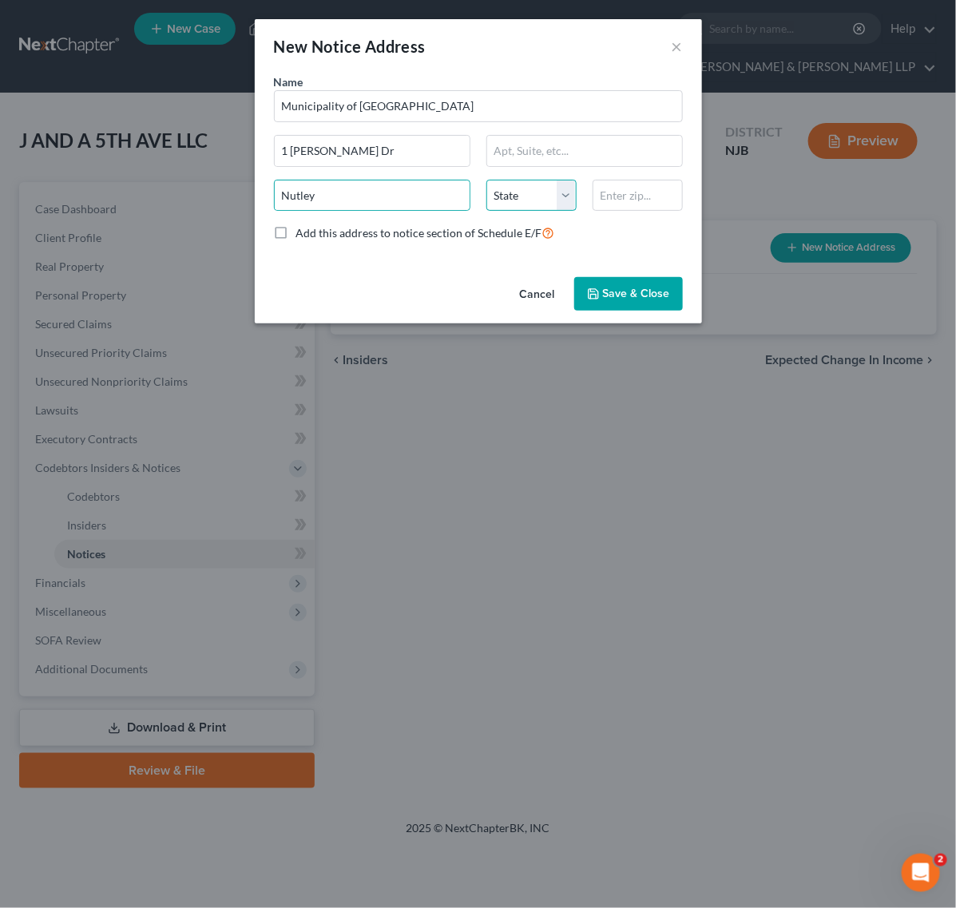
click at [536, 181] on select "State [US_STATE] AK AR AZ CA CO CT DE DC [GEOGRAPHIC_DATA] [GEOGRAPHIC_DATA] GU…" at bounding box center [531, 196] width 90 height 32
select select "33"
click at [486, 180] on select "State [US_STATE] AK AR AZ CA CO CT DE DC [GEOGRAPHIC_DATA] [GEOGRAPHIC_DATA] GU…" at bounding box center [531, 196] width 90 height 32
click at [628, 200] on input "text" at bounding box center [637, 196] width 90 height 32
click at [632, 200] on input "text" at bounding box center [637, 196] width 90 height 32
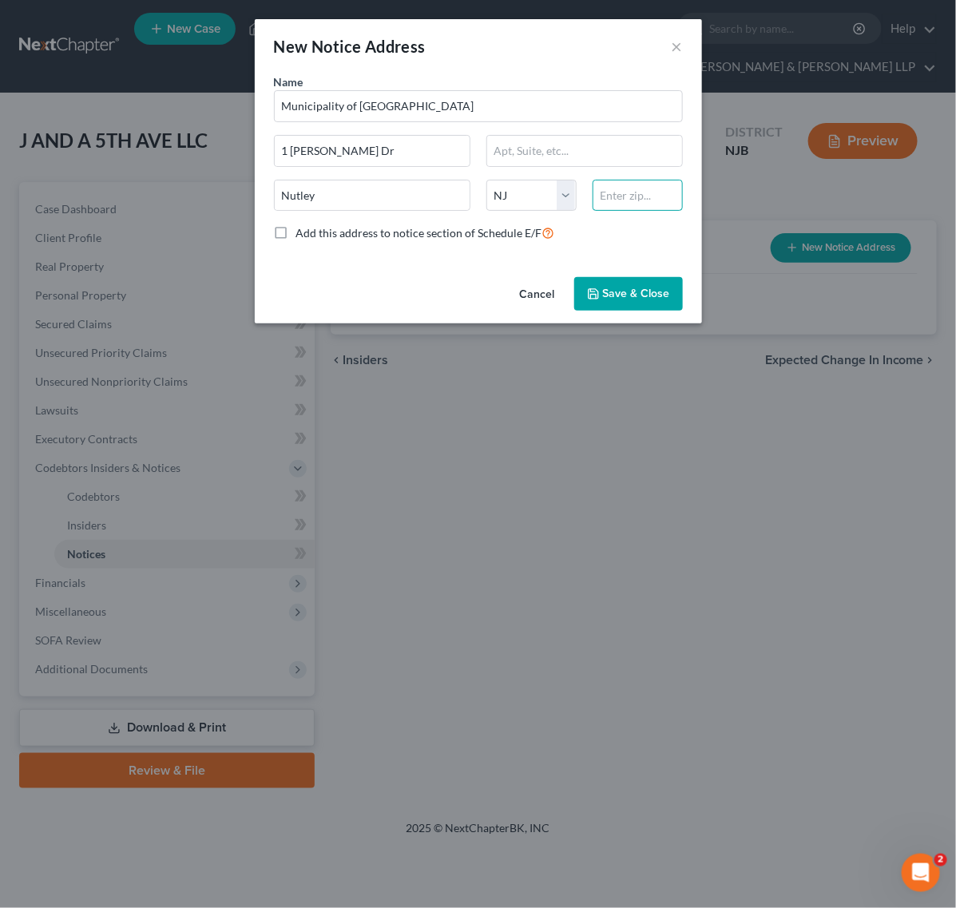
paste input "07110"
type input "07110"
click at [635, 295] on span "Save & Close" at bounding box center [636, 294] width 67 height 14
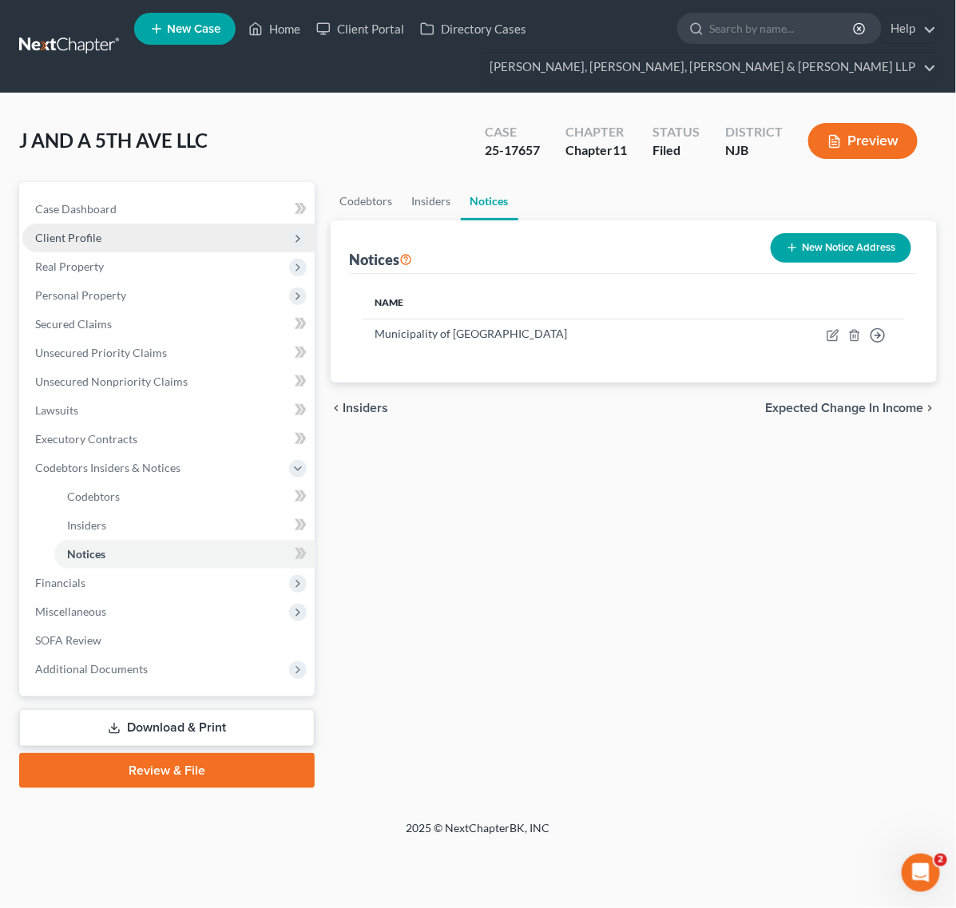
click at [176, 224] on span "Client Profile" at bounding box center [168, 238] width 292 height 29
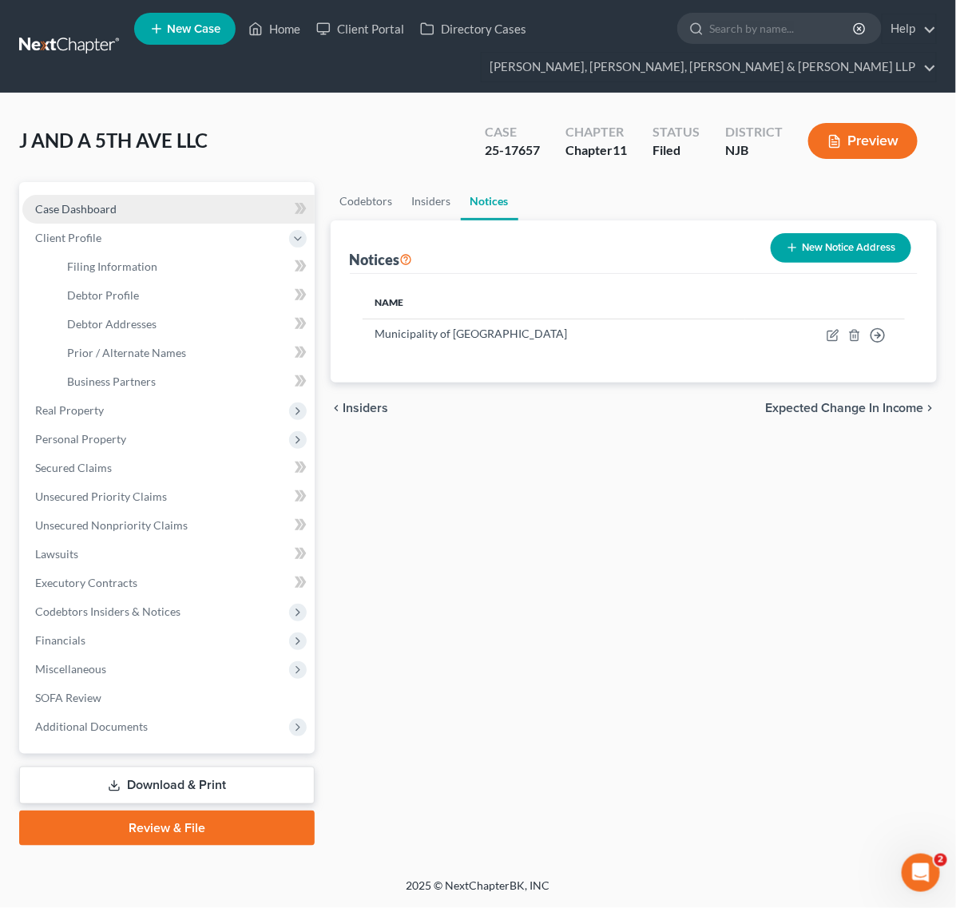
click at [169, 212] on link "Case Dashboard" at bounding box center [168, 209] width 292 height 29
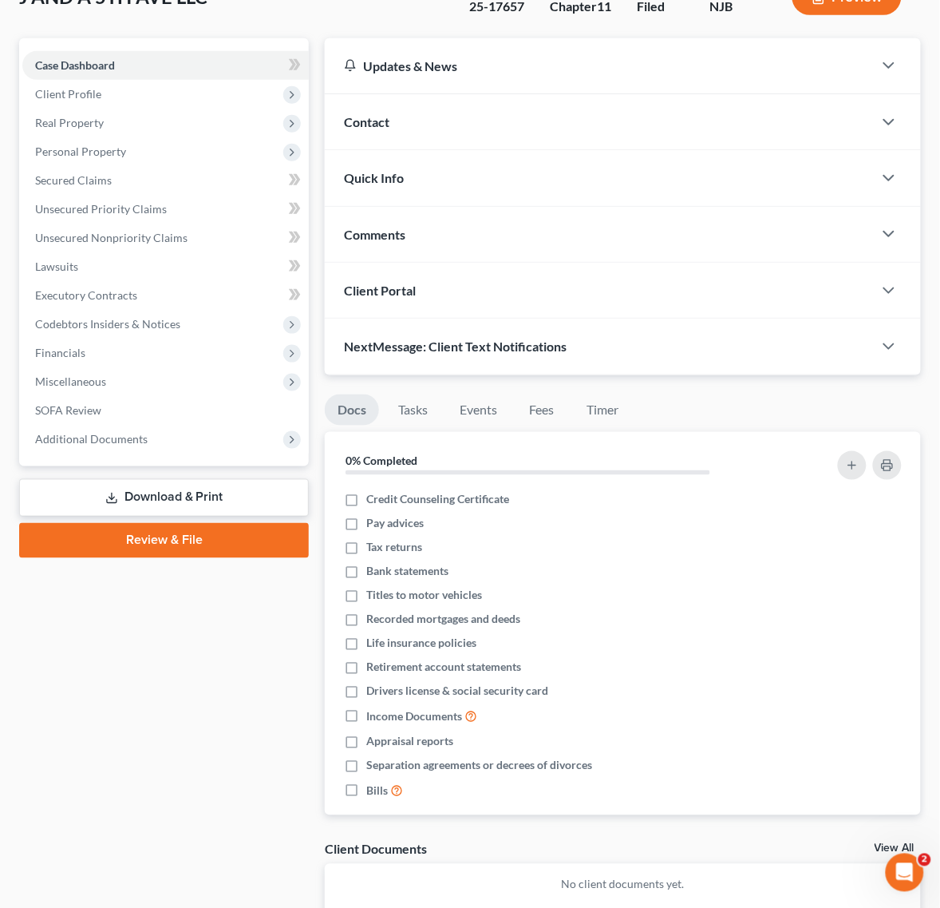
scroll to position [200, 0]
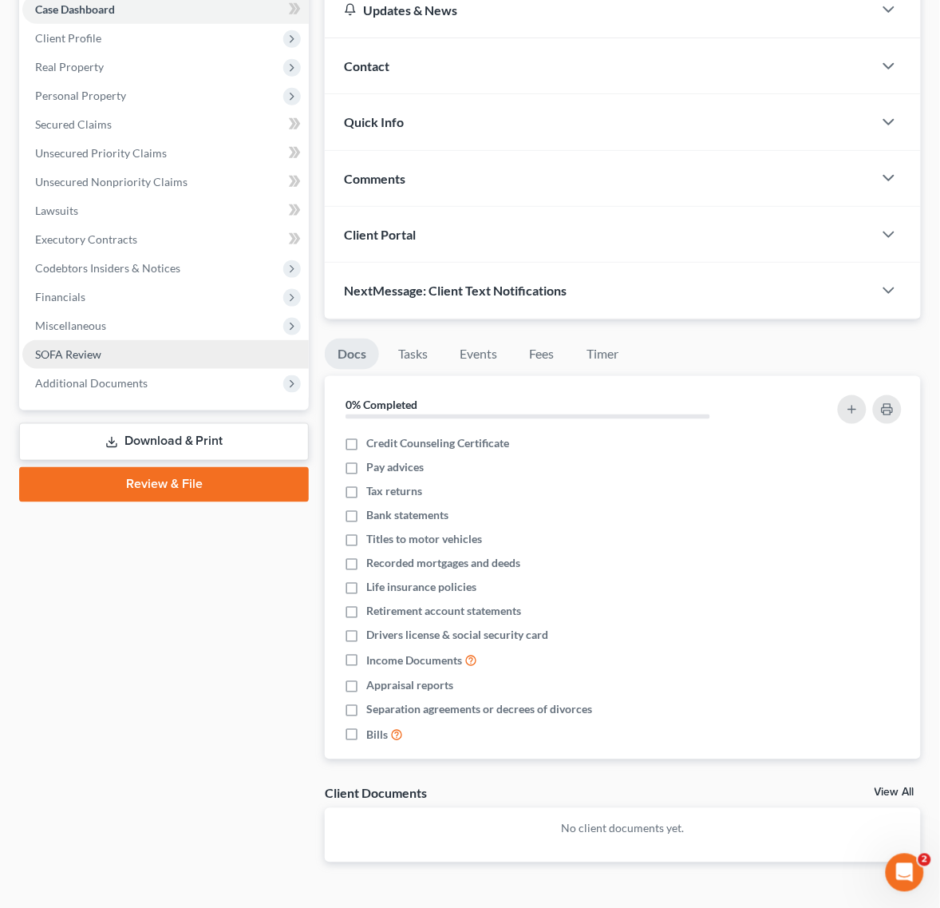
click at [260, 343] on link "SOFA Review" at bounding box center [165, 354] width 287 height 29
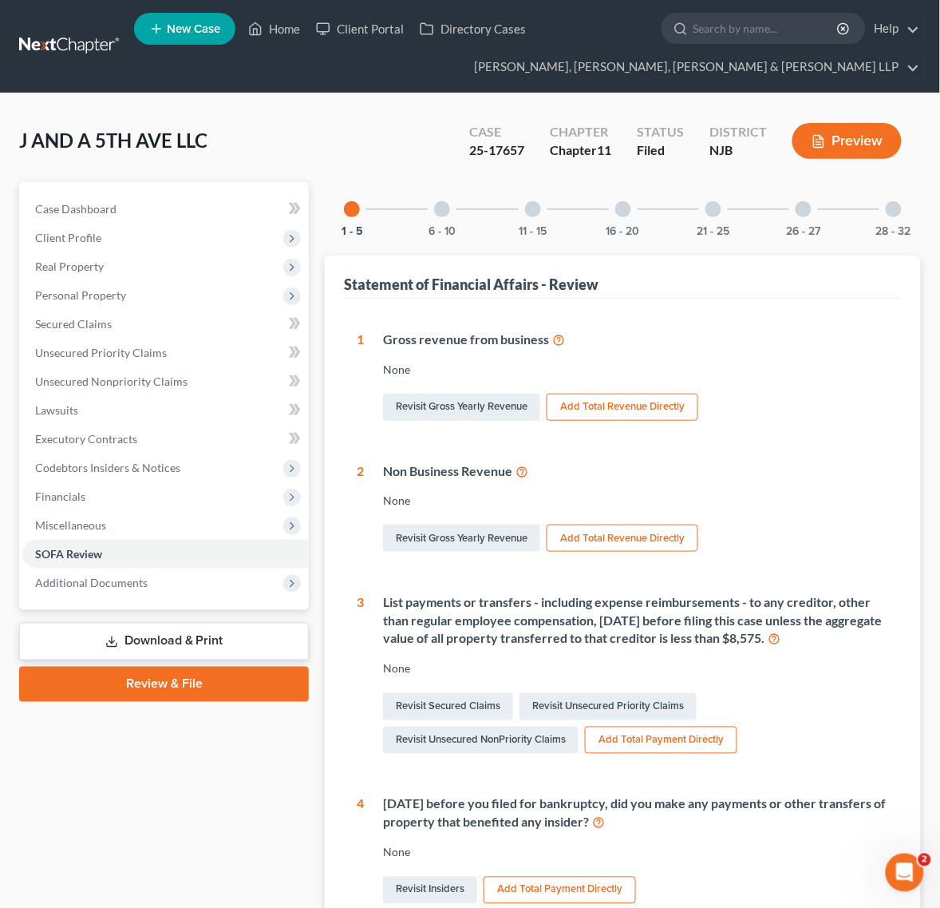
click at [758, 214] on div "1 - 5 6 - 10 11 - 15 16 - 20 21 - 25 26 - 27 28 - 32" at bounding box center [623, 209] width 596 height 54
click at [794, 216] on div "26 - 27" at bounding box center [804, 209] width 54 height 54
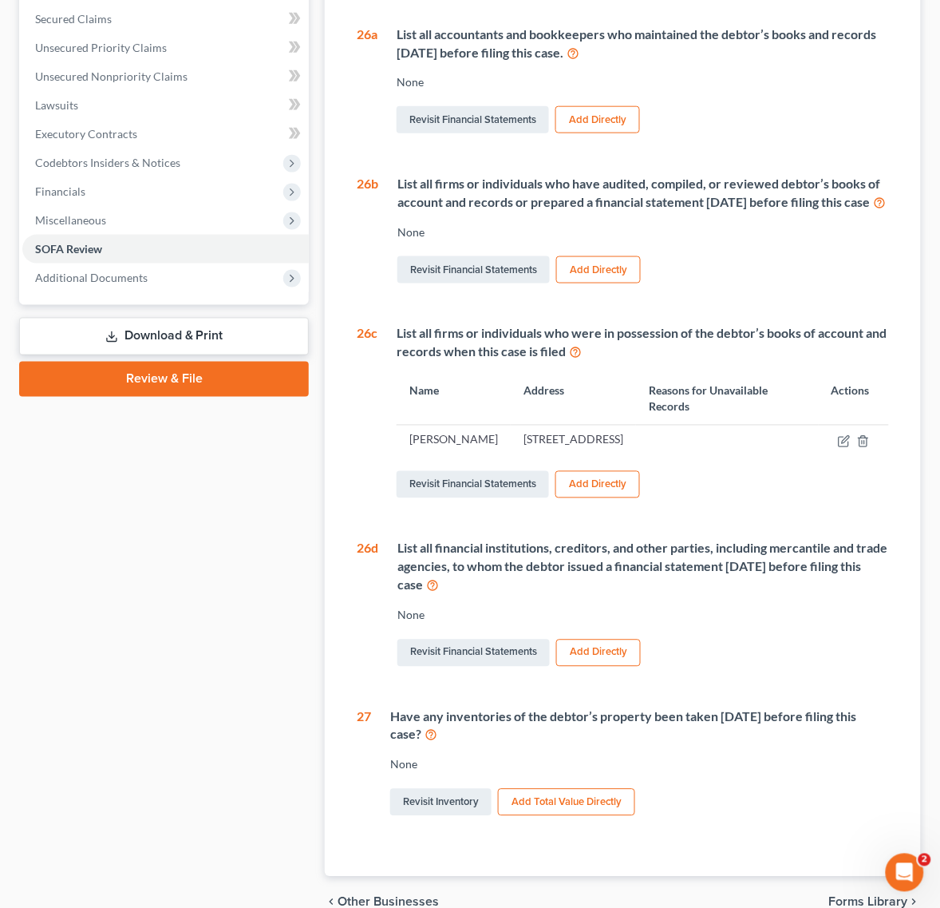
scroll to position [22, 0]
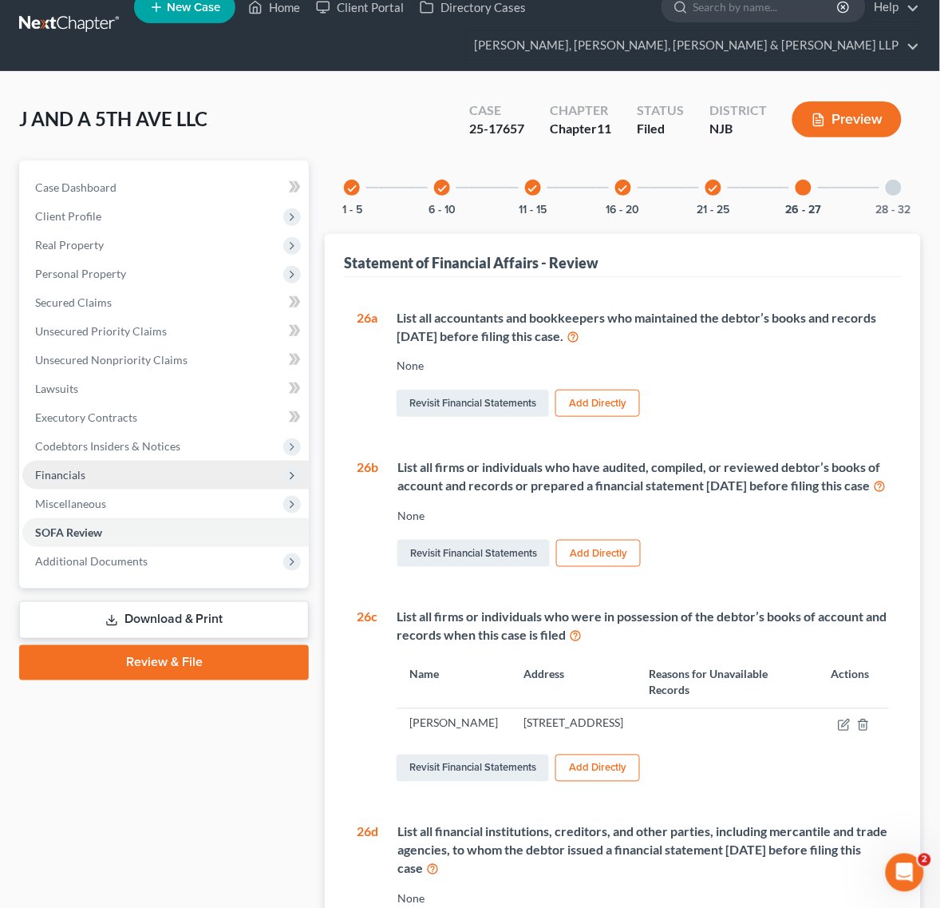
click at [64, 461] on span "Financials" at bounding box center [165, 475] width 287 height 29
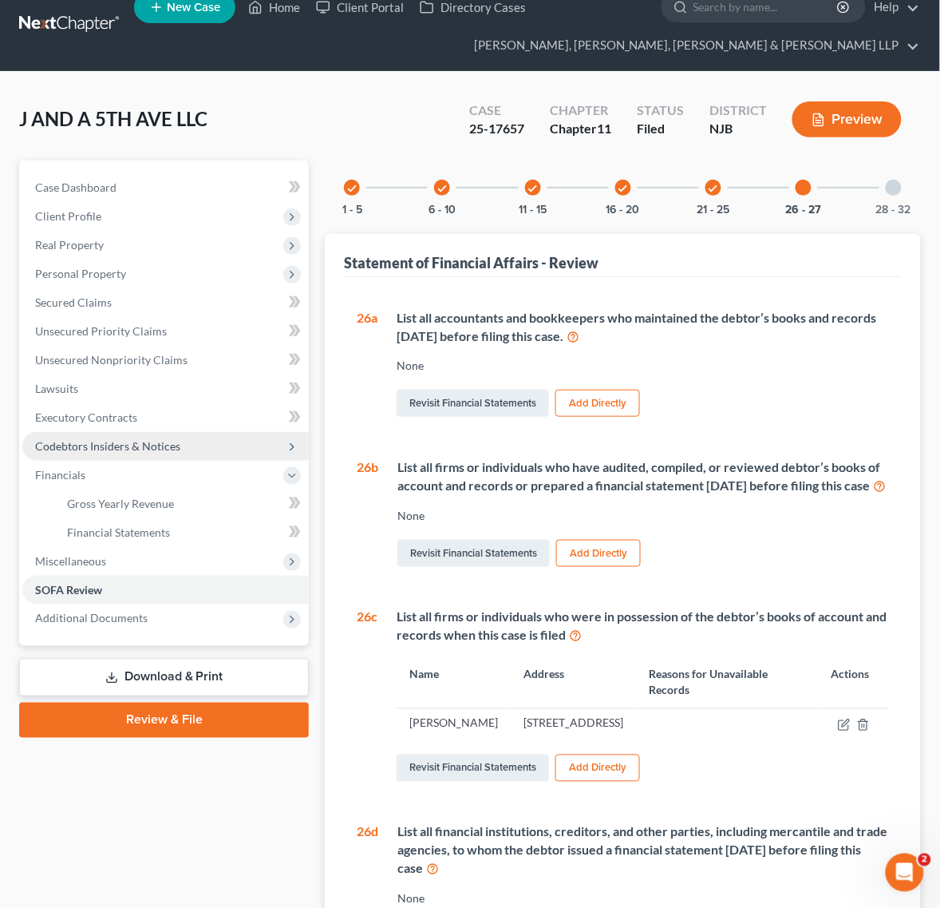
click at [113, 448] on span "Codebtors Insiders & Notices" at bounding box center [107, 446] width 145 height 14
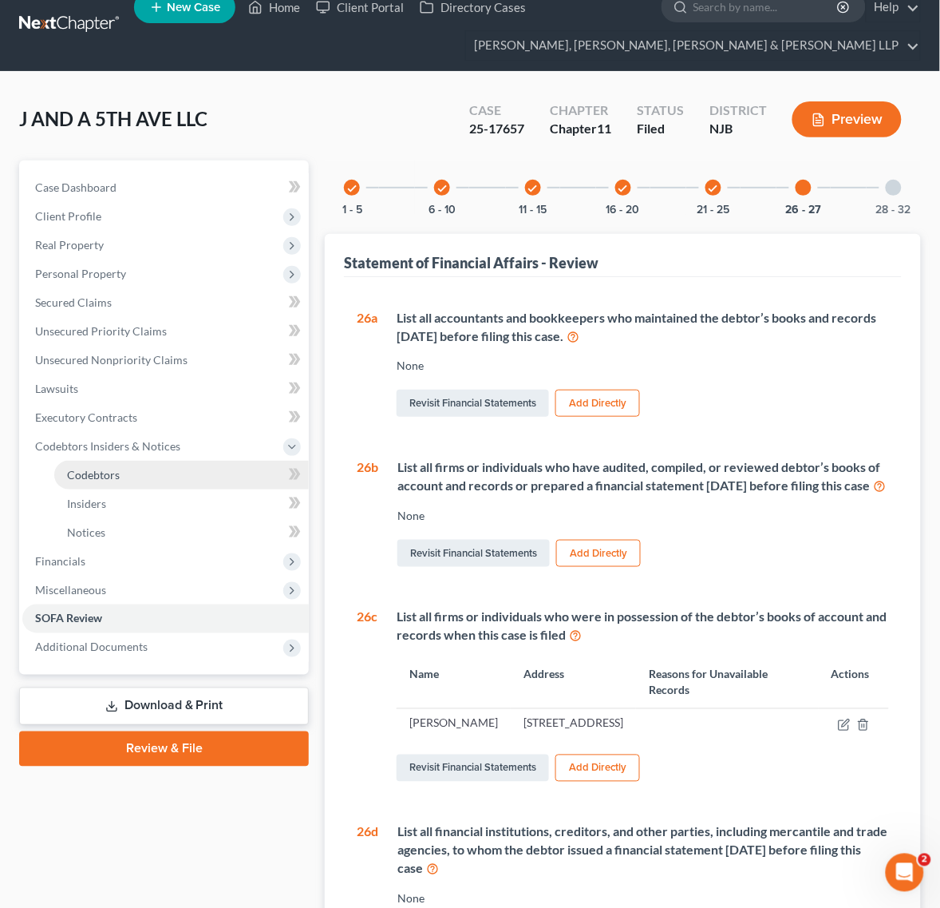
click at [122, 481] on link "Codebtors" at bounding box center [181, 475] width 255 height 29
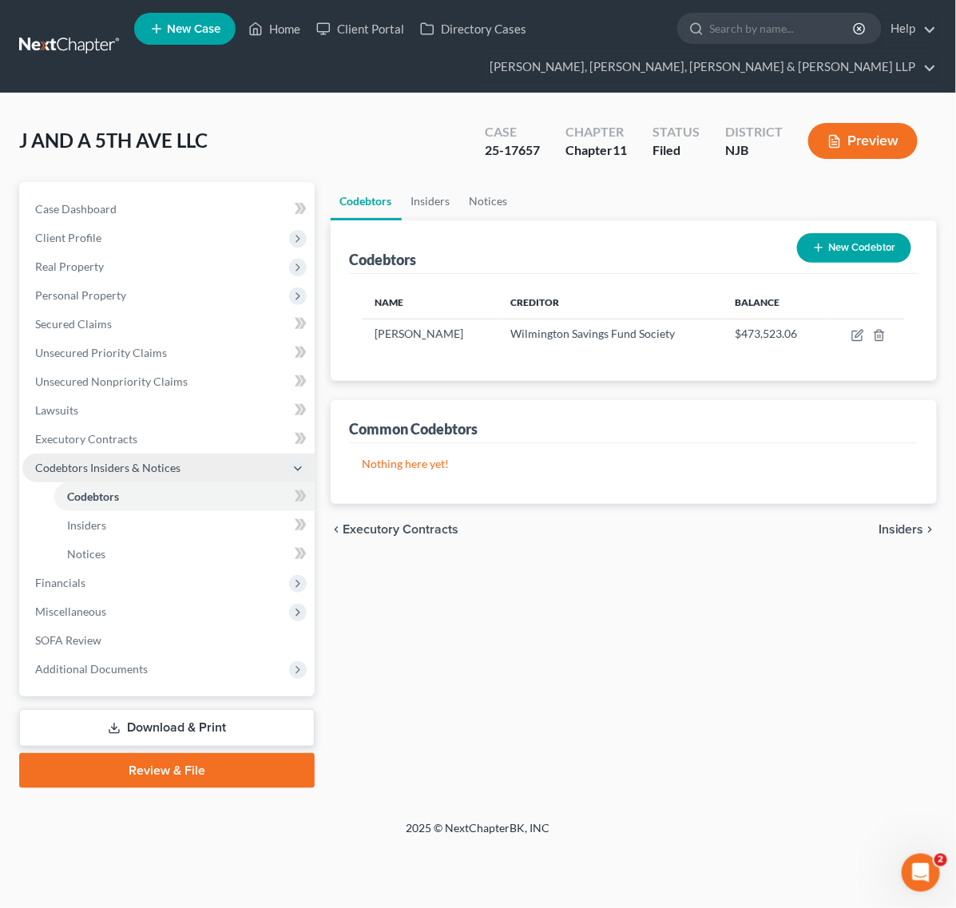
click at [137, 457] on span "Codebtors Insiders & Notices" at bounding box center [168, 467] width 292 height 29
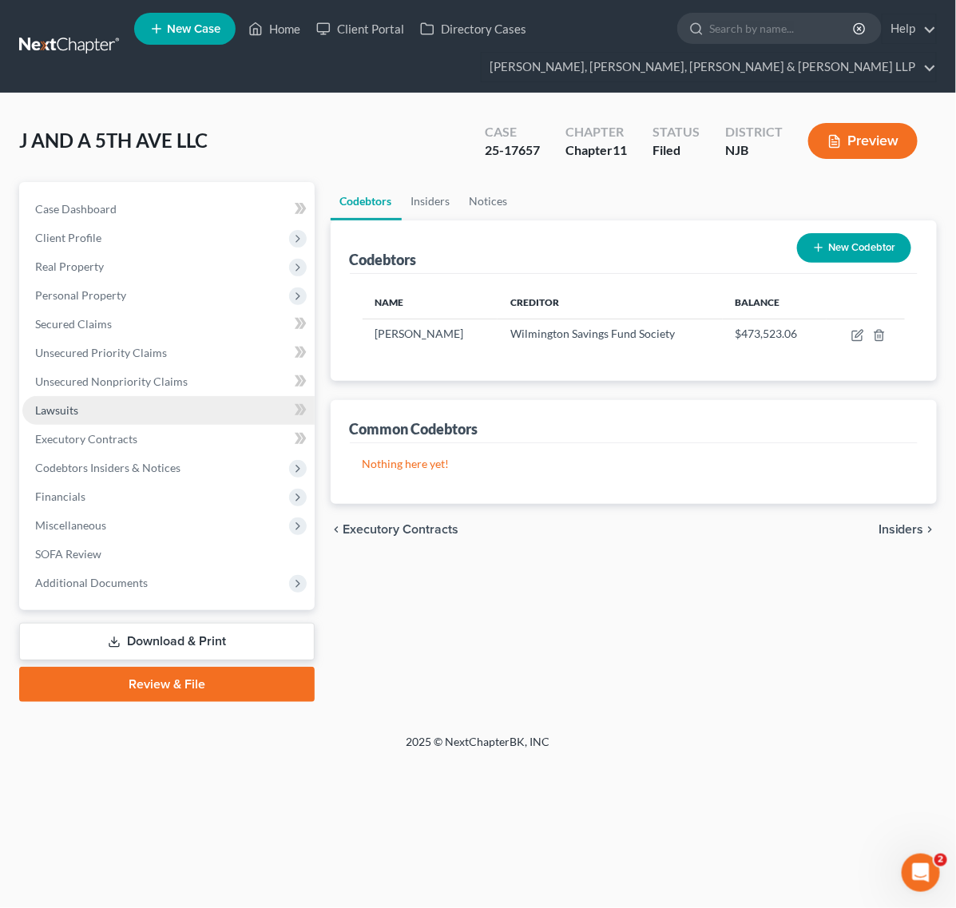
click at [137, 401] on link "Lawsuits" at bounding box center [168, 410] width 292 height 29
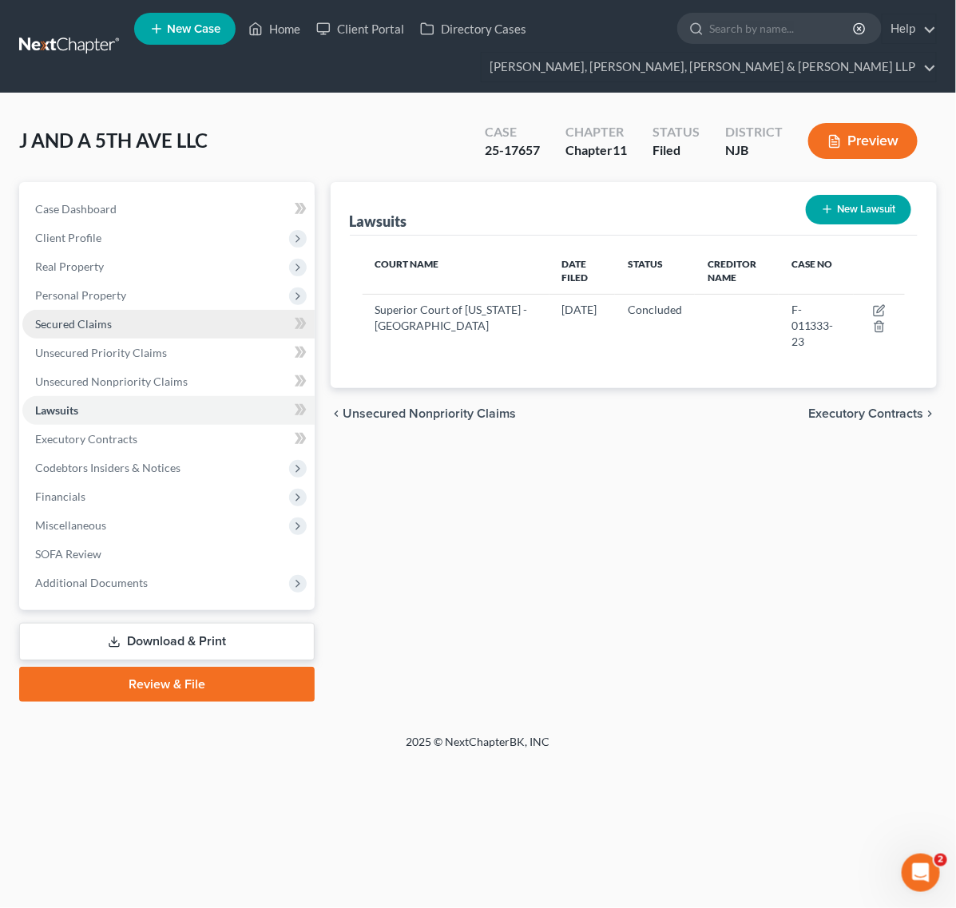
click at [130, 315] on link "Secured Claims" at bounding box center [168, 324] width 292 height 29
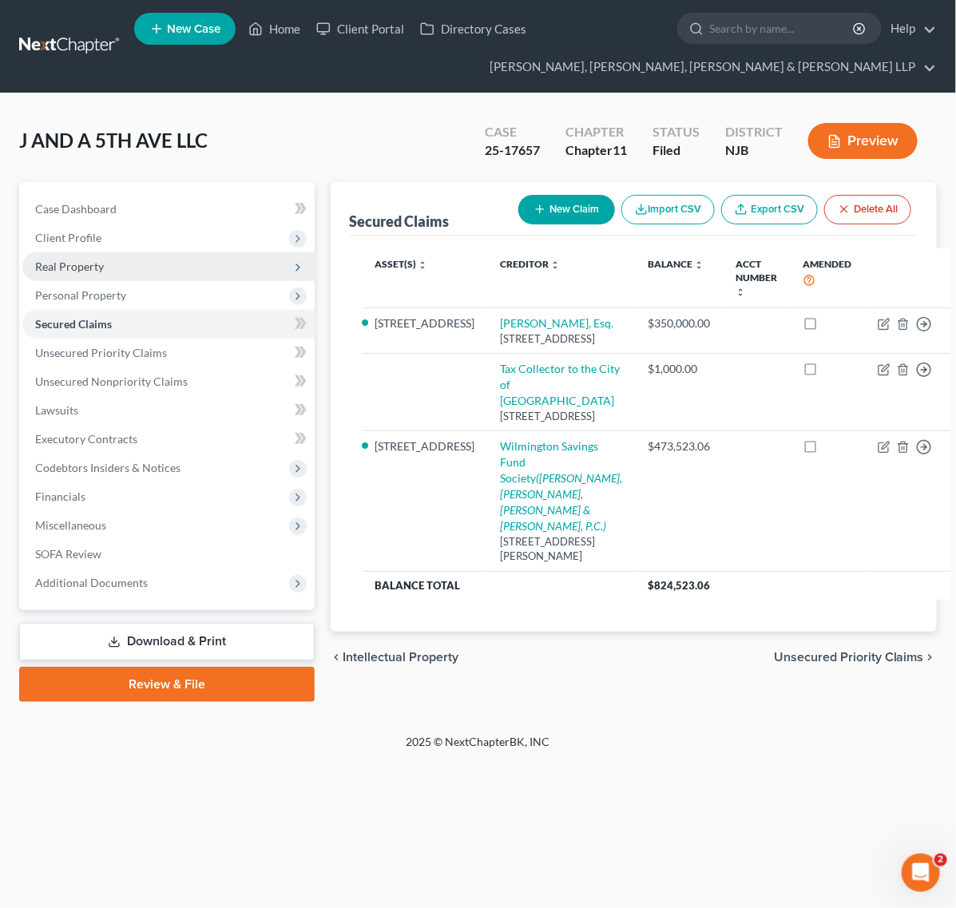
click at [144, 252] on span "Real Property" at bounding box center [168, 266] width 292 height 29
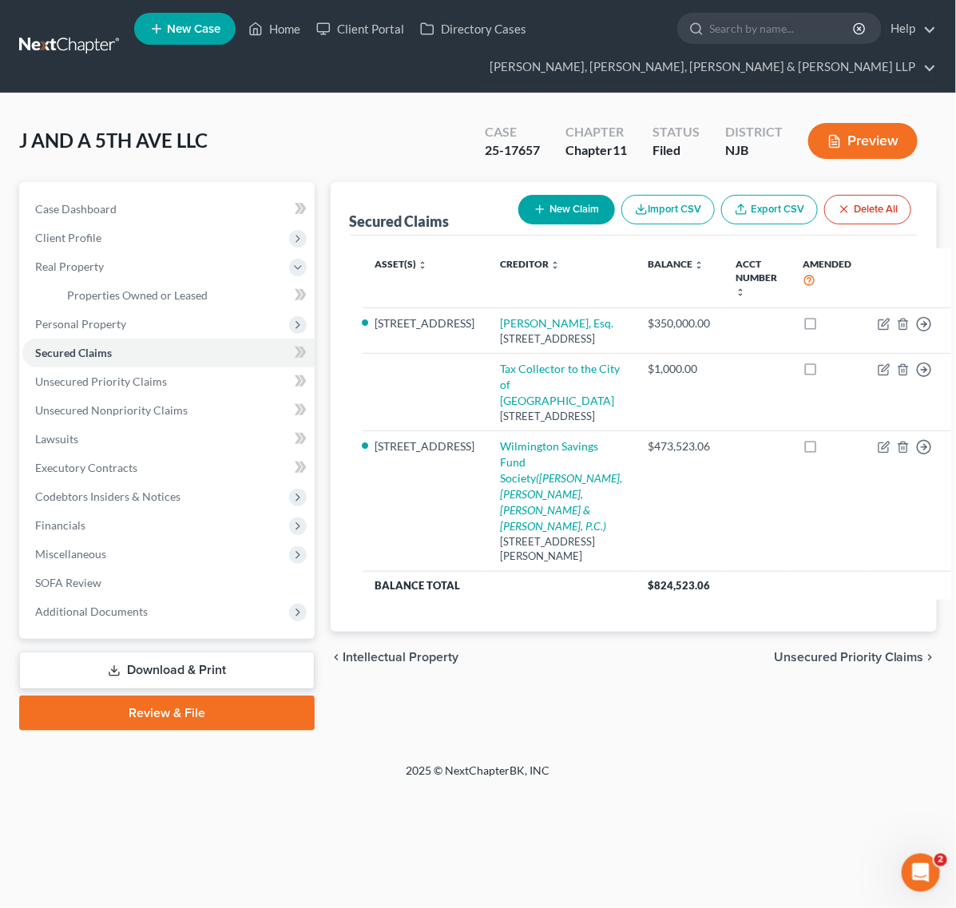
drag, startPoint x: 417, startPoint y: 208, endPoint x: 363, endPoint y: 249, distance: 67.2
click at [417, 208] on div "Secured Claims New Claim Import CSV Export CSV Delete All" at bounding box center [634, 208] width 568 height 53
click at [129, 552] on span "Miscellaneous" at bounding box center [168, 554] width 292 height 29
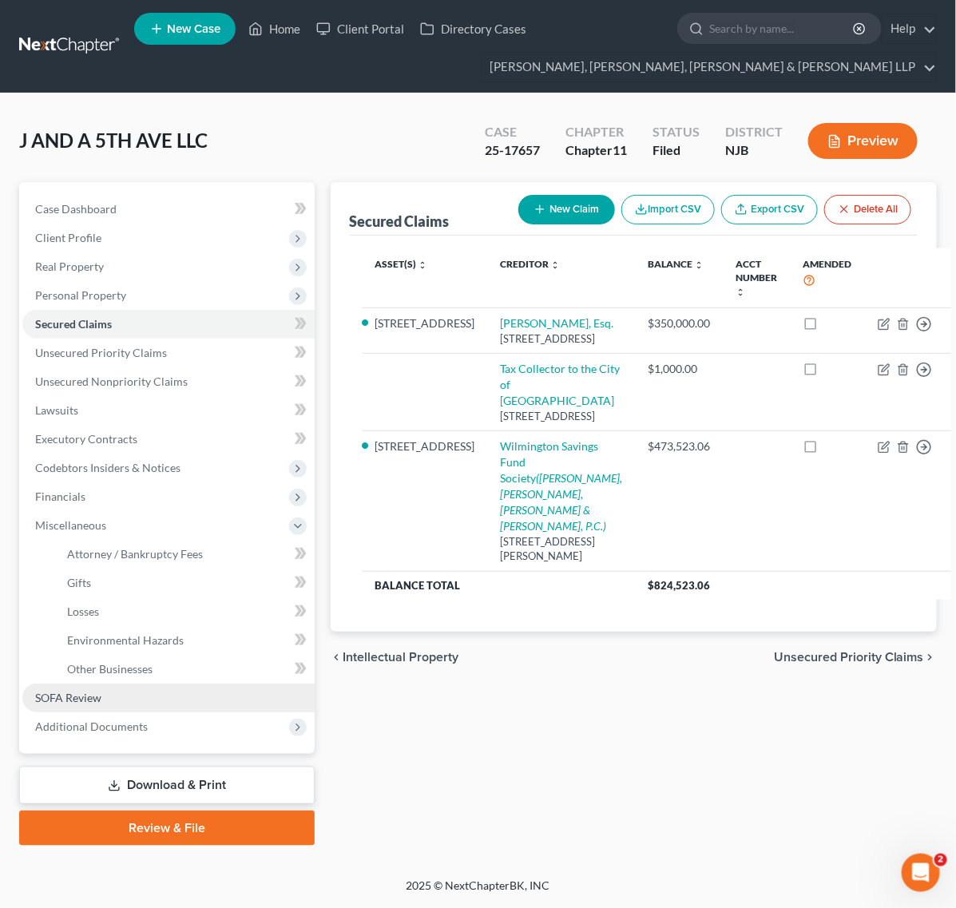
click at [129, 705] on link "SOFA Review" at bounding box center [168, 697] width 292 height 29
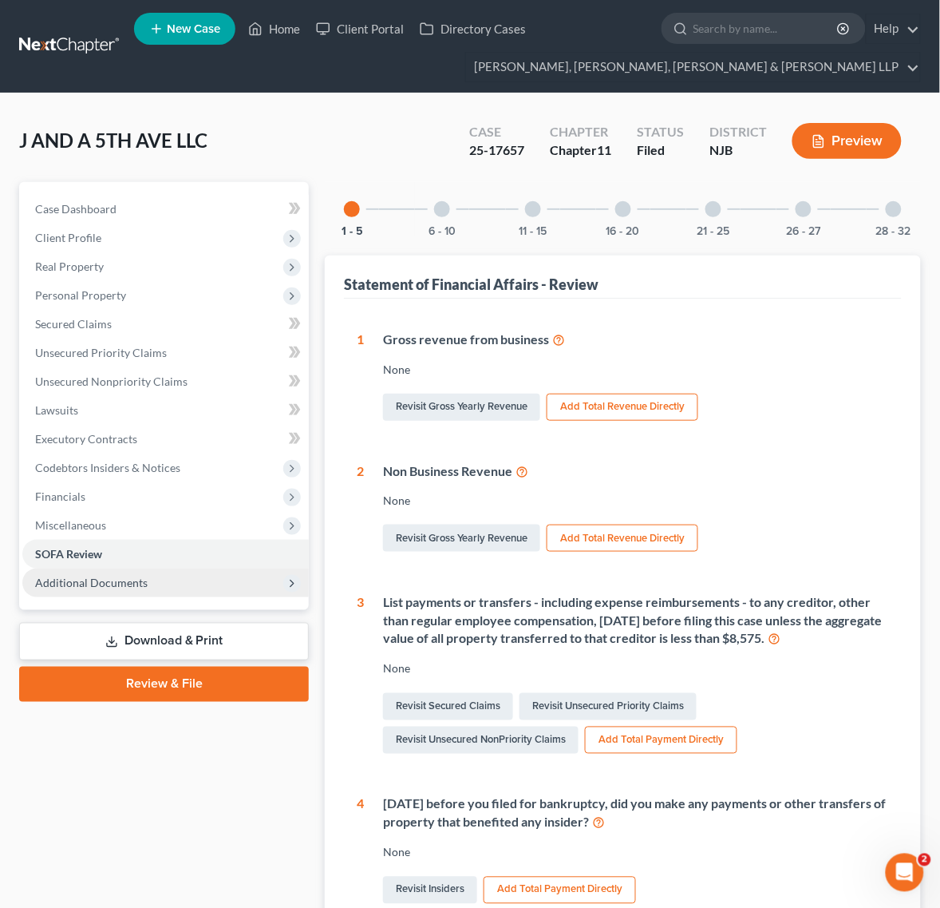
click at [124, 727] on div "Case Dashboard Payments Invoices Payments Payments Credit Report Client Profile" at bounding box center [164, 699] width 306 height 1035
click at [137, 577] on span "Additional Documents" at bounding box center [91, 583] width 113 height 14
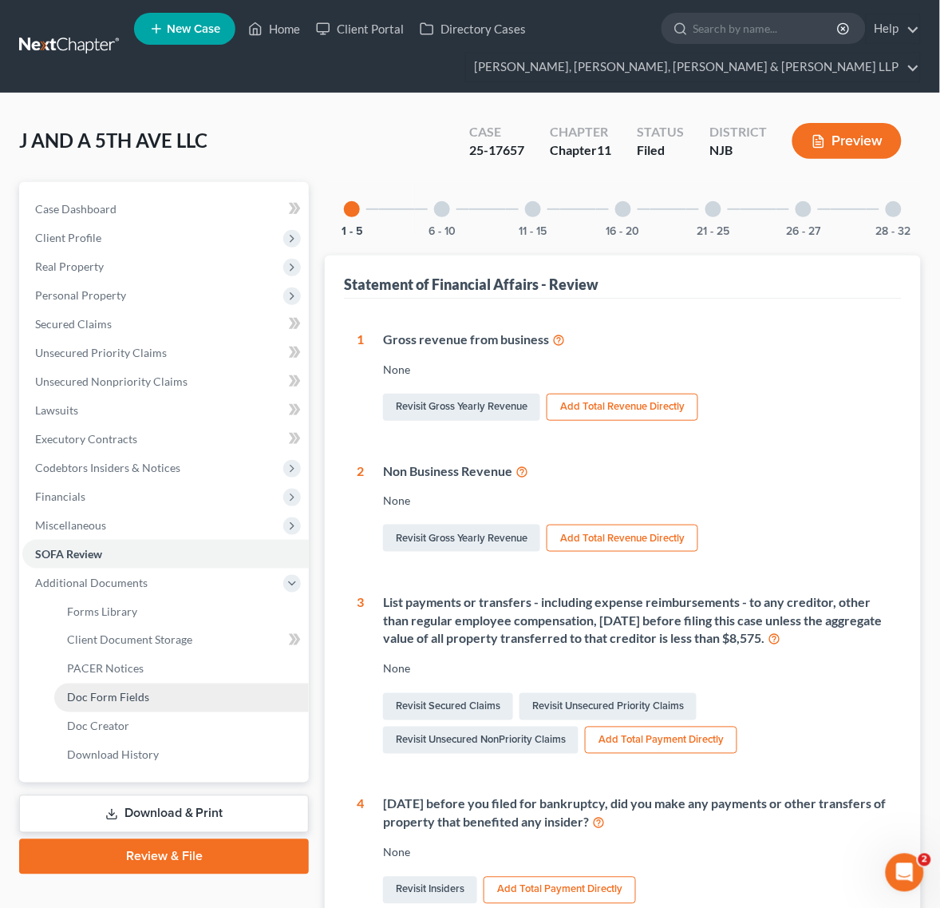
click at [136, 683] on link "Doc Form Fields" at bounding box center [181, 697] width 255 height 29
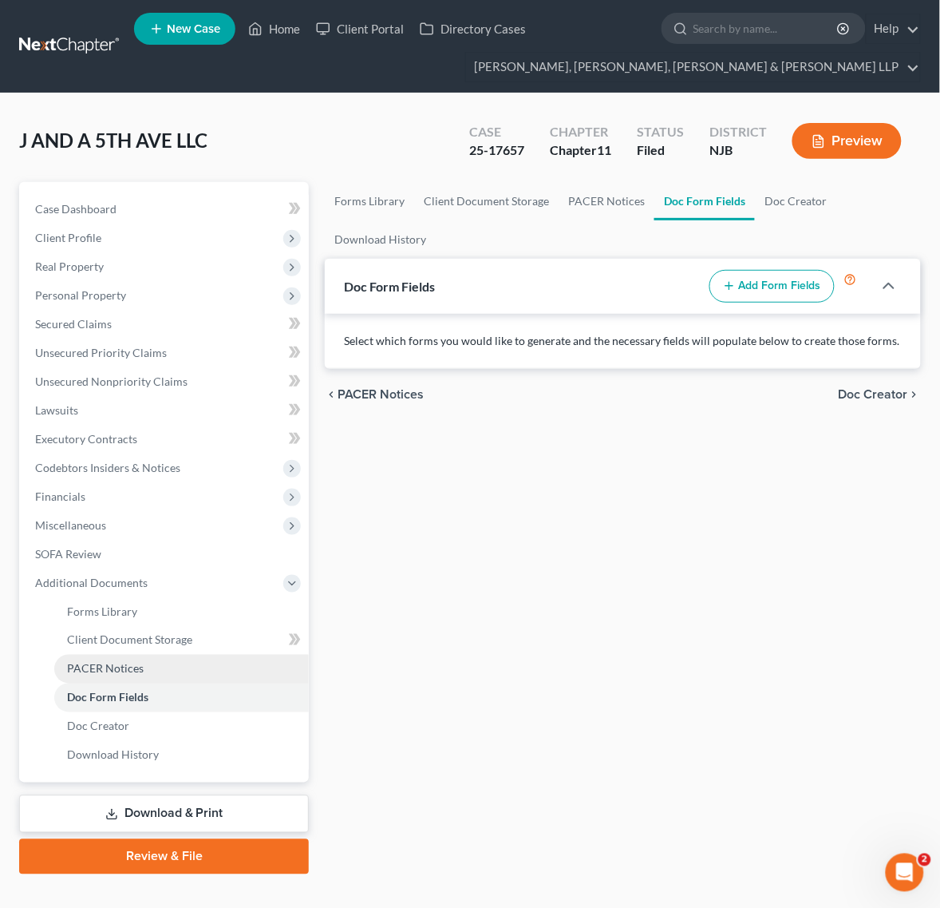
click at [137, 662] on span "PACER Notices" at bounding box center [105, 669] width 77 height 14
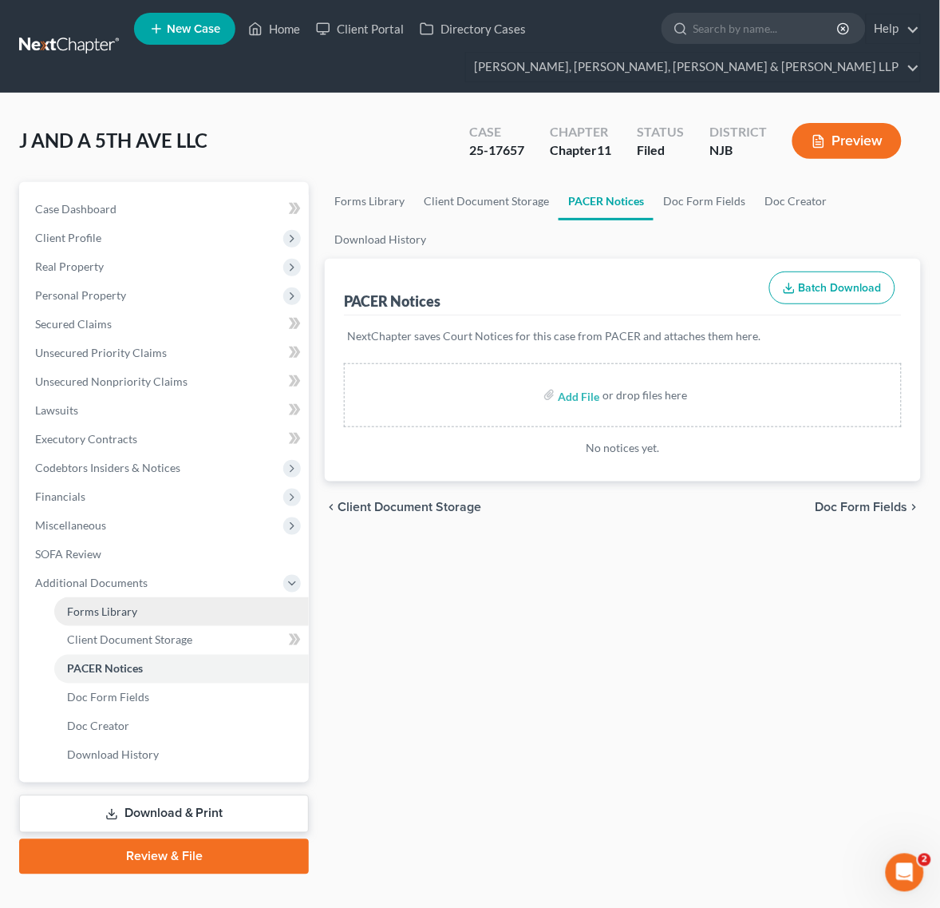
click at [137, 623] on link "Forms Library" at bounding box center [181, 611] width 255 height 29
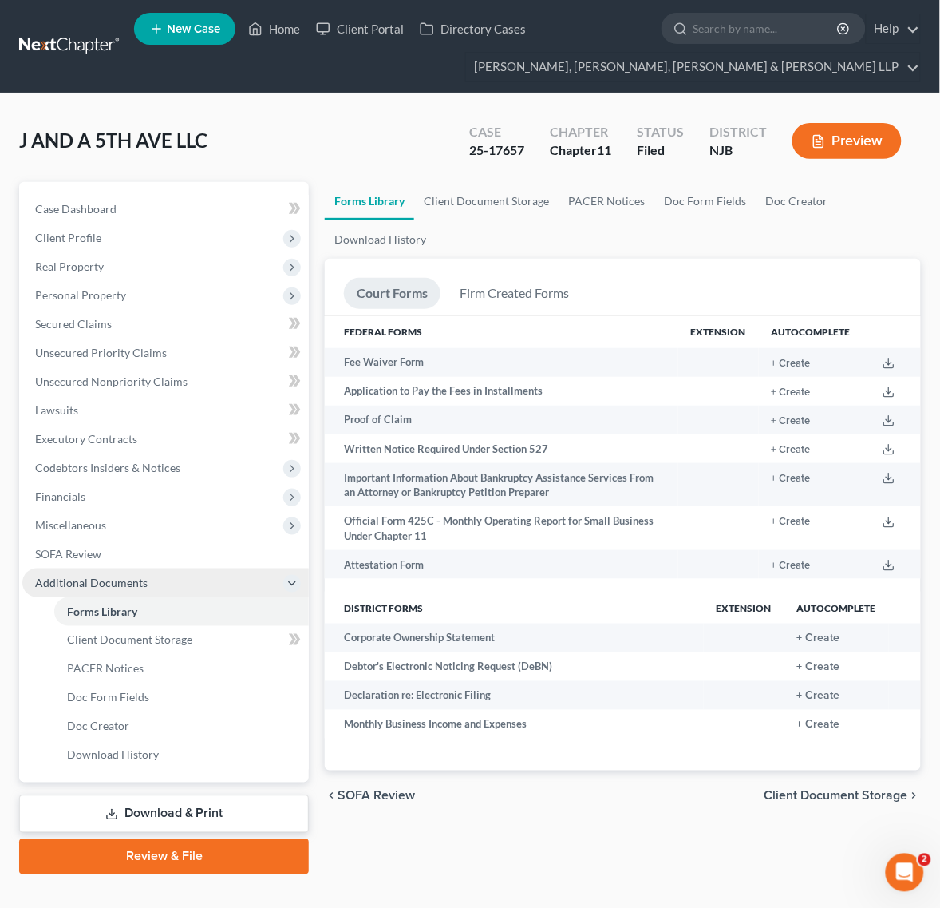
click at [140, 576] on span "Additional Documents" at bounding box center [91, 583] width 113 height 14
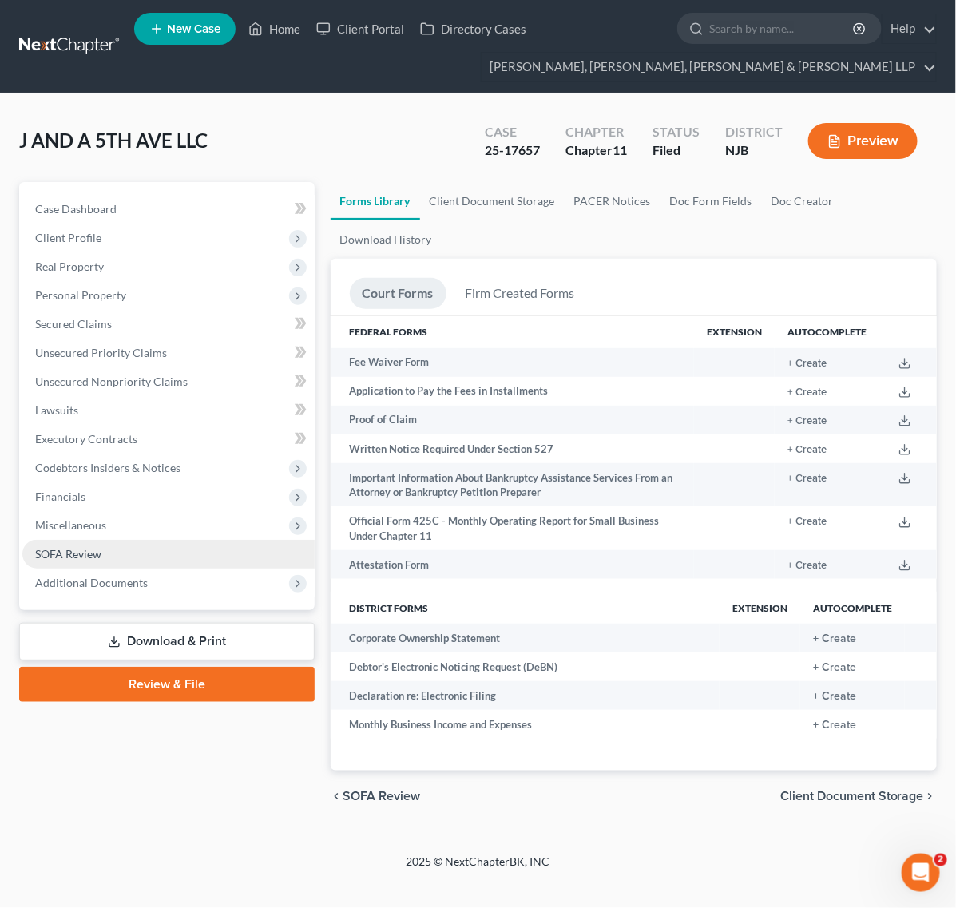
click at [136, 547] on link "SOFA Review" at bounding box center [168, 554] width 292 height 29
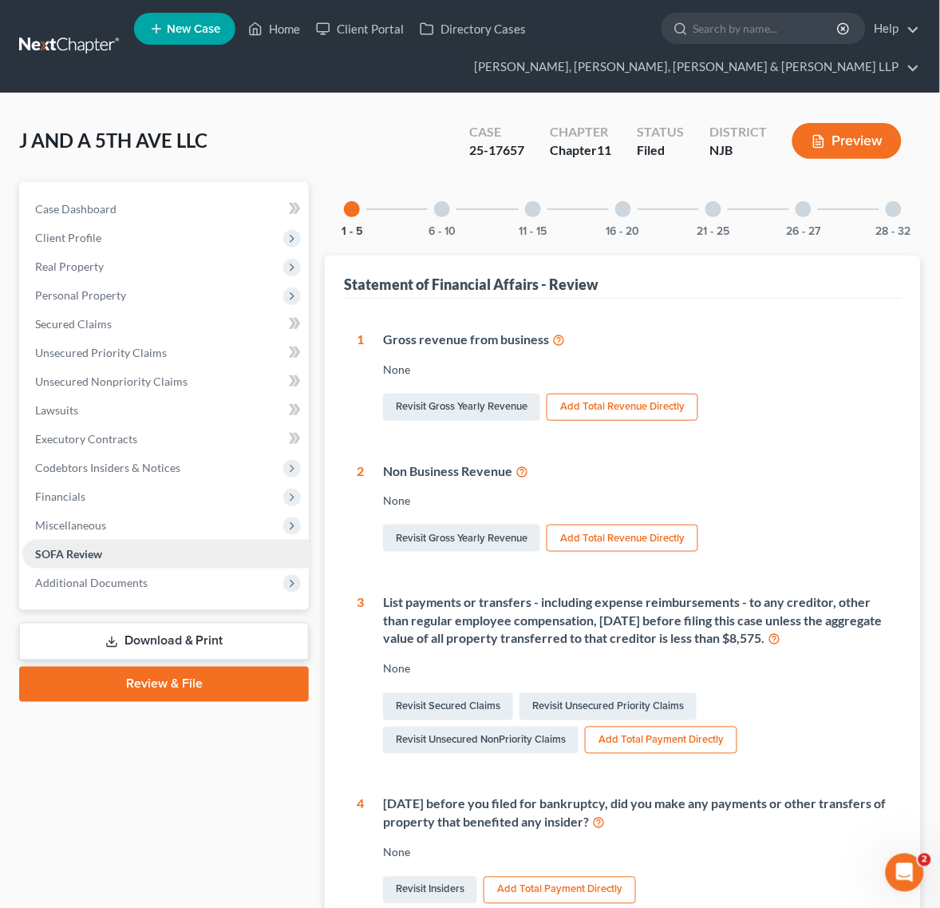
click at [134, 540] on link "SOFA Review" at bounding box center [165, 554] width 287 height 29
click at [133, 536] on span "Miscellaneous" at bounding box center [165, 525] width 287 height 29
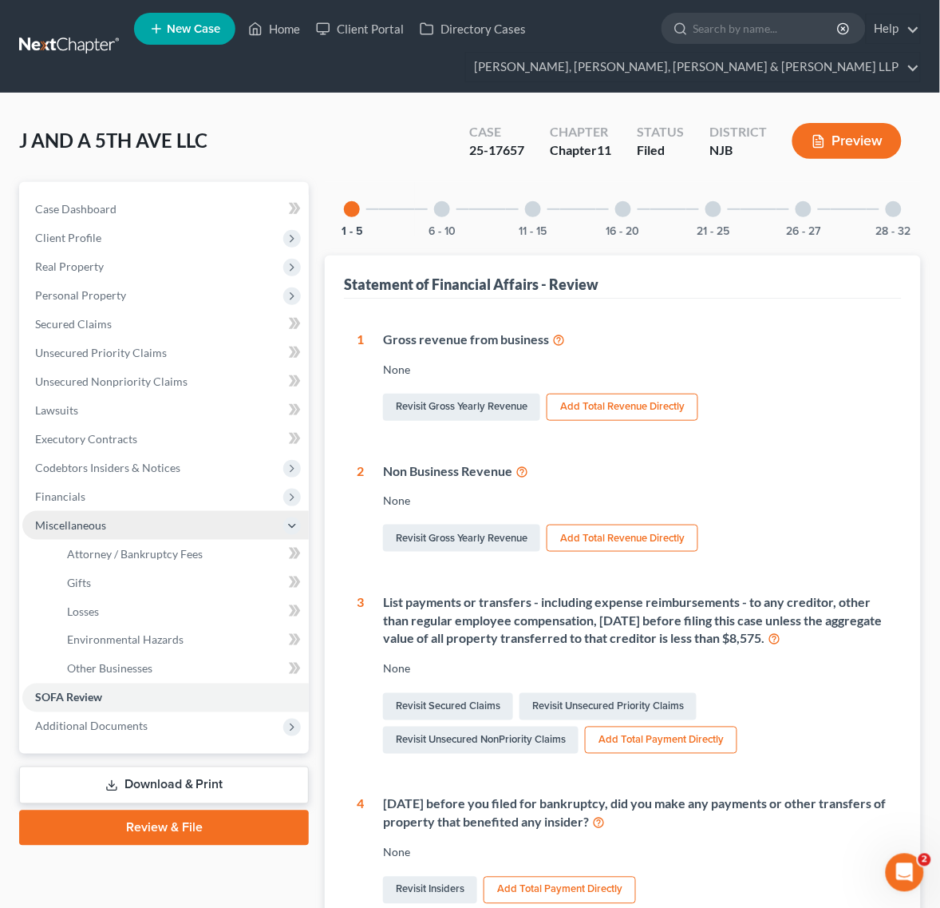
click at [133, 525] on span "Miscellaneous" at bounding box center [165, 525] width 287 height 29
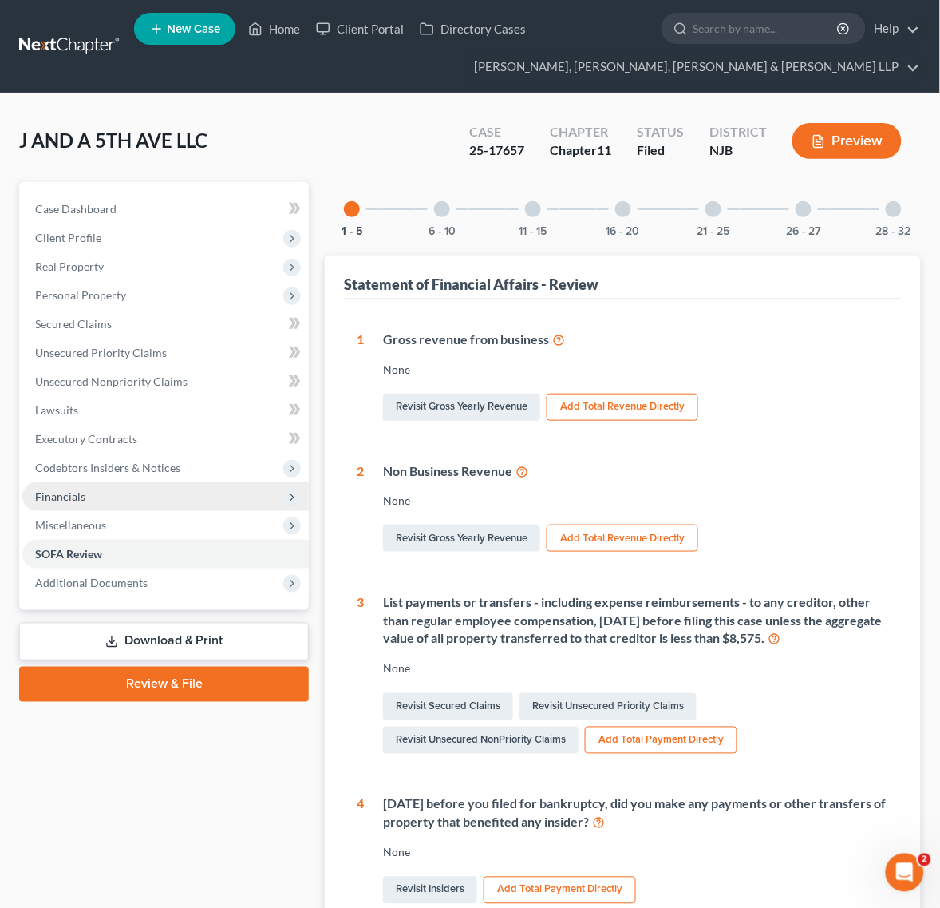
click at [126, 500] on span "Financials" at bounding box center [165, 496] width 287 height 29
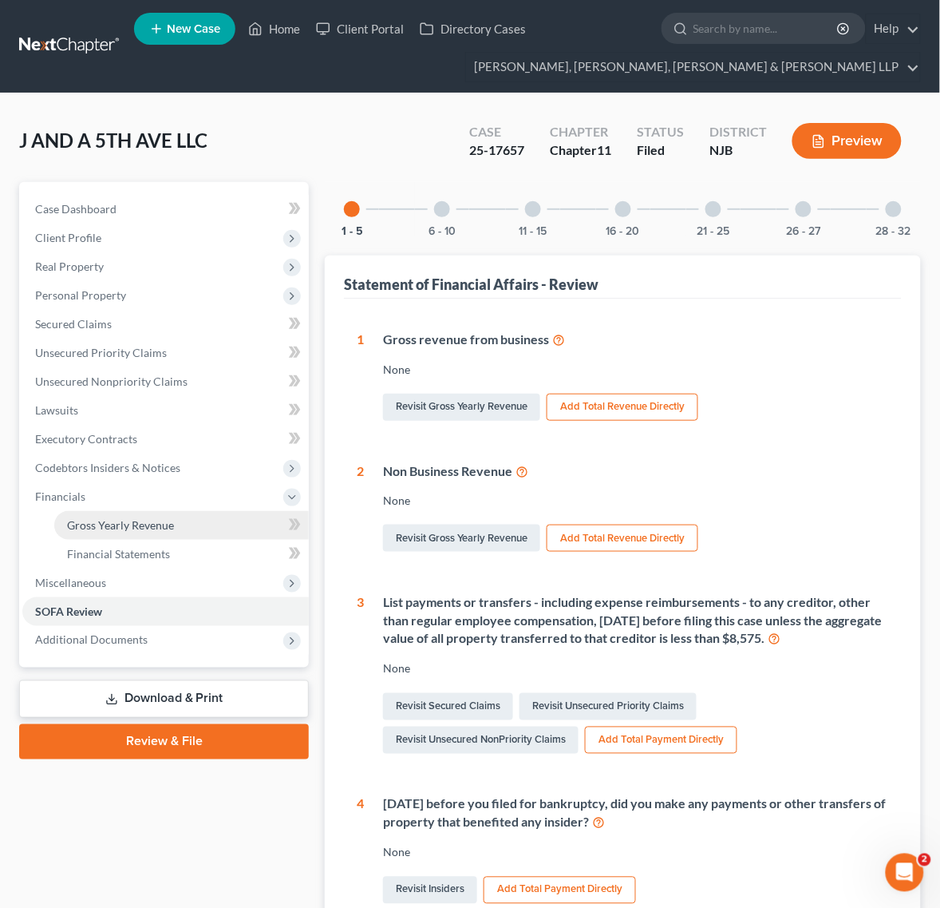
click at [133, 525] on span "Gross Yearly Revenue" at bounding box center [120, 525] width 107 height 14
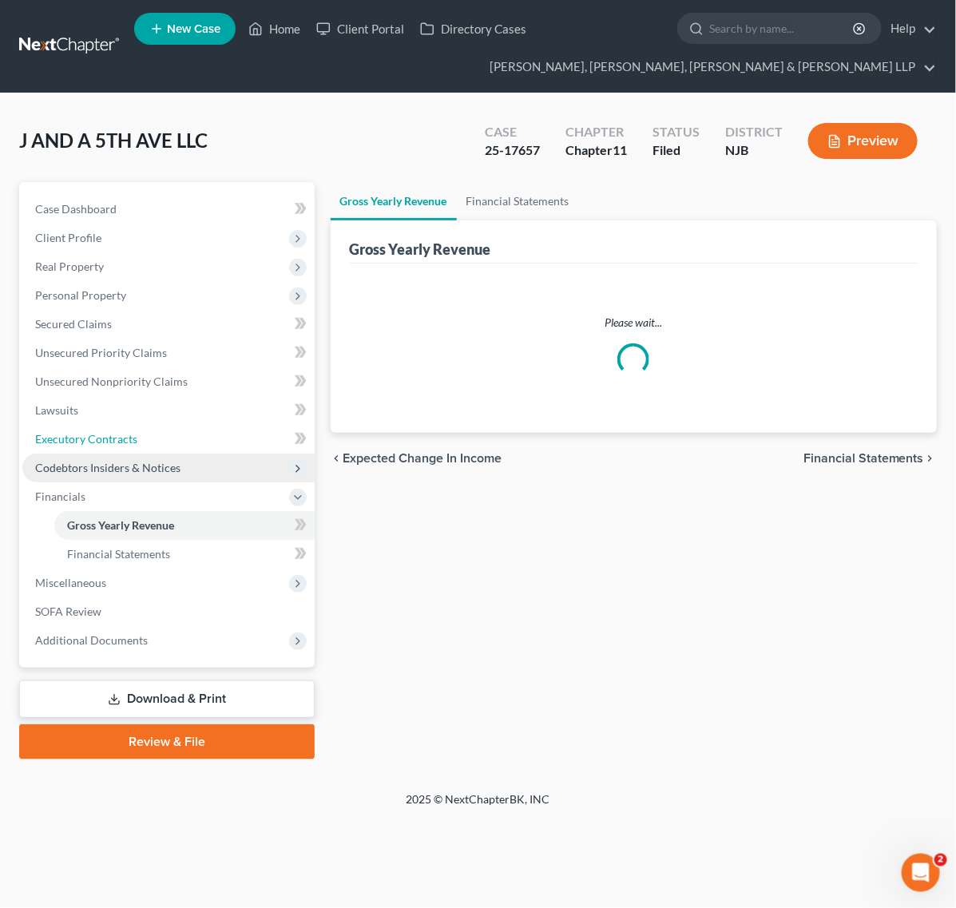
drag, startPoint x: 133, startPoint y: 448, endPoint x: 134, endPoint y: 461, distance: 12.9
click at [134, 449] on link "Executory Contracts" at bounding box center [168, 439] width 292 height 29
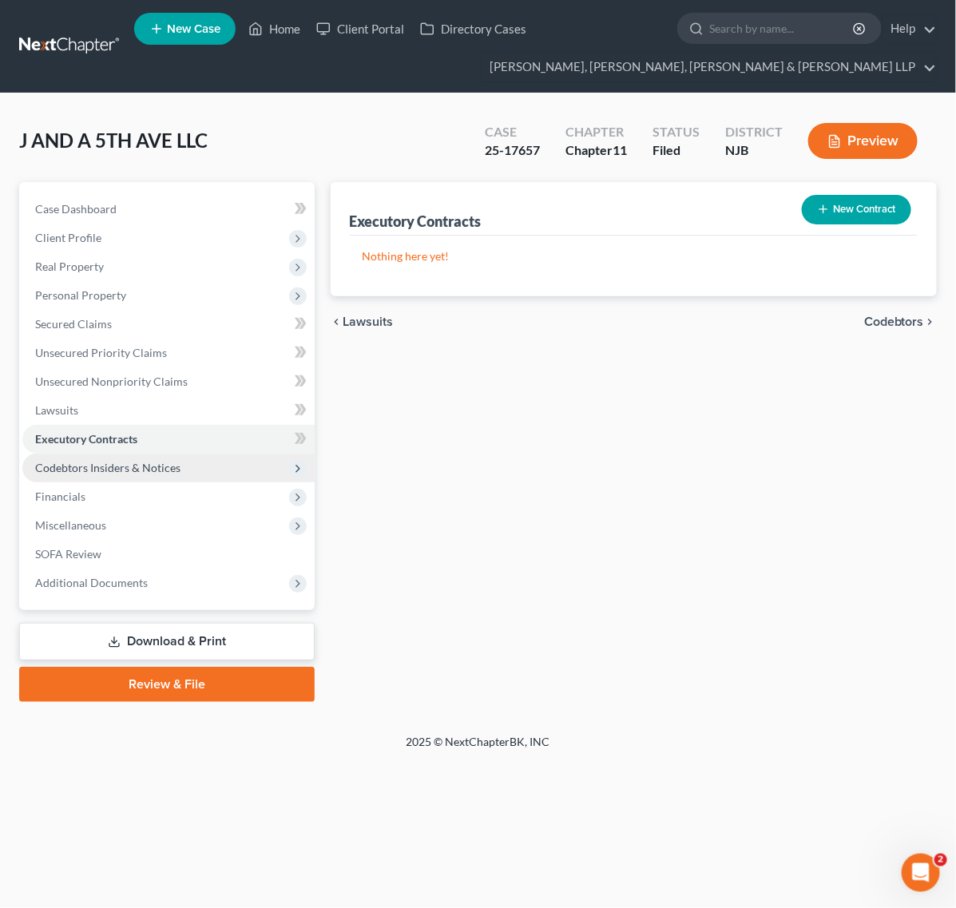
click at [122, 479] on span "Codebtors Insiders & Notices" at bounding box center [168, 467] width 292 height 29
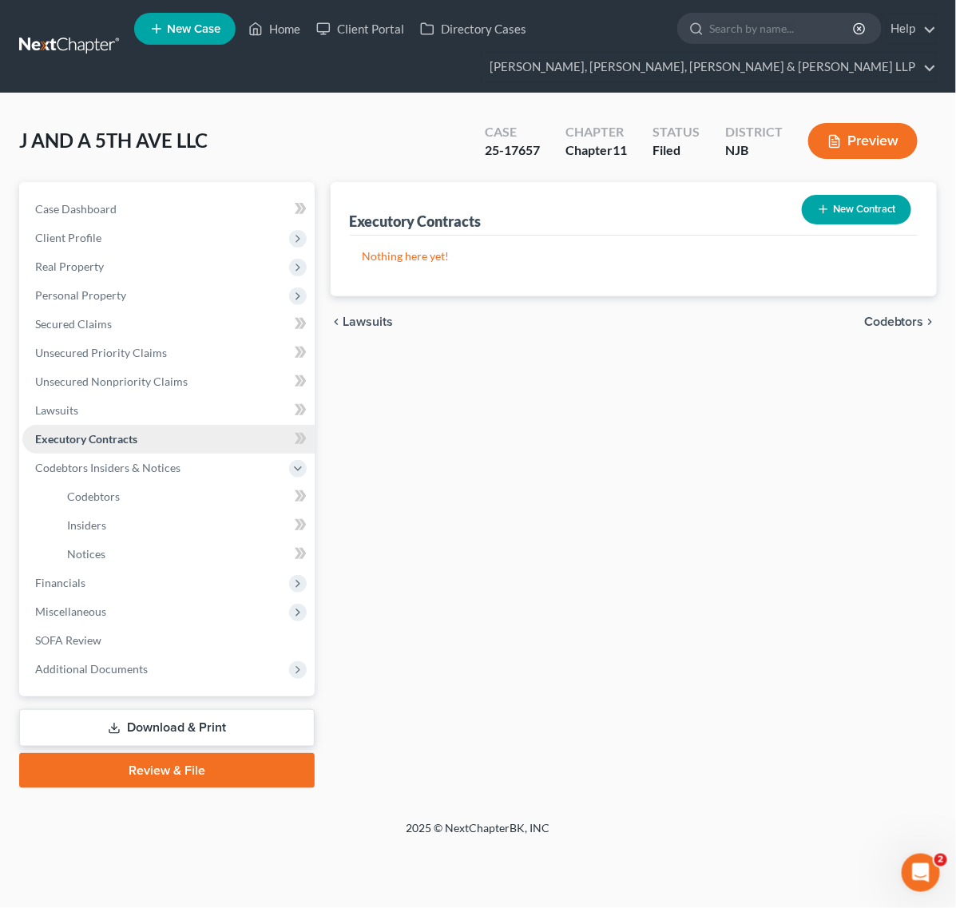
click at [113, 444] on span "Executory Contracts" at bounding box center [86, 439] width 102 height 14
click at [112, 417] on link "Lawsuits" at bounding box center [168, 410] width 292 height 29
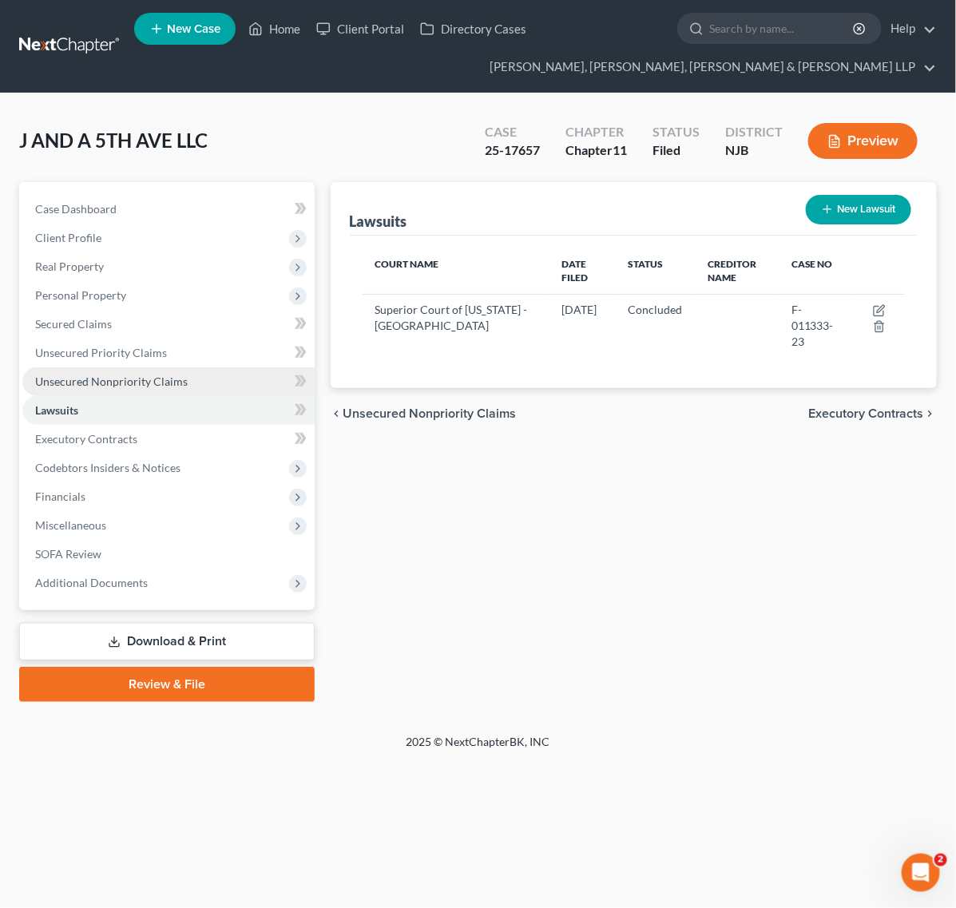
click at [120, 387] on link "Unsecured Nonpriority Claims" at bounding box center [168, 381] width 292 height 29
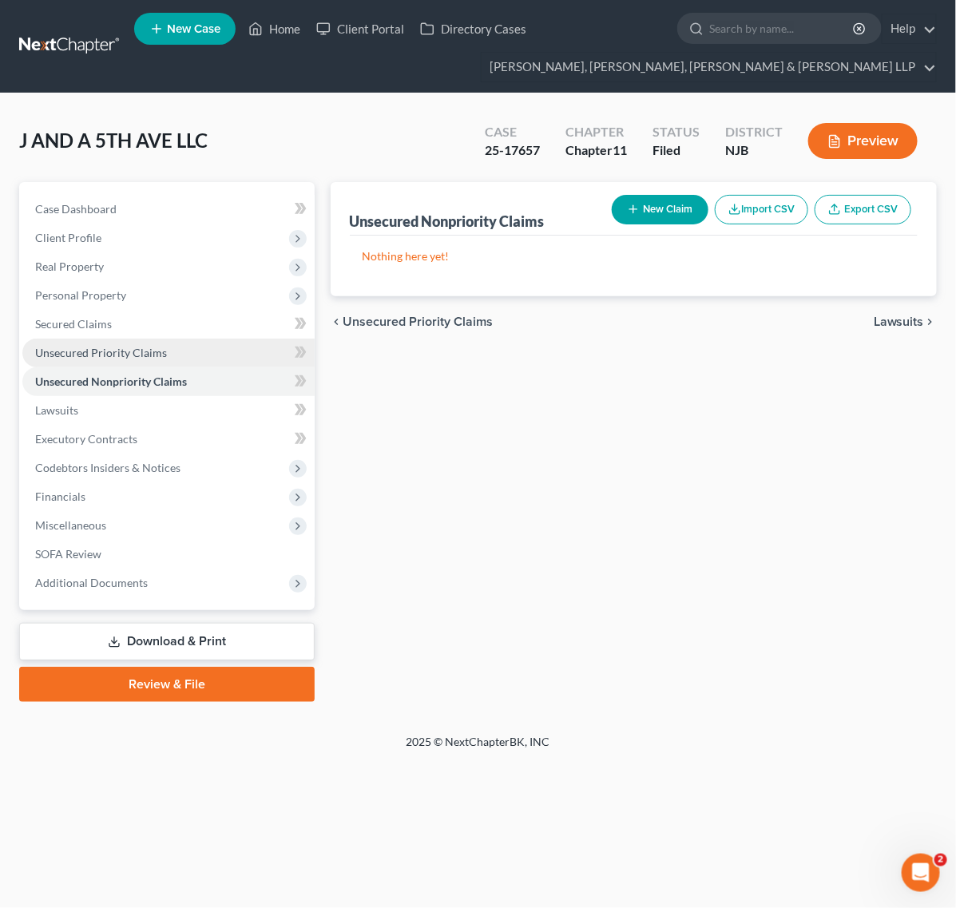
click at [117, 346] on span "Unsecured Priority Claims" at bounding box center [101, 353] width 132 height 14
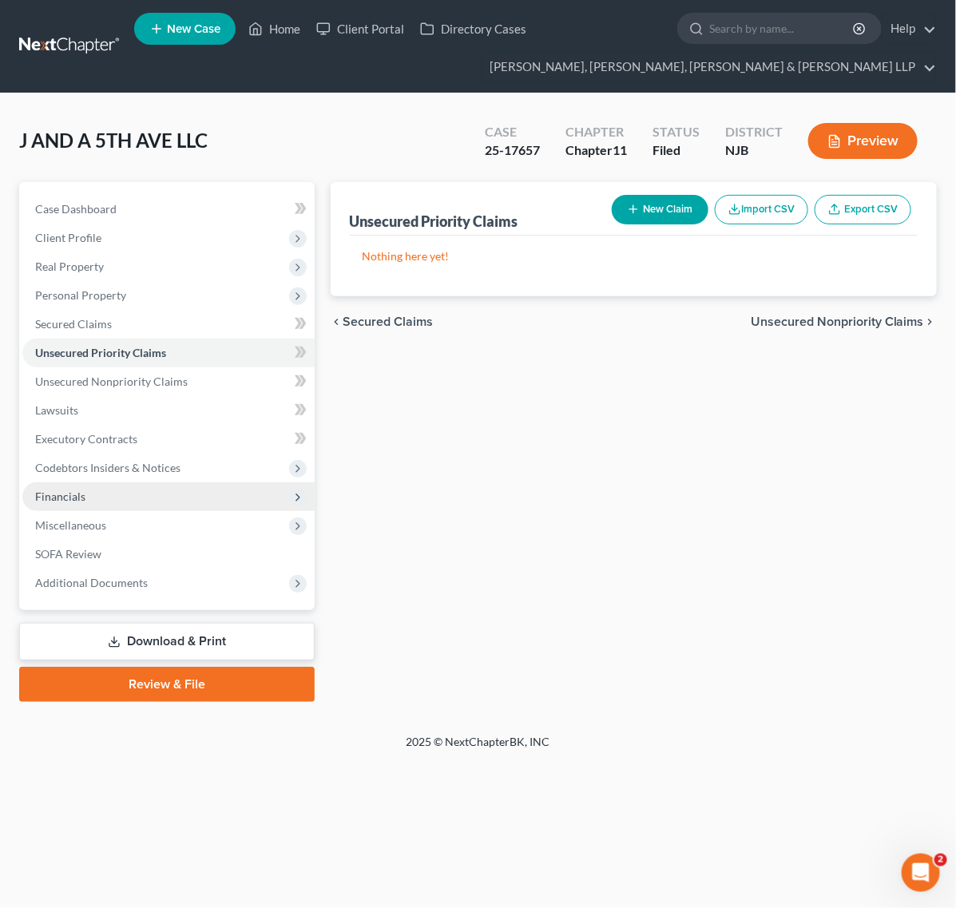
click at [156, 503] on span "Financials" at bounding box center [168, 496] width 292 height 29
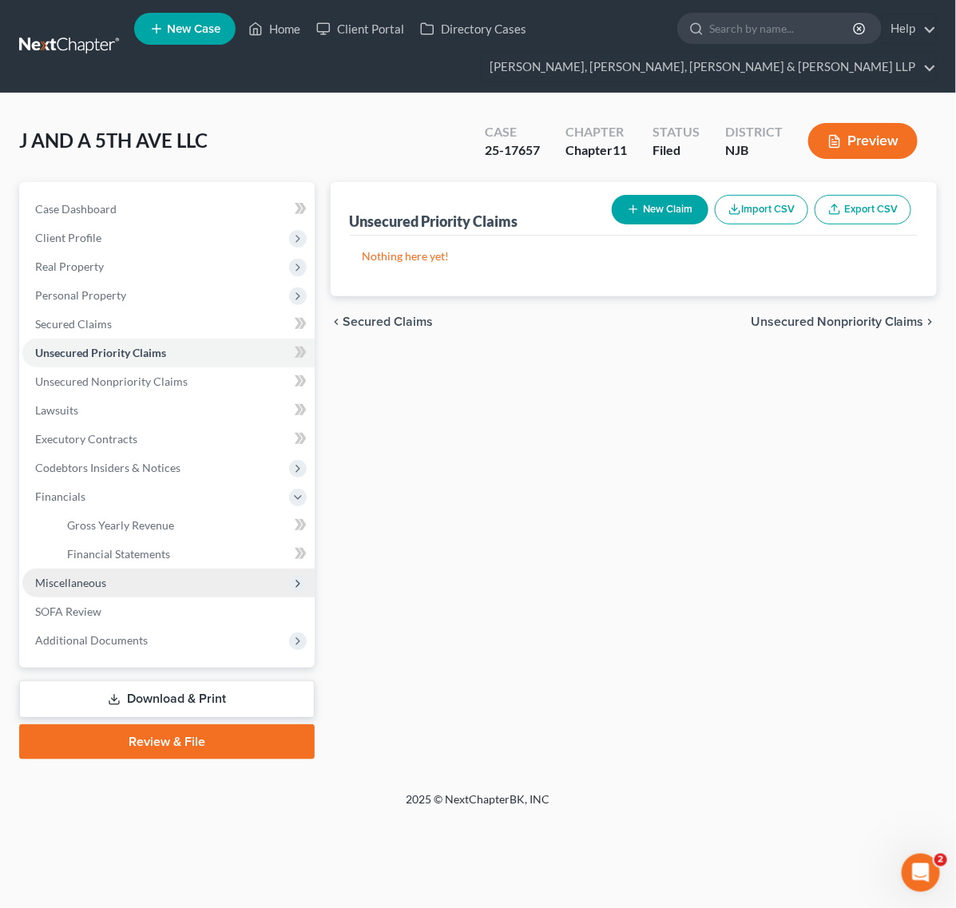
click at [140, 581] on span "Miscellaneous" at bounding box center [168, 582] width 292 height 29
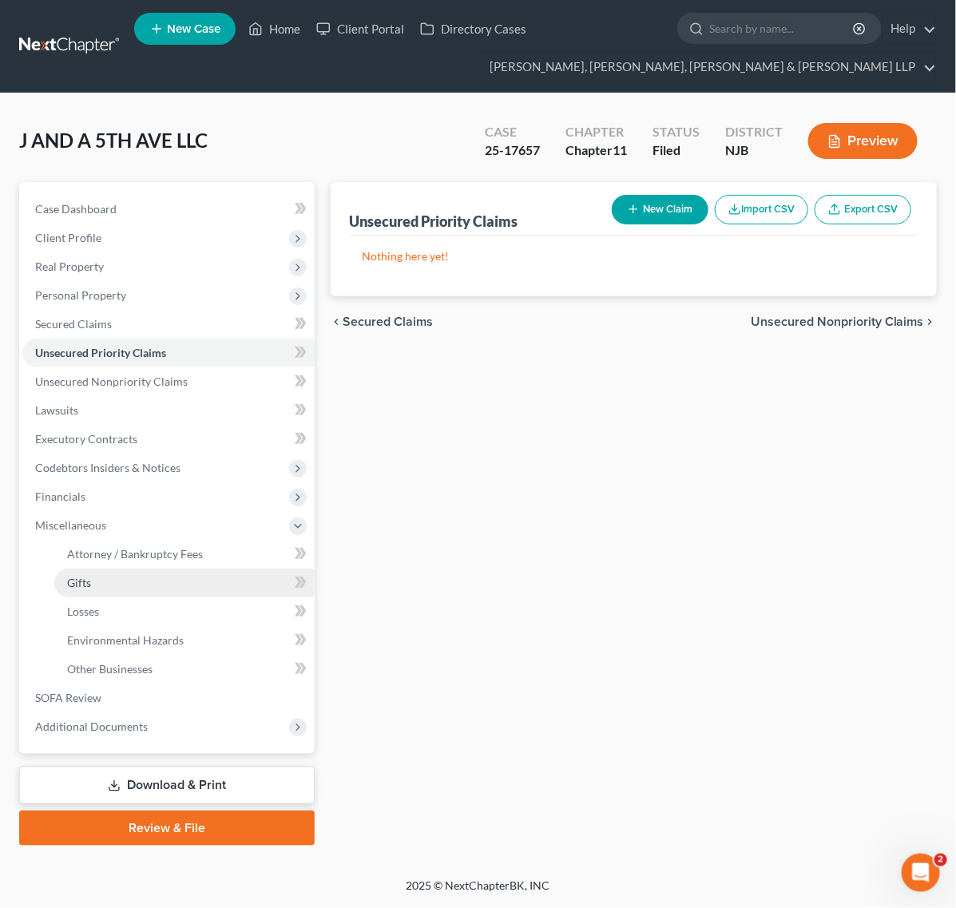
click at [156, 588] on link "Gifts" at bounding box center [184, 582] width 260 height 29
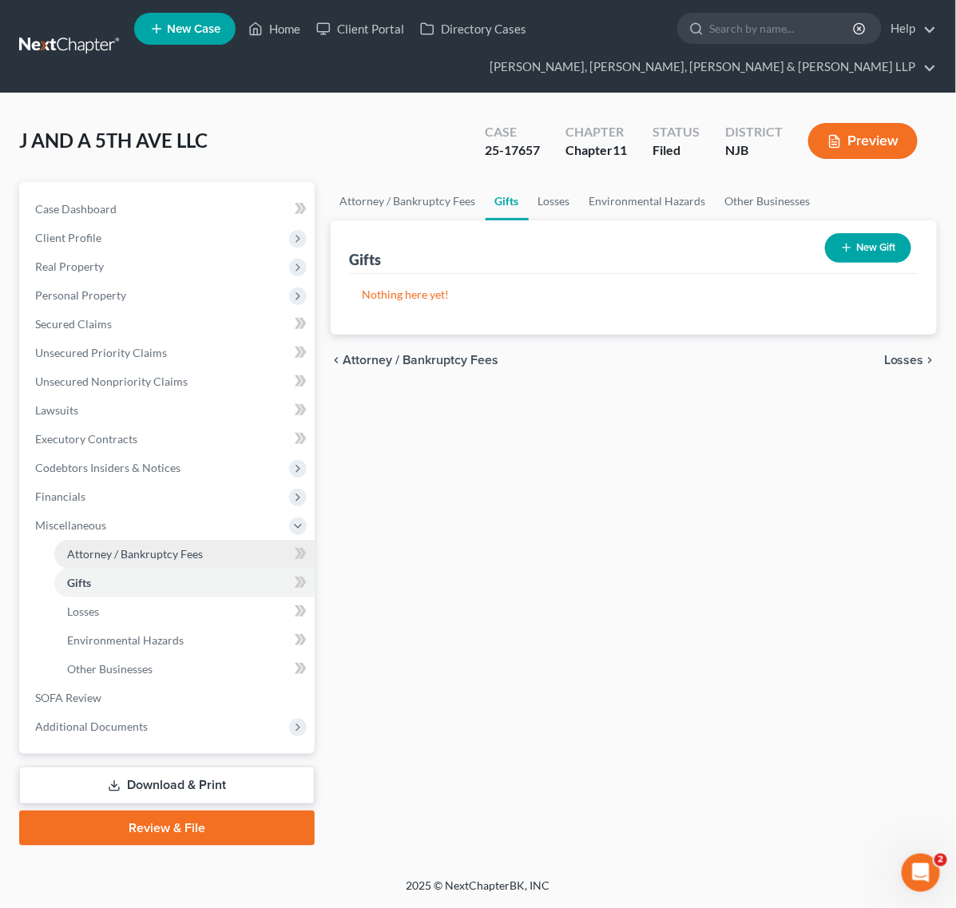
click at [141, 552] on span "Attorney / Bankruptcy Fees" at bounding box center [135, 554] width 136 height 14
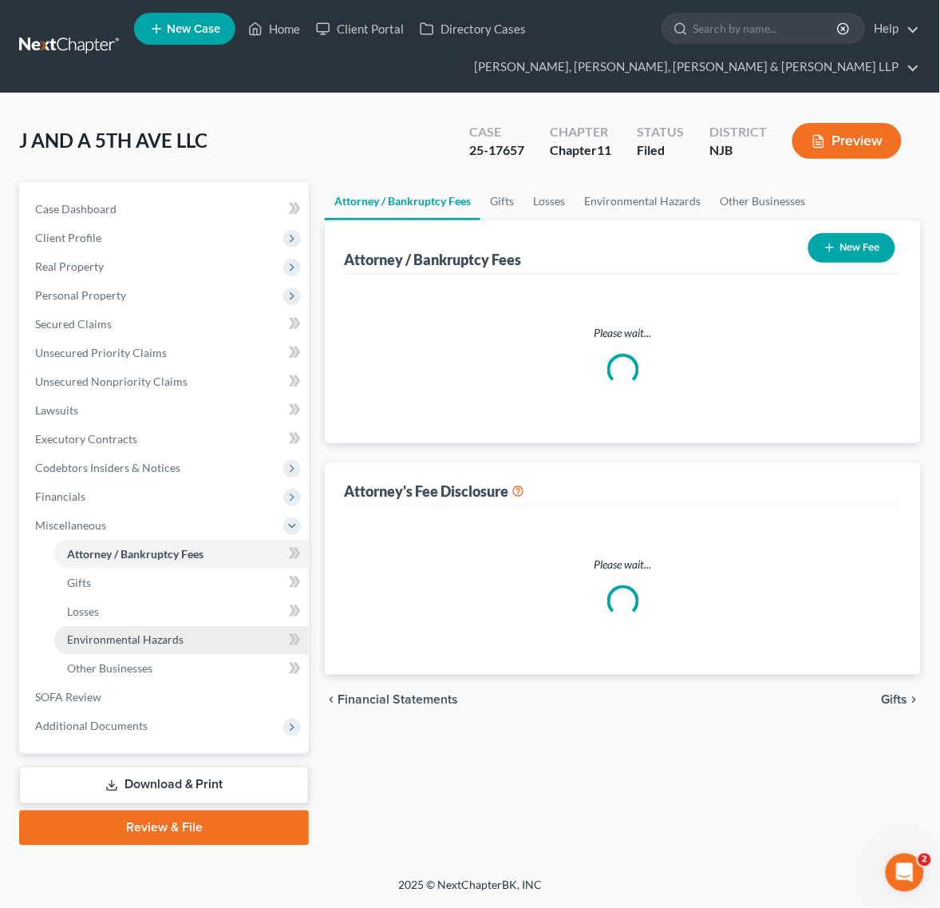
select select "0"
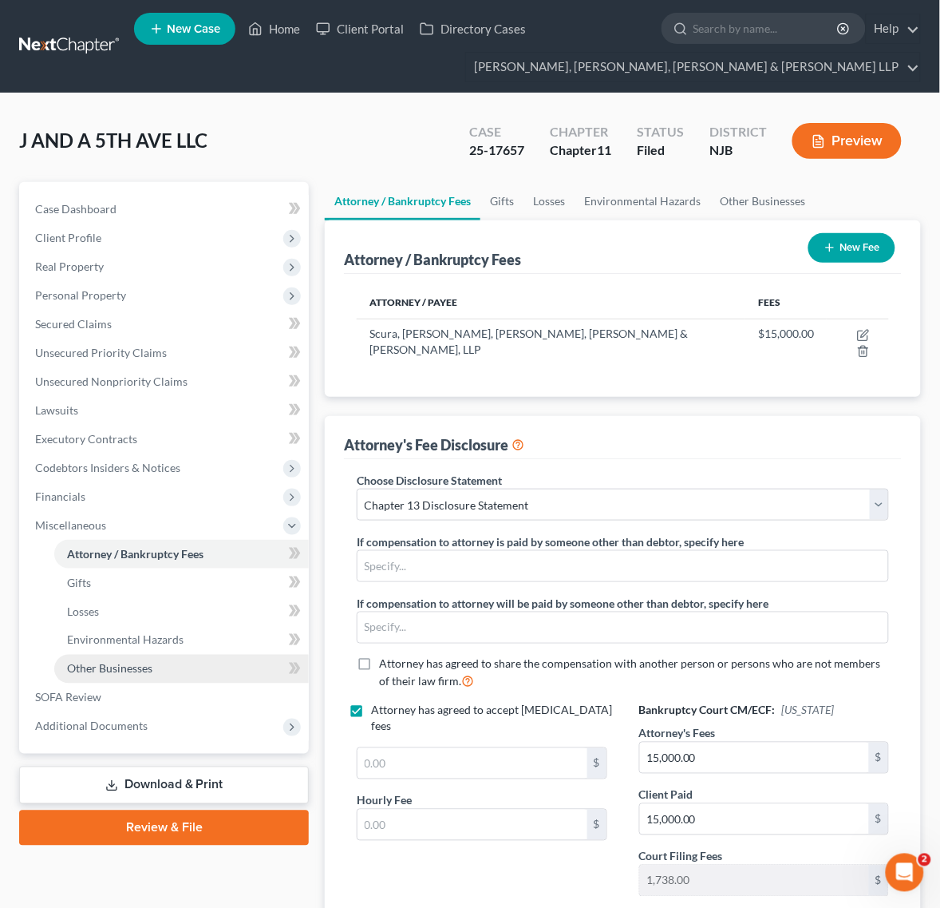
click at [157, 659] on link "Other Businesses" at bounding box center [181, 669] width 255 height 29
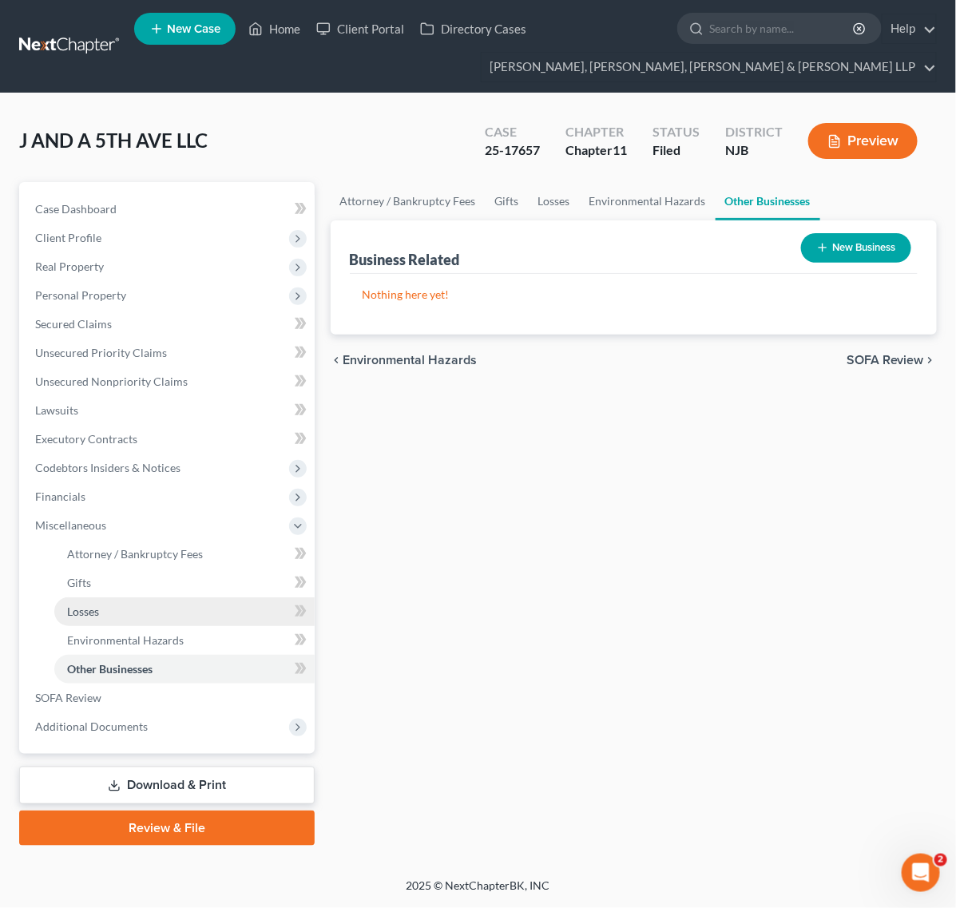
click at [146, 620] on link "Losses" at bounding box center [184, 611] width 260 height 29
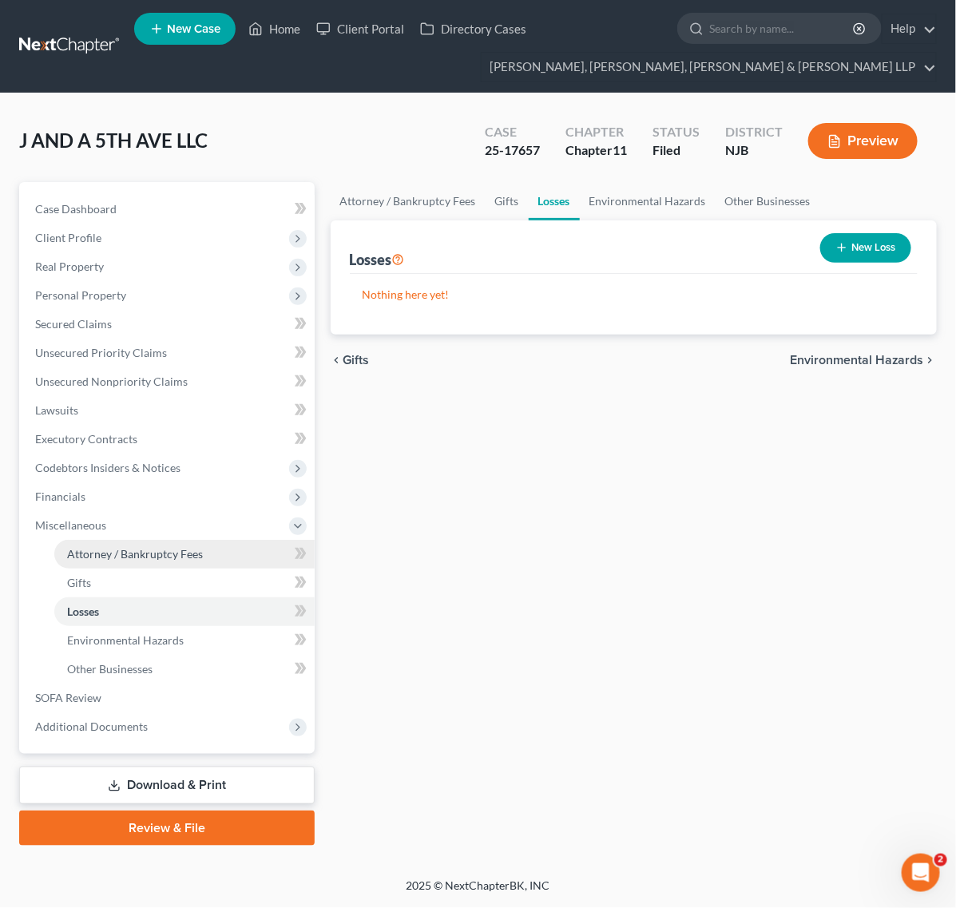
click at [145, 540] on link "Attorney / Bankruptcy Fees" at bounding box center [184, 554] width 260 height 29
select select "0"
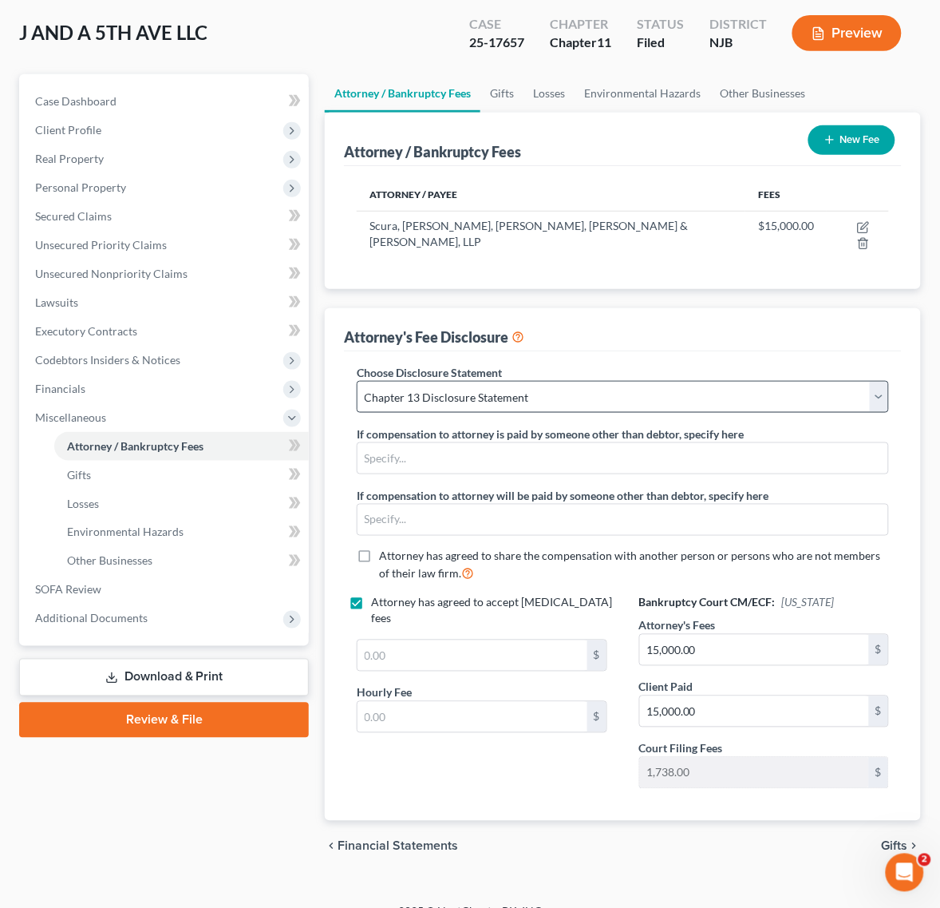
scroll to position [117, 0]
